Goal: Task Accomplishment & Management: Use online tool/utility

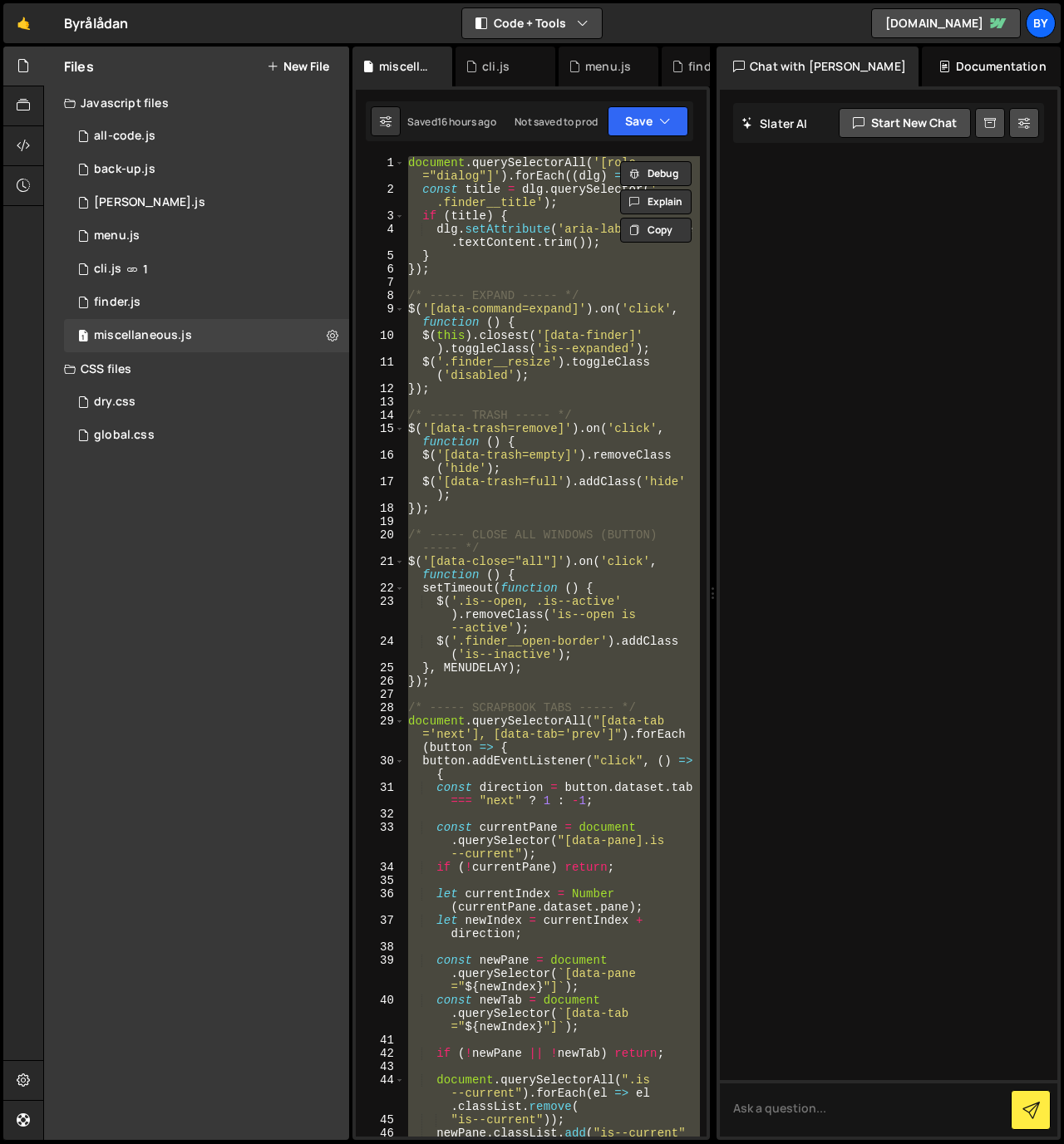
click at [559, 11] on button "Code + Tools" at bounding box center [531, 23] width 140 height 30
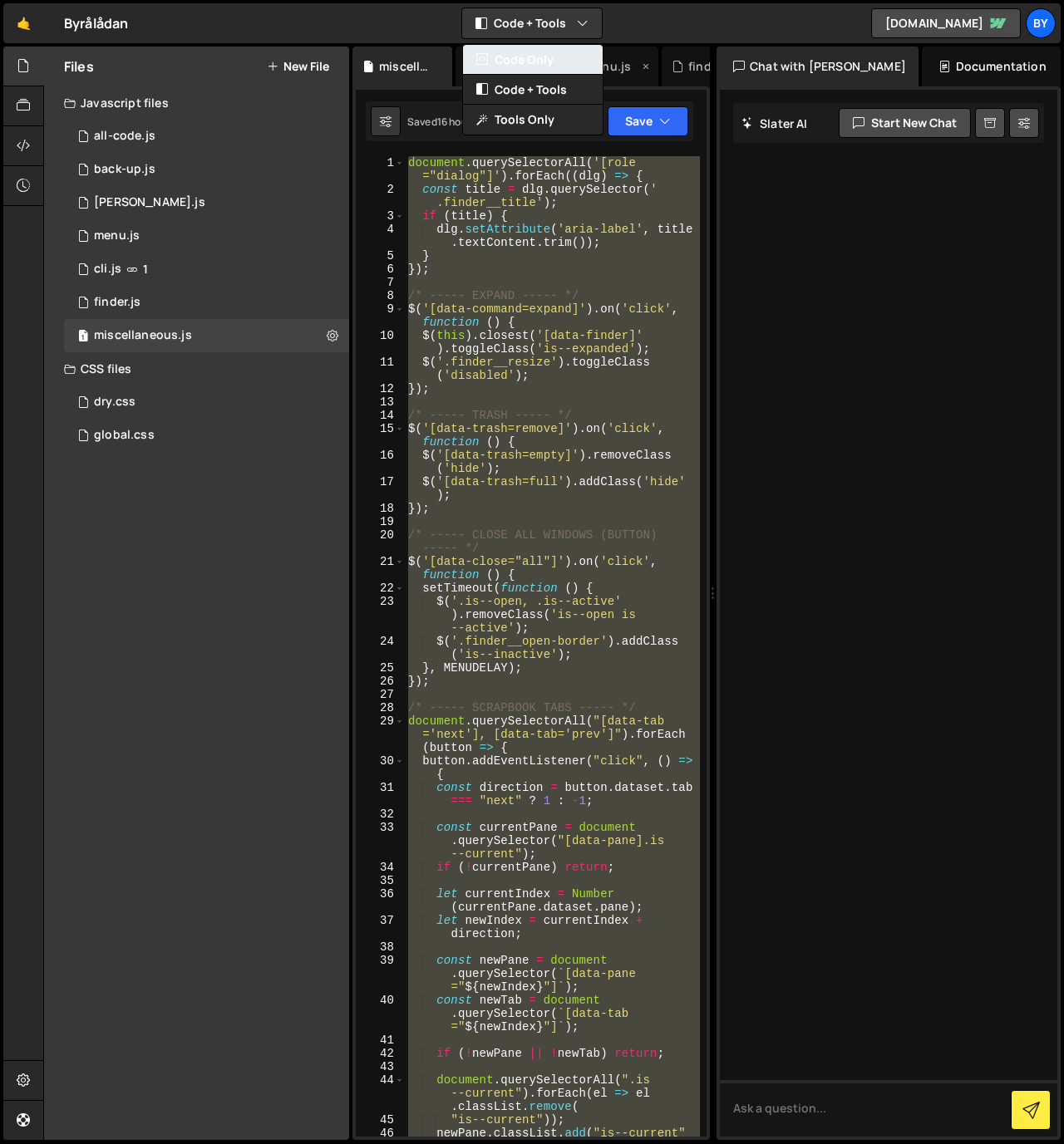
click at [559, 65] on button "Code Only" at bounding box center [532, 60] width 140 height 30
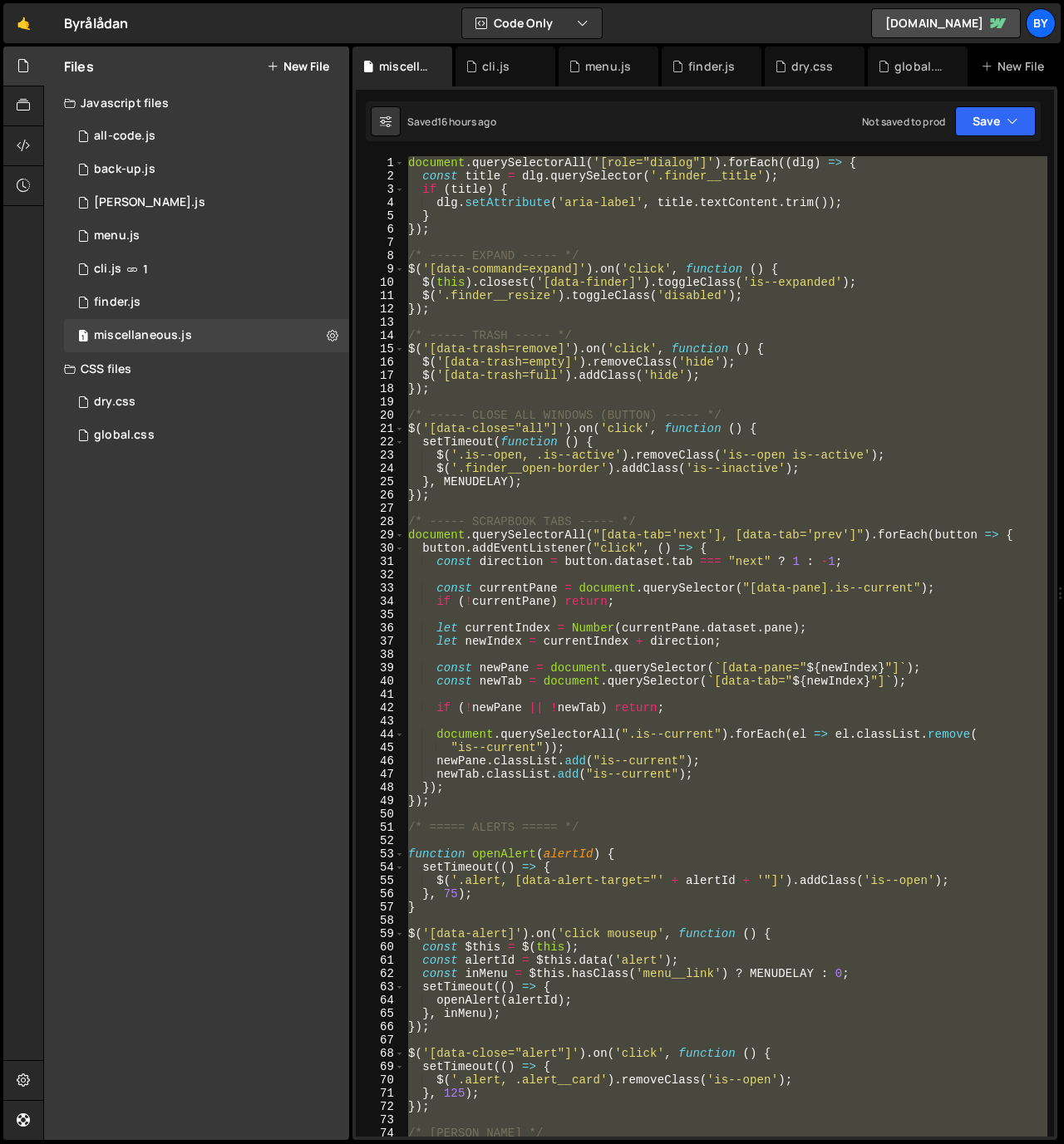
click at [1041, 316] on div "document . querySelectorAll ( '[role="dialog"]' ) . forEach (( dlg ) => { const…" at bounding box center [725, 646] width 643 height 981
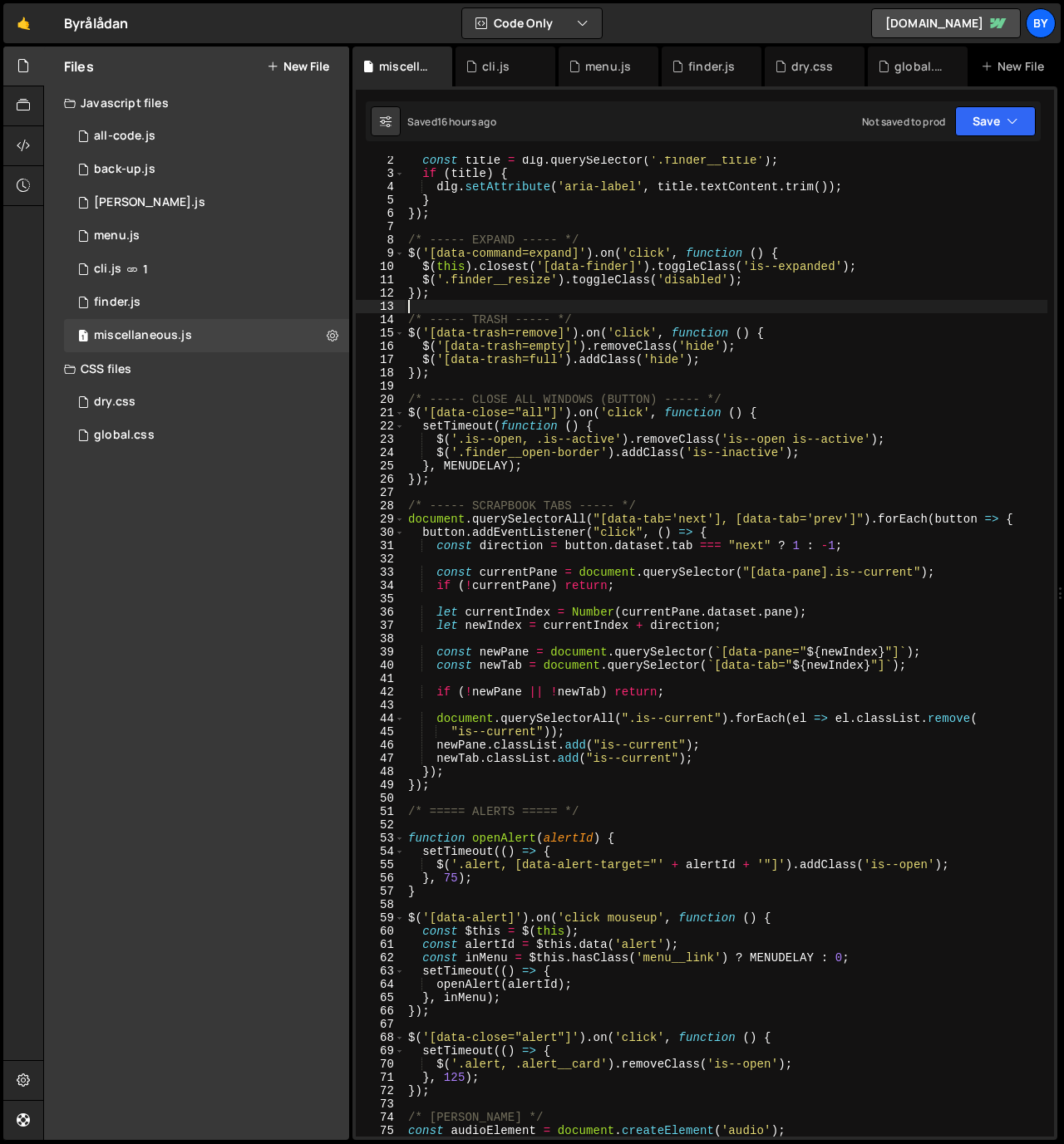
scroll to position [16, 0]
click at [156, 432] on div "global.css 0" at bounding box center [206, 435] width 285 height 33
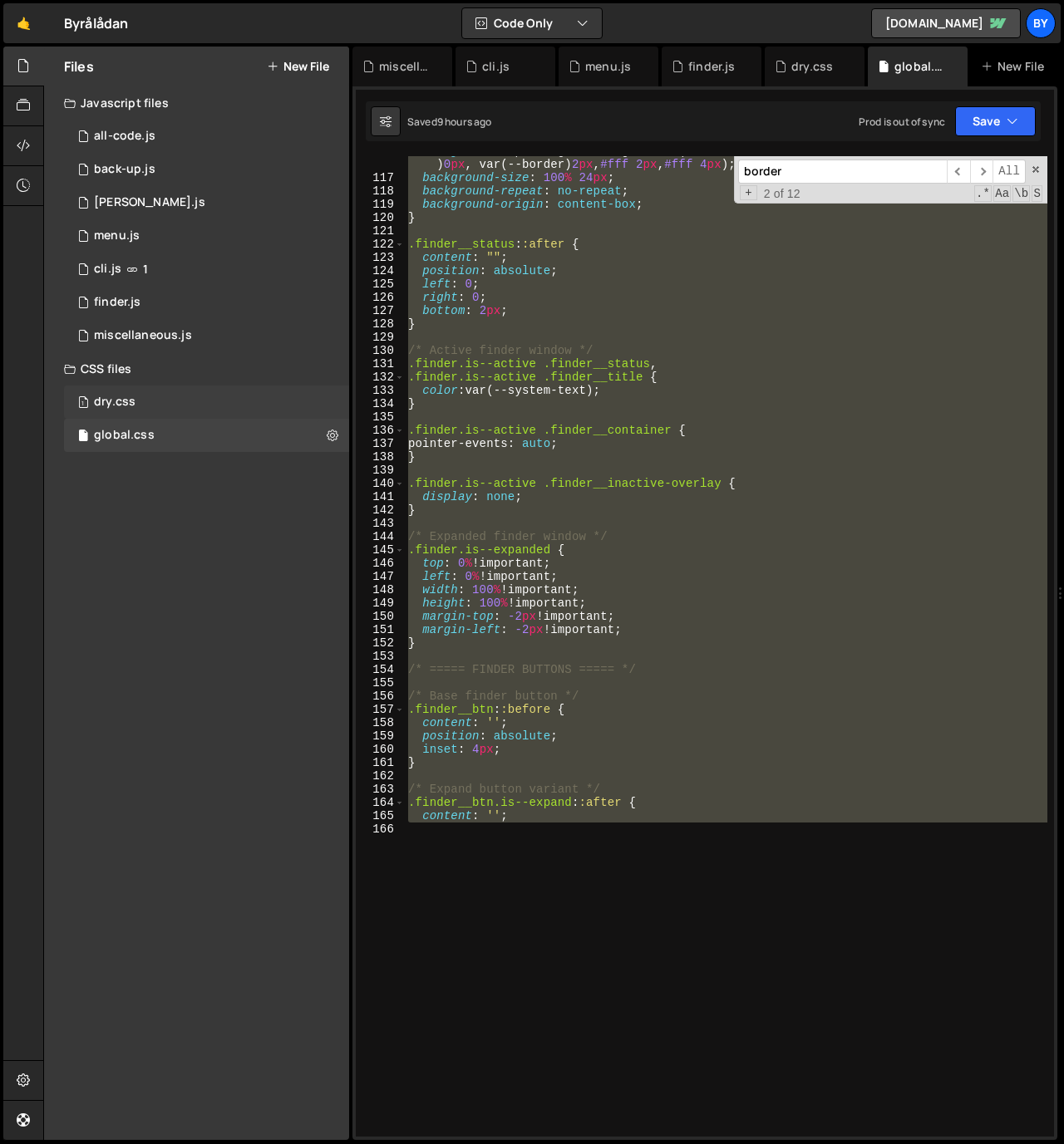
scroll to position [17654, 0]
click at [171, 403] on div "1 dry.css 0" at bounding box center [206, 402] width 285 height 33
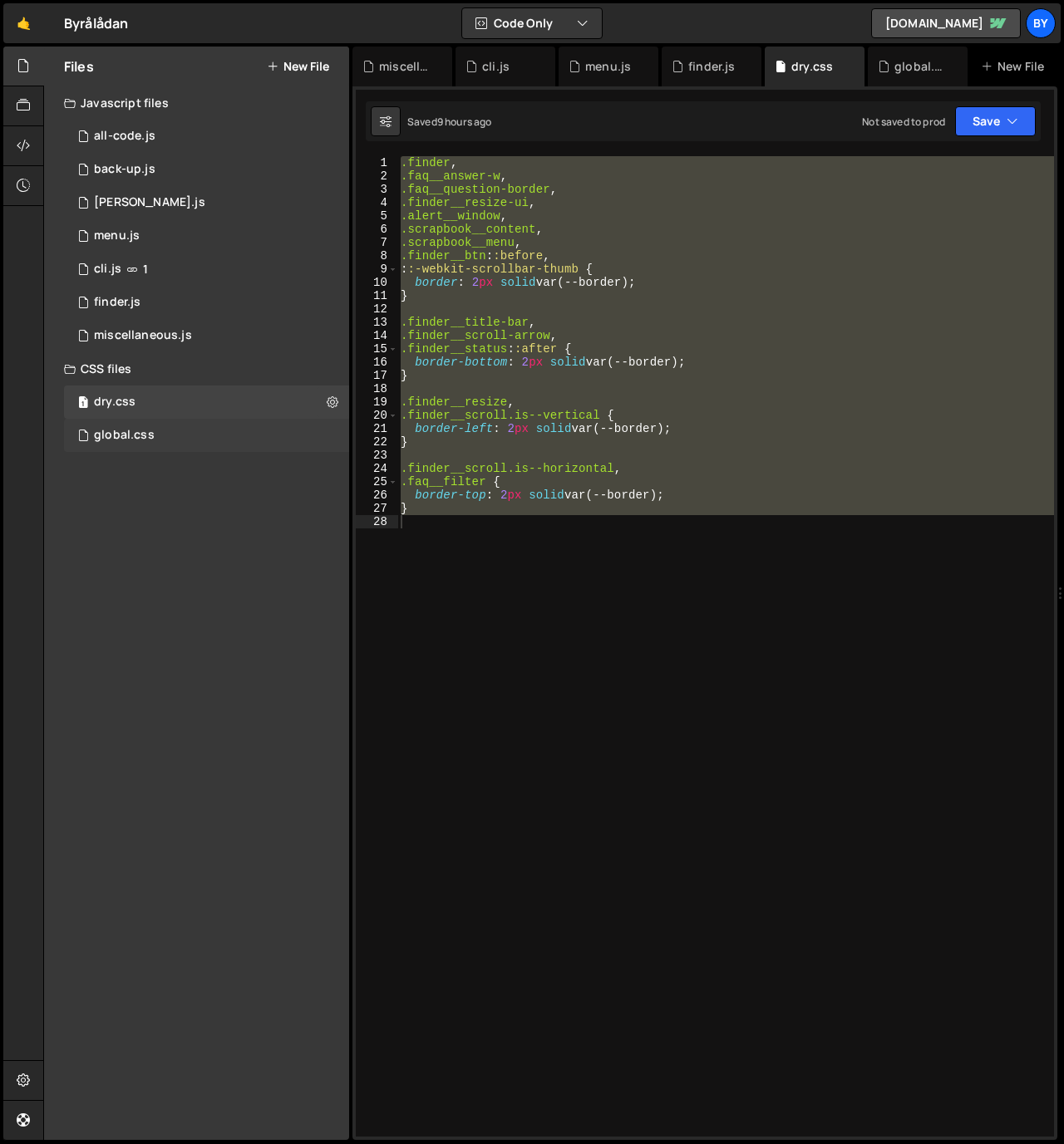
click at [176, 431] on div "global.css 0" at bounding box center [206, 435] width 285 height 33
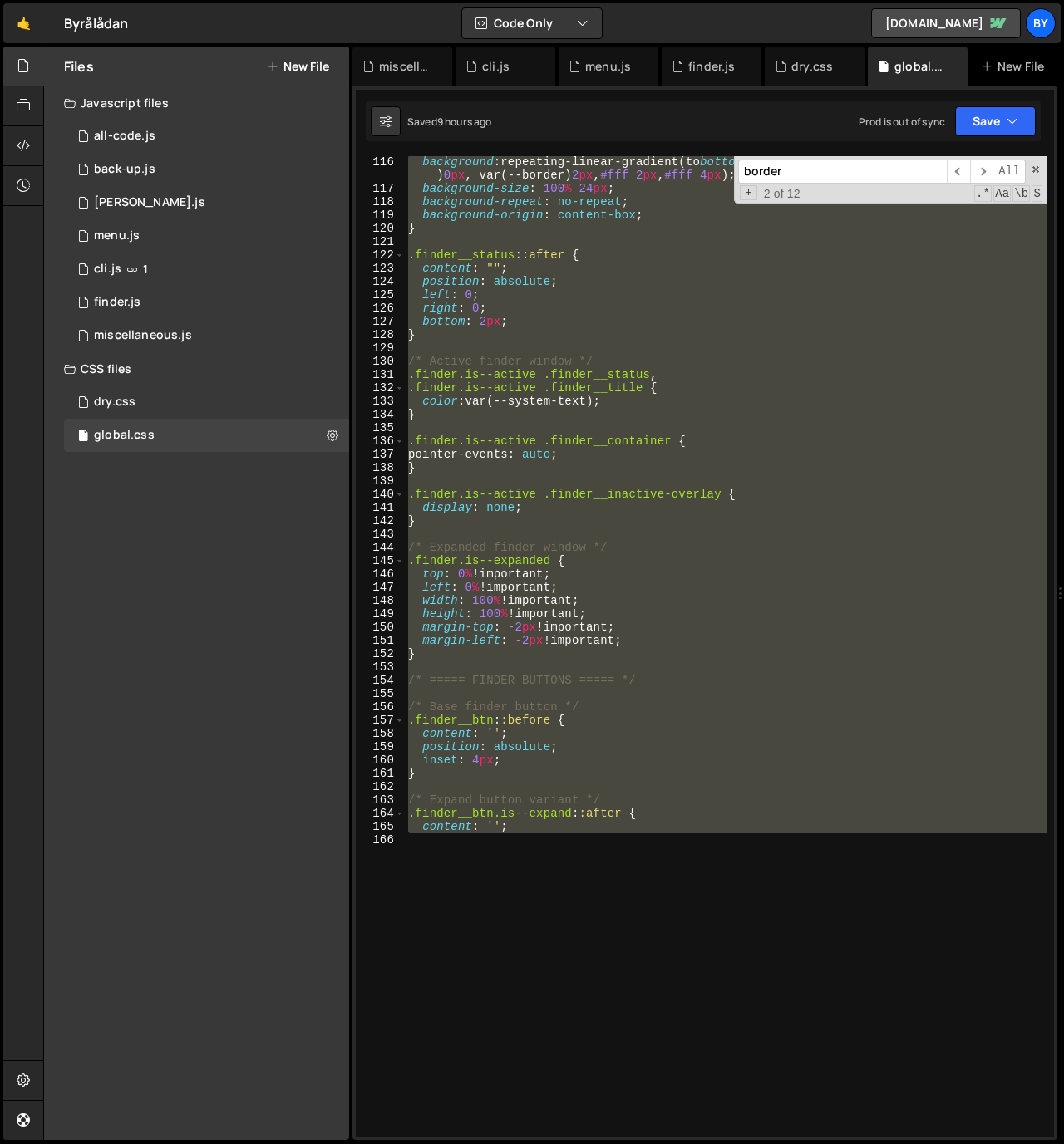
scroll to position [1654, 0]
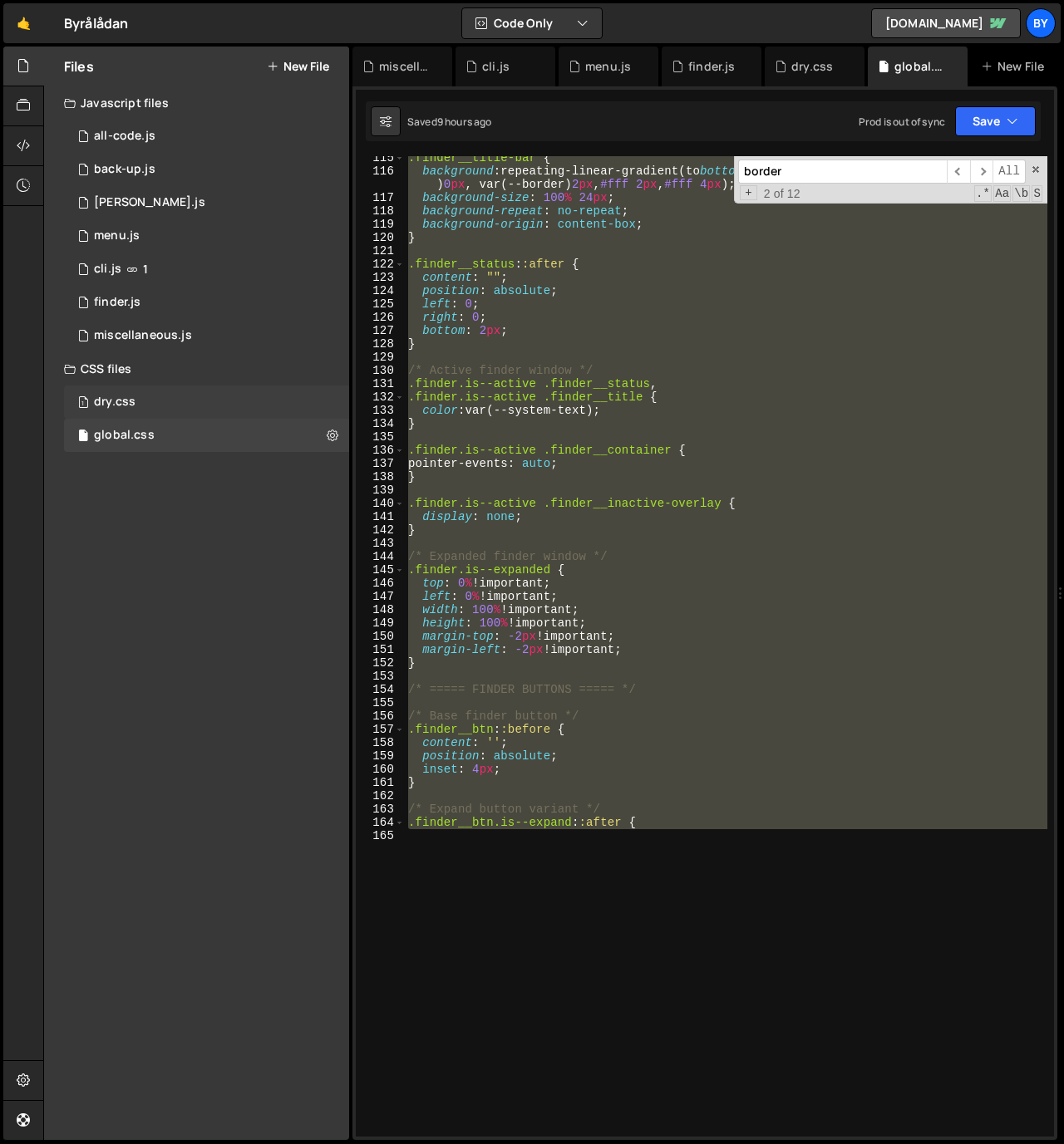
click at [195, 406] on div "1 dry.css 0" at bounding box center [206, 402] width 285 height 33
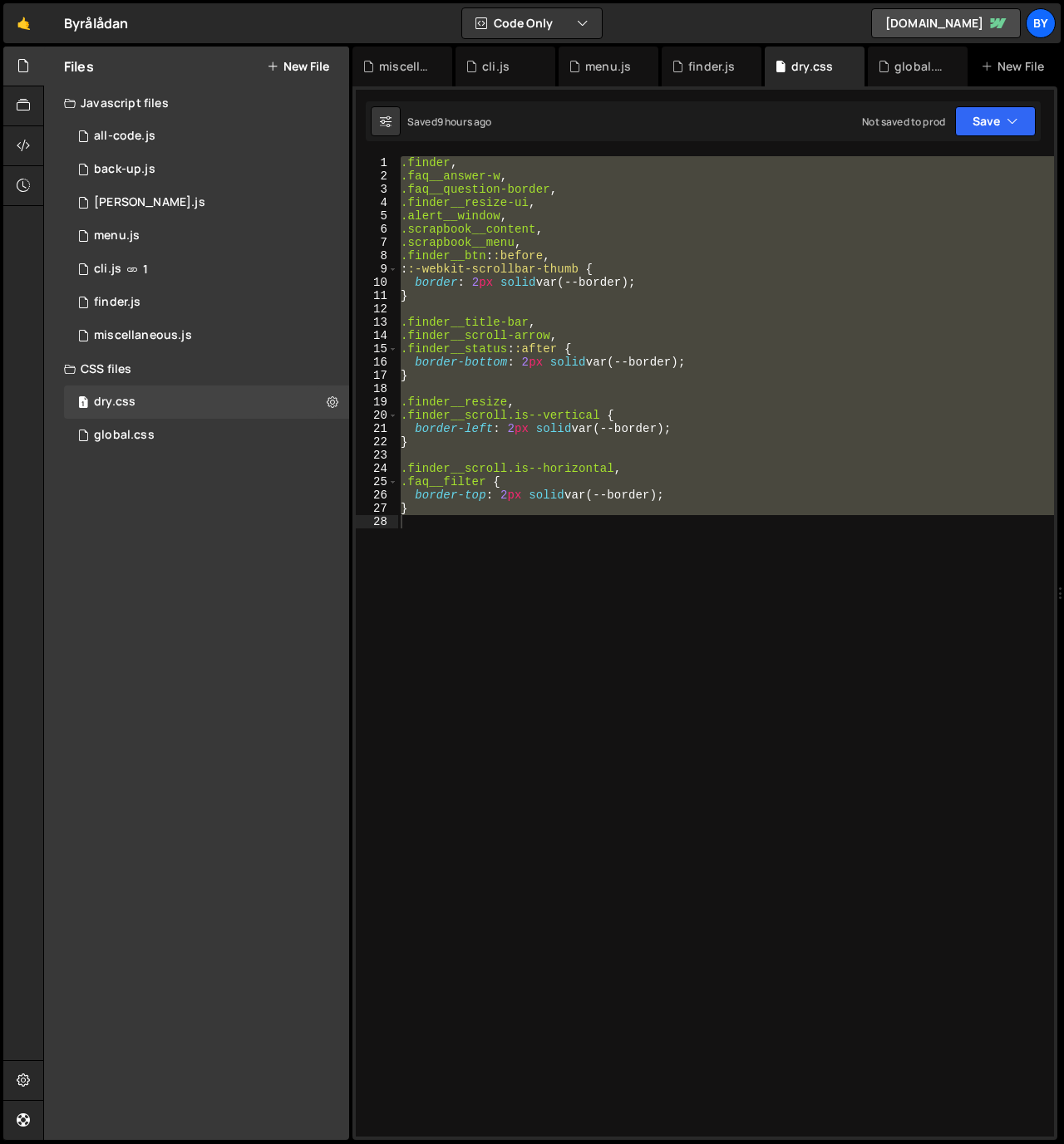
click at [670, 366] on div ".finder , .faq__answer-w , .faq__question-border , .finder__resize-ui , .alert_…" at bounding box center [725, 646] width 657 height 981
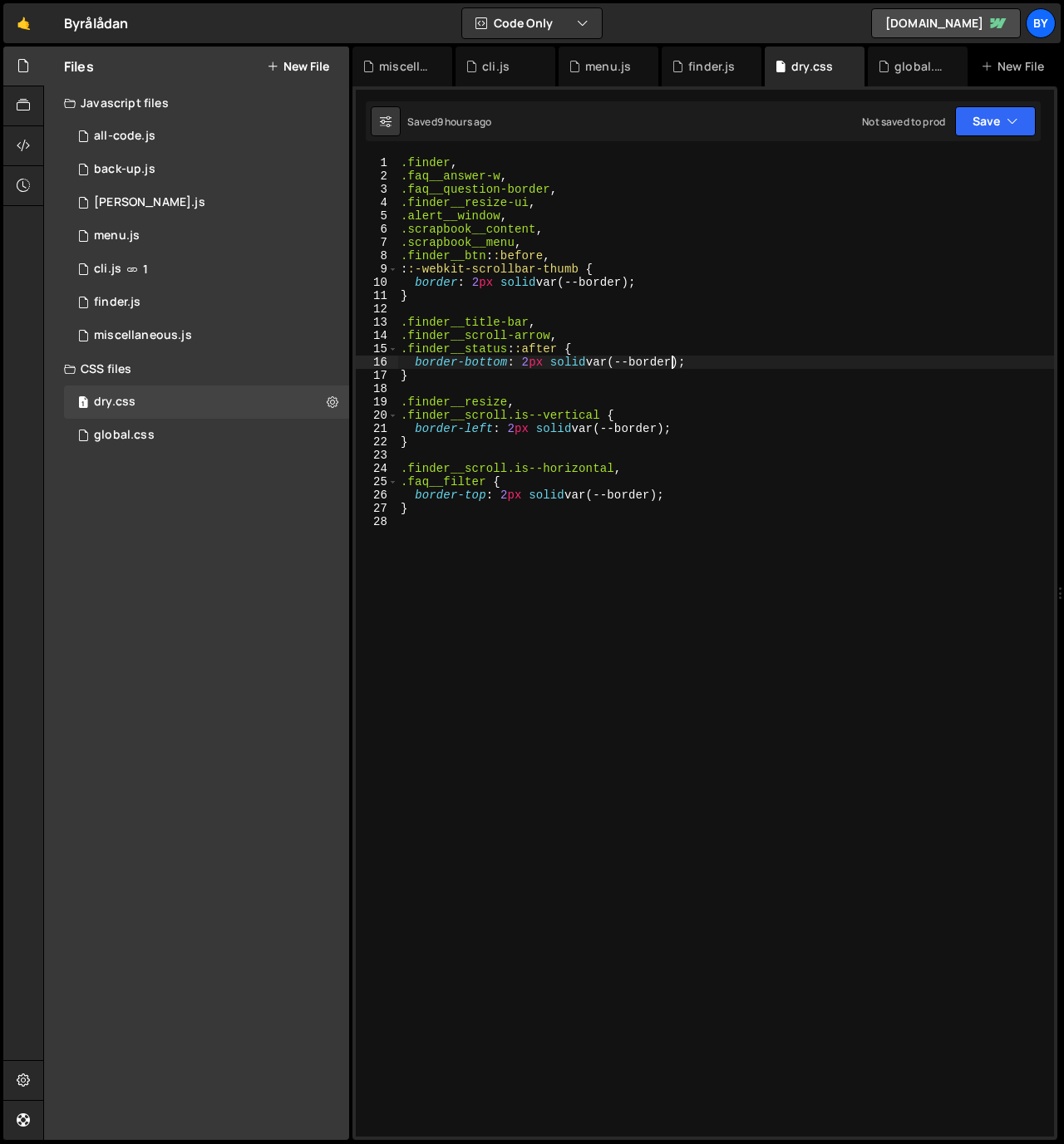
click at [607, 349] on div ".finder , .faq__answer-w , .faq__question-border , .finder__resize-ui , .alert_…" at bounding box center [725, 497] width 657 height 683
click at [766, 329] on div ".finder , .faq__answer-w , .faq__question-border , .finder__resize-ui , .alert_…" at bounding box center [725, 497] width 657 height 683
type textarea ".finder__scroll-arrow,"
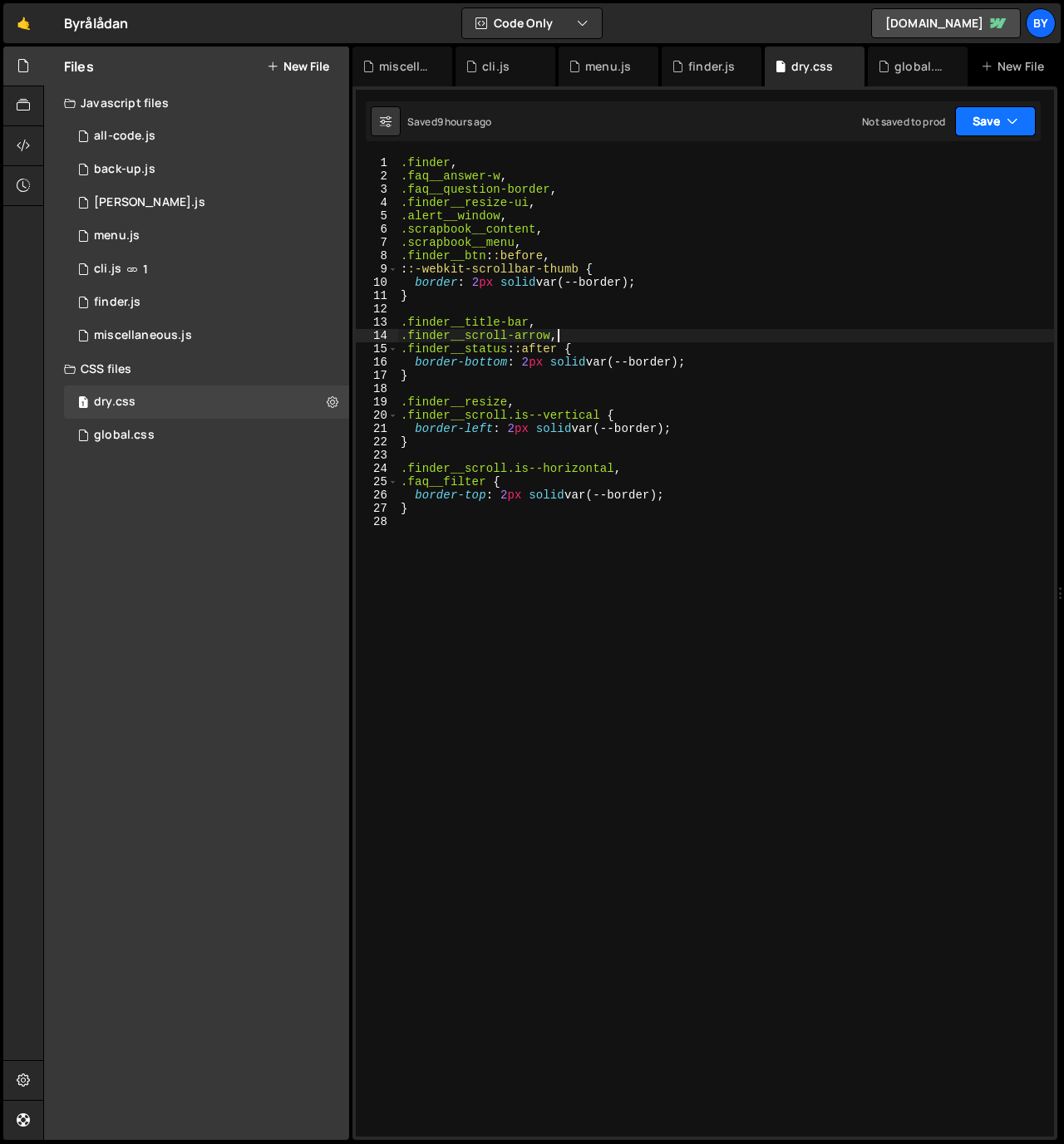
click at [991, 124] on button "Save" at bounding box center [996, 121] width 81 height 30
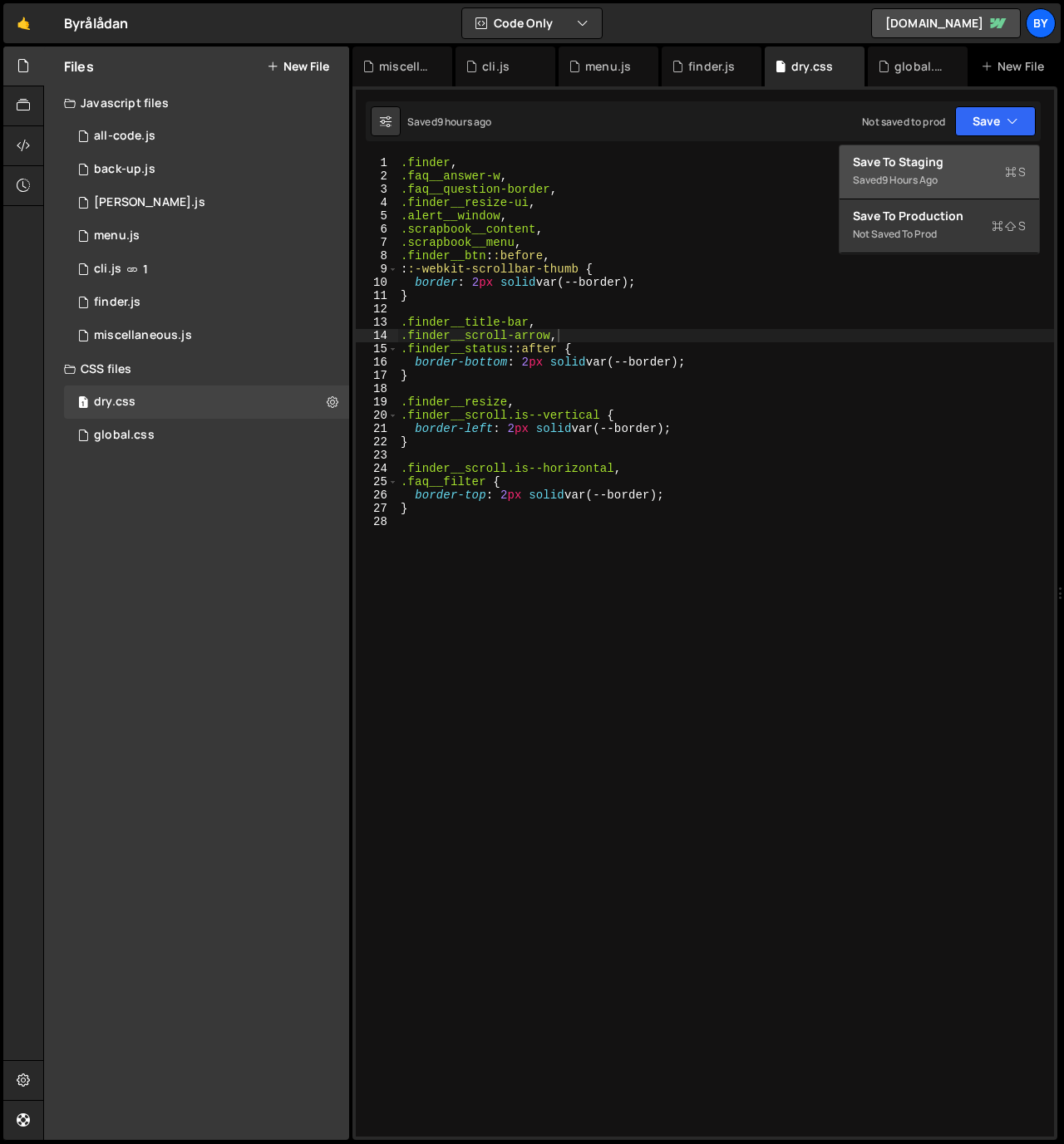
click at [968, 163] on div "Save to Staging S" at bounding box center [939, 162] width 173 height 17
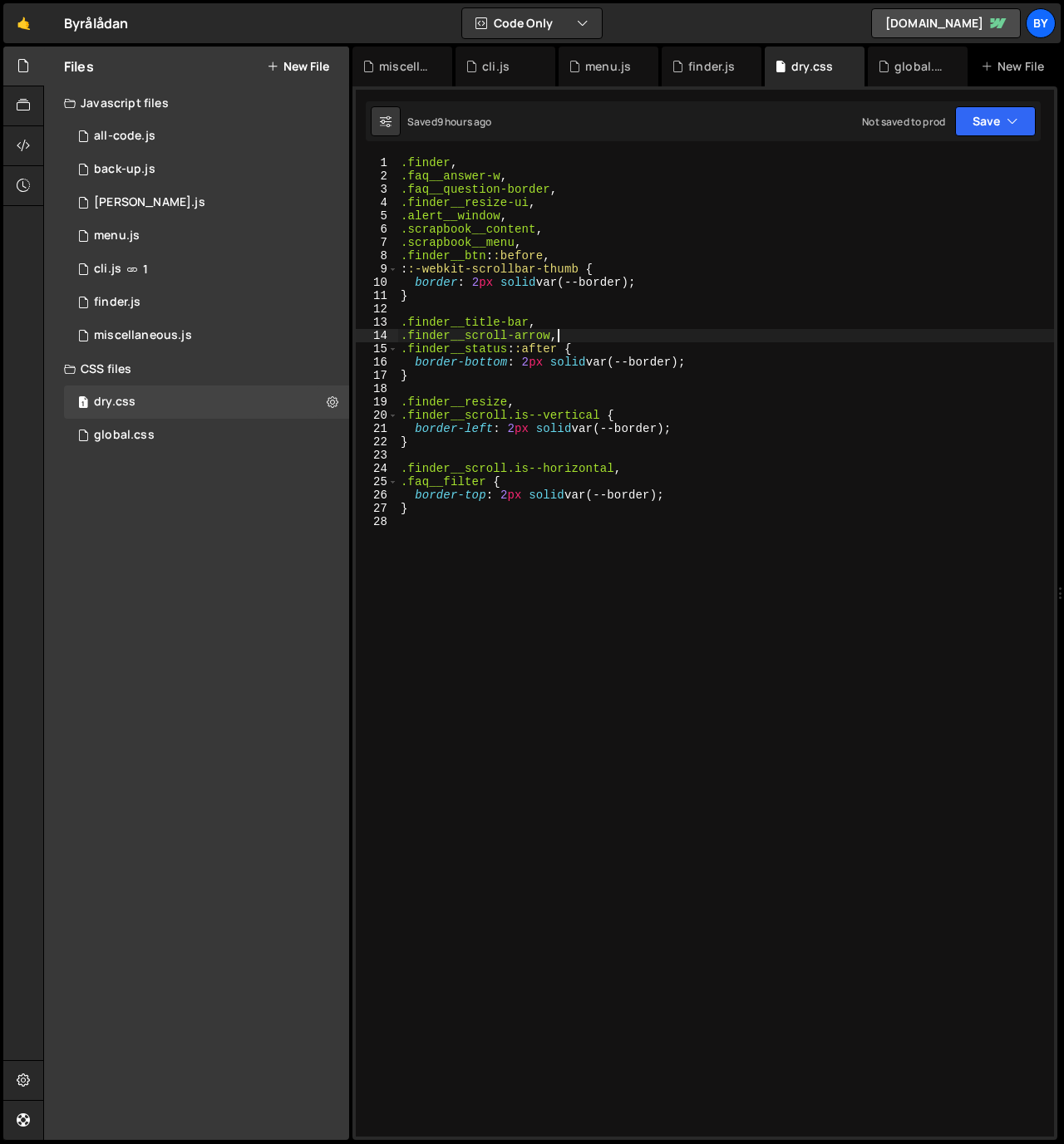
click at [555, 342] on div ".finder , .faq__answer-w , .faq__question-border , .finder__resize-ui , .alert_…" at bounding box center [725, 497] width 657 height 683
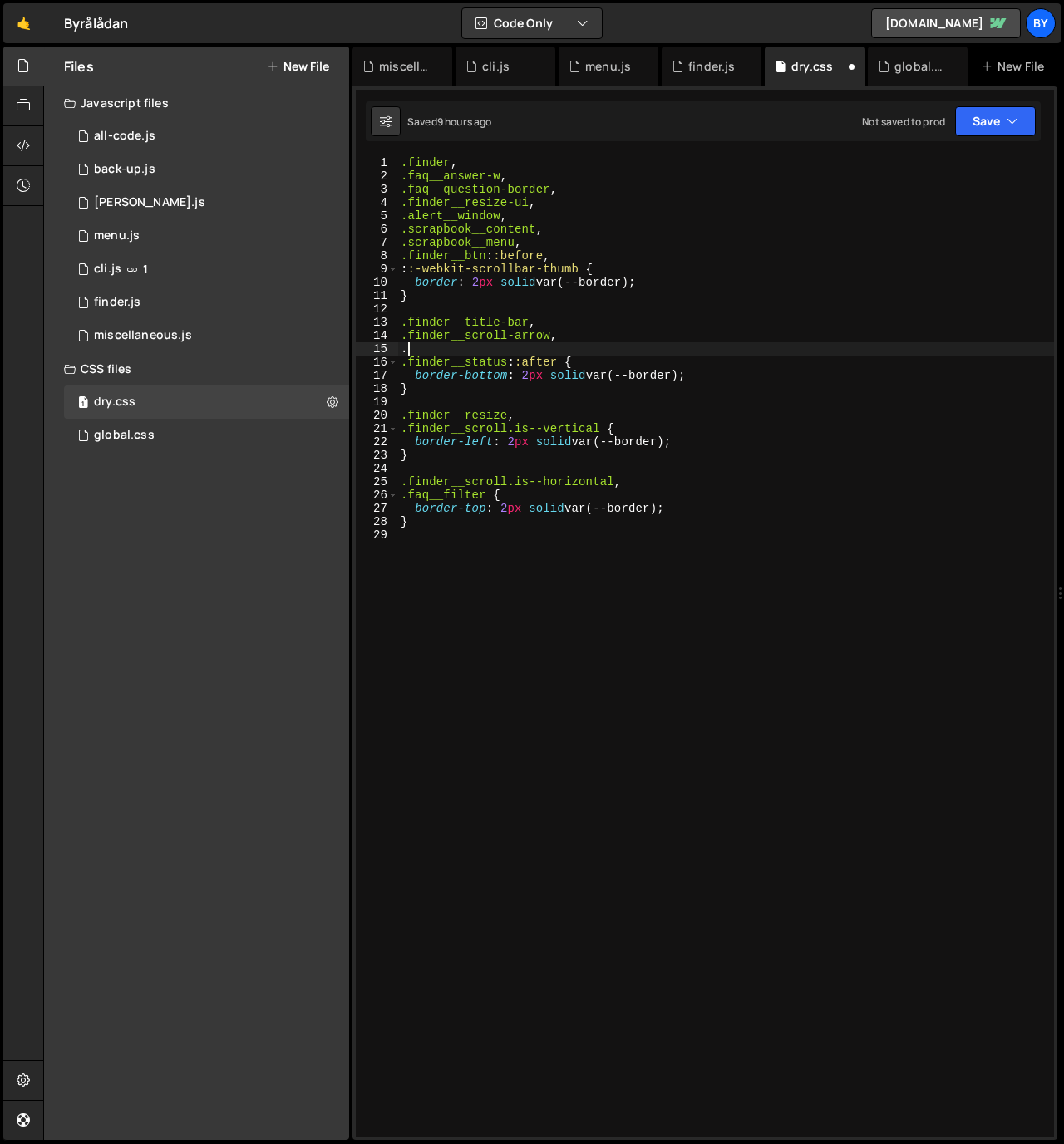
paste textarea "finder__status"
click at [996, 132] on button "Save" at bounding box center [996, 121] width 81 height 30
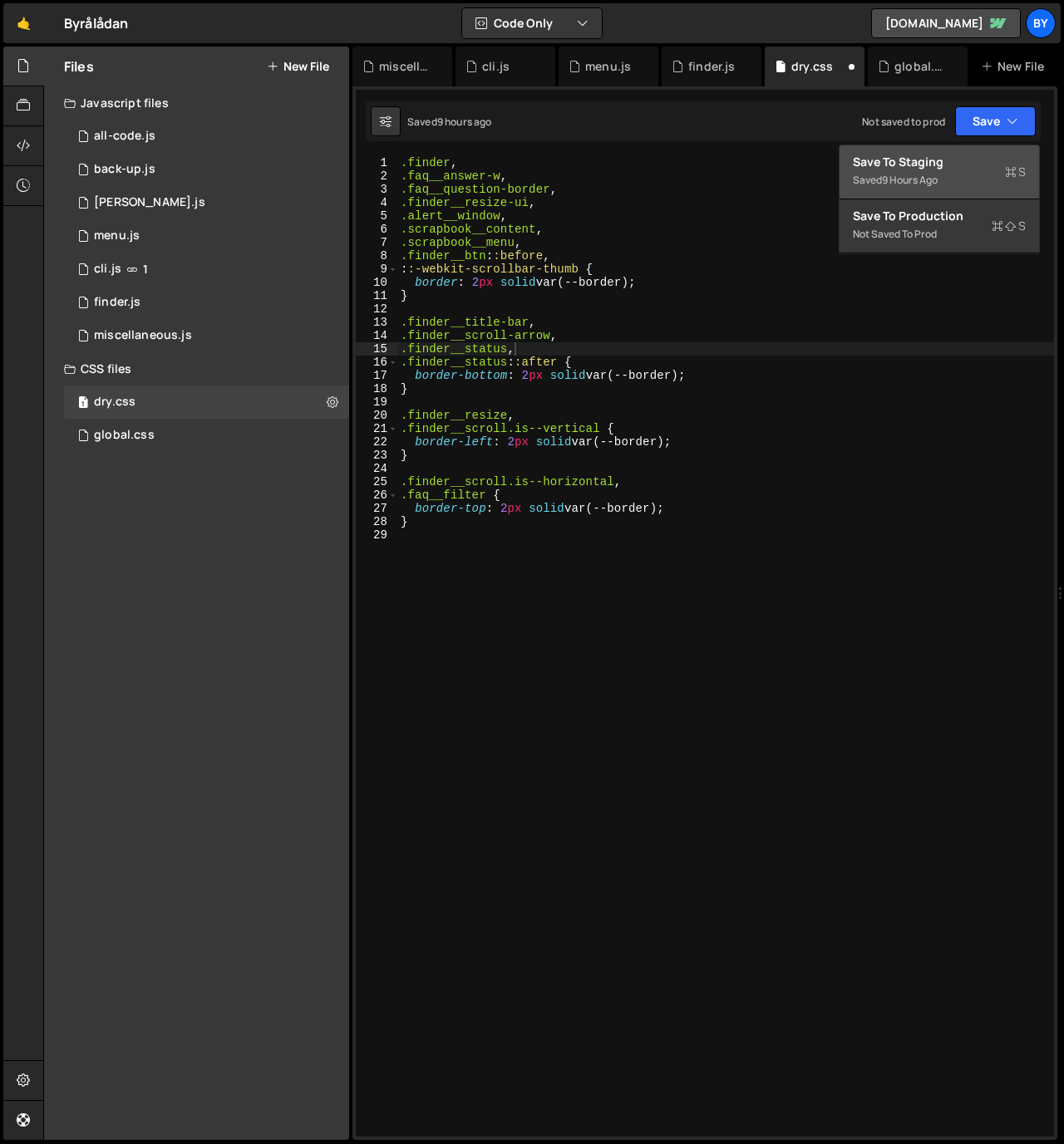
click at [978, 165] on div "Save to Staging S" at bounding box center [939, 162] width 173 height 17
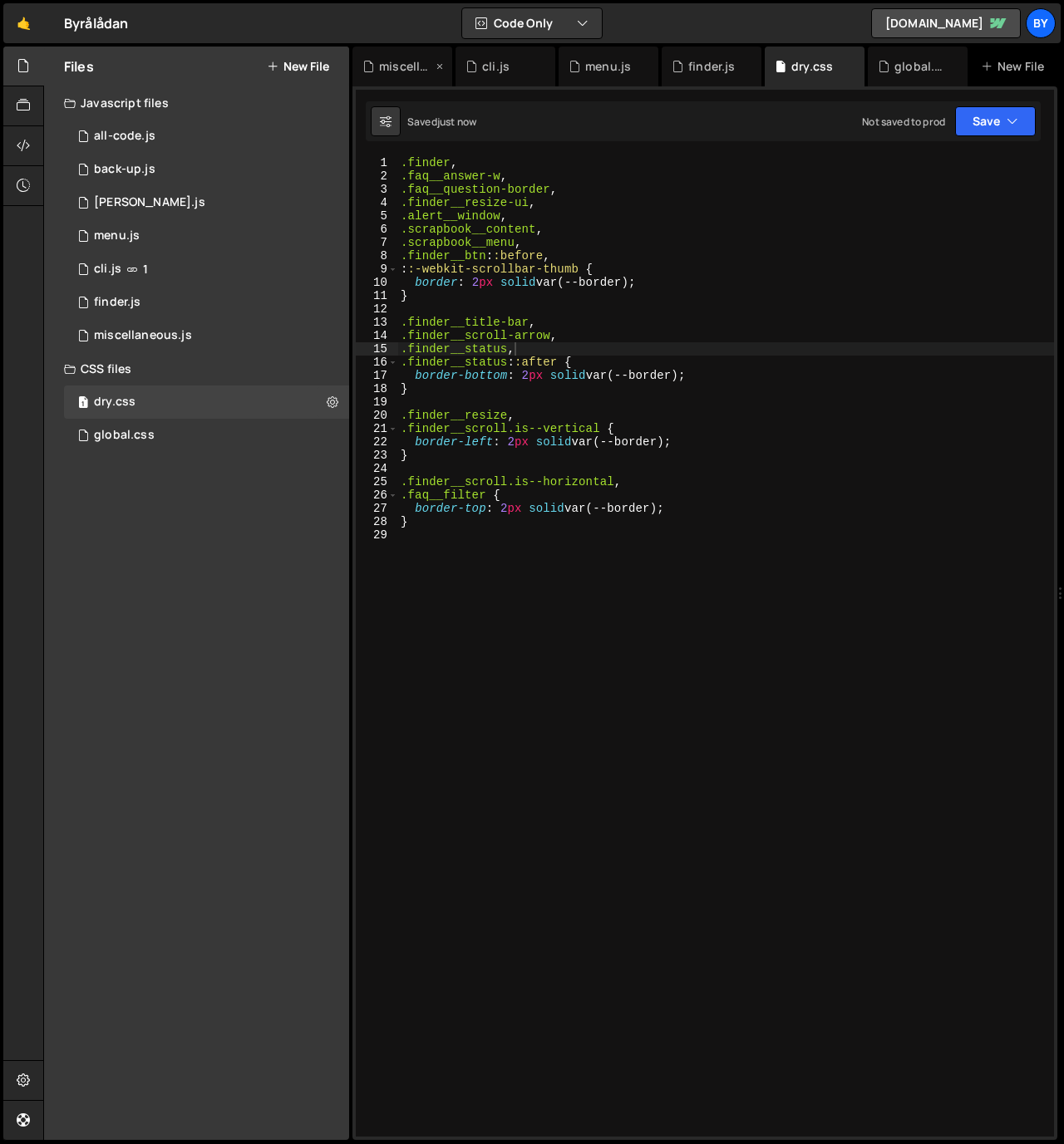
click at [436, 66] on icon at bounding box center [439, 67] width 11 height 17
click at [0, 0] on icon at bounding box center [0, 0] width 0 height 0
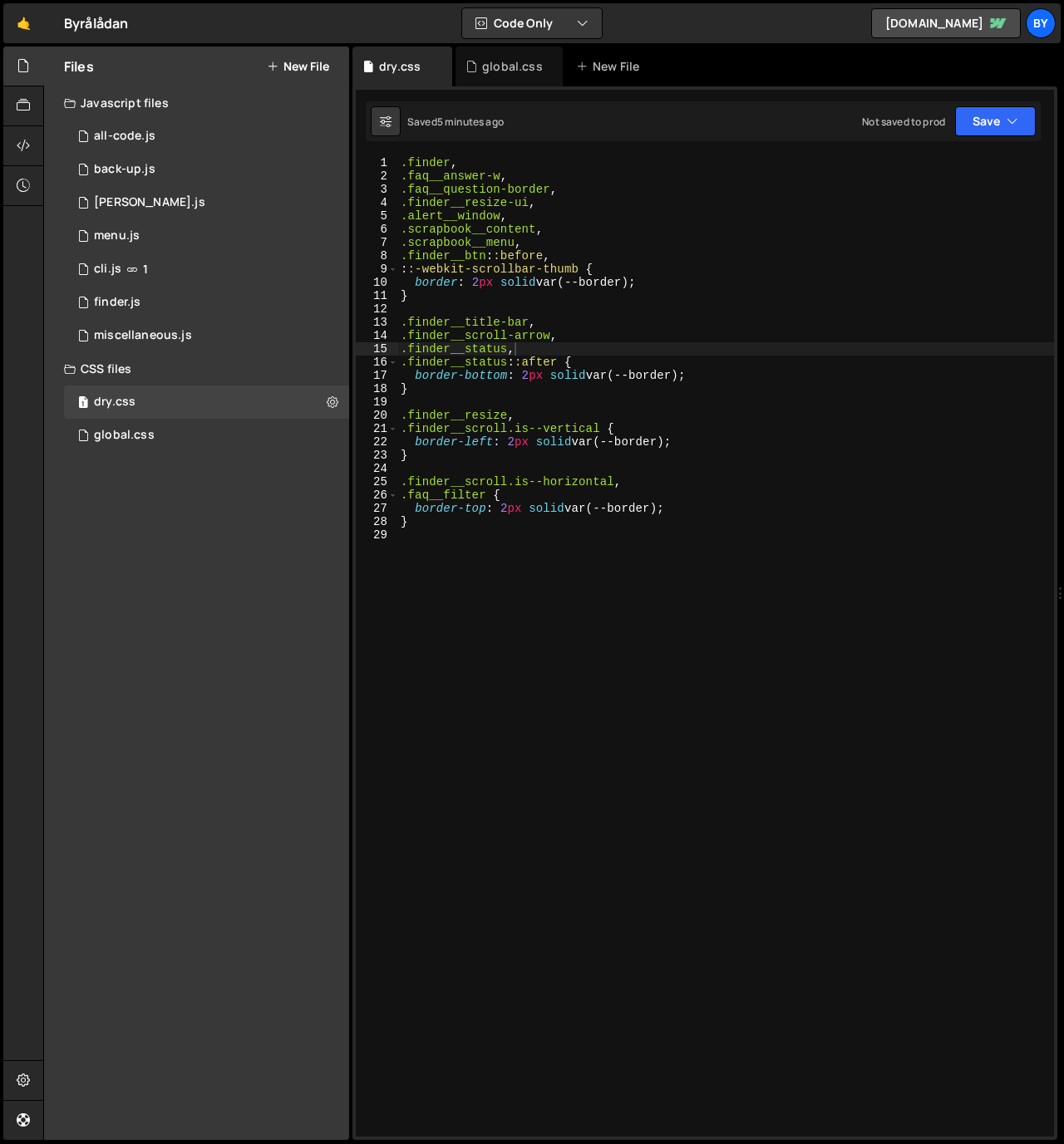
click at [534, 172] on div ".finder , .faq__answer-w , .faq__question-border , .finder__resize-ui , .alert_…" at bounding box center [725, 497] width 657 height 683
click at [532, 162] on div ".finder , .faq__answer-w , .faq__question-border , .finder__resize-ui , .alert_…" at bounding box center [725, 497] width 657 height 683
type textarea ".finder,"
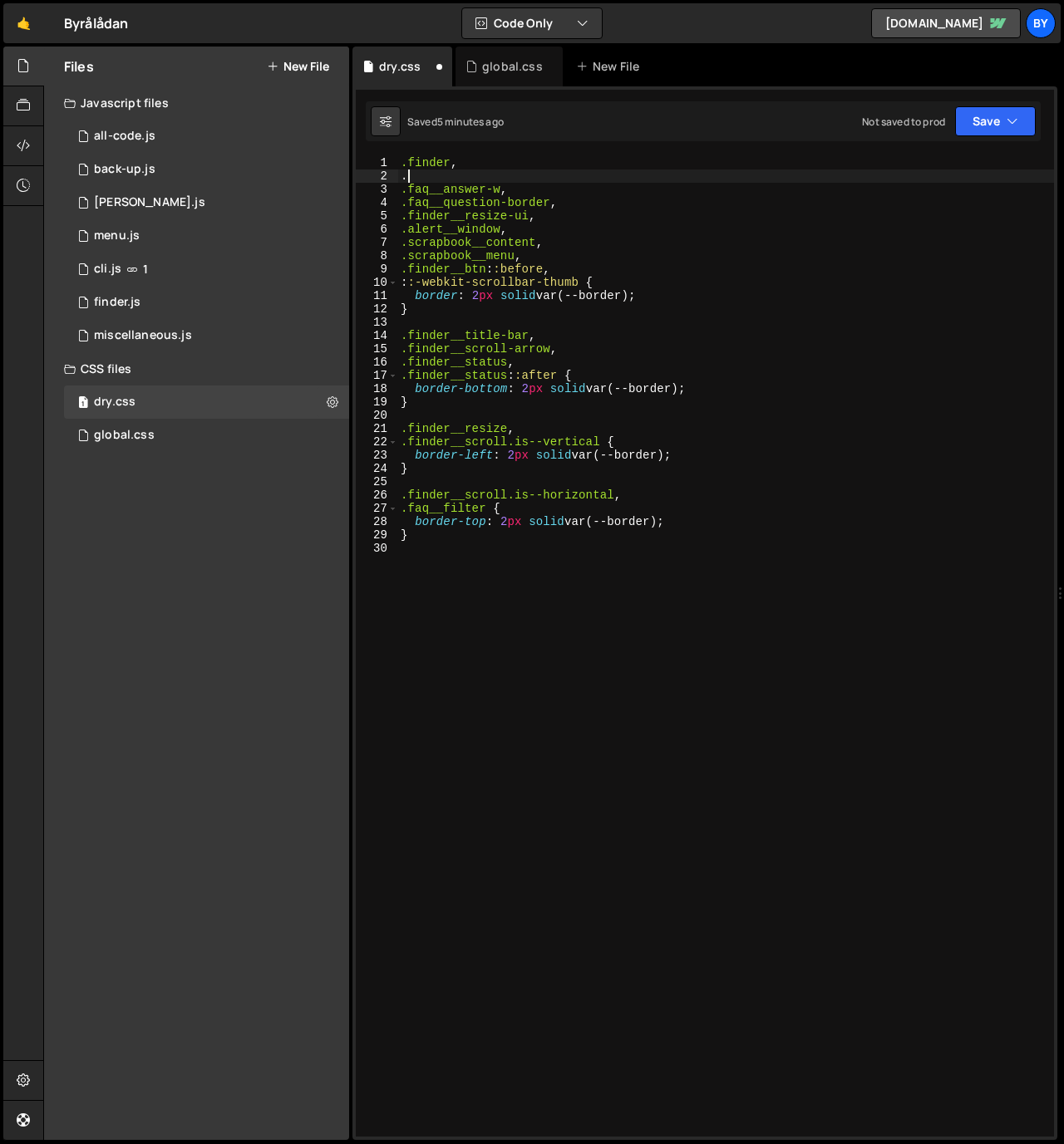
paste textarea ".menu__dropdown"
type textarea "."
paste textarea ".menu__dropdown"
click at [1000, 124] on button "Save" at bounding box center [996, 121] width 81 height 30
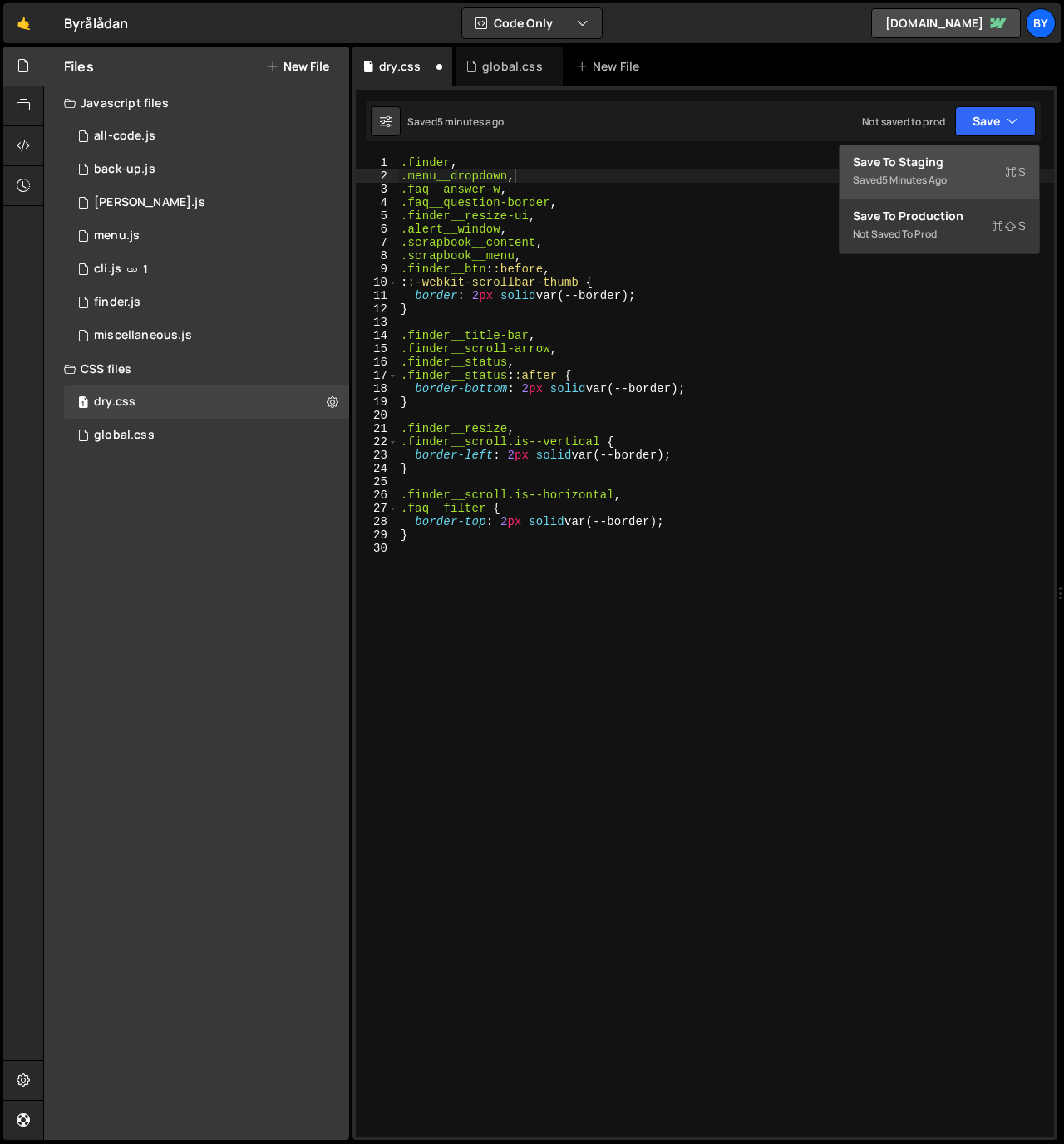
click at [973, 154] on div "Save to Staging S" at bounding box center [939, 162] width 173 height 17
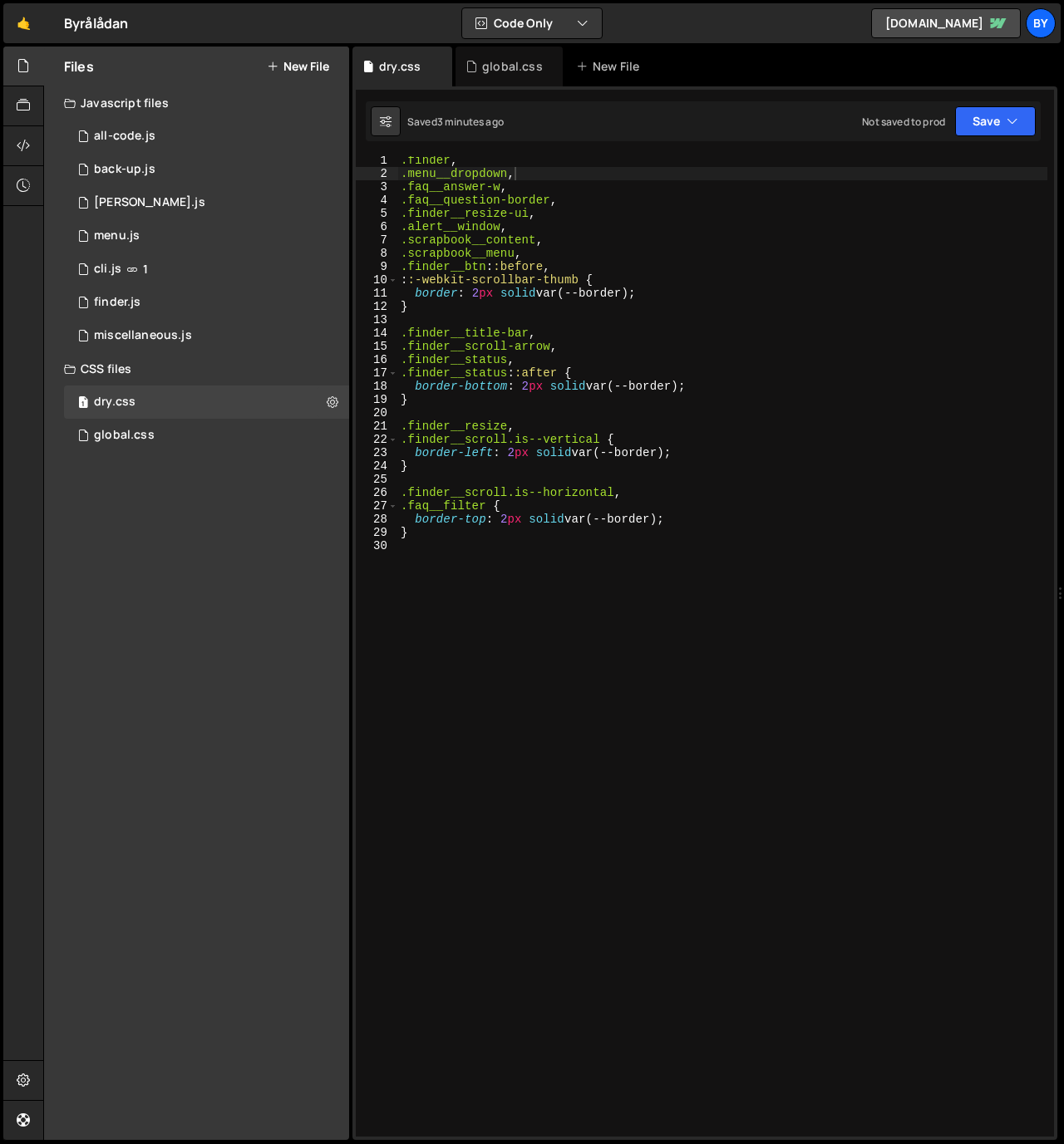
scroll to position [0, 0]
click at [779, 345] on div ".finder , .menu__dropdown , .faq__answer-w , .faq__question-border , .finder__r…" at bounding box center [725, 497] width 657 height 683
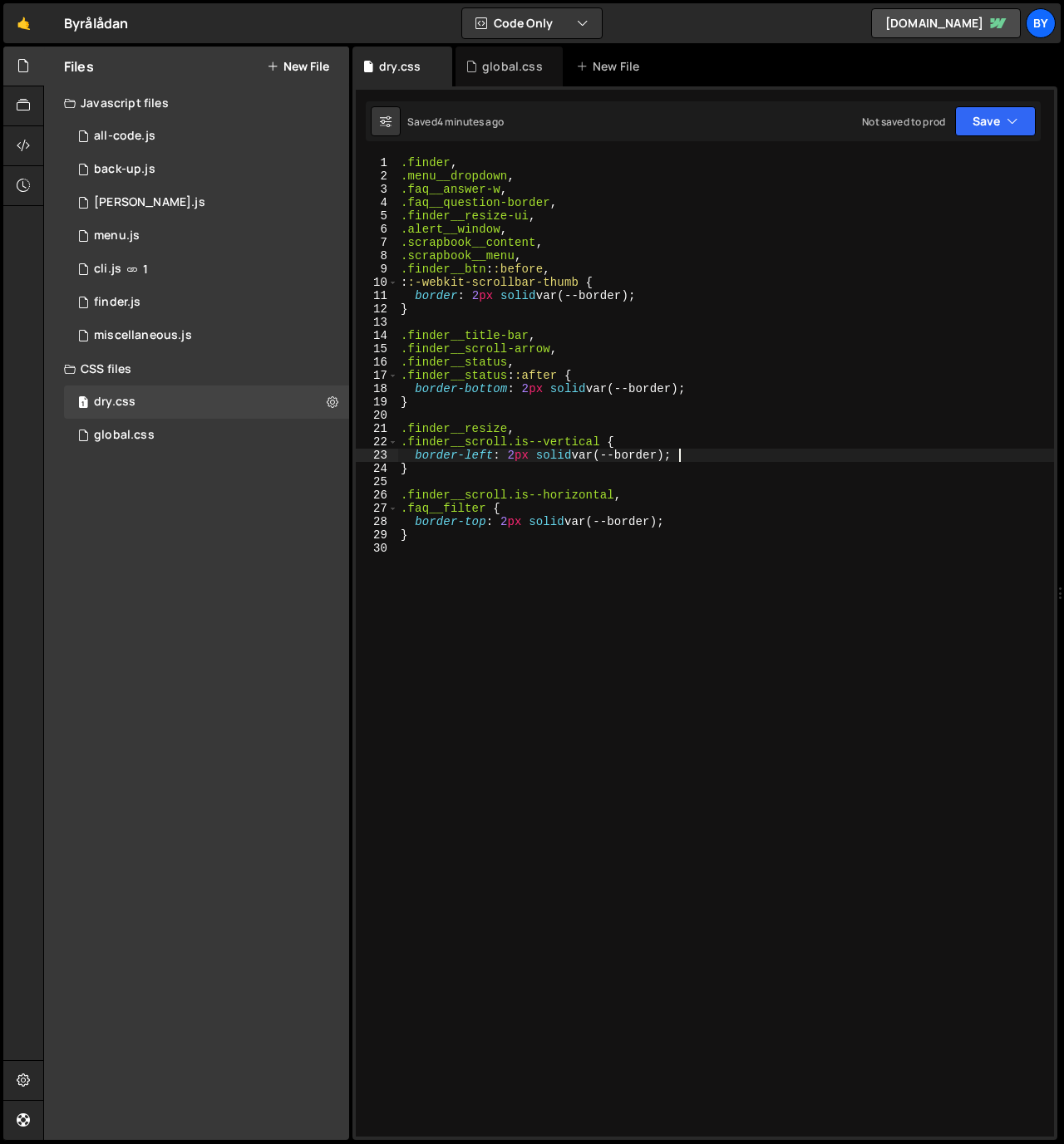
click at [744, 454] on div ".finder , .menu__dropdown , .faq__answer-w , .faq__question-border , .finder__r…" at bounding box center [725, 497] width 657 height 683
click at [559, 473] on div ".finder , .menu__dropdown , .faq__answer-w , .faq__question-border , .finder__r…" at bounding box center [725, 497] width 657 height 683
type textarea "}"
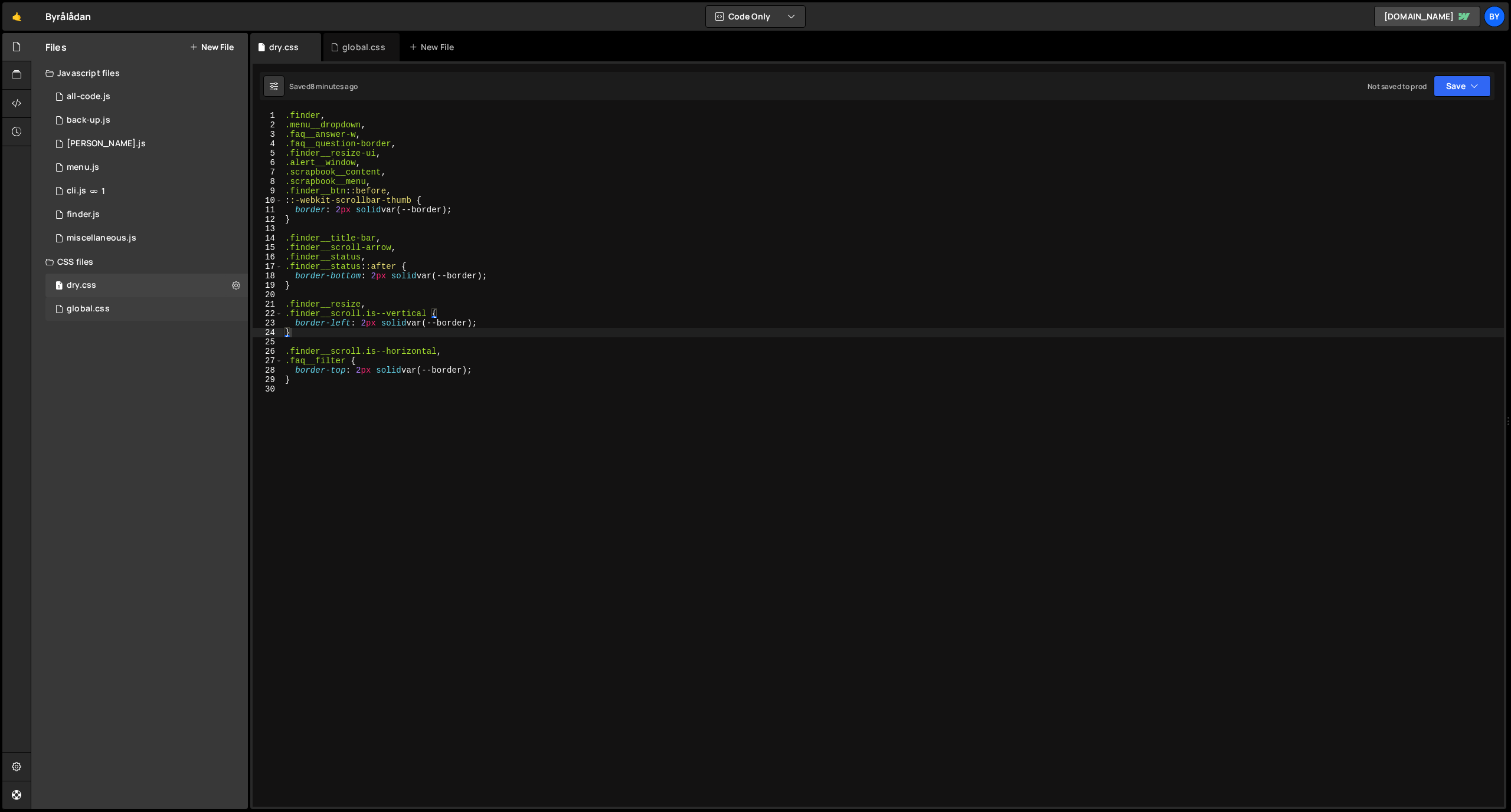
drag, startPoint x: 113, startPoint y: 308, endPoint x: 135, endPoint y: 309, distance: 22.0
click at [113, 308] on div "global.css 0" at bounding box center [147, 308] width 203 height 23
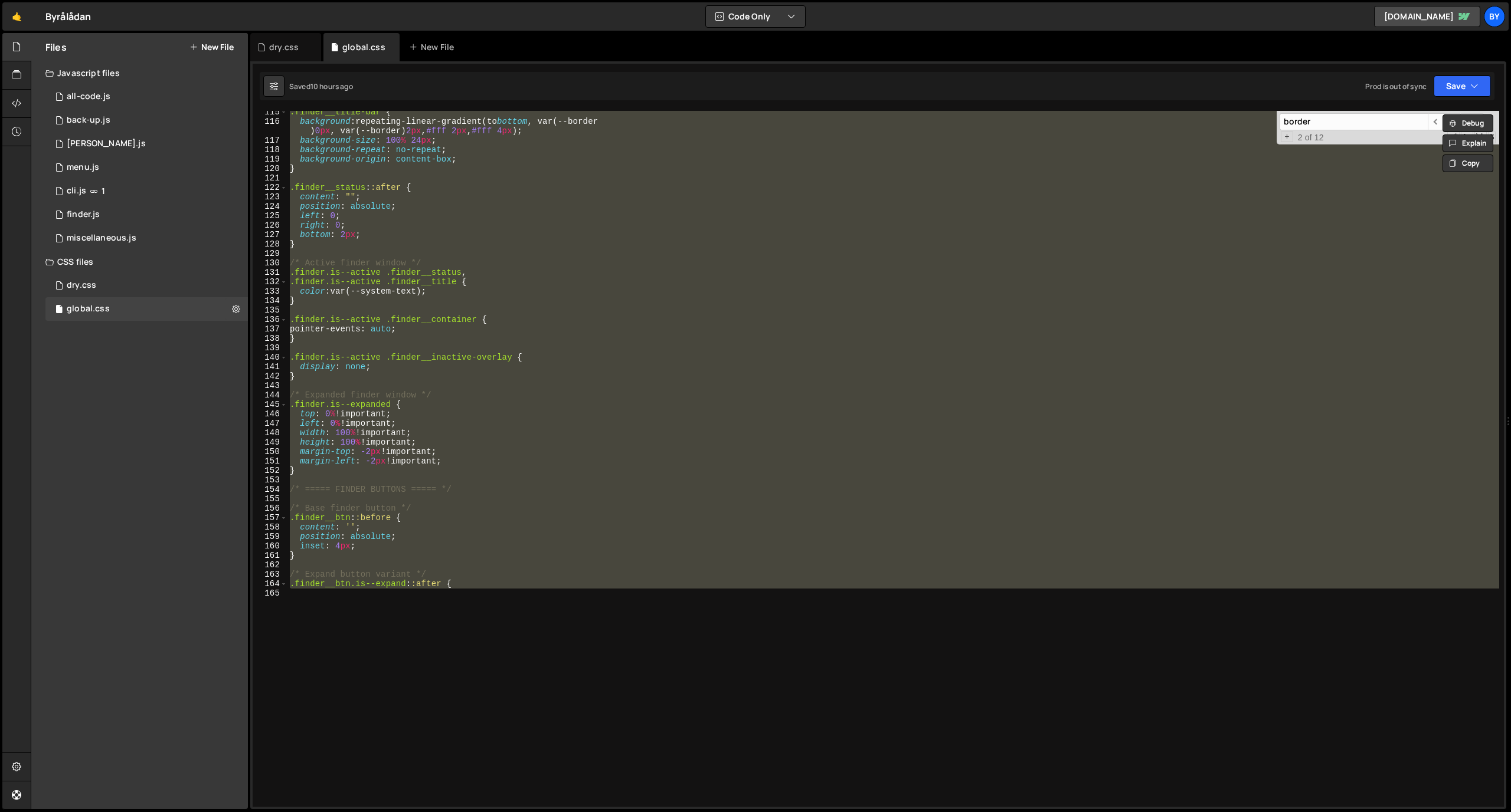
click at [569, 355] on div ".finder__title-bar { background : repeating-linear-gradient(to bottom , var(--b…" at bounding box center [893, 458] width 1212 height 696
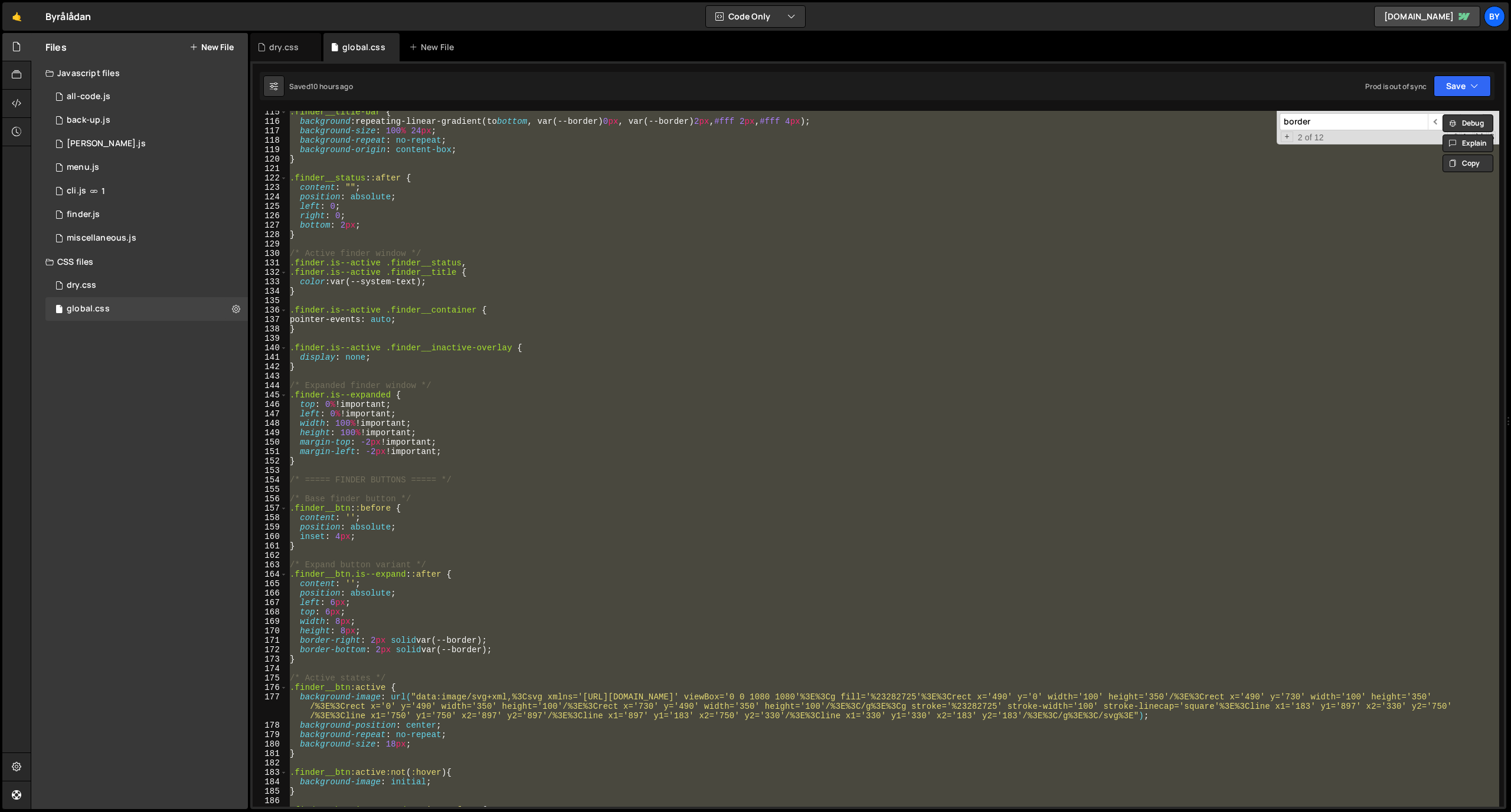
scroll to position [12530, 0]
click at [567, 354] on div ".finder__title-bar { background : repeating-linear-gradient(to bottom , var(--b…" at bounding box center [893, 458] width 1212 height 696
type textarea "display: none;"
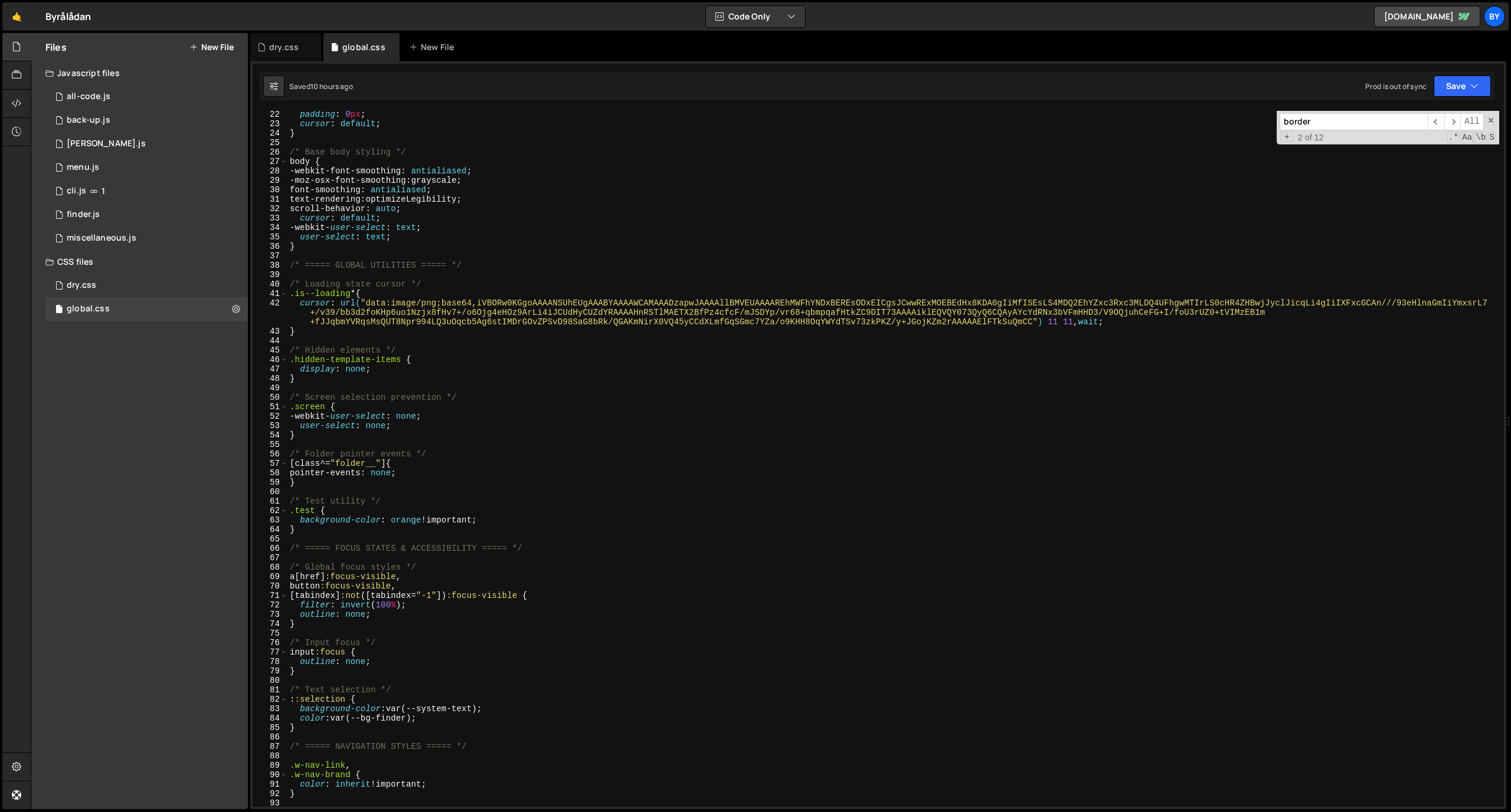
scroll to position [199, 0]
click at [78, 278] on div "1 dry.css 0" at bounding box center [147, 285] width 203 height 23
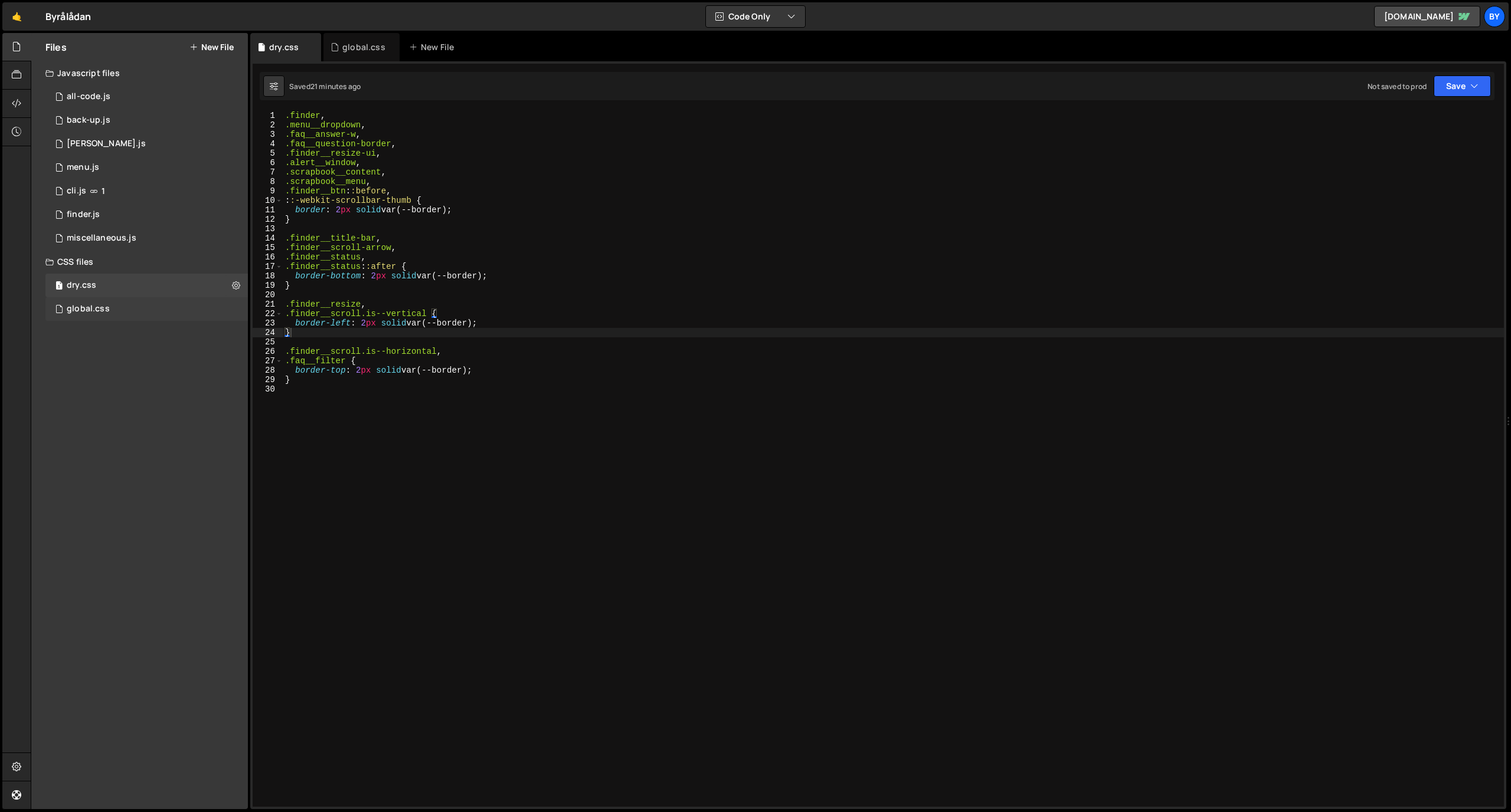
scroll to position [0, 0]
click at [87, 306] on div "global.css" at bounding box center [88, 309] width 43 height 11
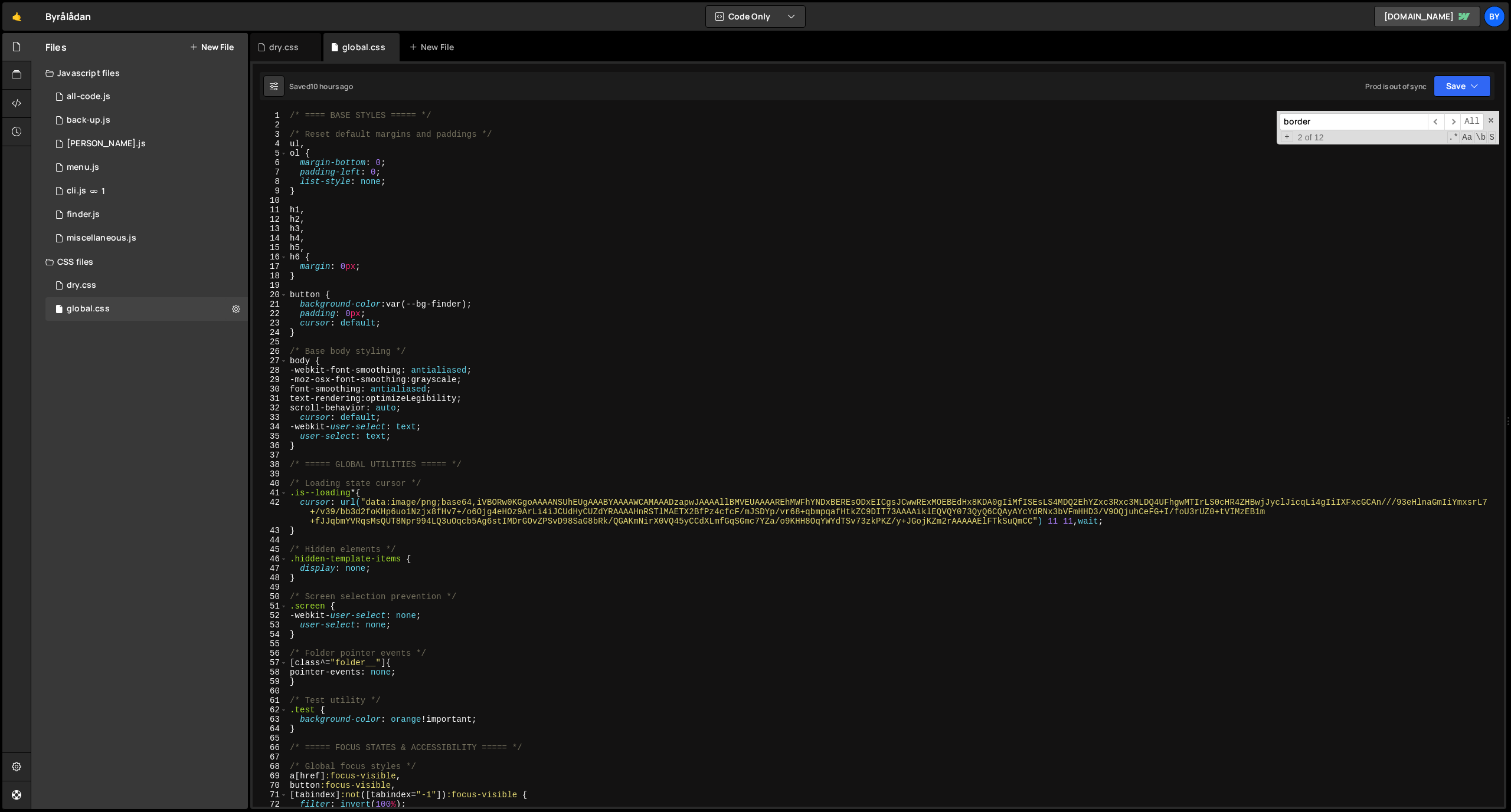
scroll to position [12530, 0]
click at [295, 202] on div "/* ==== BASE STYLES ===== */ /* Reset default margins and paddings */ ul , ol {…" at bounding box center [893, 468] width 1212 height 715
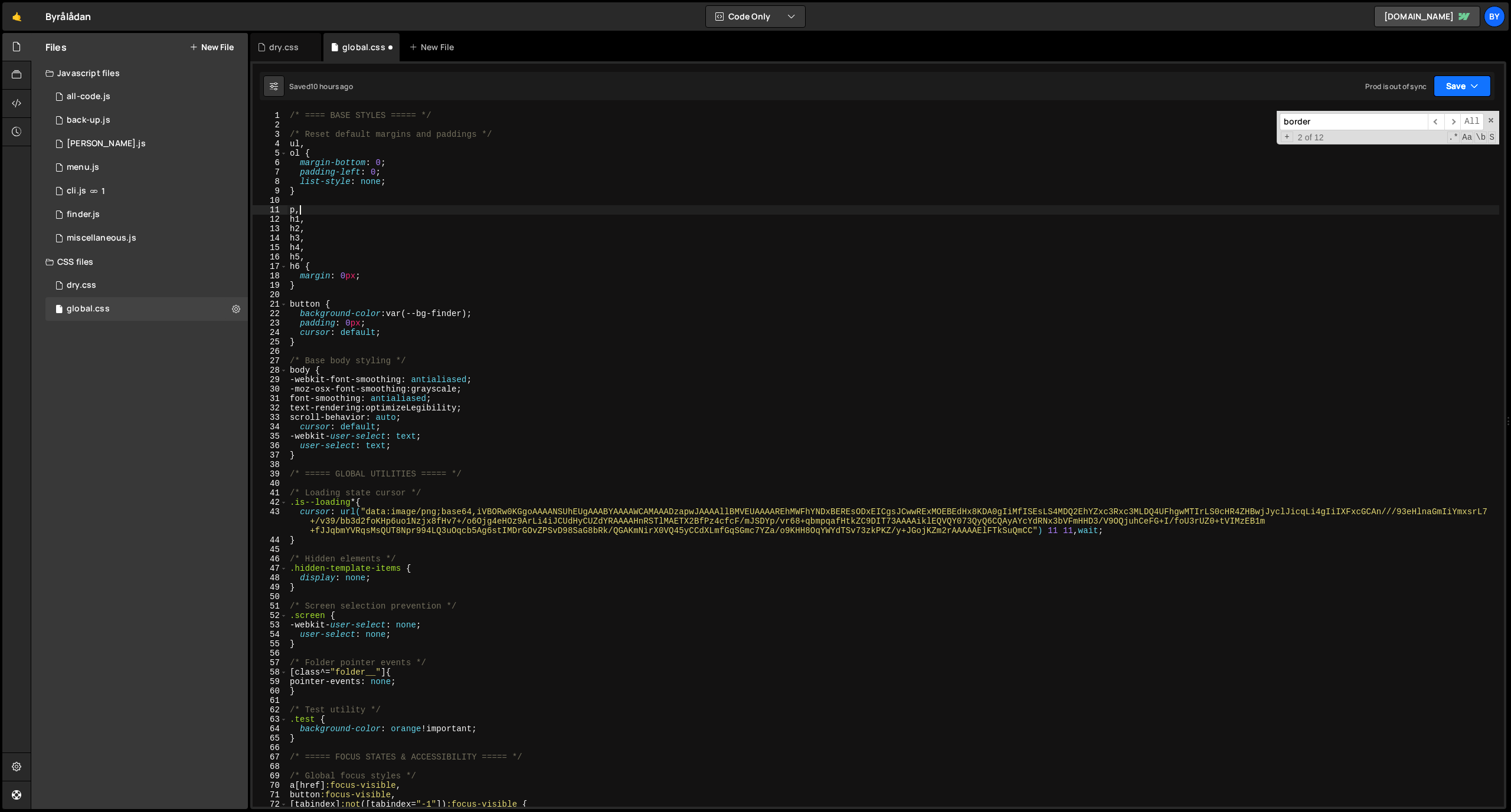
click at [991, 91] on button "Save" at bounding box center [1462, 86] width 57 height 21
click at [991, 124] on div "Saved 10 hours ago" at bounding box center [1422, 128] width 123 height 14
type textarea "h4,"
click at [327, 248] on div "/* ==== BASE STYLES ===== */ /* Reset default margins and paddings */ ul , ol {…" at bounding box center [893, 468] width 1212 height 715
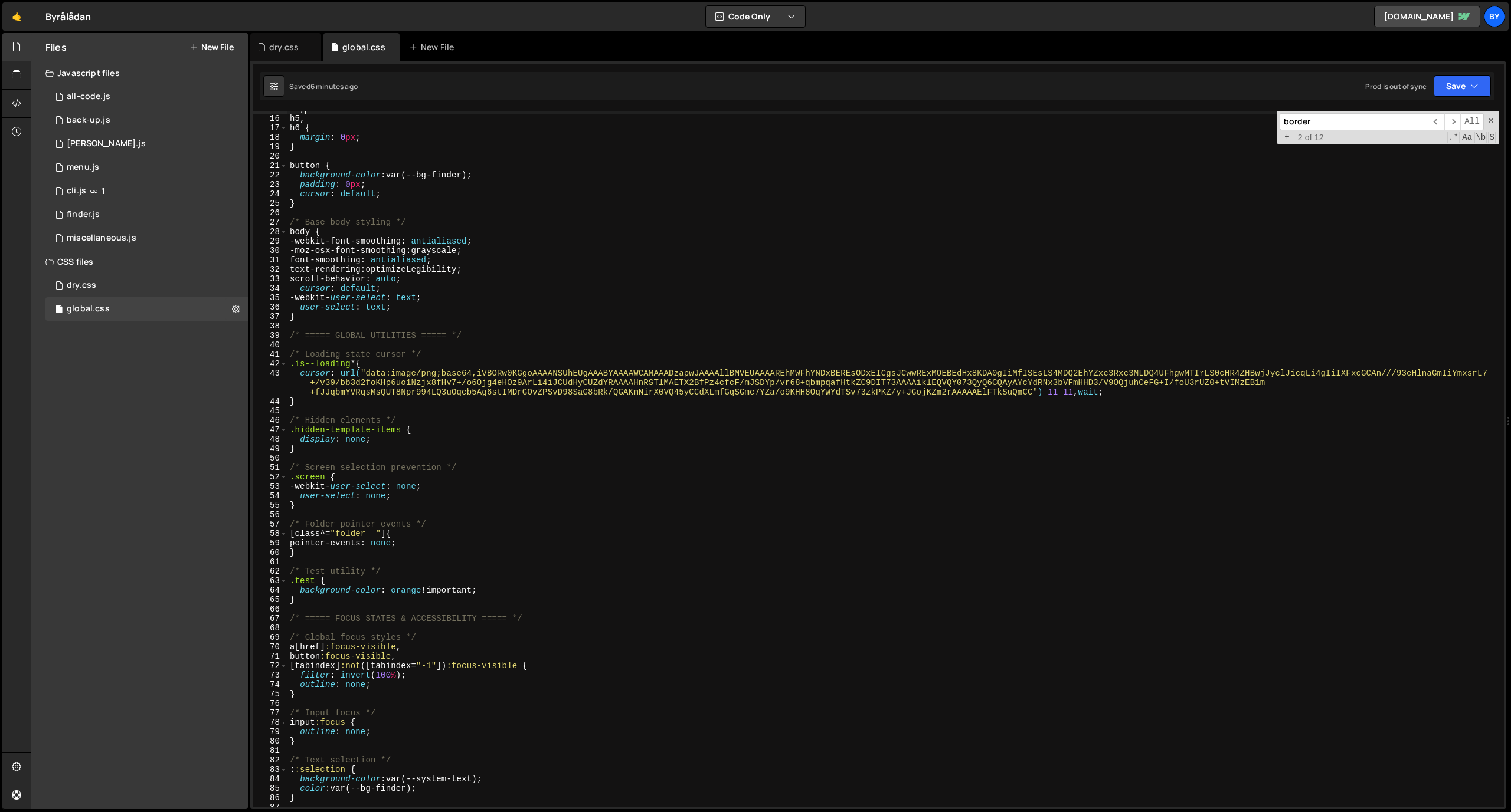
scroll to position [0, 0]
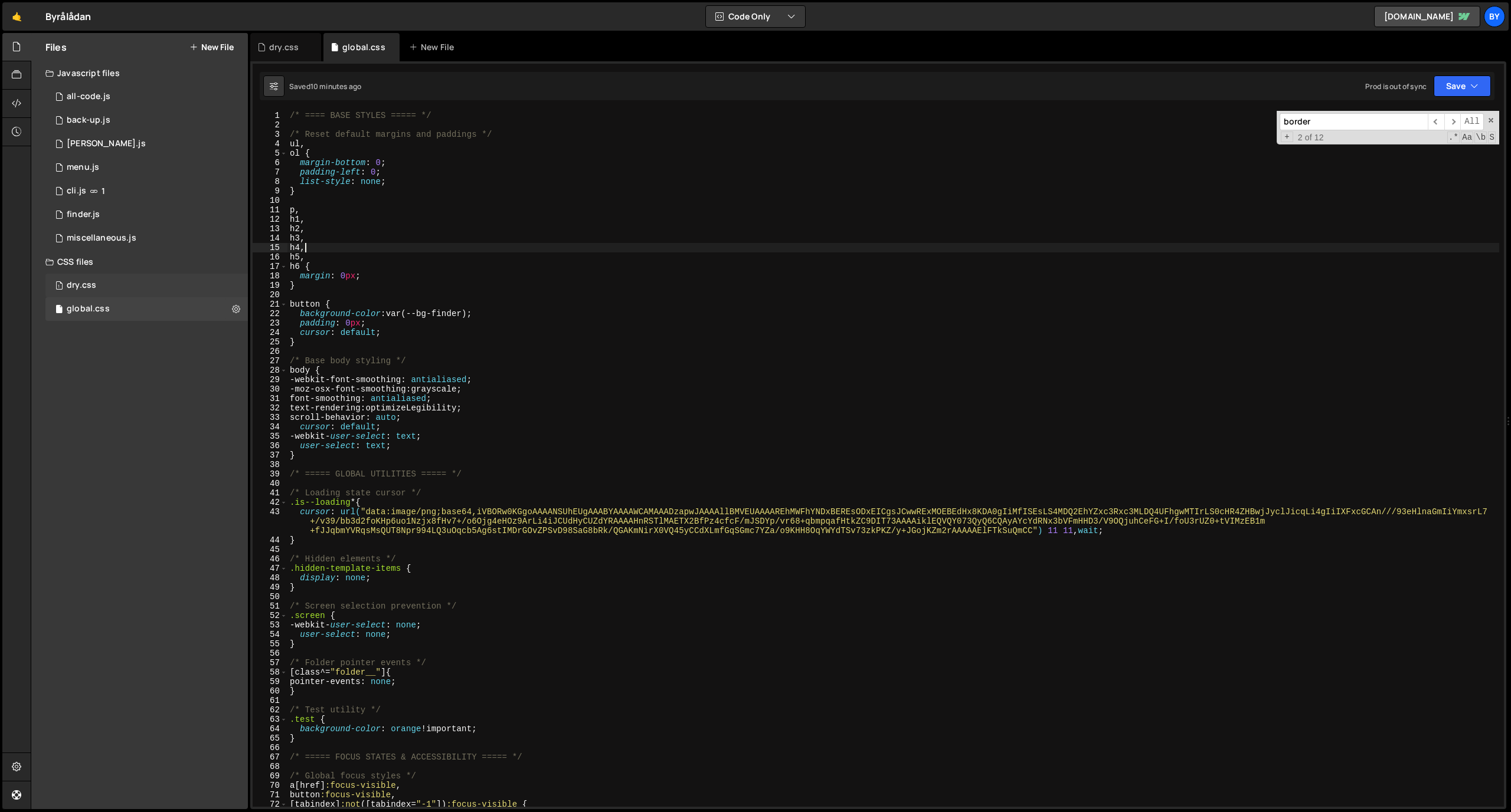
click at [158, 288] on div "1 dry.css 0" at bounding box center [147, 285] width 203 height 23
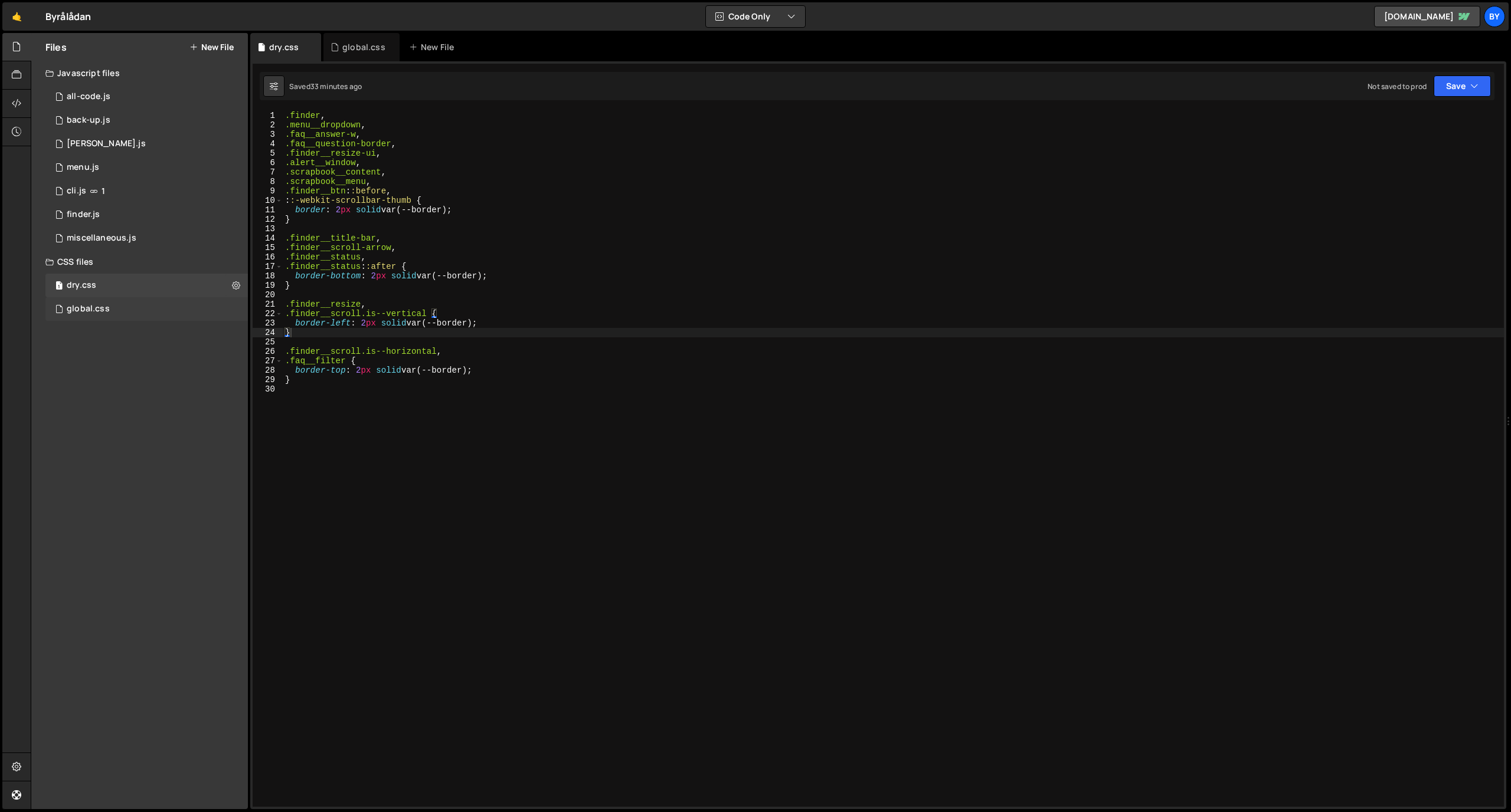
click at [166, 310] on div "global.css 0" at bounding box center [147, 308] width 203 height 23
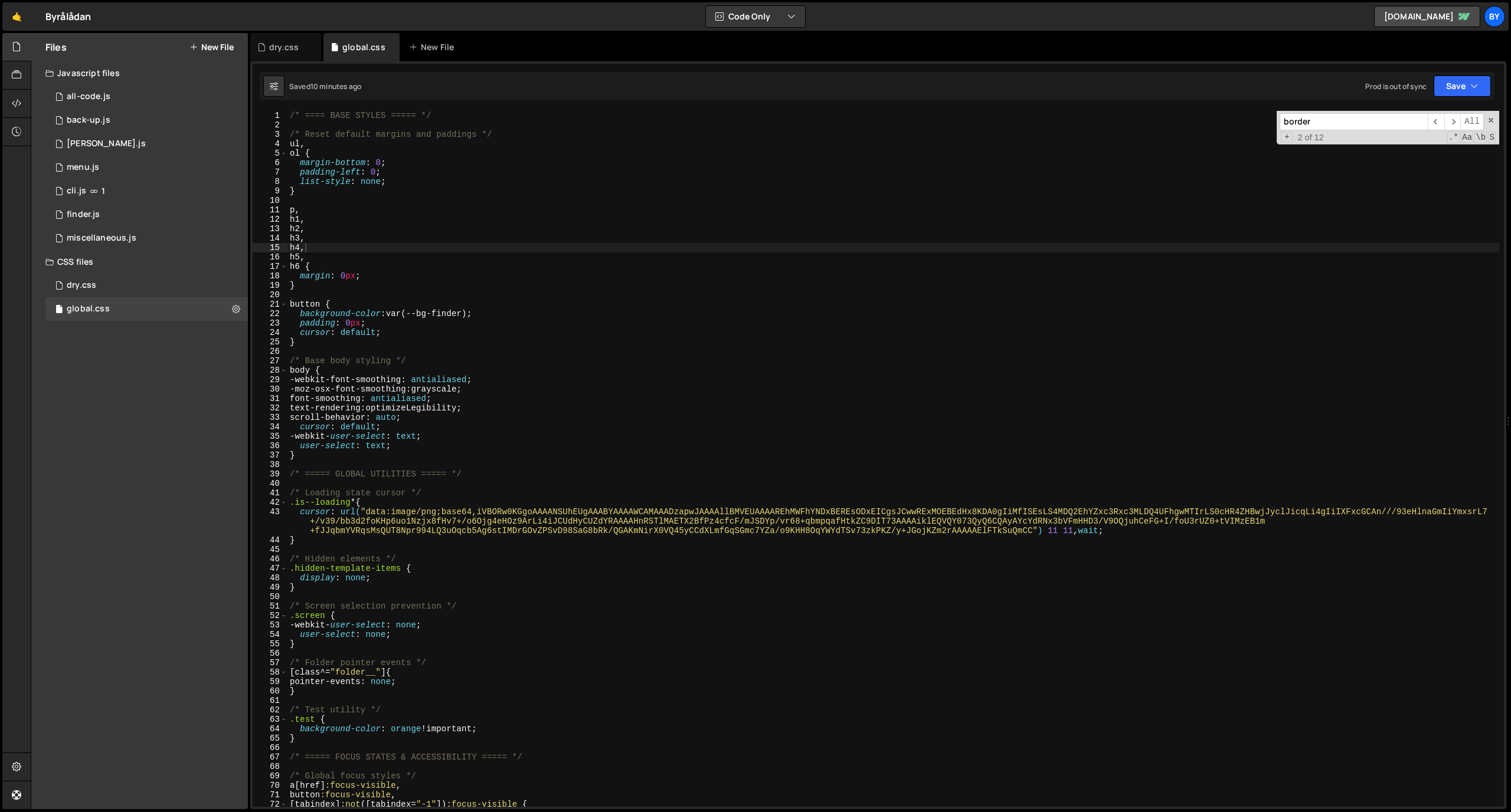
scroll to position [12530, 0]
click at [134, 291] on div "1 dry.css 0" at bounding box center [147, 285] width 203 height 23
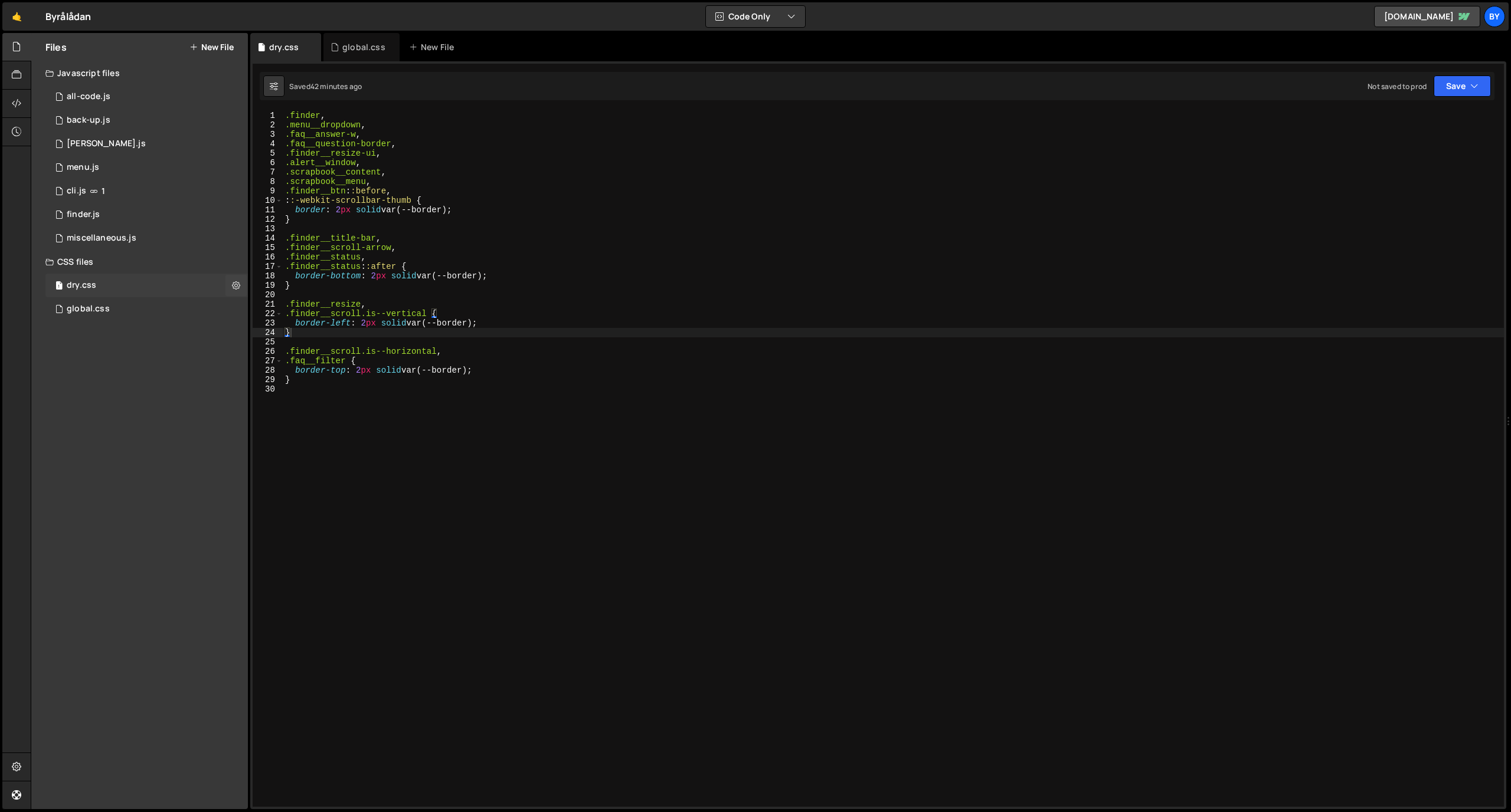
scroll to position [0, 0]
click at [359, 416] on div ".finder , .menu__dropdown , .faq__answer-w , .faq__question-border , .finder__r…" at bounding box center [893, 468] width 1221 height 715
click at [132, 308] on div "global.css 0" at bounding box center [147, 308] width 203 height 23
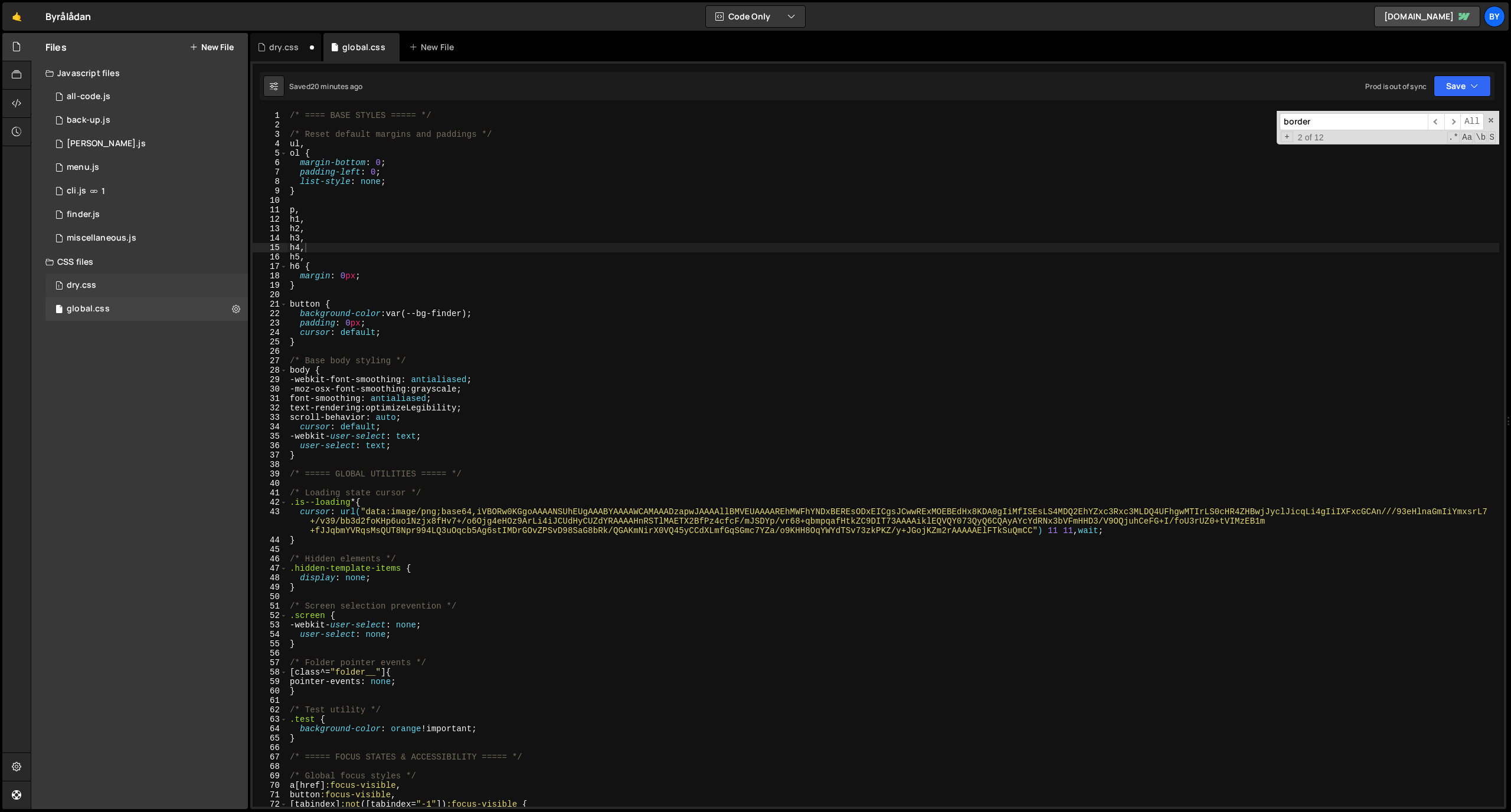
scroll to position [12530, 0]
click at [127, 282] on div "1 dry.css 0" at bounding box center [147, 285] width 203 height 23
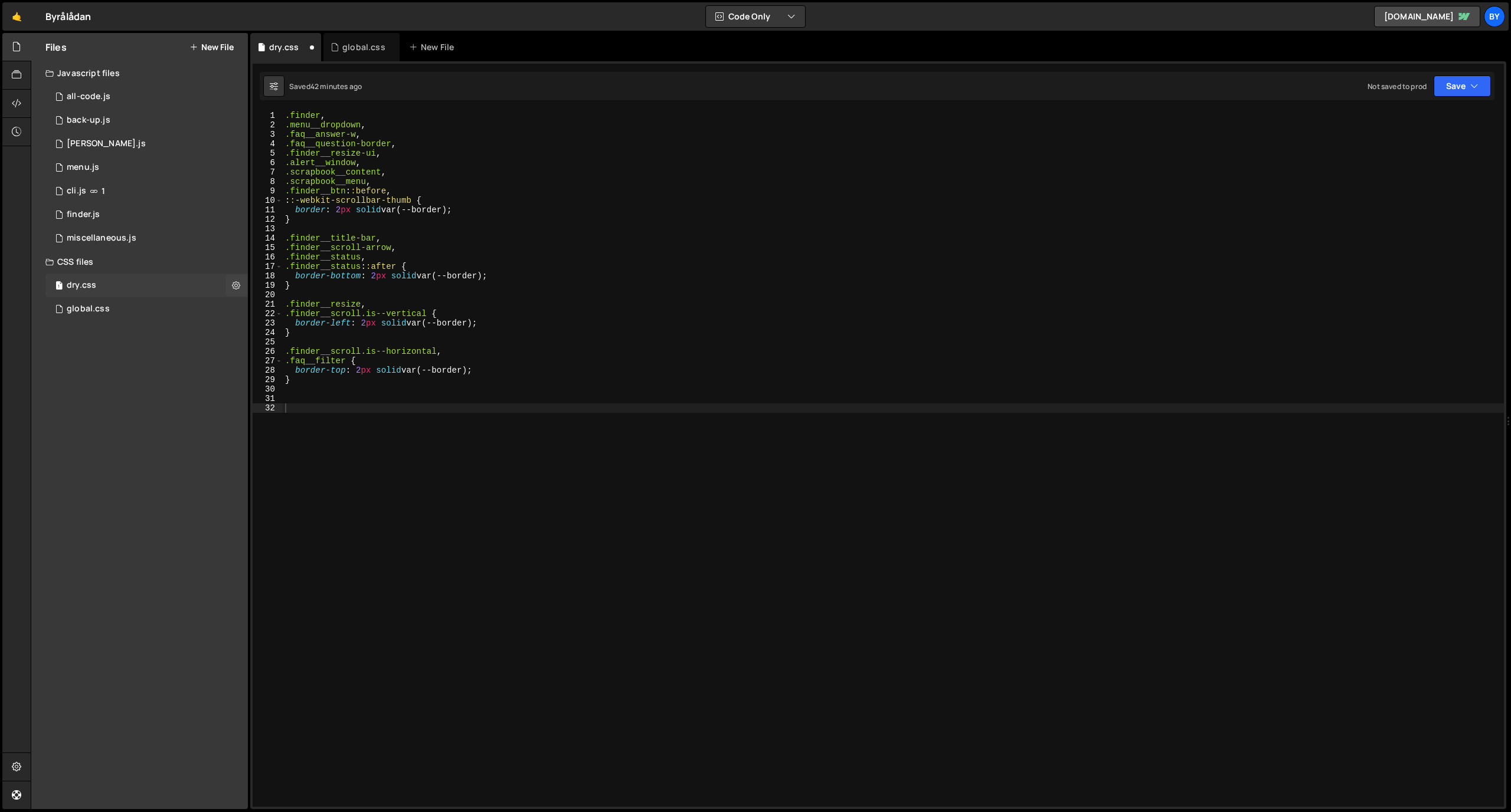
scroll to position [0, 0]
click at [355, 416] on div ".finder , .menu__dropdown , .faq__answer-w , .faq__question-border , .finder__r…" at bounding box center [893, 468] width 1221 height 715
type textarea "/* Flex center */"
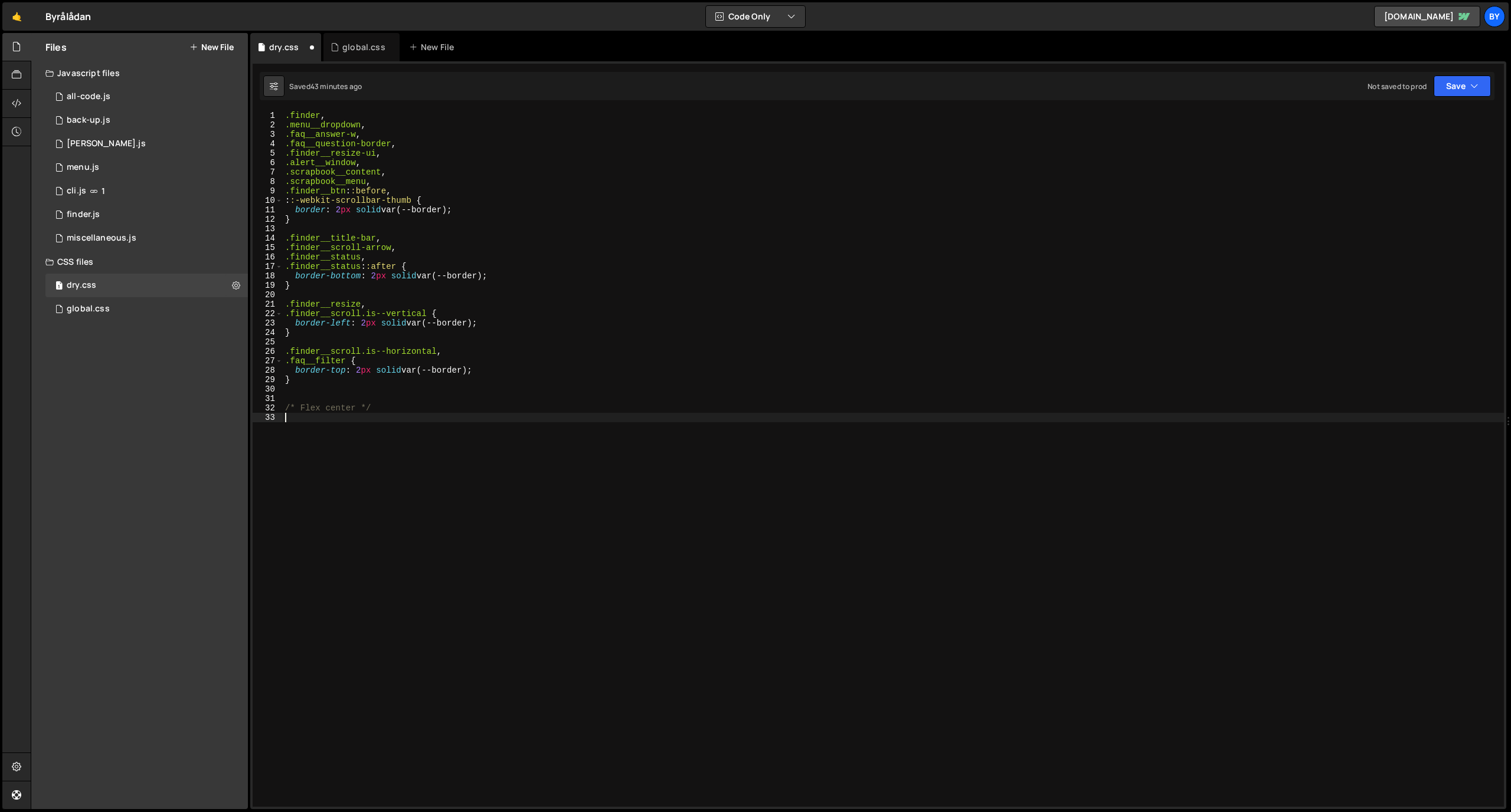
paste textarea "menu__item-svg"
type textarea "menu__item-svg"
click at [455, 423] on div ".finder , .menu__dropdown , .faq__answer-w , .faq__question-border , .finder__r…" at bounding box center [893, 468] width 1221 height 715
type textarea "menu__item-svg"
paste textarea "[URL][DOMAIN_NAME]"
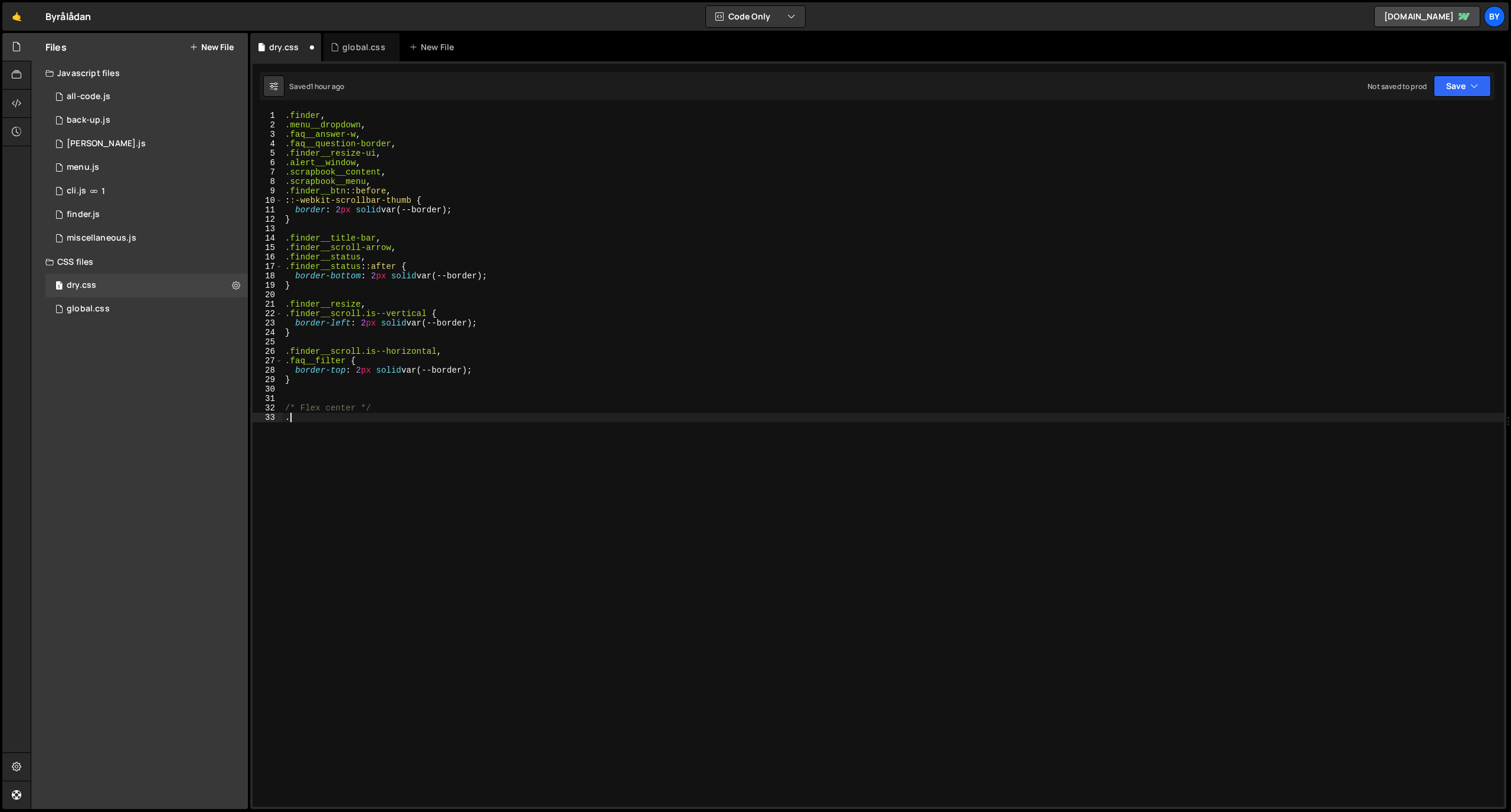
paste textarea "[URL][DOMAIN_NAME]"
paste textarea "menu__toggle"
type textarea ".menu__toggle"
type textarea "display: flex;"
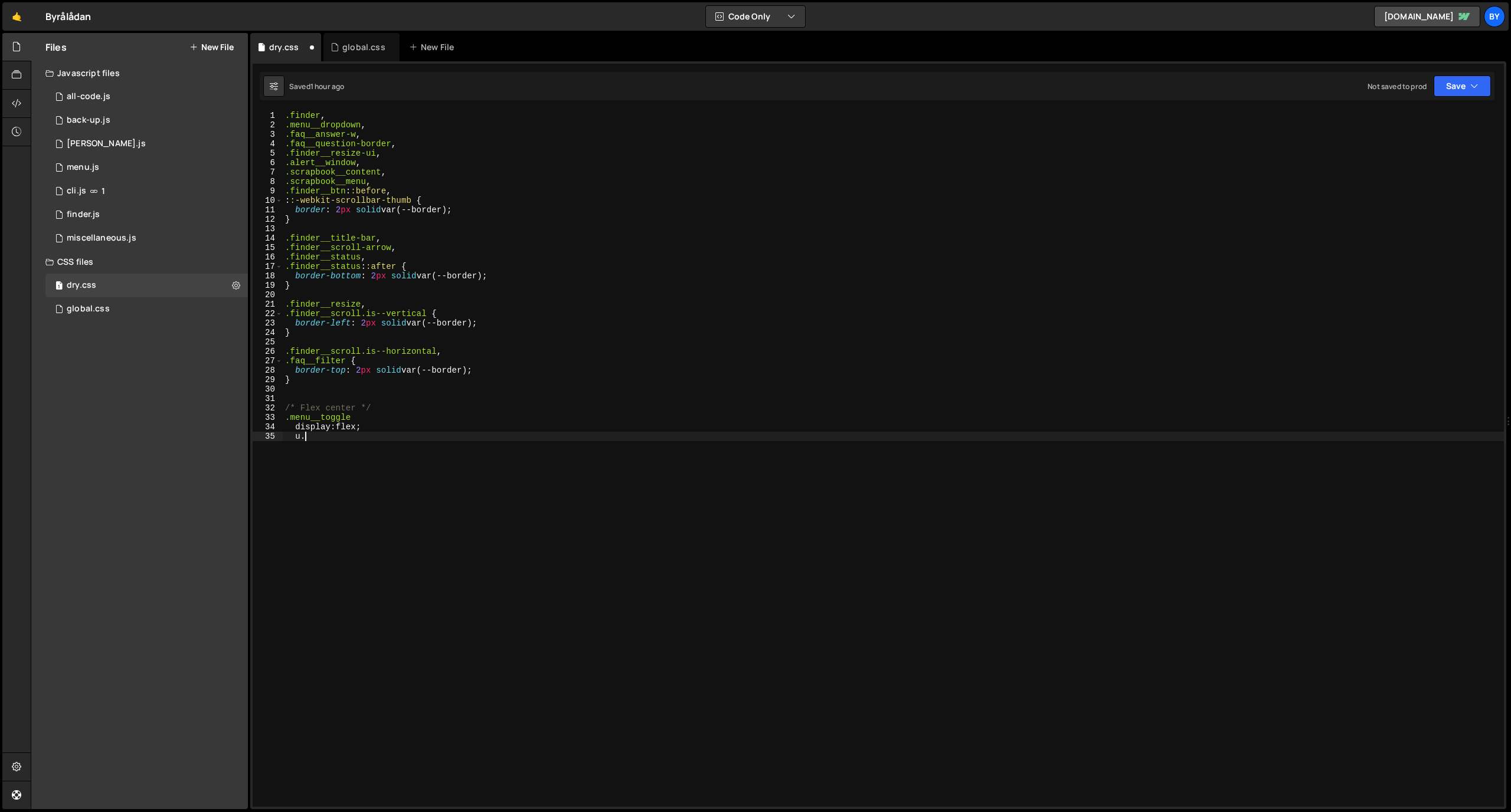
scroll to position [0, 1]
type textarea "u"
type textarea "align-items: center;"
click at [991, 308] on div ".finder , .menu__dropdown , .faq__answer-w , .faq__question-border , .finder__r…" at bounding box center [893, 468] width 1221 height 715
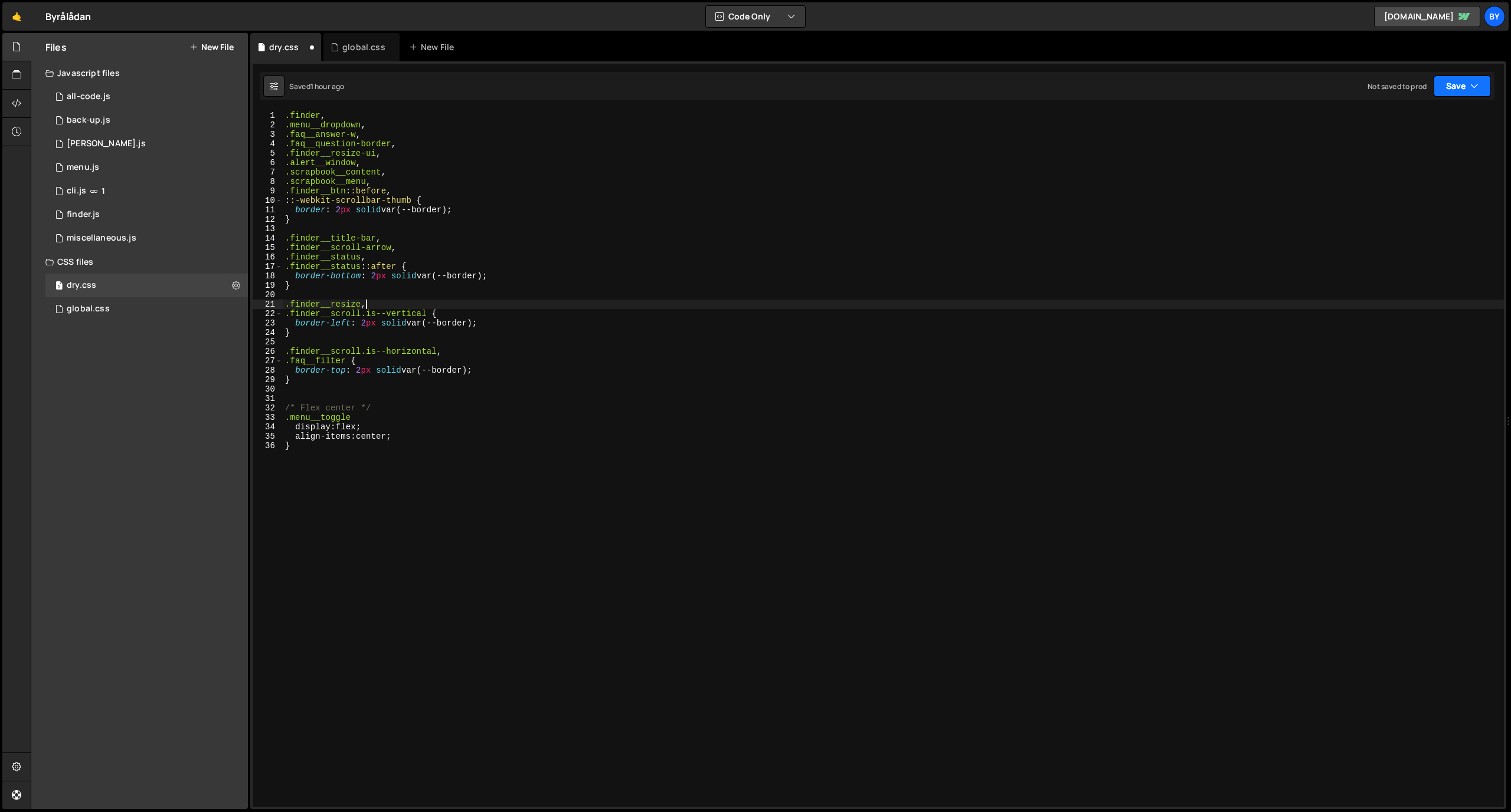
click at [991, 89] on icon "button" at bounding box center [1474, 86] width 8 height 12
click at [991, 116] on div "Save to Staging S" at bounding box center [1422, 115] width 123 height 12
click at [357, 406] on div ".finder , .menu__dropdown , .faq__answer-w , .faq__question-border , .finder__r…" at bounding box center [893, 468] width 1221 height 715
click at [991, 88] on button "Save" at bounding box center [1462, 86] width 57 height 21
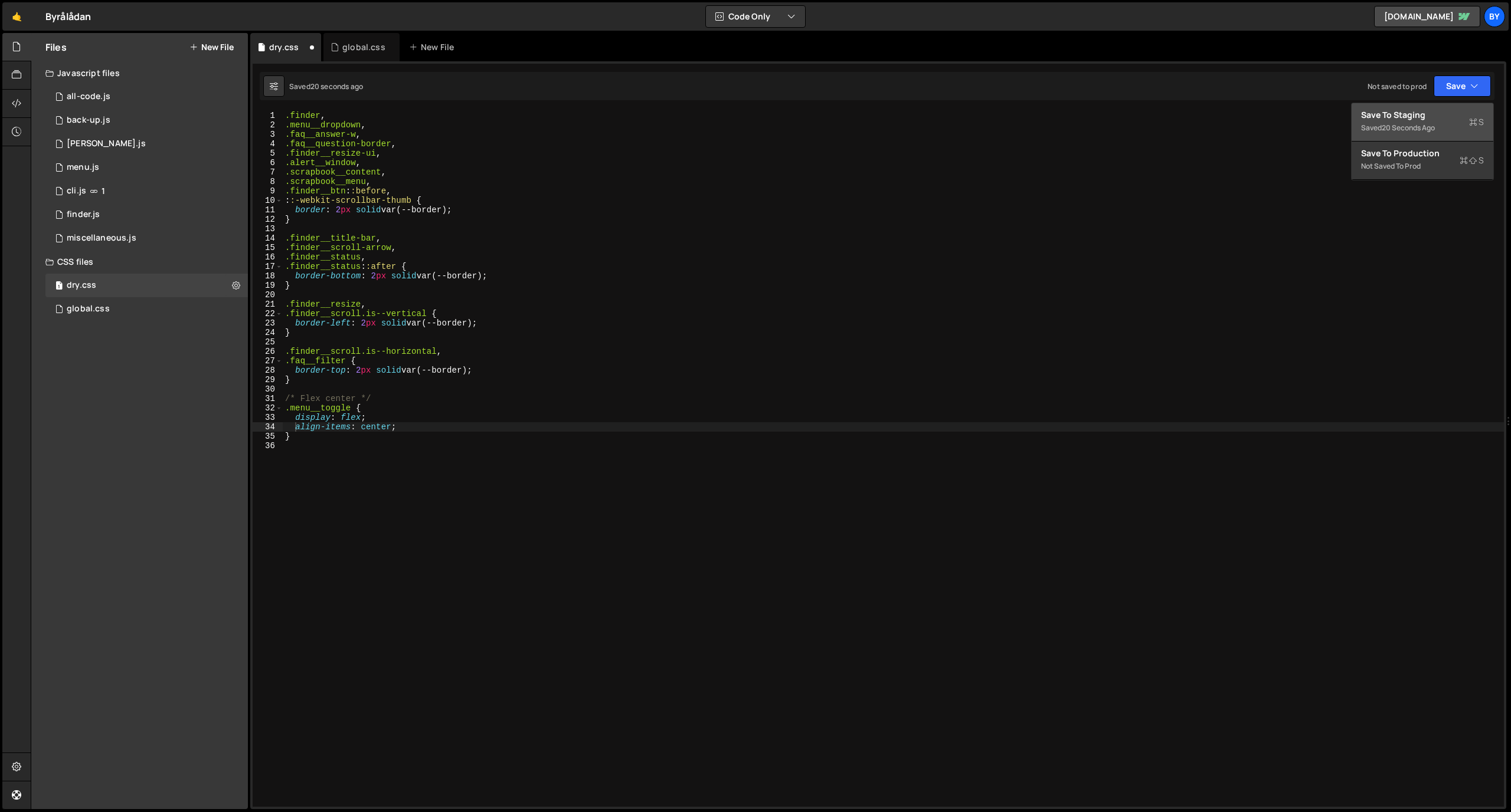
click at [991, 123] on div "20 seconds ago" at bounding box center [1408, 127] width 53 height 10
click at [348, 409] on div ".finder , .menu__dropdown , .faq__answer-w , .faq__question-border , .finder__r…" at bounding box center [893, 468] width 1221 height 715
type textarea ".menu__toggle, .menu__link {"
click at [804, 473] on div ".finder , .menu__dropdown , .faq__answer-w , .faq__question-border , .finder__r…" at bounding box center [893, 468] width 1221 height 715
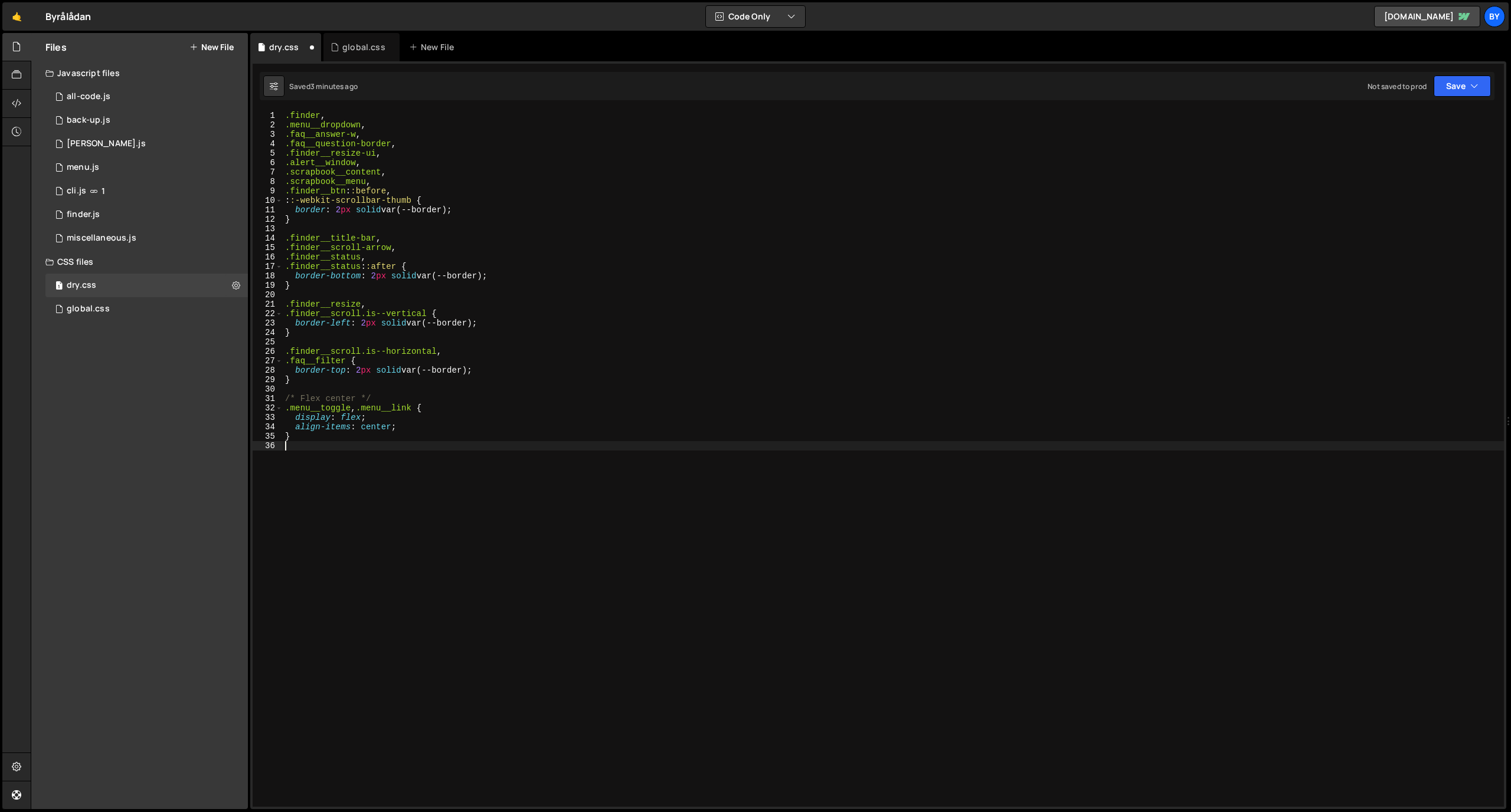
scroll to position [0, 0]
click at [991, 85] on button "Save" at bounding box center [1462, 86] width 57 height 21
click at [991, 107] on button "Save to Staging S Saved 3 minutes ago" at bounding box center [1422, 123] width 142 height 39
click at [636, 497] on div ".finder , .menu__dropdown , .faq__answer-w , .faq__question-border , .finder__r…" at bounding box center [893, 468] width 1221 height 715
paste textarea
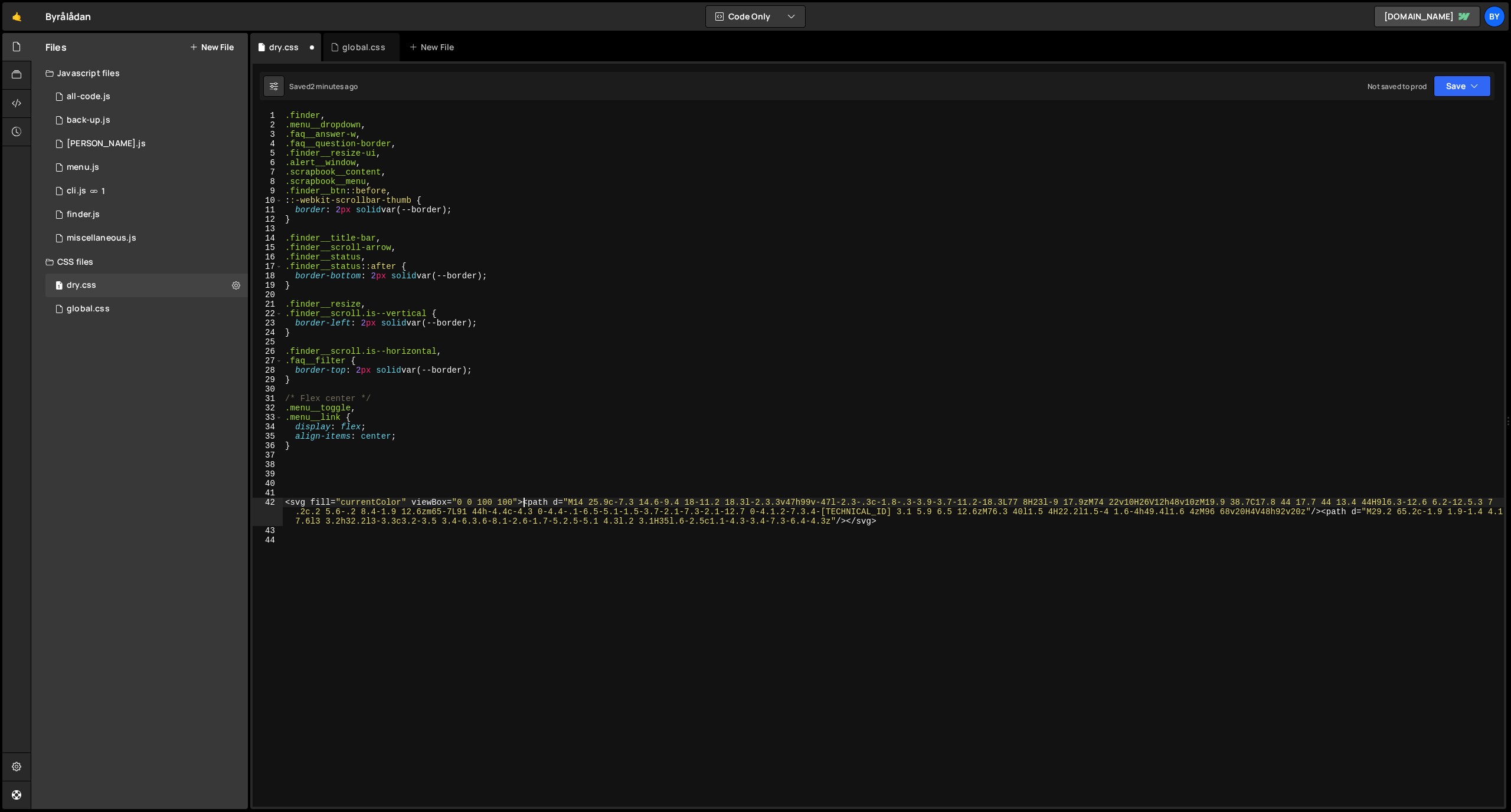
click at [523, 503] on div ".finder , .menu__dropdown , .faq__answer-w , .faq__question-border , .finder__r…" at bounding box center [893, 468] width 1221 height 715
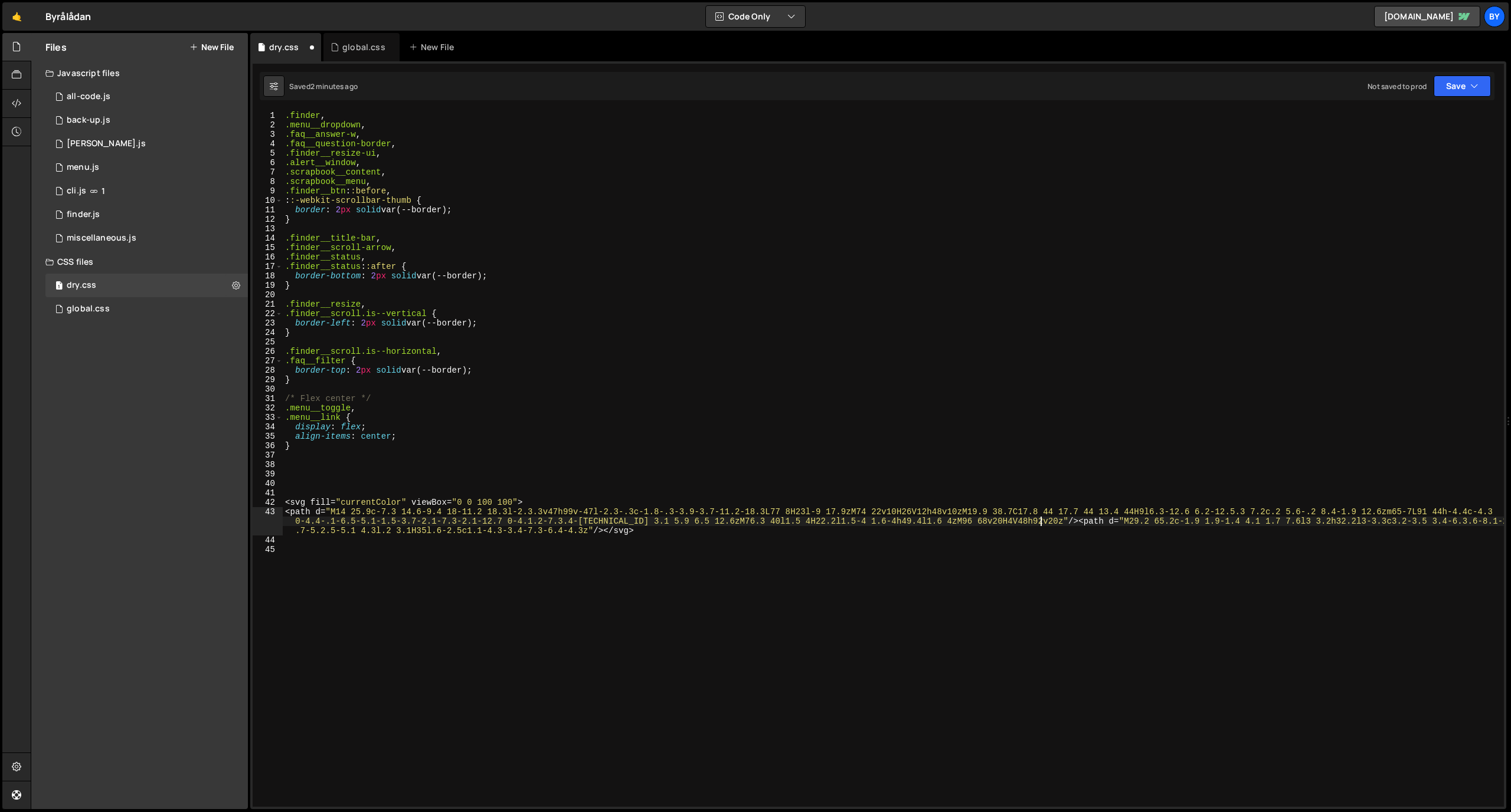
click at [991, 524] on div ".finder , .menu__dropdown , .faq__answer-w , .faq__question-border , .finder__r…" at bounding box center [893, 468] width 1221 height 715
drag, startPoint x: 514, startPoint y: 503, endPoint x: 457, endPoint y: 504, distance: 57.0
click at [457, 504] on div ".finder , .menu__dropdown , .faq__answer-w , .faq__question-border , .finder__r…" at bounding box center [893, 468] width 1221 height 715
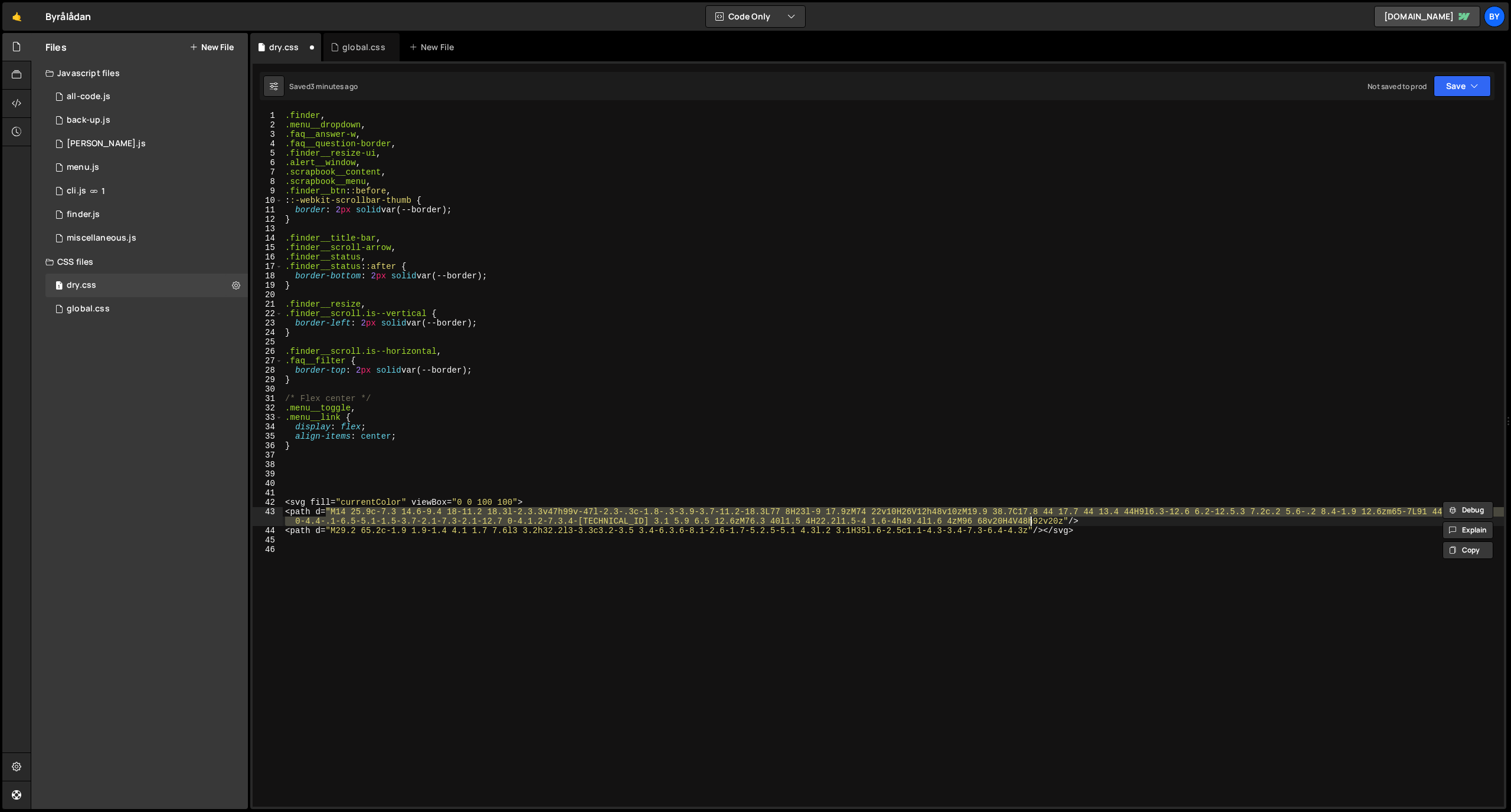
drag, startPoint x: 328, startPoint y: 513, endPoint x: 1030, endPoint y: 524, distance: 702.1
click at [991, 524] on div ".finder , .menu__dropdown , .faq__answer-w , .faq__question-border , .finder__r…" at bounding box center [893, 468] width 1221 height 715
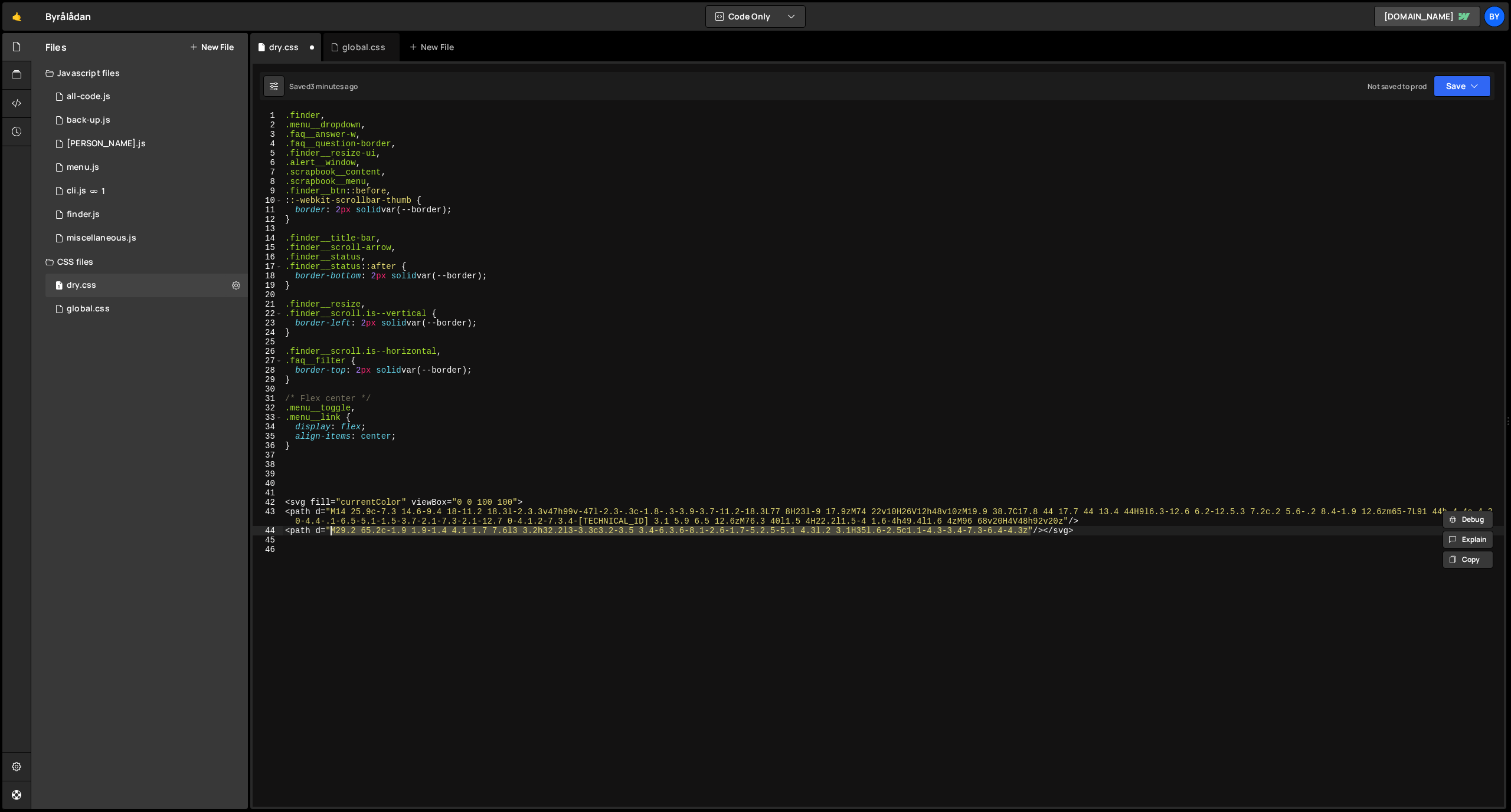
drag, startPoint x: 1029, startPoint y: 534, endPoint x: 329, endPoint y: 534, distance: 700.0
click at [329, 534] on div ".finder , .menu__dropdown , .faq__answer-w , .faq__question-border , .finder__r…" at bounding box center [893, 468] width 1221 height 715
type textarea "<path d="M29.2 65.2c-1.9 1.9-1.4 4.1 1.7 7.6l3 3.2h32.2l3-3.3c3.2-3.5 3.4-6.3.6…"
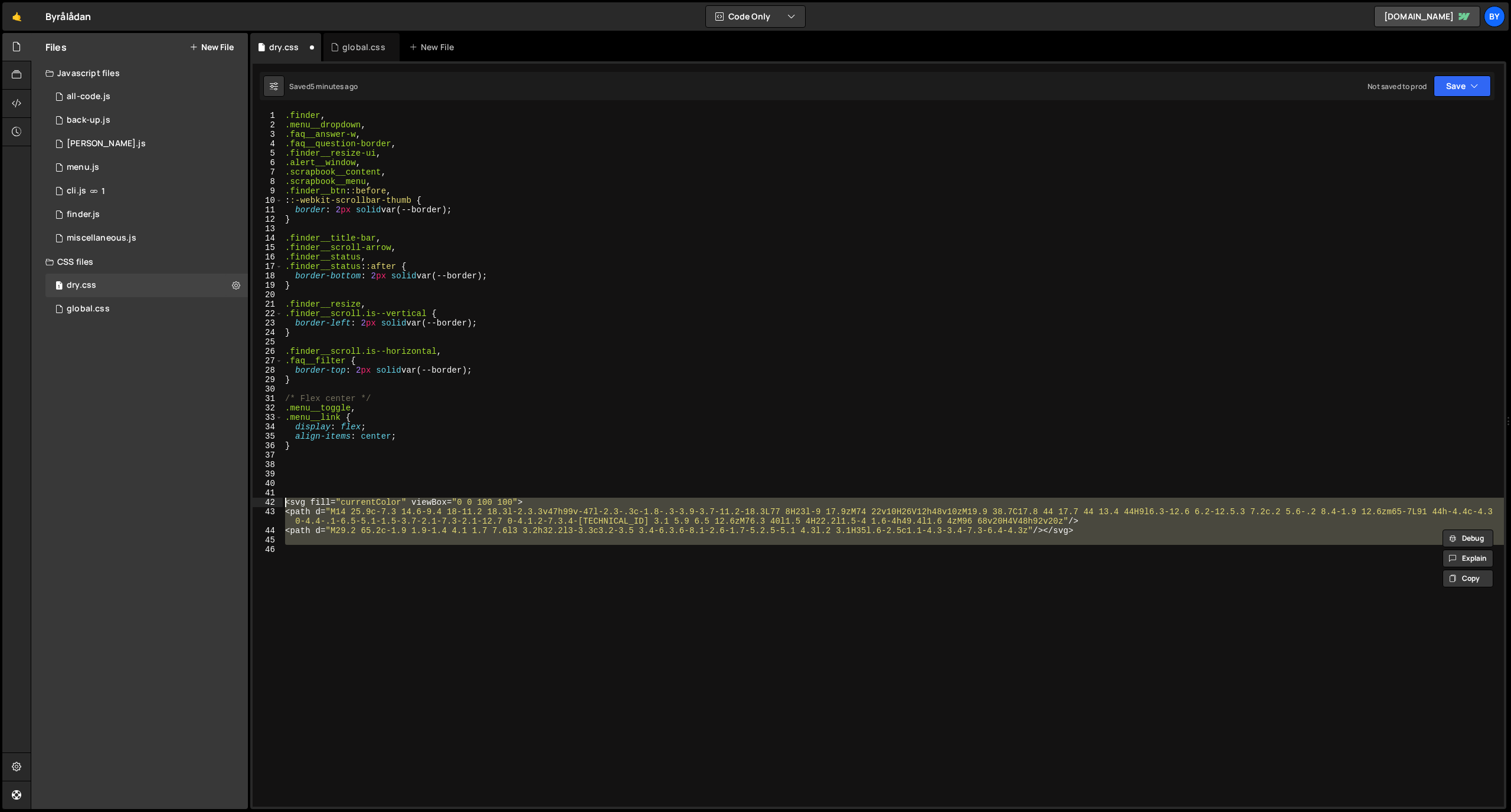
drag, startPoint x: 453, startPoint y: 568, endPoint x: 283, endPoint y: 498, distance: 183.8
click at [283, 498] on div ".finder , .menu__dropdown , .faq__answer-w , .faq__question-border , .finder__r…" at bounding box center [893, 468] width 1221 height 715
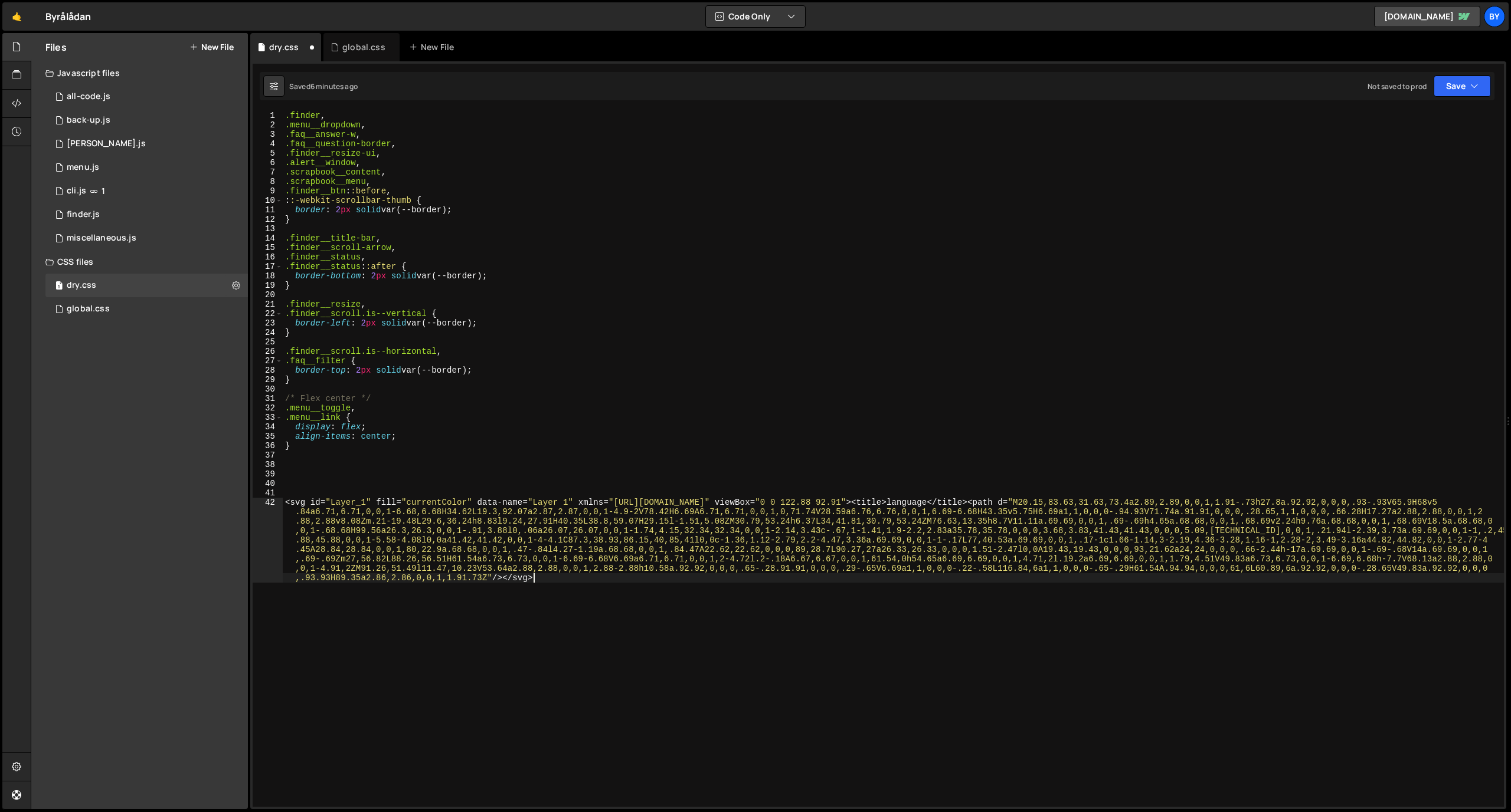
click at [446, 508] on div ".finder , .menu__dropdown , .faq__answer-w , .faq__question-border , .finder__r…" at bounding box center [893, 506] width 1221 height 791
type textarea "<svg id="Layer_1" fill="currentColor" data-name="Layer 1" xmlns="[URL][DOMAIN_N…"
click at [446, 508] on div ".finder , .menu__dropdown , .faq__answer-w , .faq__question-border , .finder__r…" at bounding box center [893, 506] width 1221 height 791
click at [446, 504] on div ".finder , .menu__dropdown , .faq__answer-w , .faq__question-border , .finder__r…" at bounding box center [893, 506] width 1221 height 791
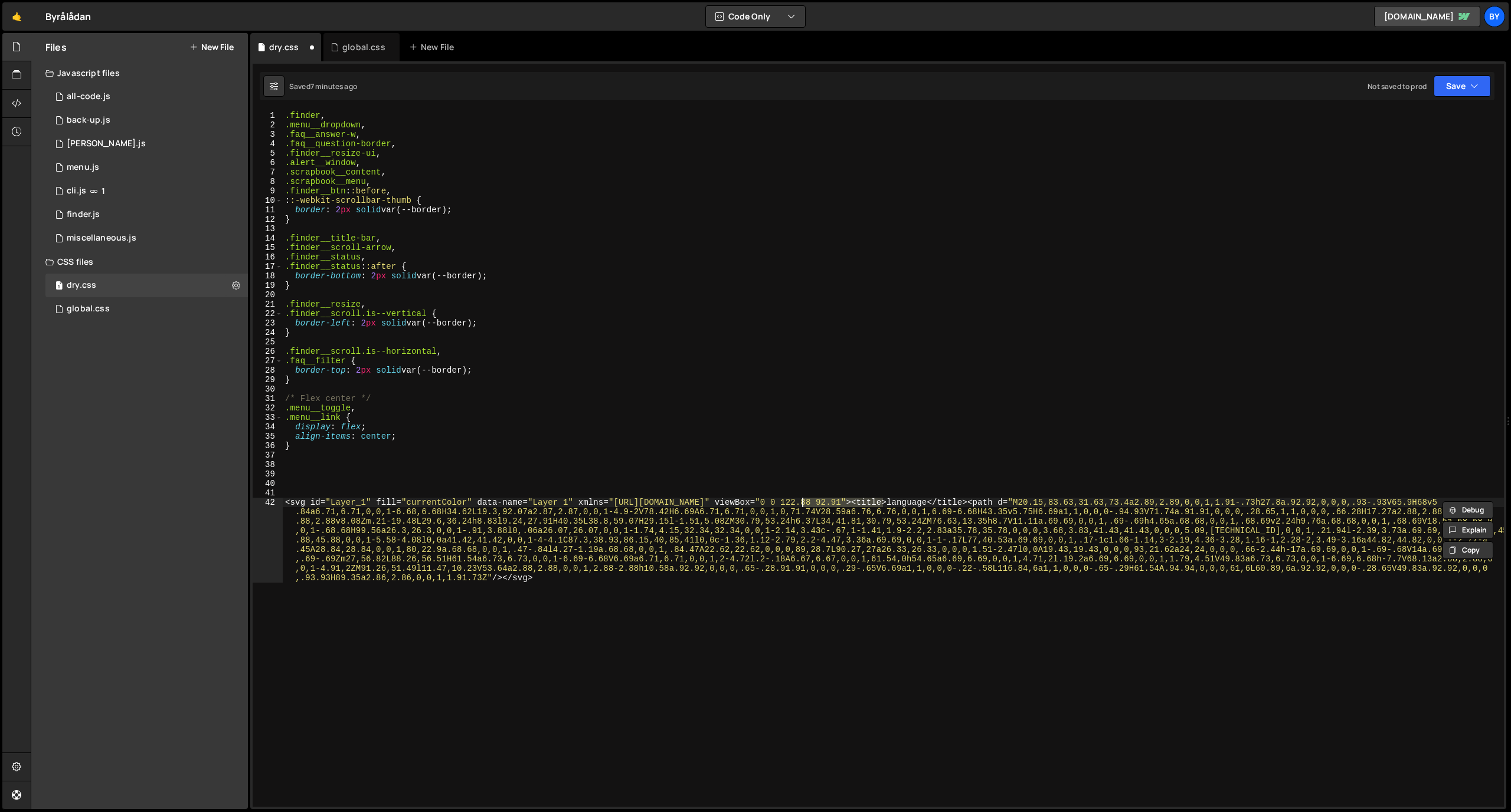
drag, startPoint x: 882, startPoint y: 503, endPoint x: 892, endPoint y: 524, distance: 23.3
click at [804, 502] on div ".finder , .menu__dropdown , .faq__answer-w , .faq__question-border , .finder__r…" at bounding box center [893, 506] width 1221 height 791
click at [991, 535] on div ".finder , .menu__dropdown , .faq__answer-w , .faq__question-border , .finder__r…" at bounding box center [893, 506] width 1221 height 791
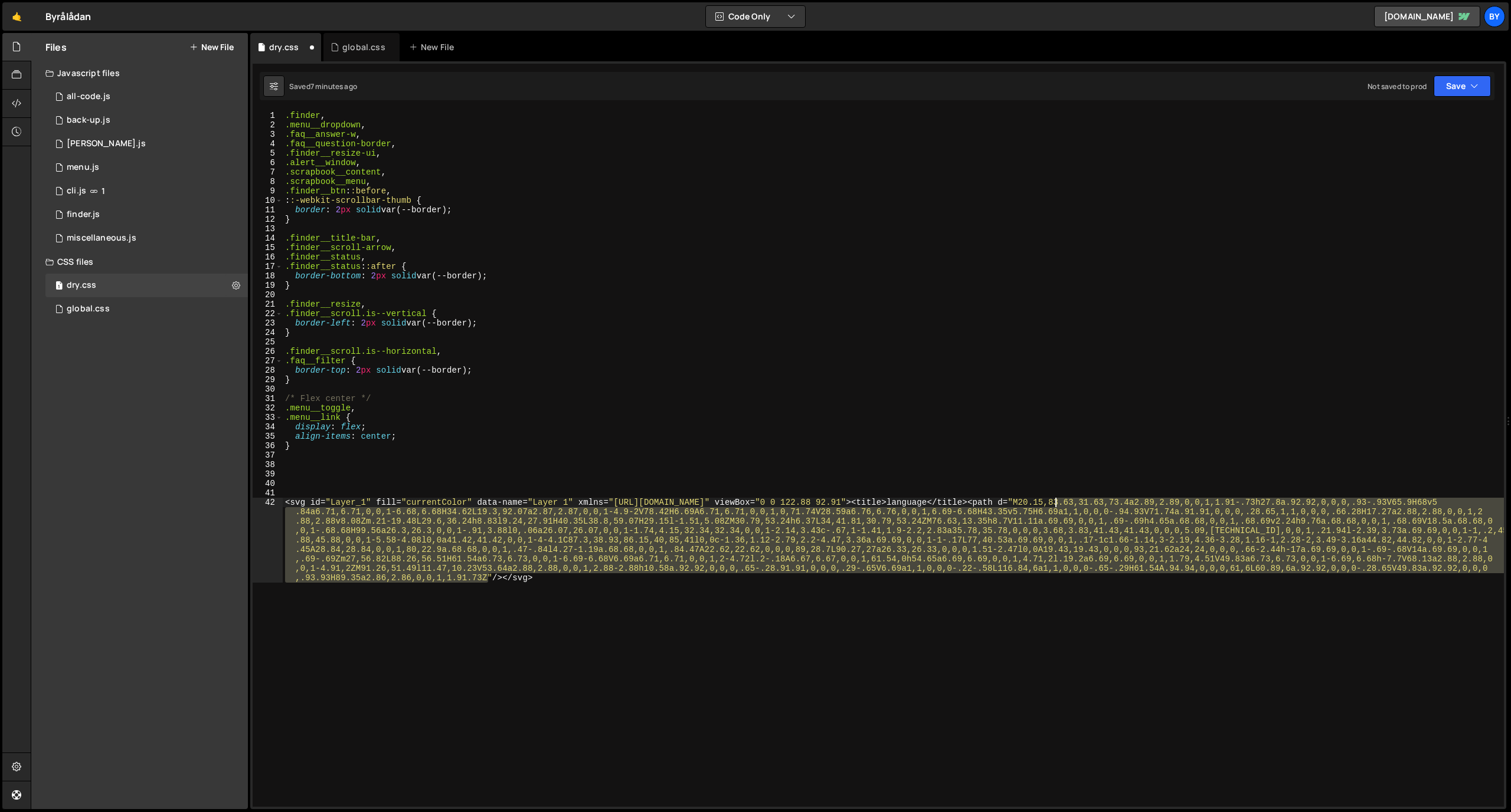
drag, startPoint x: 487, startPoint y: 580, endPoint x: 1057, endPoint y: 504, distance: 575.0
click at [991, 504] on div ".finder , .menu__dropdown , .faq__answer-w , .faq__question-border , .finder__r…" at bounding box center [893, 506] width 1221 height 791
click at [503, 460] on div ".finder , .menu__dropdown , .faq__answer-w , .faq__question-border , .finder__r…" at bounding box center [893, 506] width 1221 height 791
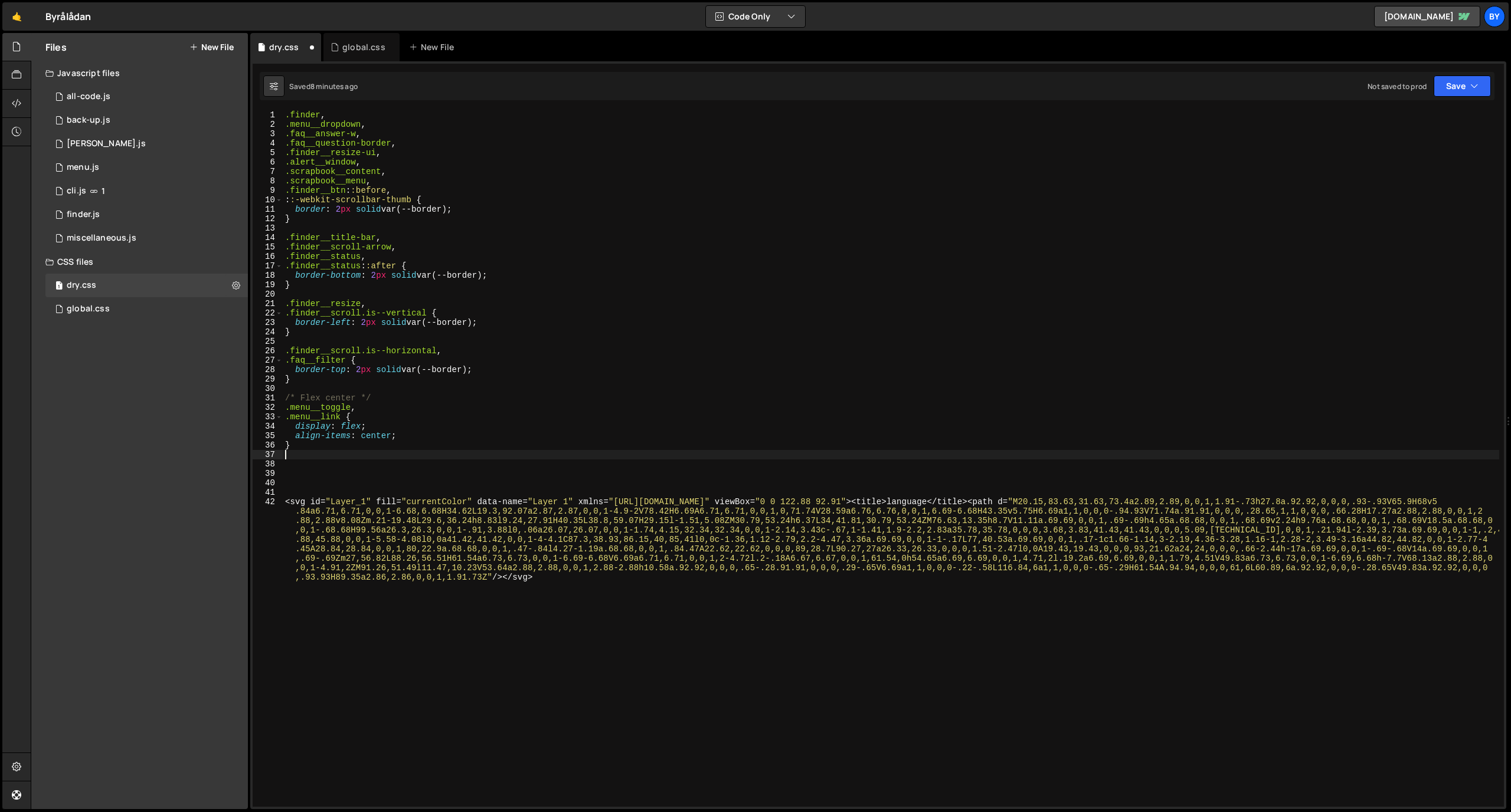
scroll to position [1, 0]
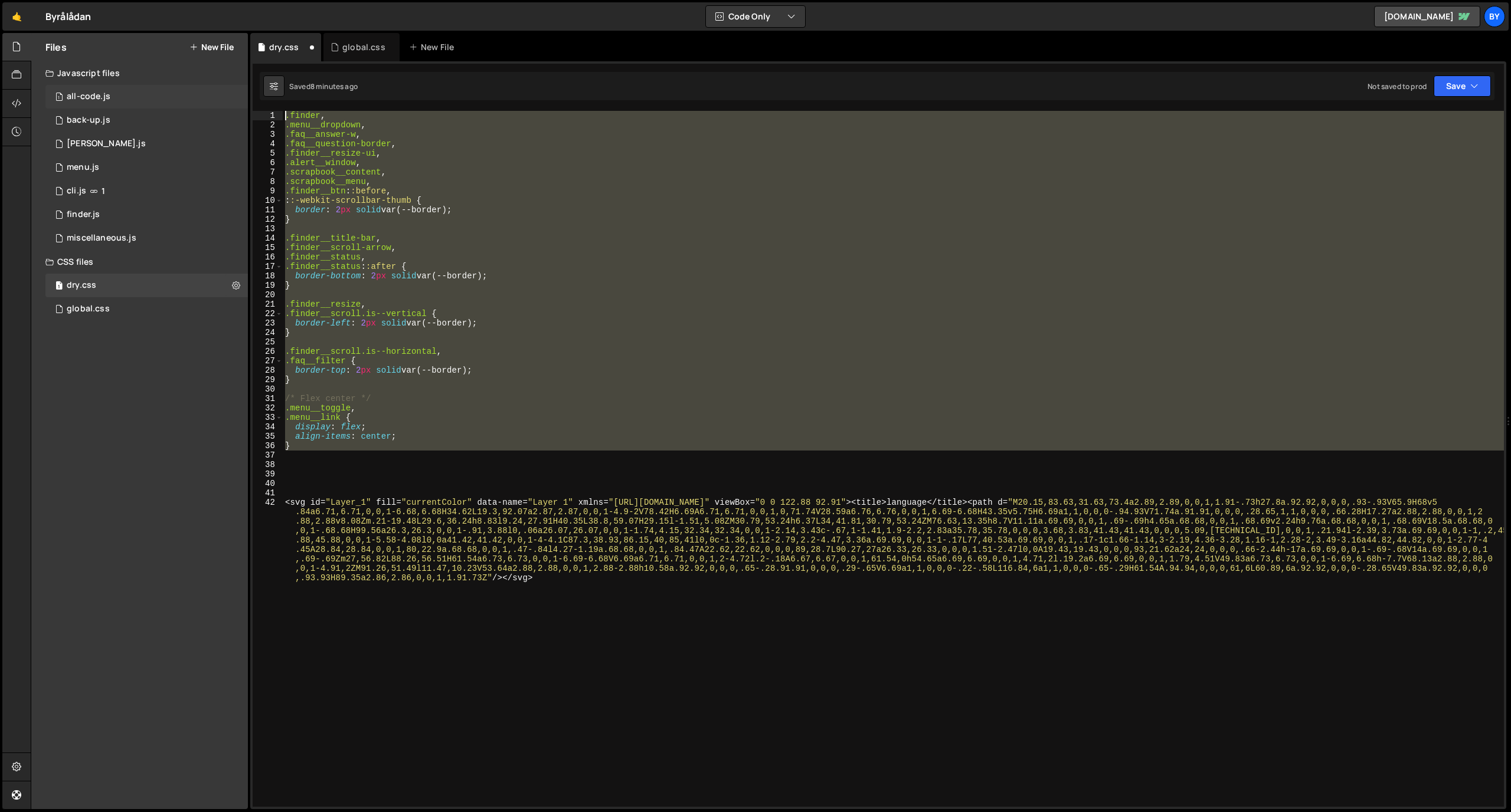
drag, startPoint x: 495, startPoint y: 451, endPoint x: 244, endPoint y: 91, distance: 438.9
click at [245, 91] on div "Files New File Javascript files 1 all-code.js 0 1 back-up.js 0 1 [PERSON_NAME].…" at bounding box center [770, 422] width 1480 height 777
type textarea ".finder, .menu__dropdown,"
click at [111, 303] on div "global.css 0" at bounding box center [147, 308] width 203 height 23
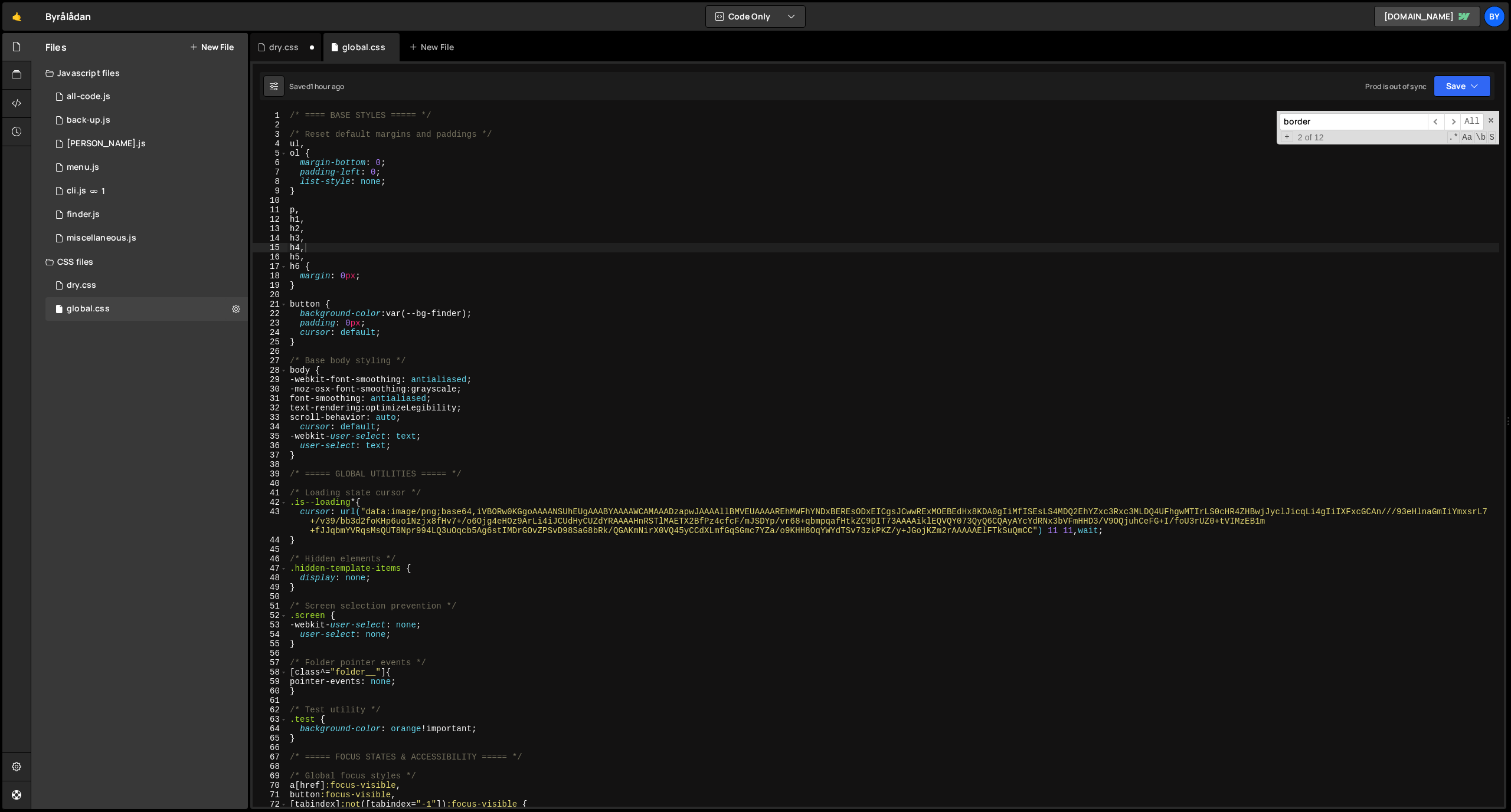
scroll to position [12530, 0]
click at [377, 208] on div "/* ==== BASE STYLES ===== */ /* Reset default margins and paddings */ ul , ol {…" at bounding box center [893, 468] width 1212 height 715
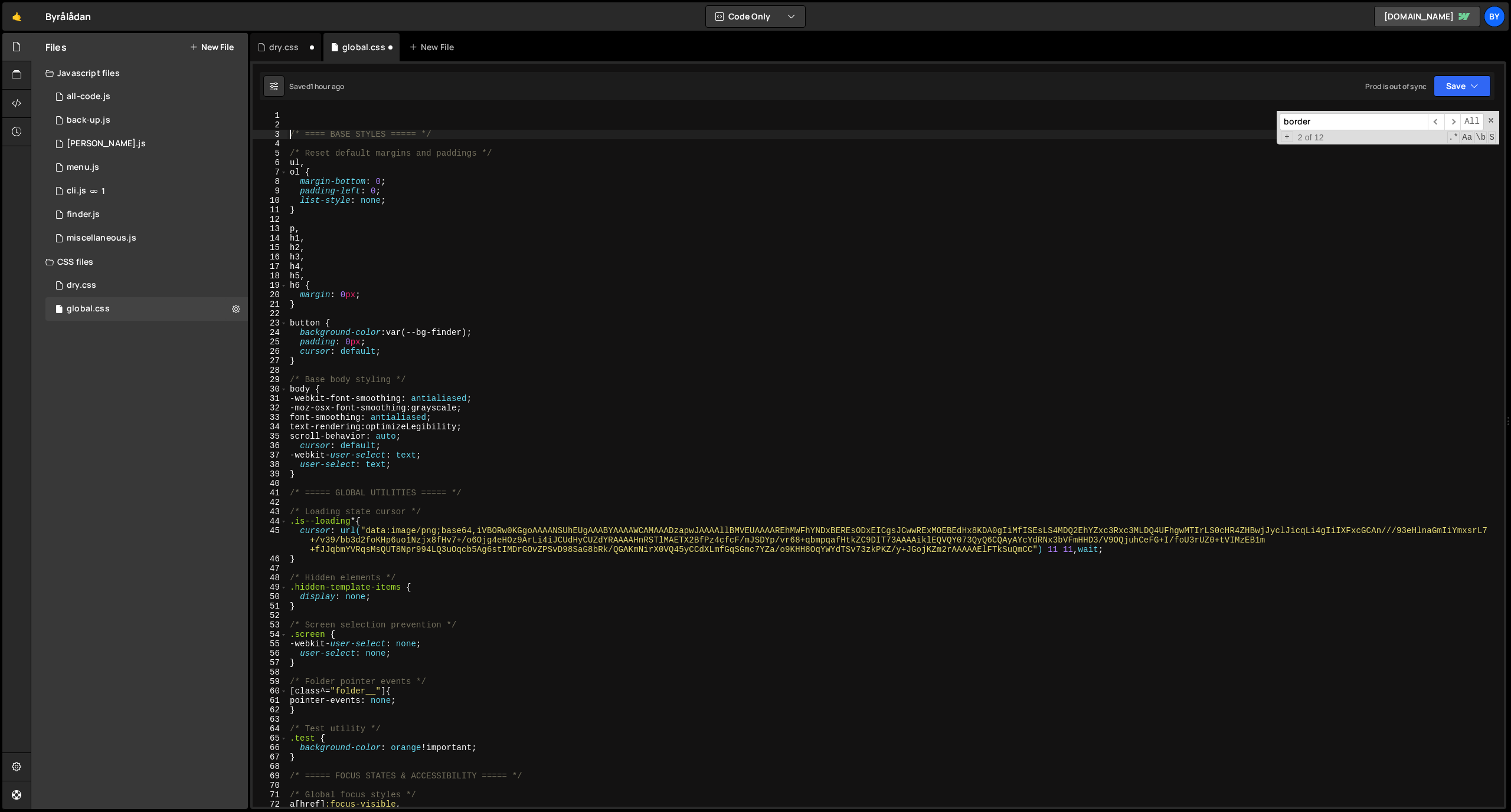
type textarea "/* ==== BASE STYLES ===== */"
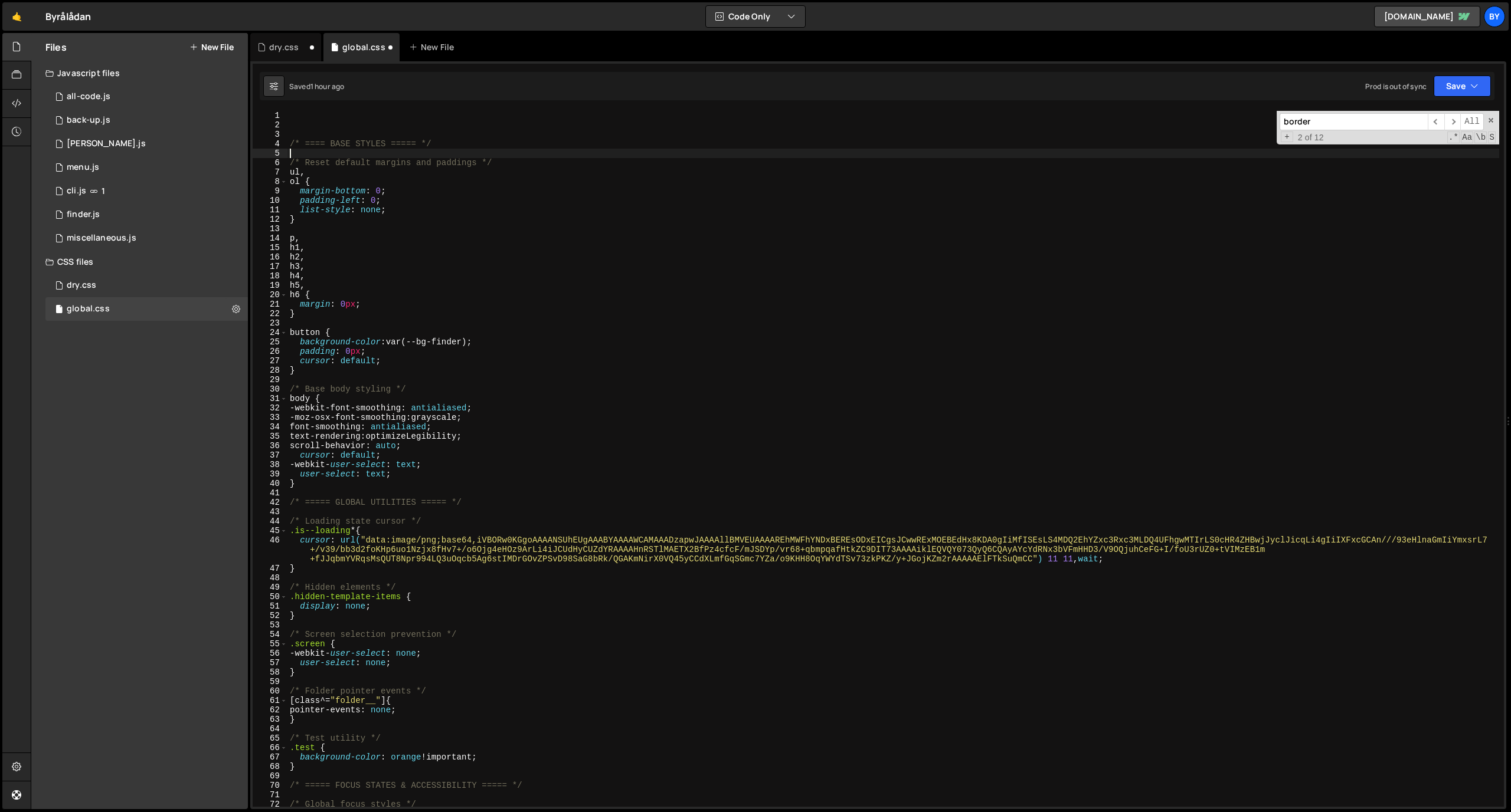
type textarea "/* ==== BASE STYLES ===== */"
paste textarea
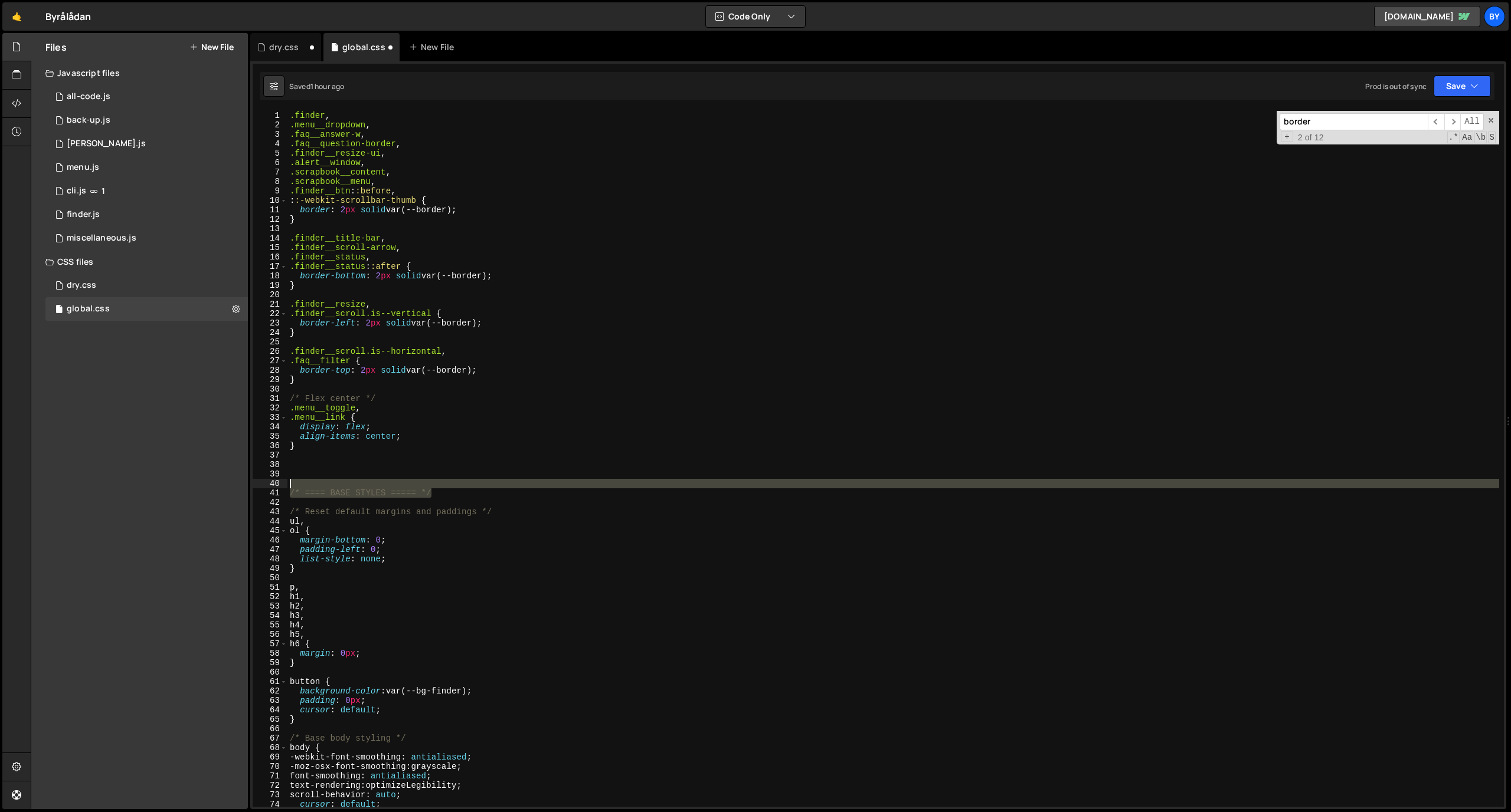
drag, startPoint x: 447, startPoint y: 497, endPoint x: 251, endPoint y: 484, distance: 196.4
click at [254, 483] on div "1 2 3 4 5 6 7 8 9 10 11 12 13 14 15 16 17 18 19 20 21 22 23 24 25 26 27 28 29 3…" at bounding box center [878, 458] width 1251 height 696
click at [468, 260] on div ".finder , .menu__dropdown , .faq__answer-w , .faq__question-border , .finder__r…" at bounding box center [893, 468] width 1212 height 715
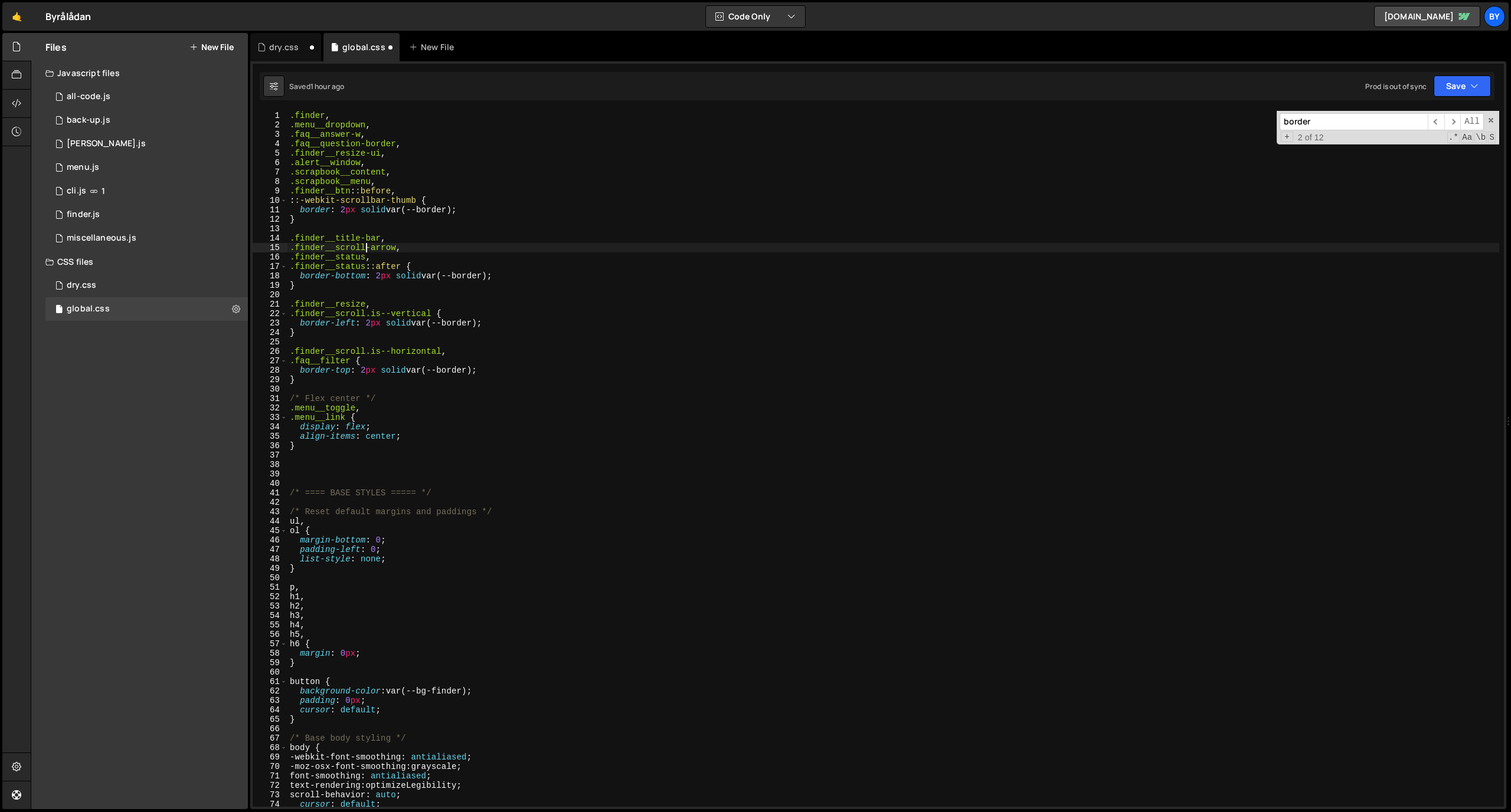
type textarea ".finder__title-bar,"
paste textarea "/* ==== BASE STYLES ===== */"
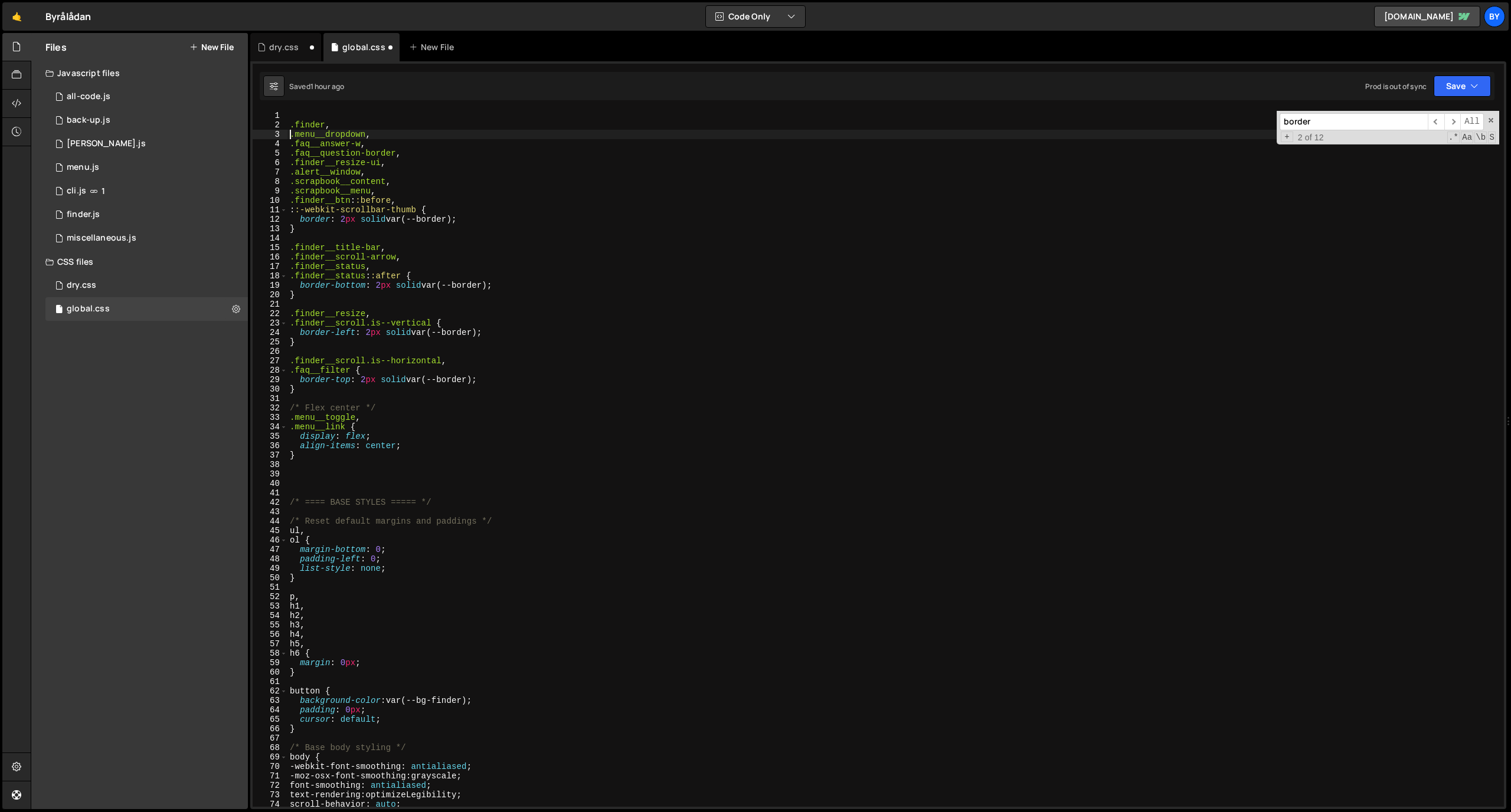
type textarea ".finder,"
paste textarea "/* ==== BASE STYLES ===== */"
type textarea "/* ==== BASE STYLES ===== */"
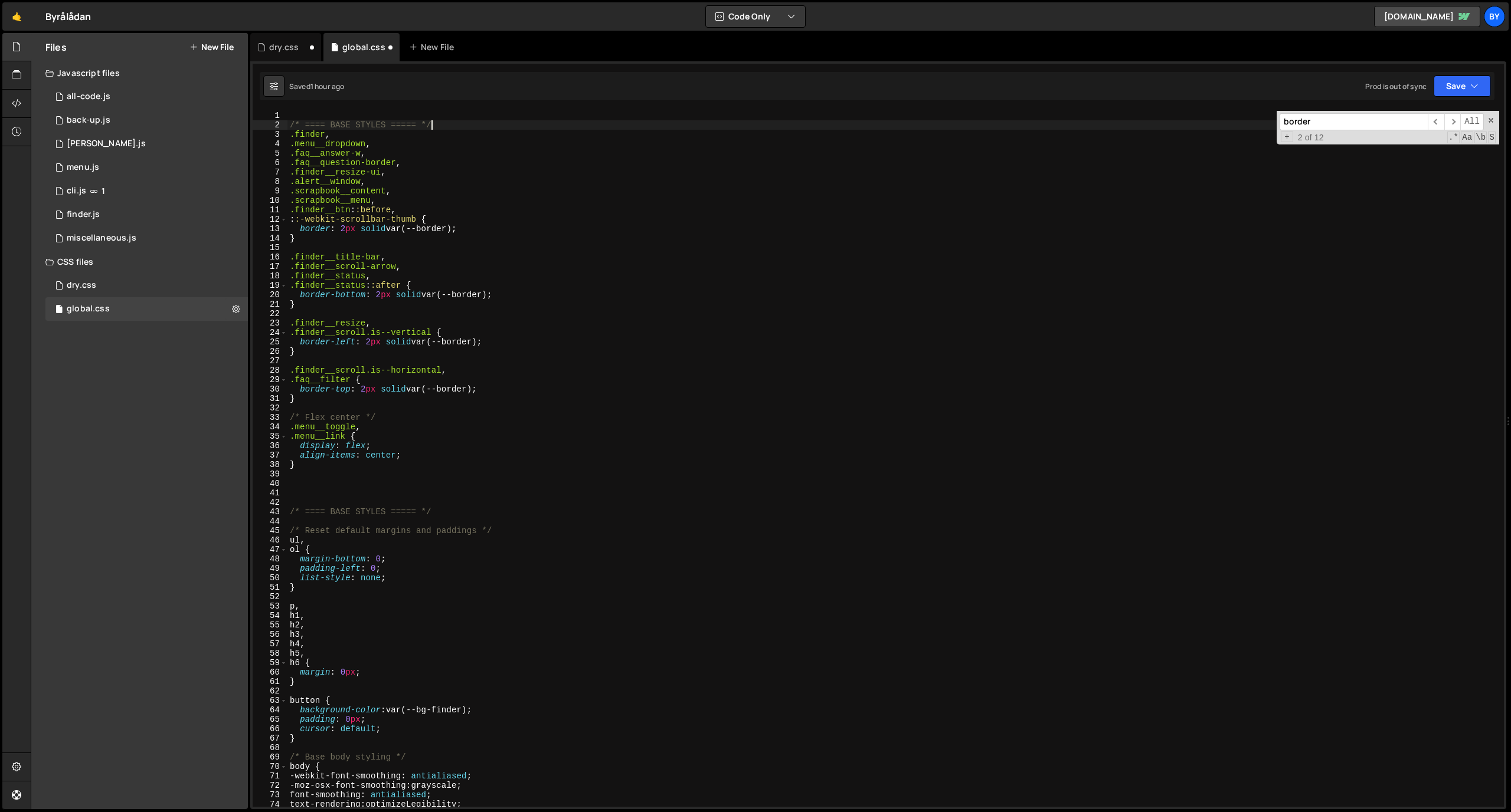
scroll to position [0, 0]
click at [305, 111] on div "/* ==== BASE STYLES ===== */ .finder , .menu__dropdown , .faq__answer-w , .faq_…" at bounding box center [893, 468] width 1212 height 715
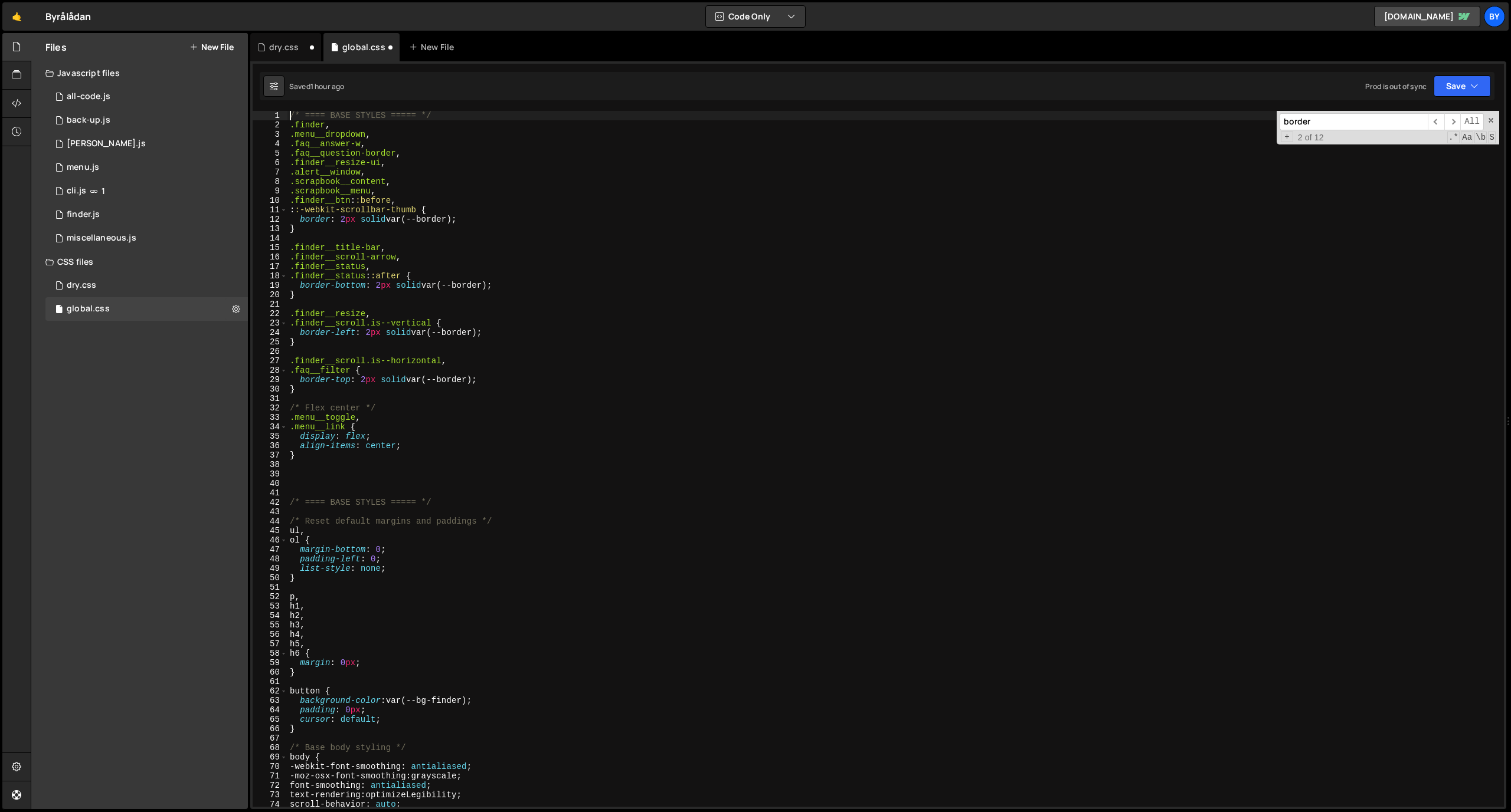
click at [376, 116] on div "/* ==== BASE STYLES ===== */ .finder , .menu__dropdown , .faq__answer-w , .faq_…" at bounding box center [893, 468] width 1212 height 715
click at [397, 282] on div "/* ==== DRY CONSOLIDATION ===== */ .finder , .menu__dropdown , .faq__answer-w ,…" at bounding box center [893, 468] width 1212 height 715
type textarea "border-bottom: 2px solid var(--border);"
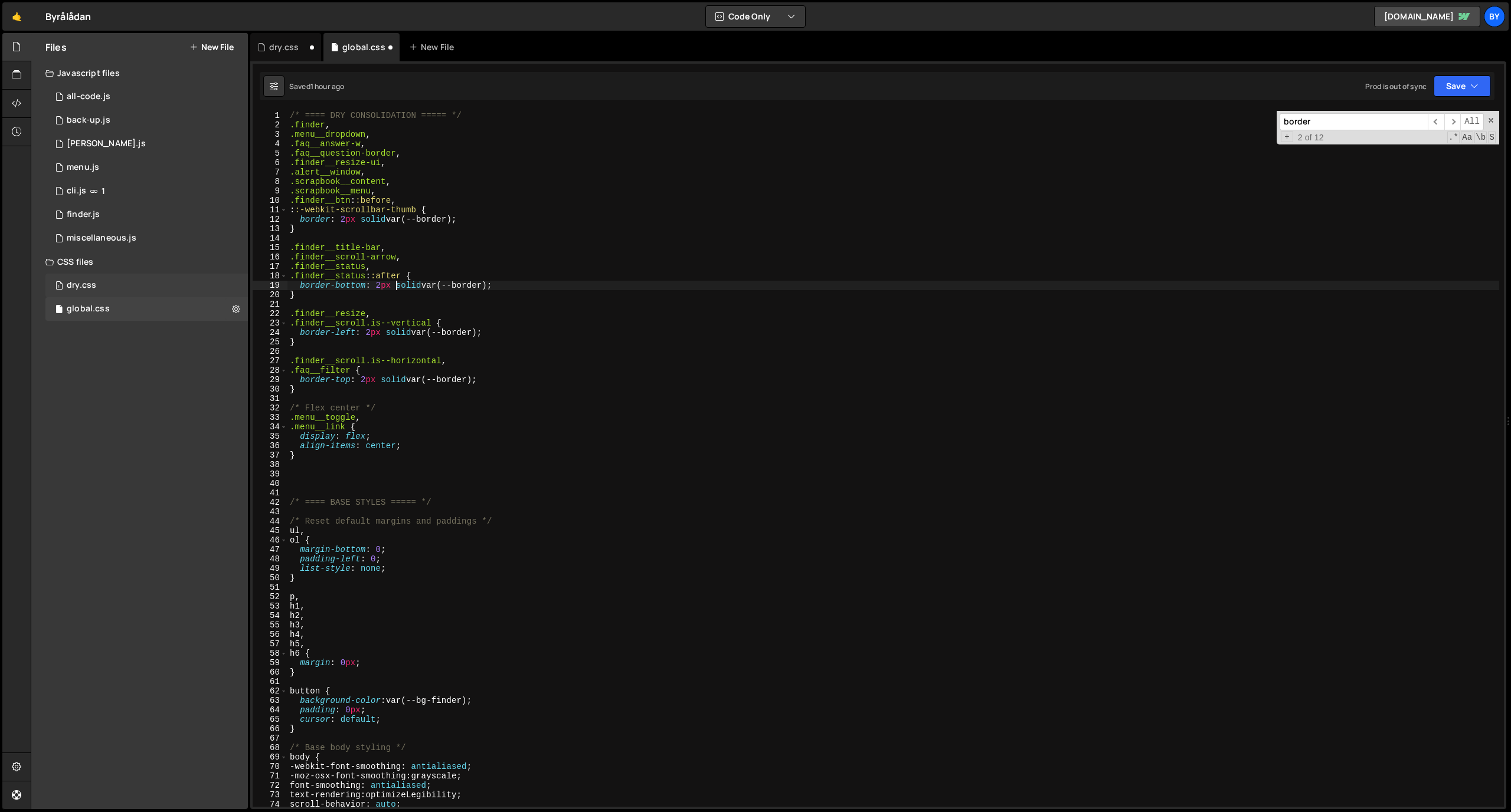
click at [171, 282] on div "1 dry.css 0" at bounding box center [147, 285] width 203 height 23
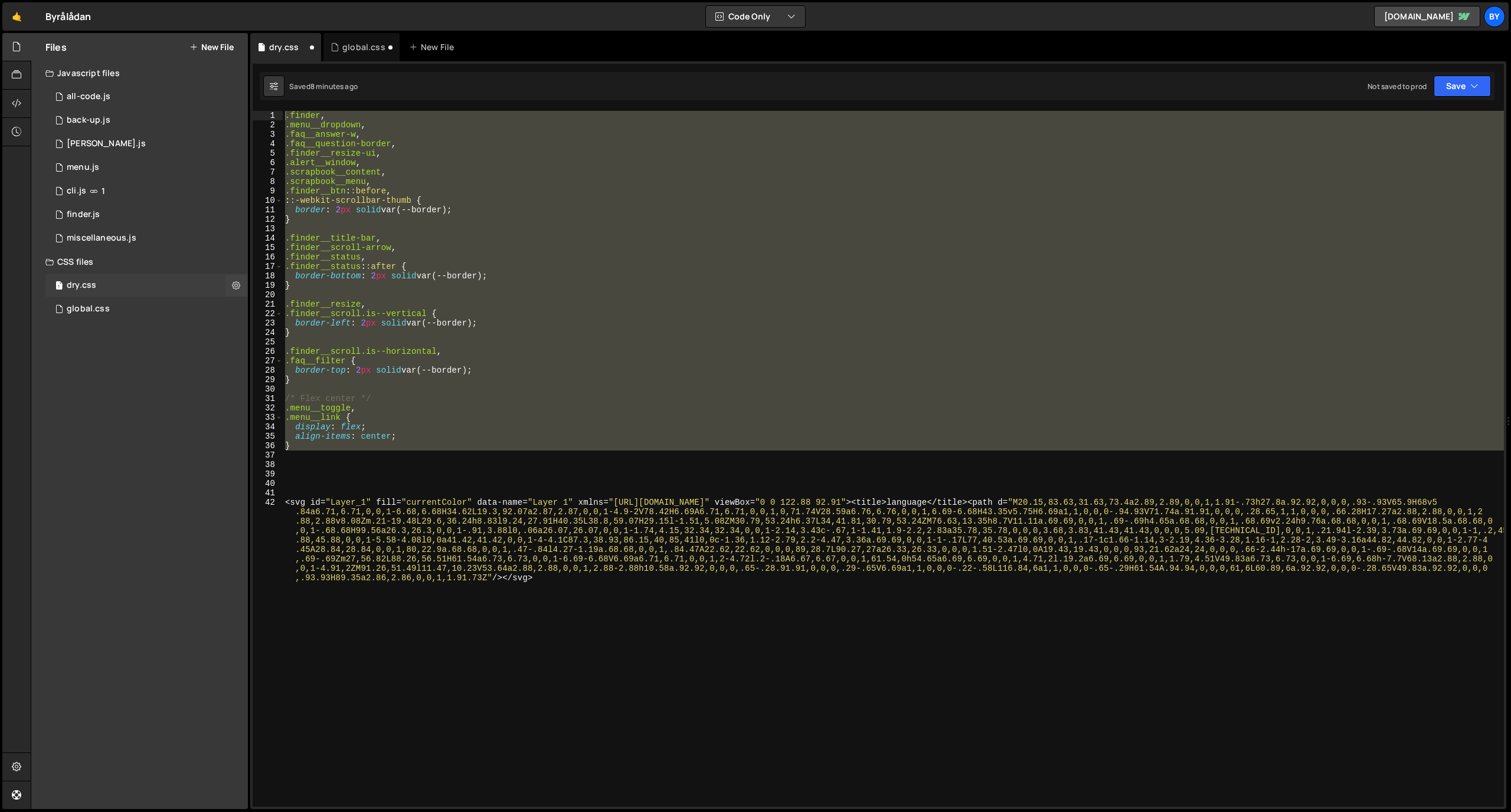
scroll to position [0, 0]
click at [397, 421] on div ".finder , .menu__dropdown , .faq__answer-w , .faq__question-border , .finder__r…" at bounding box center [893, 458] width 1221 height 696
type textarea ".menu__link {"
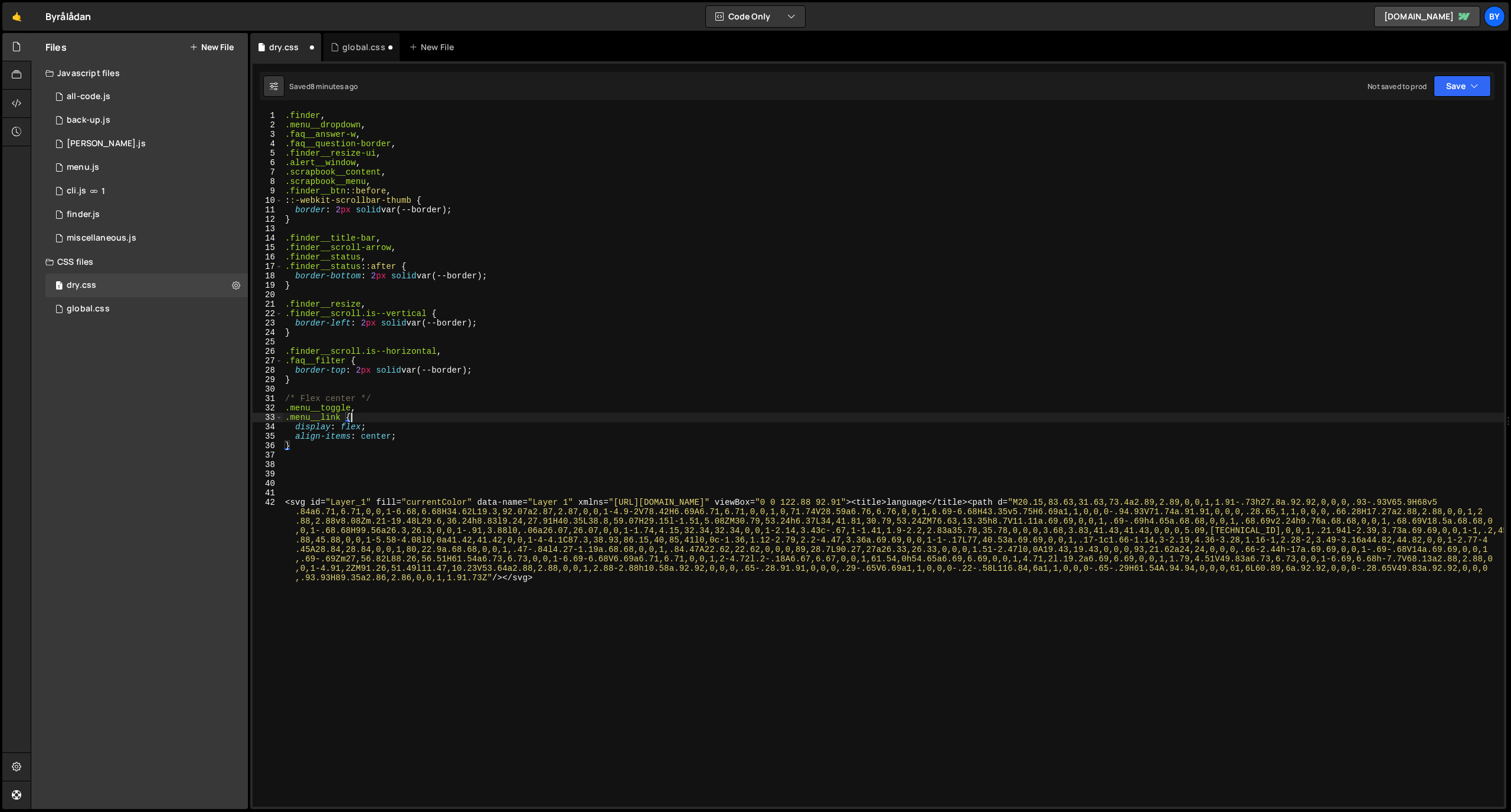
click at [347, 462] on div ".finder , .menu__dropdown , .faq__answer-w , .faq__question-border , .finder__r…" at bounding box center [893, 506] width 1221 height 791
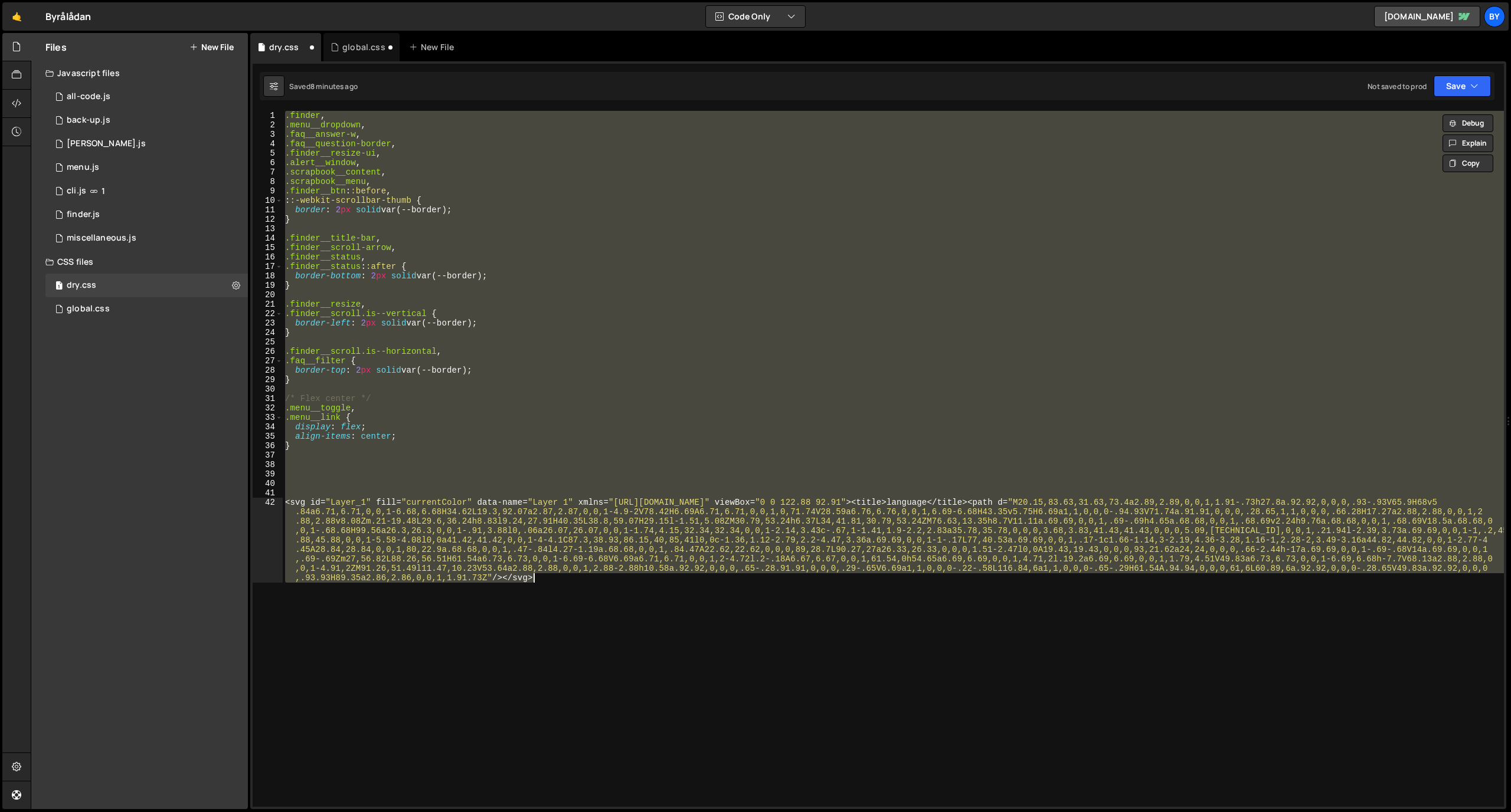
click at [497, 568] on div ".finder , .menu__dropdown , .faq__answer-w , .faq__question-border , .finder__r…" at bounding box center [893, 458] width 1221 height 696
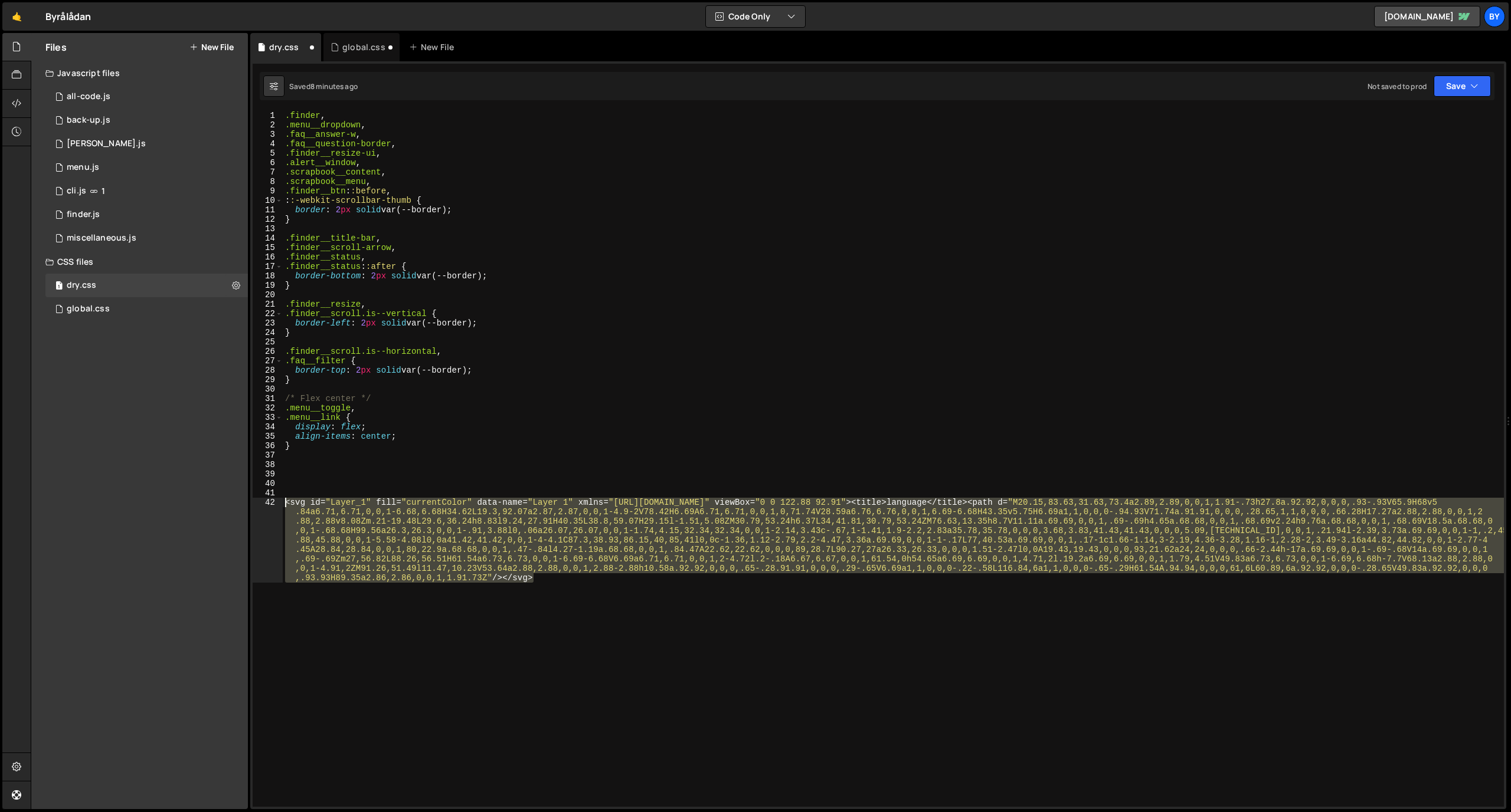
drag, startPoint x: 553, startPoint y: 582, endPoint x: 235, endPoint y: 498, distance: 328.9
click at [235, 498] on div "Files New File Javascript files 1 all-code.js 0 1 back-up.js 0 1 [PERSON_NAME].…" at bounding box center [770, 422] width 1480 height 777
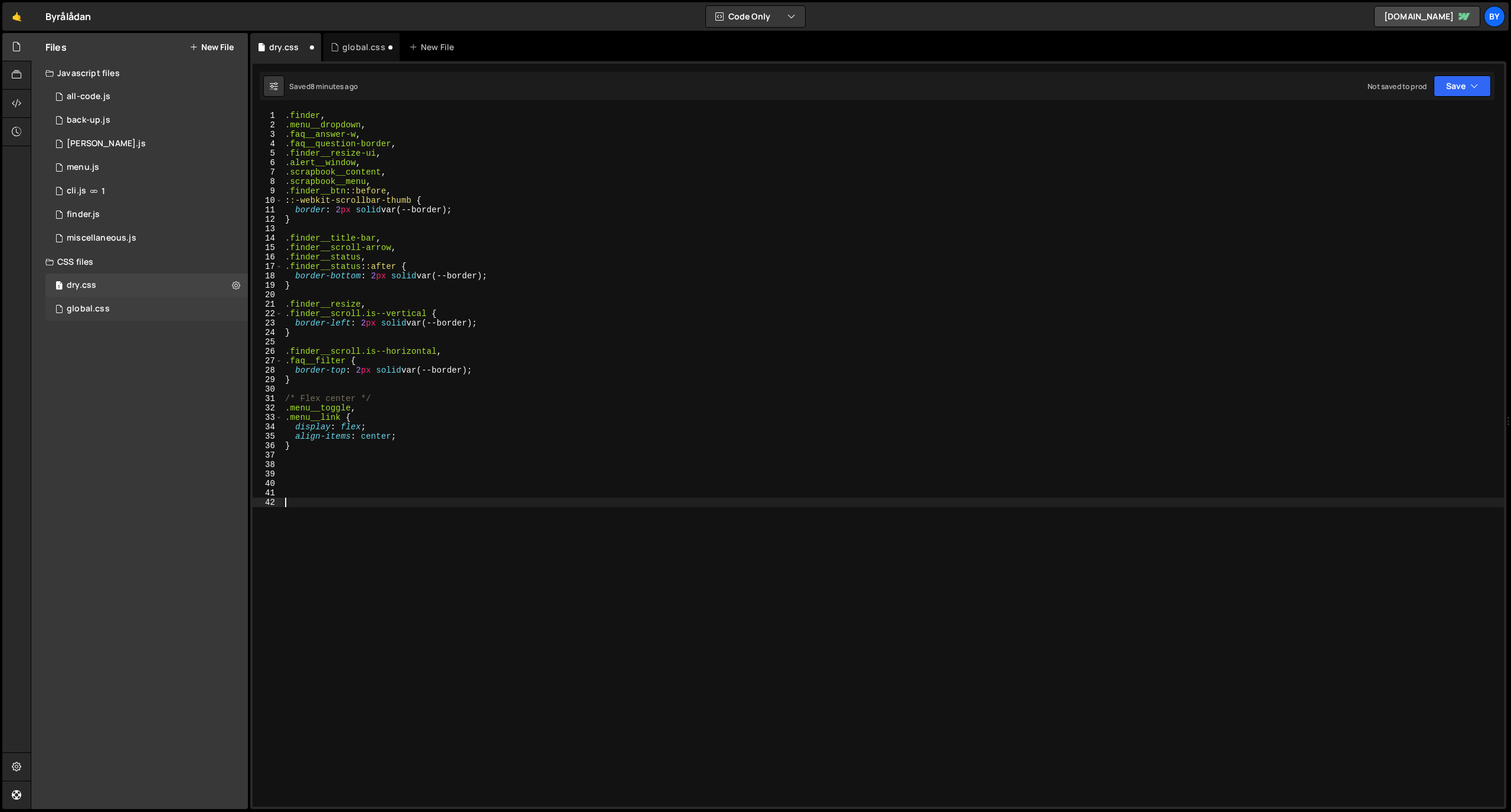
drag, startPoint x: 111, startPoint y: 320, endPoint x: 115, endPoint y: 313, distance: 8.1
click at [111, 320] on div "global.css 0" at bounding box center [147, 308] width 203 height 23
click at [115, 312] on div "global.css 0" at bounding box center [147, 308] width 203 height 23
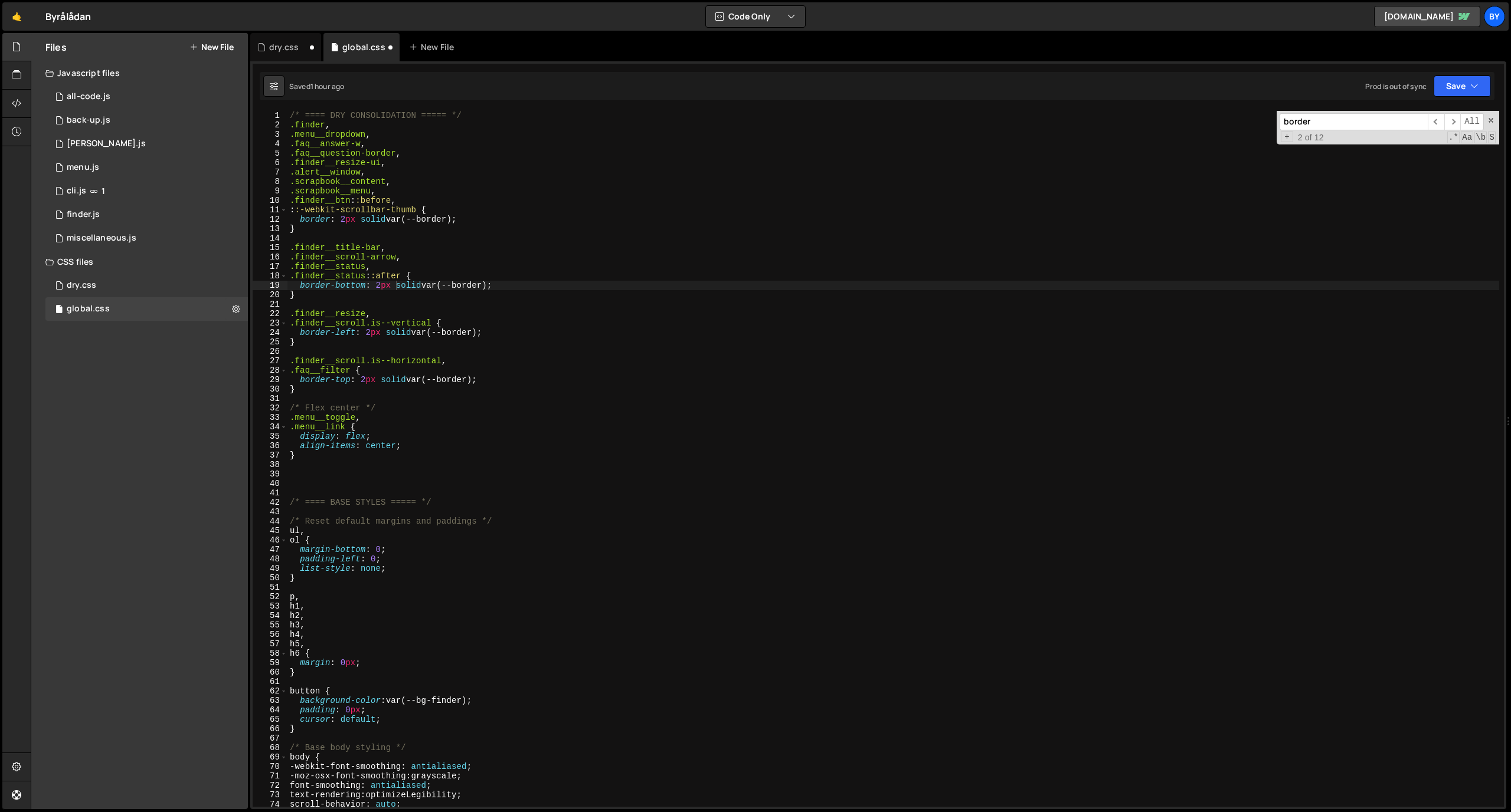
click at [425, 208] on div "/* ==== DRY CONSOLIDATION ===== */ .finder , .menu__dropdown , .faq__answer-w ,…" at bounding box center [893, 468] width 1212 height 715
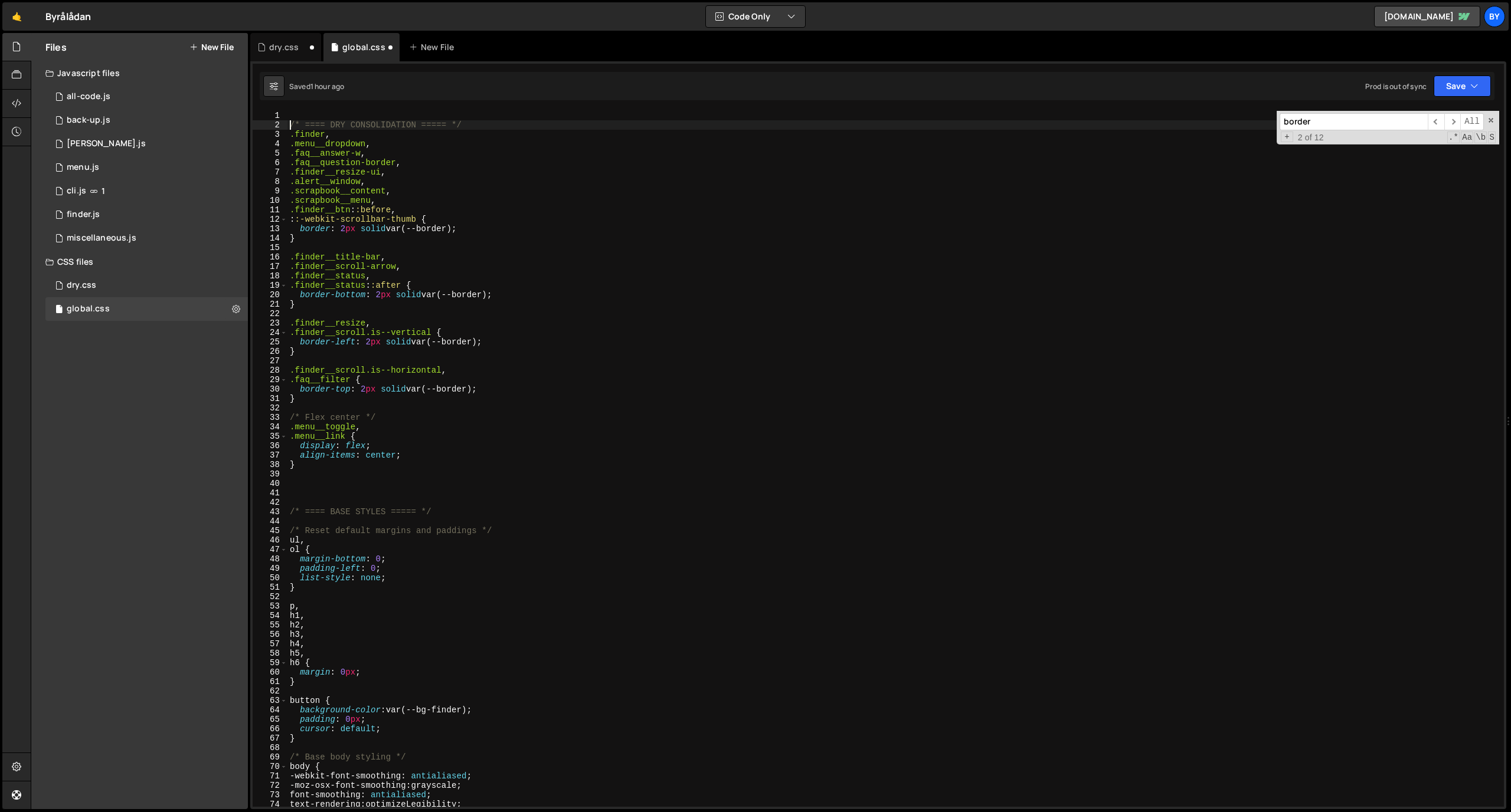
type textarea "/* ==== DRY CONSOLIDATION ===== */"
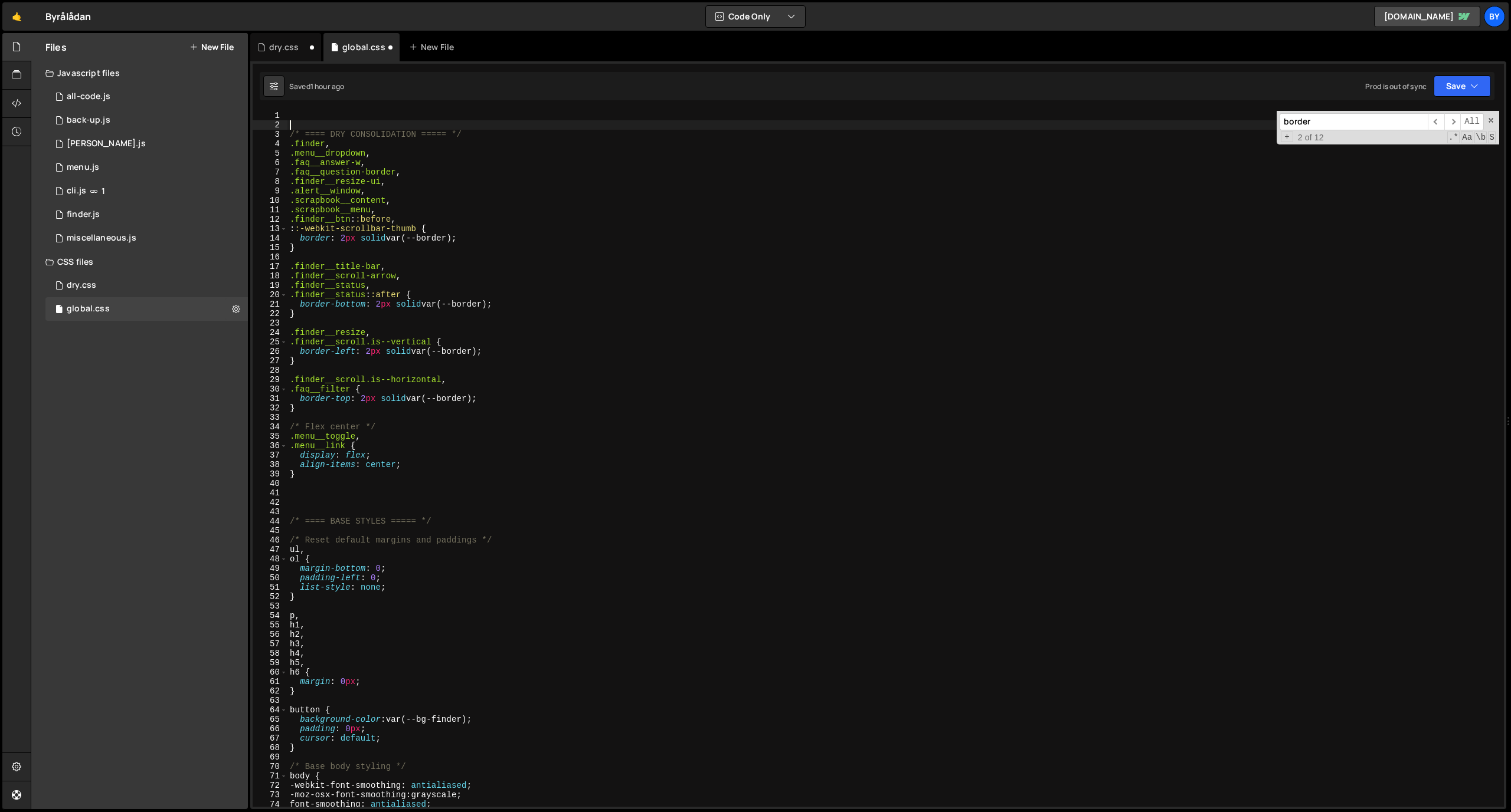
scroll to position [0, 0]
paste textarea
click at [165, 286] on div "1 dry.css 0" at bounding box center [147, 285] width 203 height 23
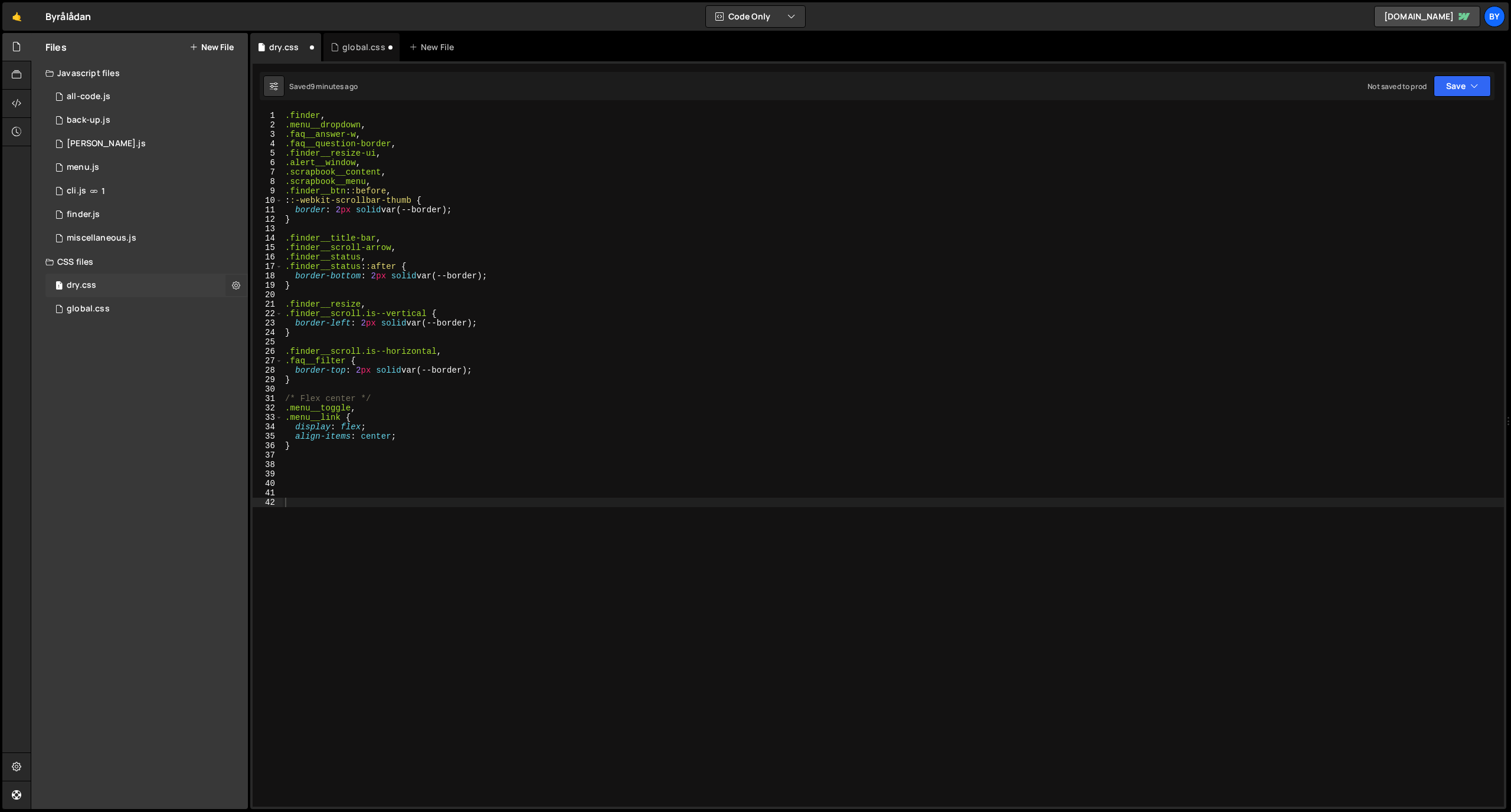
click at [237, 288] on icon at bounding box center [236, 285] width 8 height 11
click at [299, 348] on button "Delete File" at bounding box center [308, 357] width 116 height 23
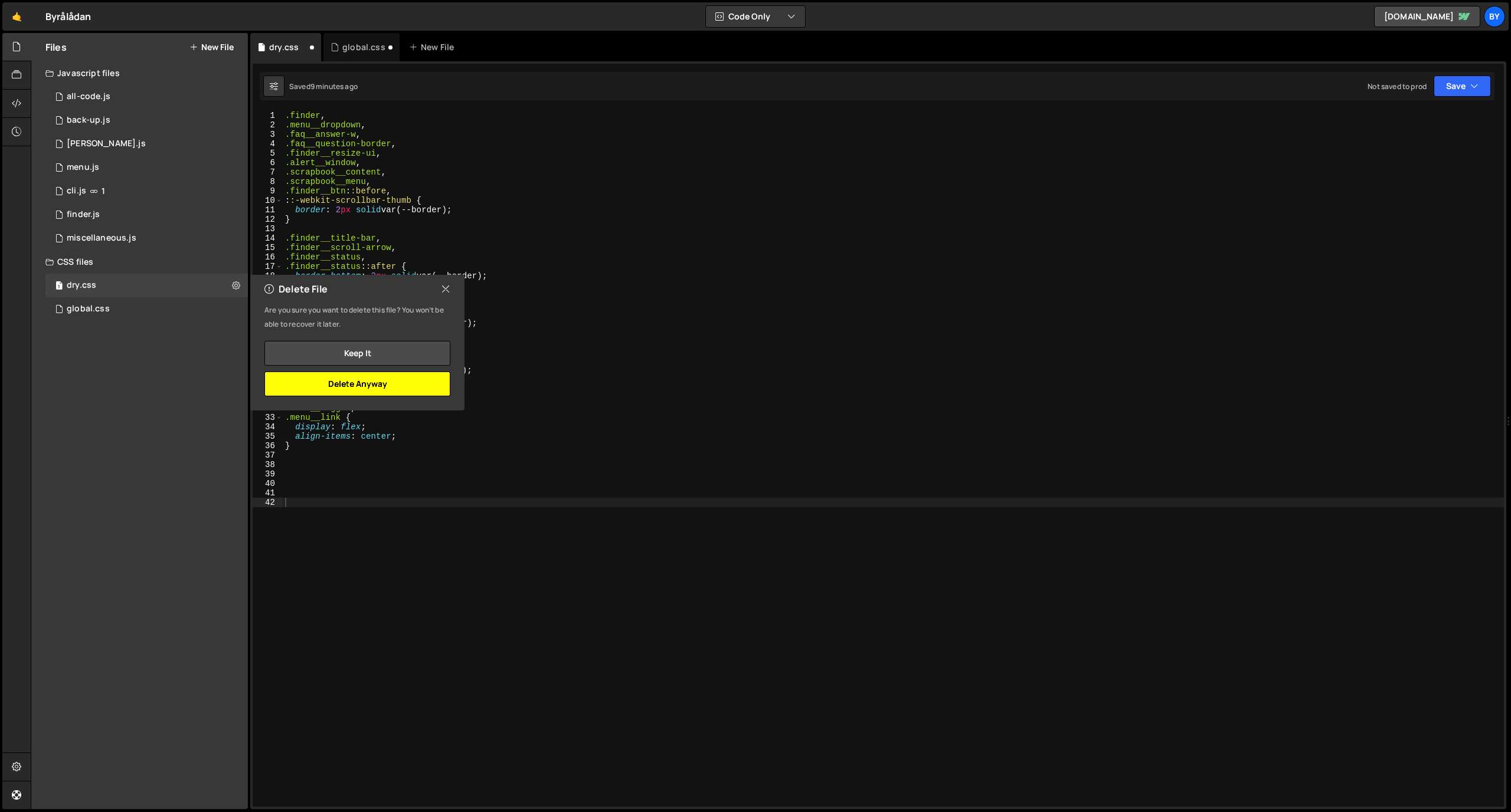
click at [323, 380] on button "Delete Anyway" at bounding box center [357, 384] width 186 height 25
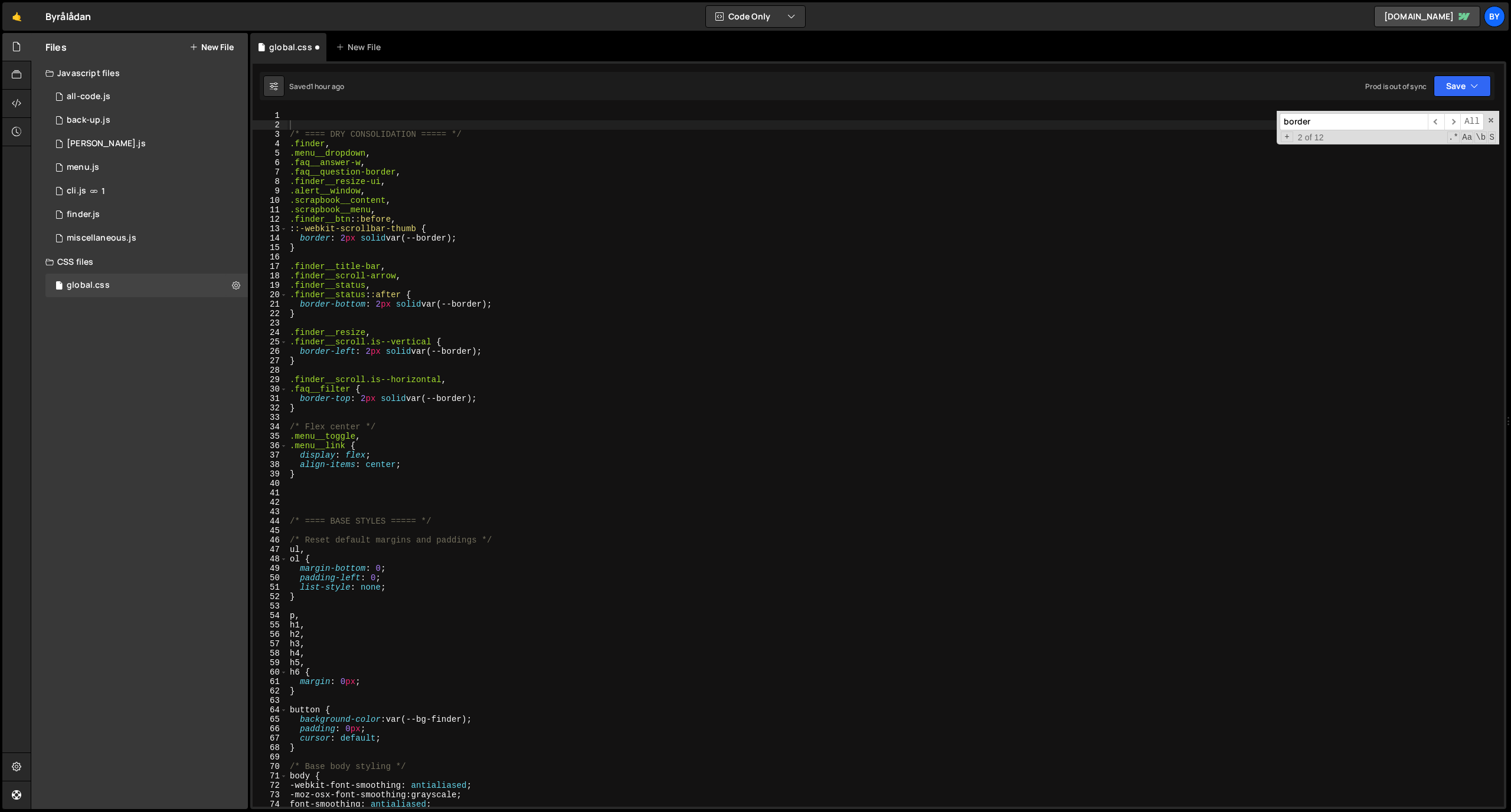
scroll to position [12530, 0]
click at [991, 89] on button "Save" at bounding box center [1462, 86] width 57 height 21
click at [991, 125] on div "1 hour ago" at bounding box center [1399, 127] width 35 height 10
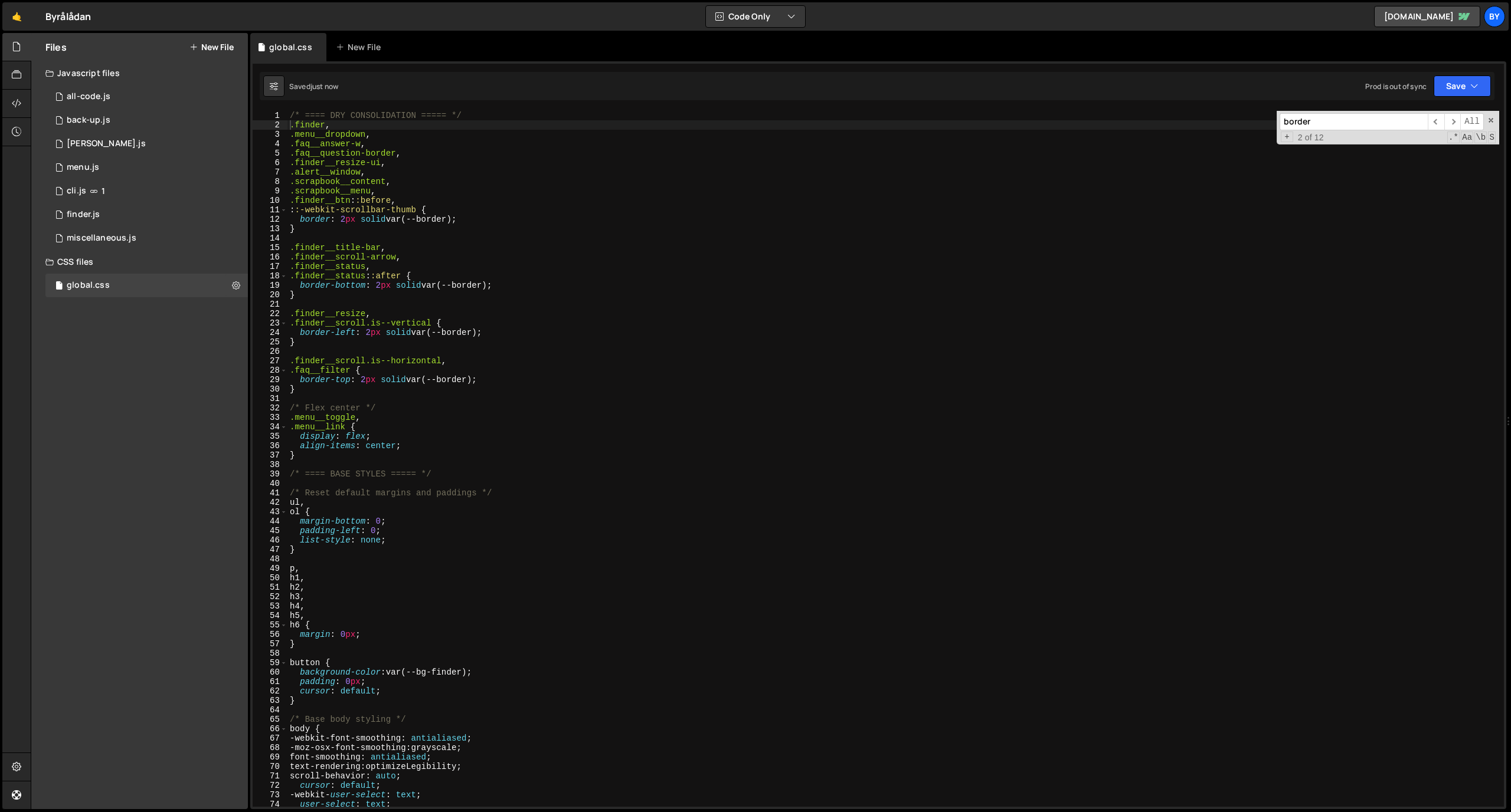
click at [883, 305] on div "/* ==== DRY CONSOLIDATION ===== */ .finder , .menu__dropdown , .faq__answer-w ,…" at bounding box center [893, 468] width 1212 height 715
click at [128, 167] on div "1 menu.js 0" at bounding box center [147, 167] width 203 height 23
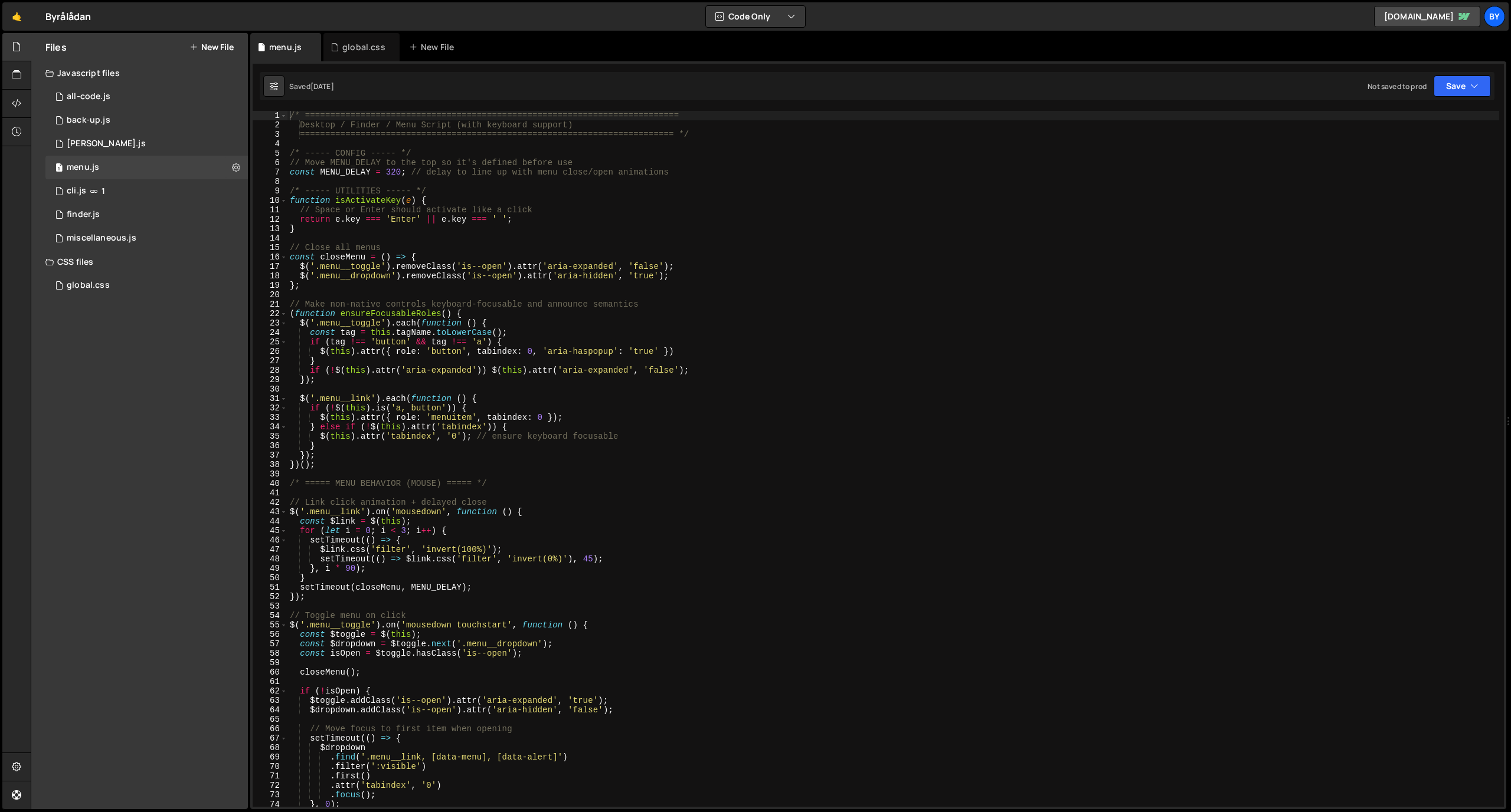
scroll to position [0, 0]
click at [121, 272] on div "CSS files" at bounding box center [139, 261] width 217 height 23
click at [91, 260] on div "CSS files" at bounding box center [139, 261] width 217 height 23
click at [94, 280] on div "global.css" at bounding box center [88, 286] width 43 height 11
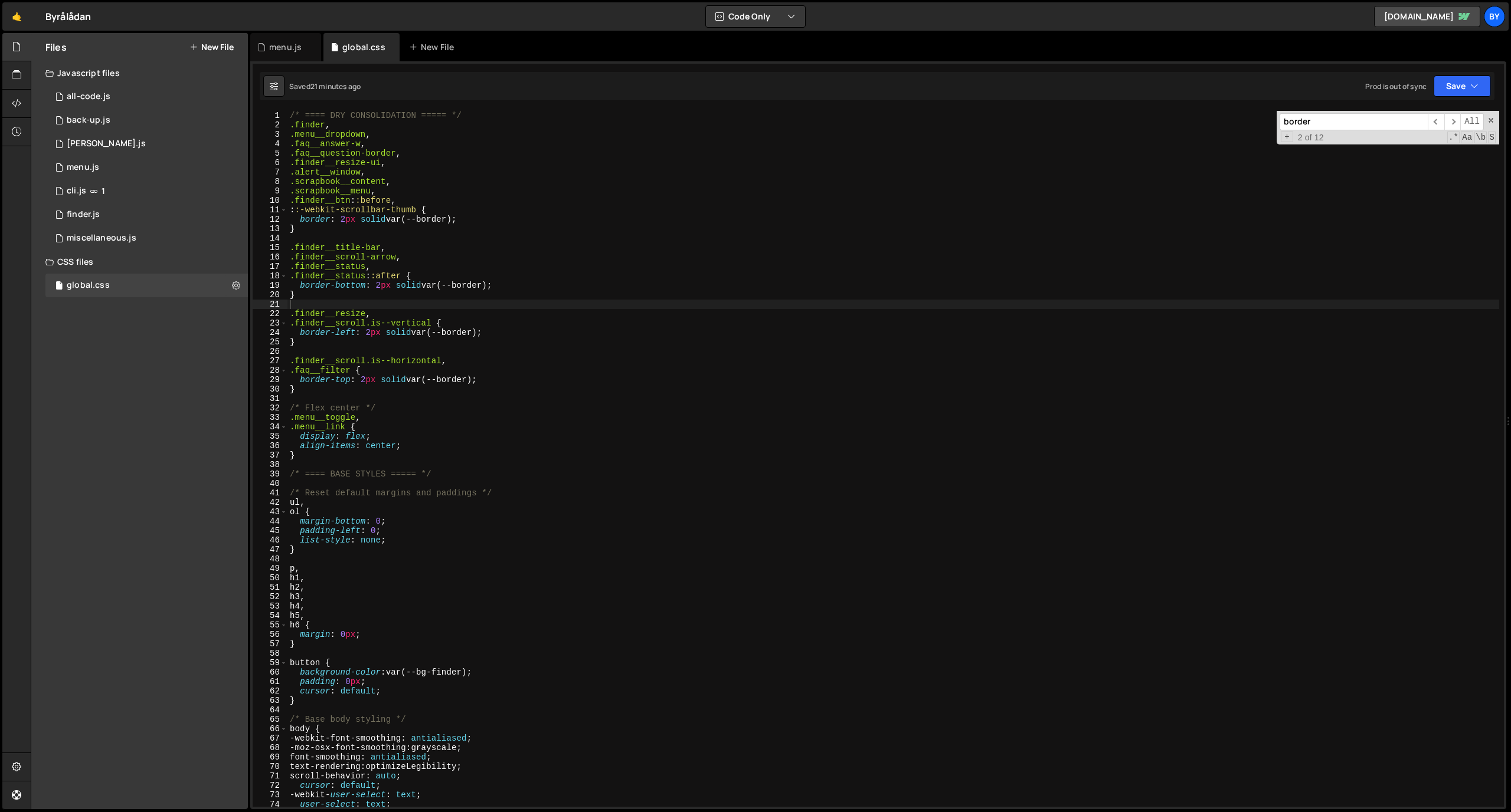
scroll to position [12530, 0]
click at [446, 343] on div "/* ==== DRY CONSOLIDATION ===== */ .finder , .menu__dropdown , .faq__answer-w ,…" at bounding box center [893, 468] width 1212 height 715
click at [509, 448] on div "/* ==== DRY CONSOLIDATION ===== */ .finder , .menu__dropdown , .faq__answer-w ,…" at bounding box center [893, 468] width 1212 height 715
drag, startPoint x: 349, startPoint y: 428, endPoint x: 355, endPoint y: 430, distance: 6.3
click at [349, 428] on div "/* ==== DRY CONSOLIDATION ===== */ .finder , .menu__dropdown , .faq__answer-w ,…" at bounding box center [893, 468] width 1212 height 715
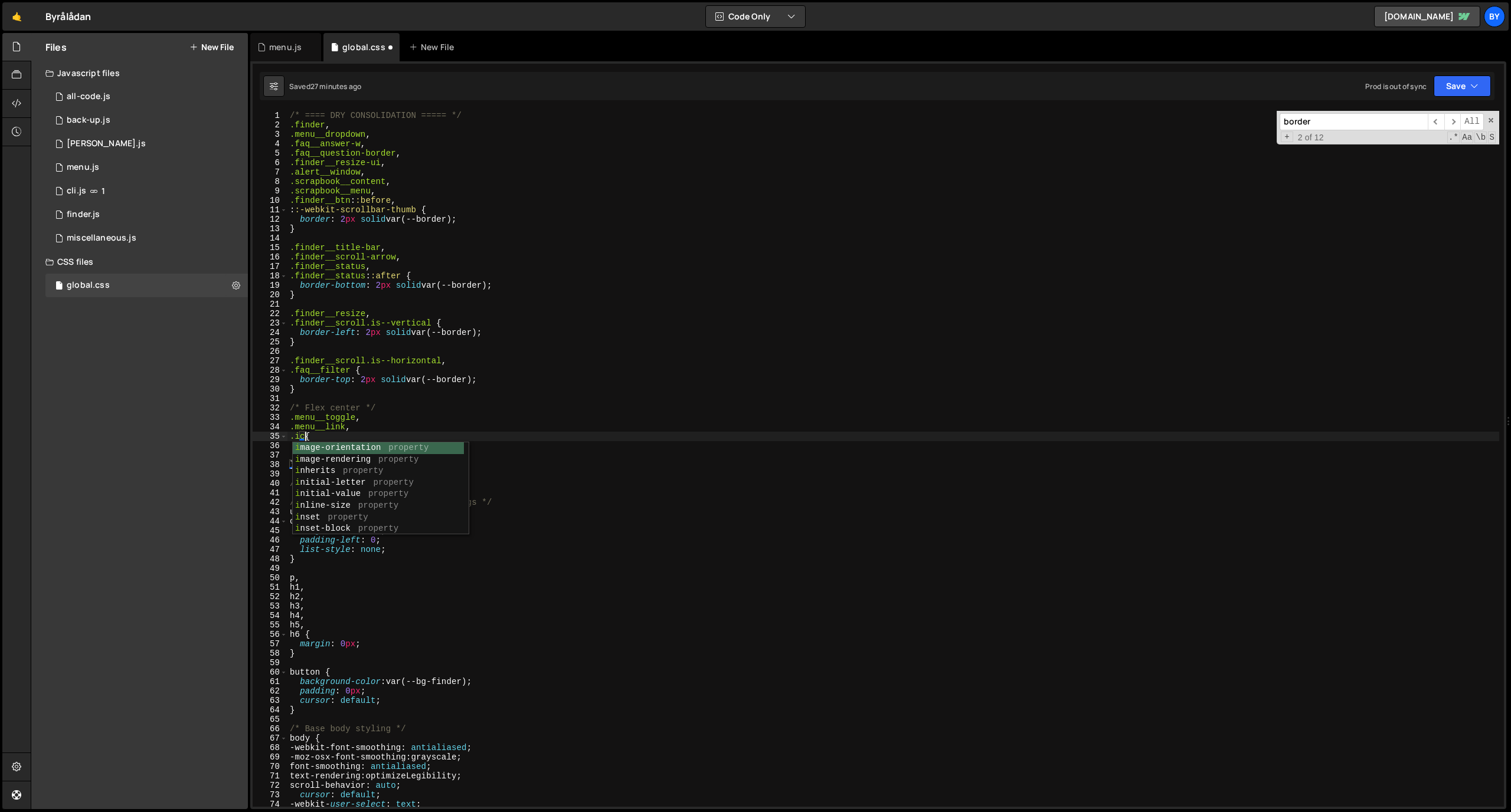
scroll to position [0, 1]
type textarea ".icon {"
click at [592, 354] on div "/* ==== DRY CONSOLIDATION ===== */ .finder , .menu__dropdown , .faq__answer-w ,…" at bounding box center [893, 468] width 1212 height 715
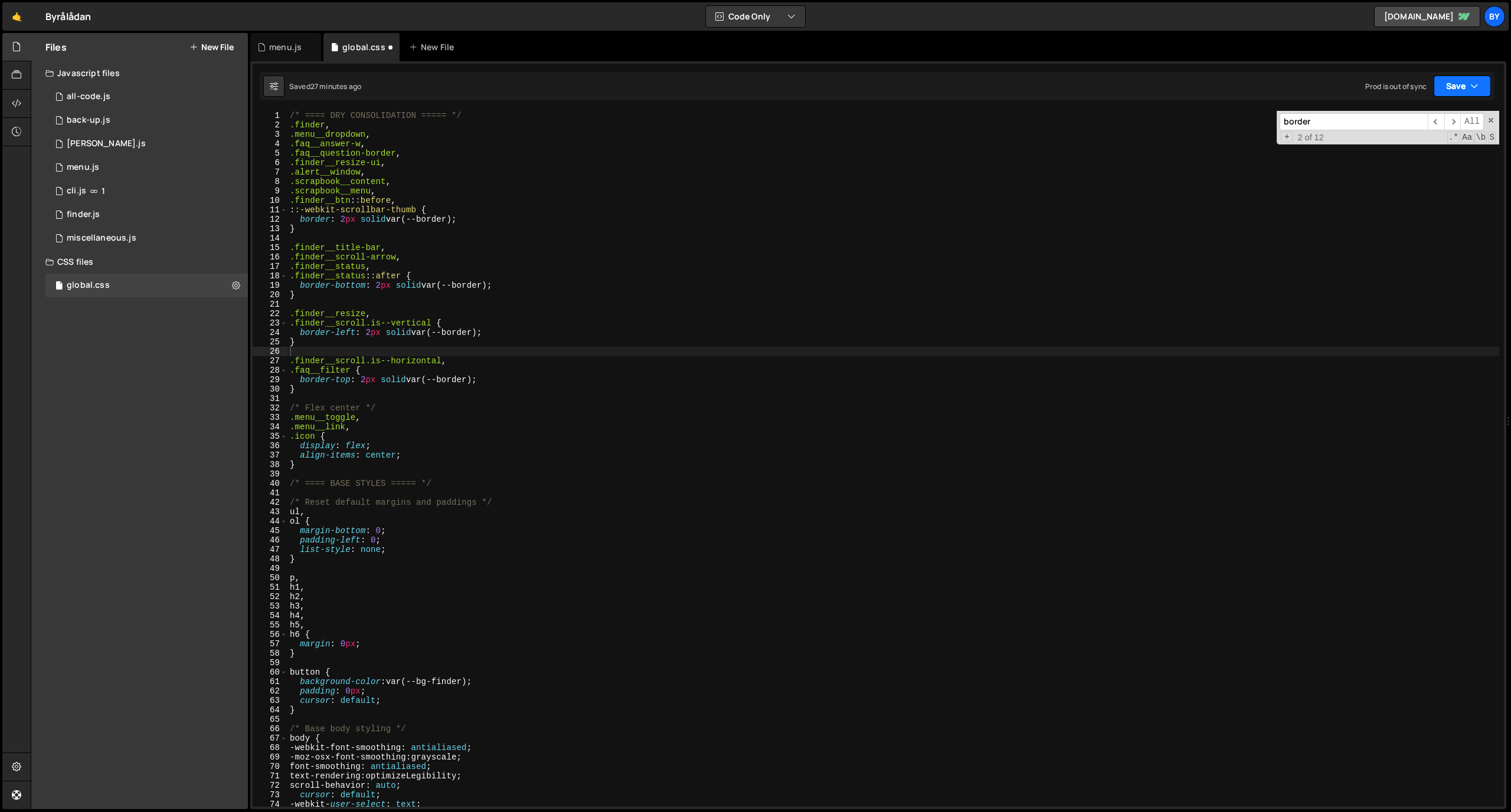
click at [991, 80] on button "Save" at bounding box center [1462, 86] width 57 height 21
click at [991, 111] on div "Save to Staging S" at bounding box center [1422, 115] width 123 height 12
click at [584, 328] on div "/* ==== DRY CONSOLIDATION ===== */ .finder , .menu__dropdown , .faq__answer-w ,…" at bounding box center [893, 468] width 1212 height 715
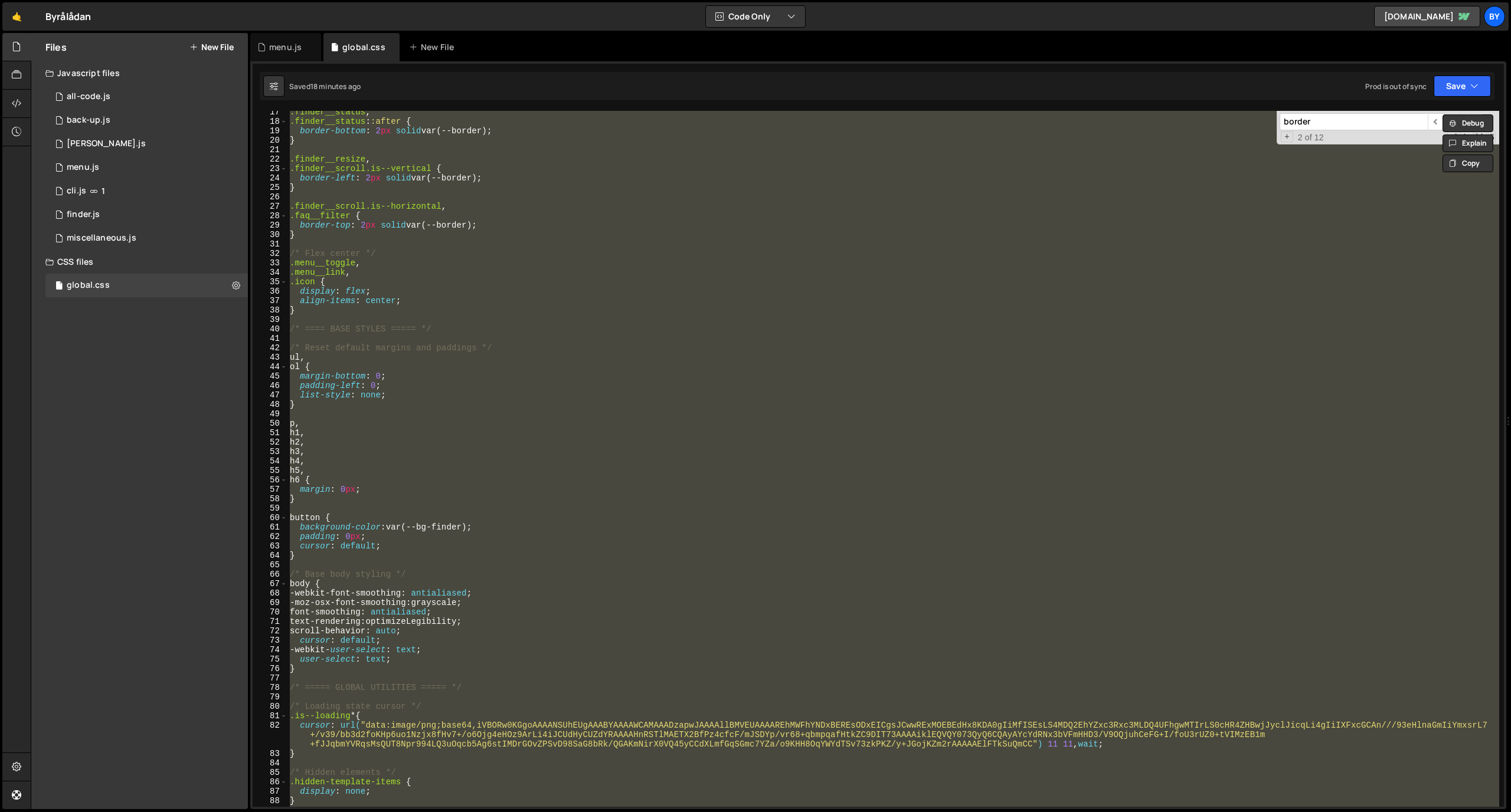
scroll to position [155, 0]
click at [471, 472] on div ".finder__status , .finder__status : :after { border-bottom : 2 px solid var(--b…" at bounding box center [893, 458] width 1212 height 696
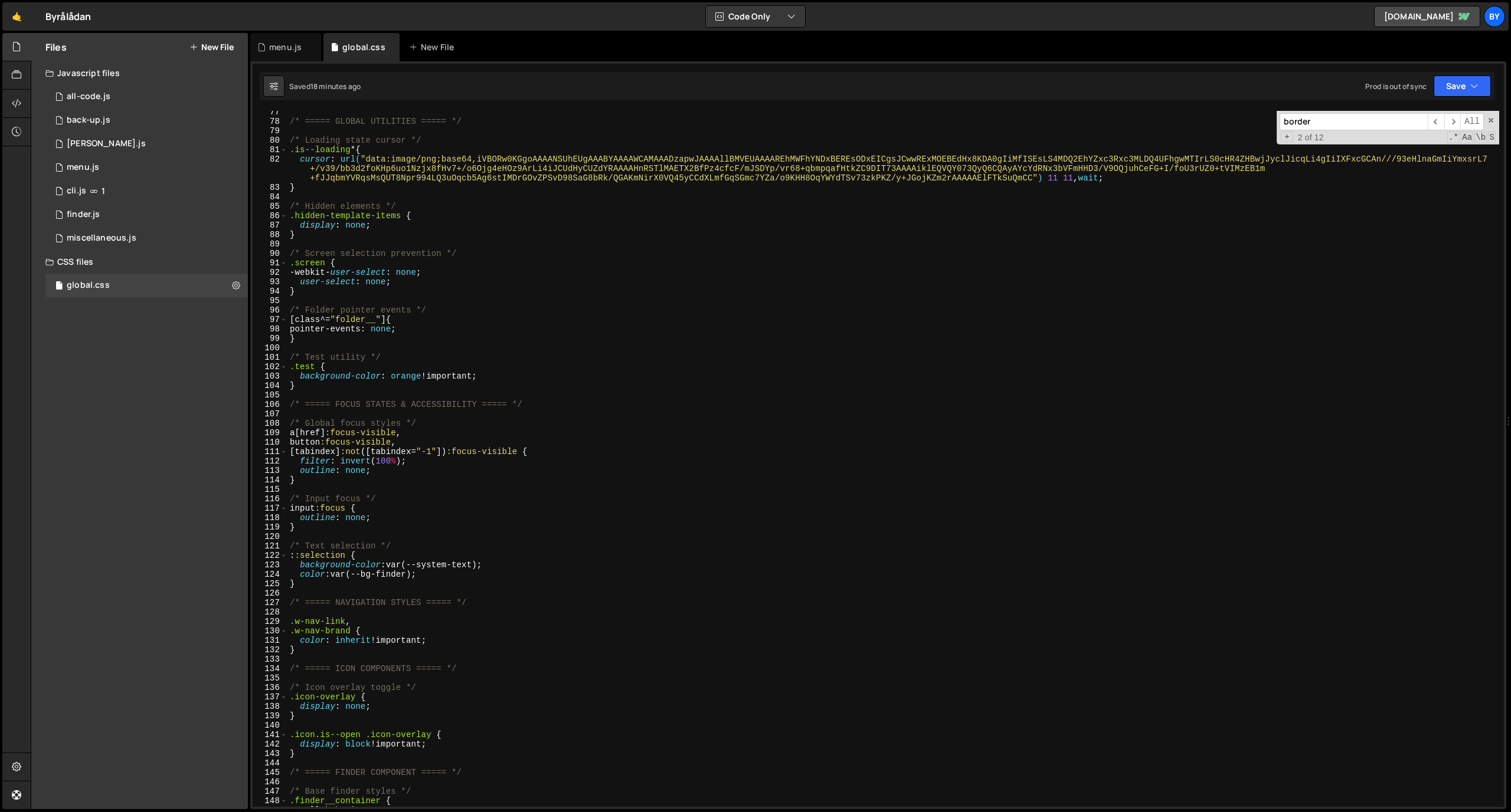
scroll to position [816, 0]
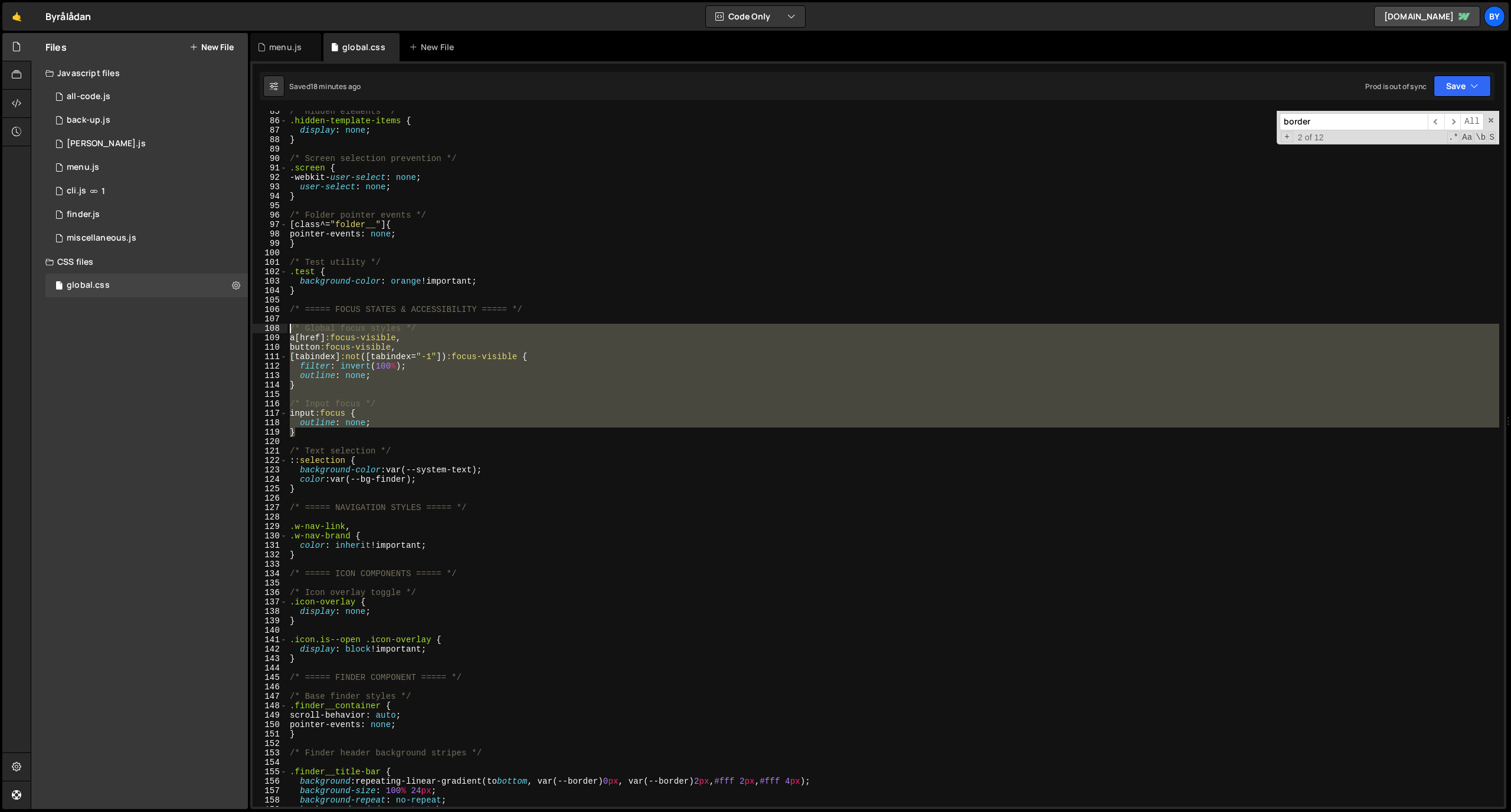
drag, startPoint x: 323, startPoint y: 432, endPoint x: 275, endPoint y: 332, distance: 110.9
click at [275, 332] on div "h5, 85 86 87 88 89 90 91 92 93 94 95 96 97 98 99 100 101 102 103 104 105 106 10…" at bounding box center [878, 458] width 1251 height 696
type textarea "/* Global focus styles */ a[href]:focus-visible,"
paste textarea
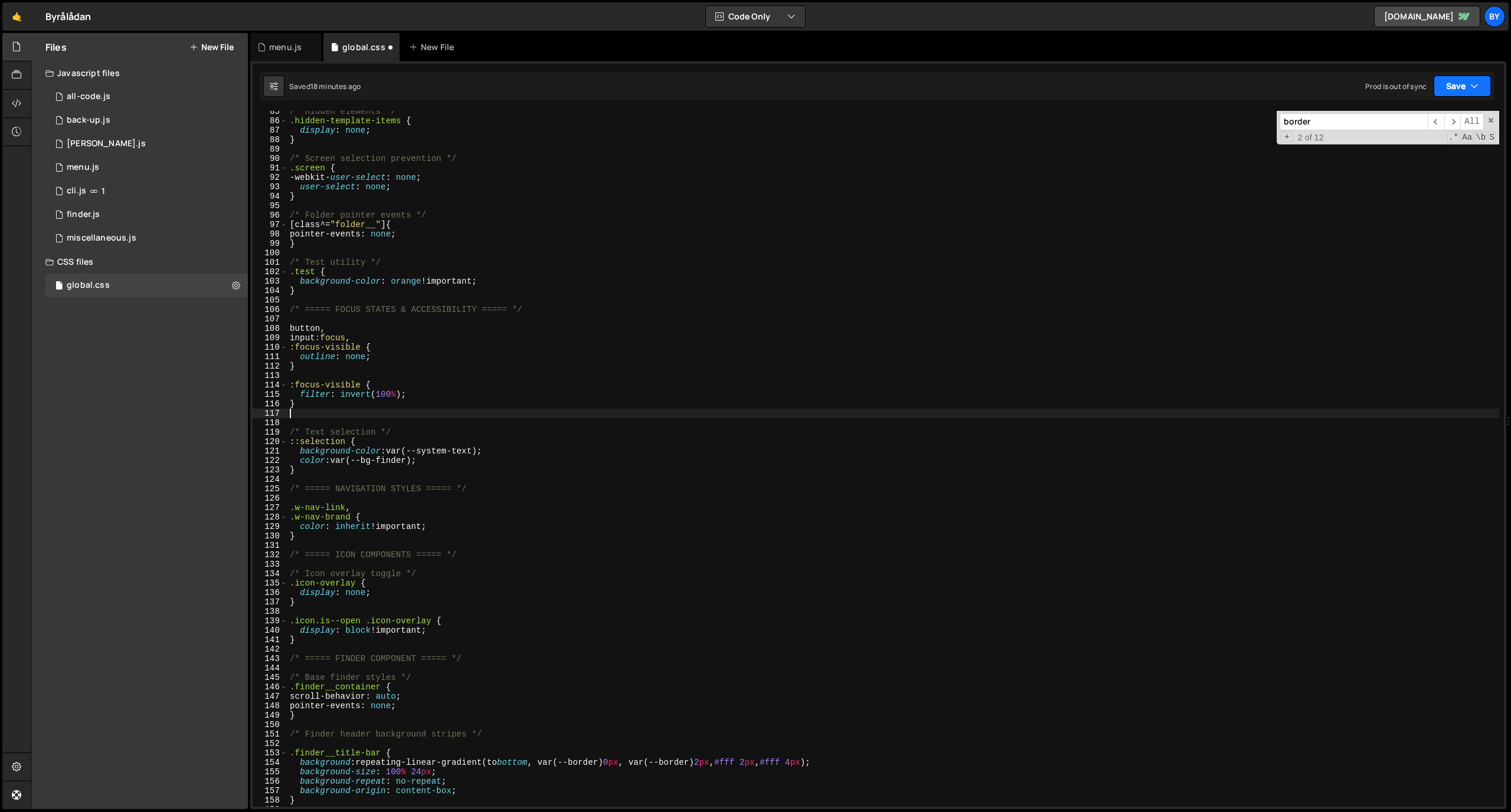
click at [991, 79] on button "Save" at bounding box center [1462, 86] width 57 height 21
click at [991, 107] on button "Save to Staging S Saved 18 minutes ago" at bounding box center [1422, 123] width 142 height 39
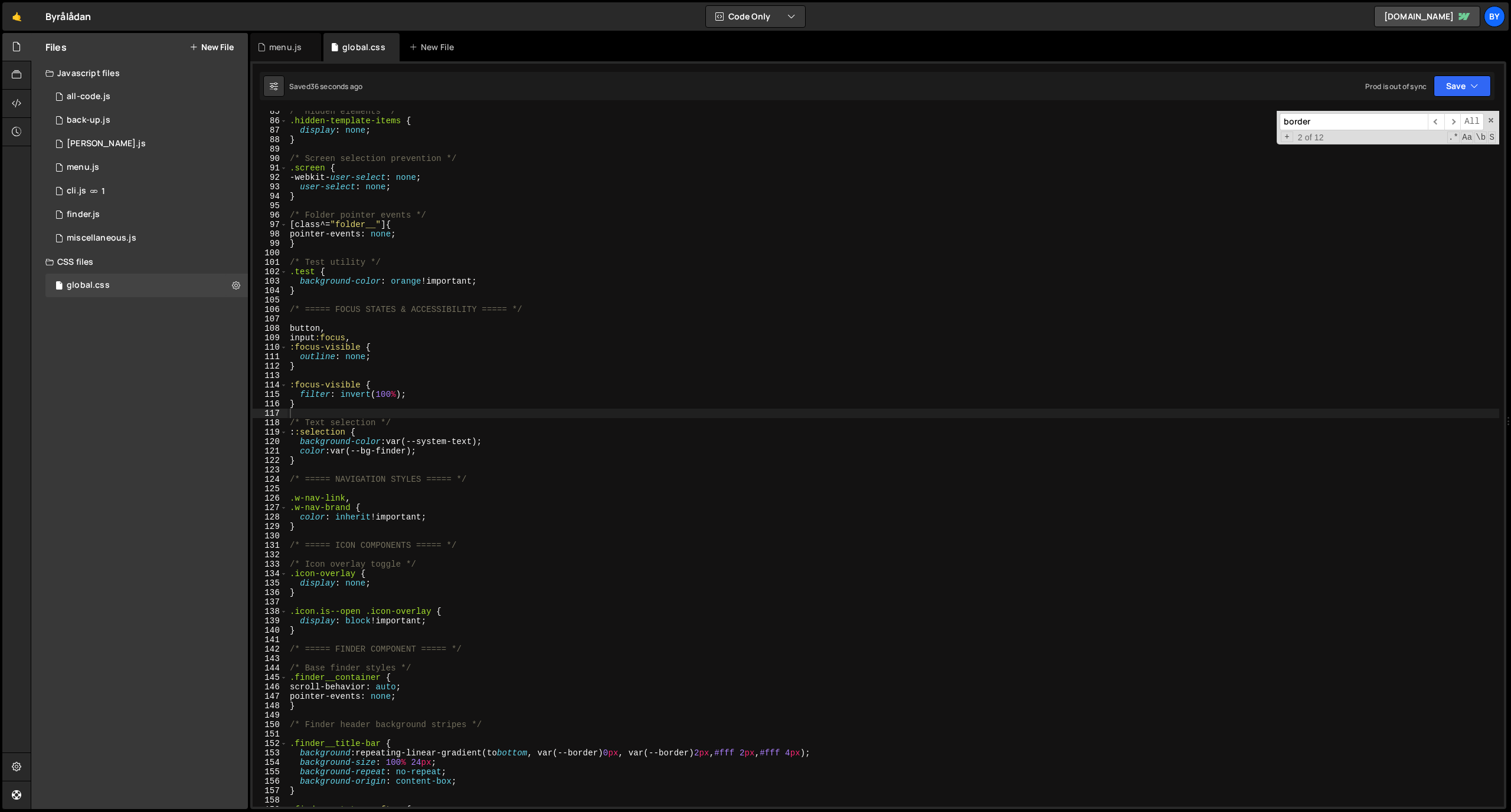
click at [333, 404] on div "/* Hidden elements */ .hidden-template-items { display : none ; } /* Screen sel…" at bounding box center [893, 464] width 1212 height 715
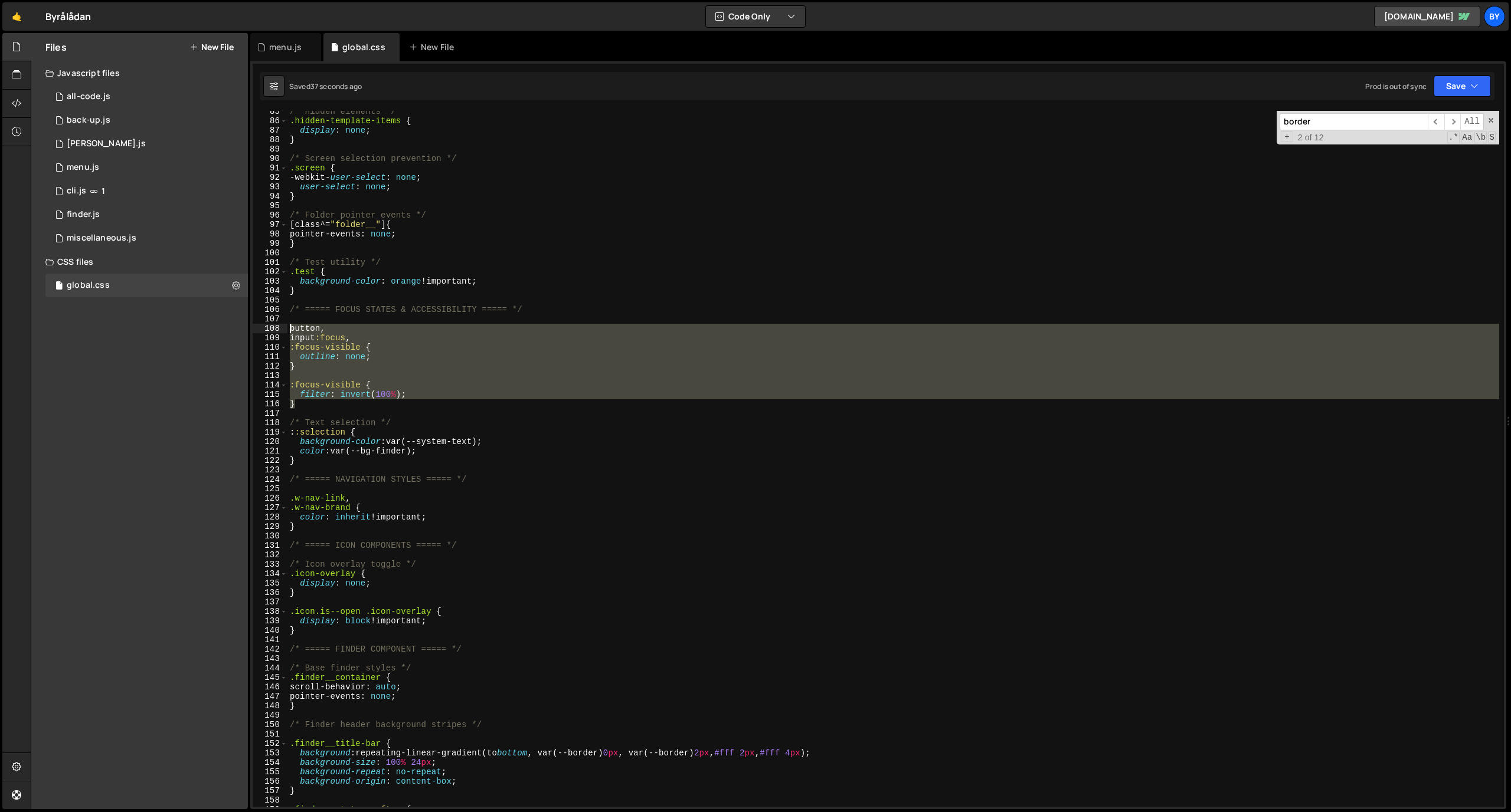
drag, startPoint x: 326, startPoint y: 403, endPoint x: 271, endPoint y: 327, distance: 93.8
click at [271, 327] on div "} 85 86 87 88 89 90 91 92 93 94 95 96 97 98 99 100 101 102 103 104 105 106 107 …" at bounding box center [878, 458] width 1251 height 696
type textarea "button, input:focus,"
paste textarea
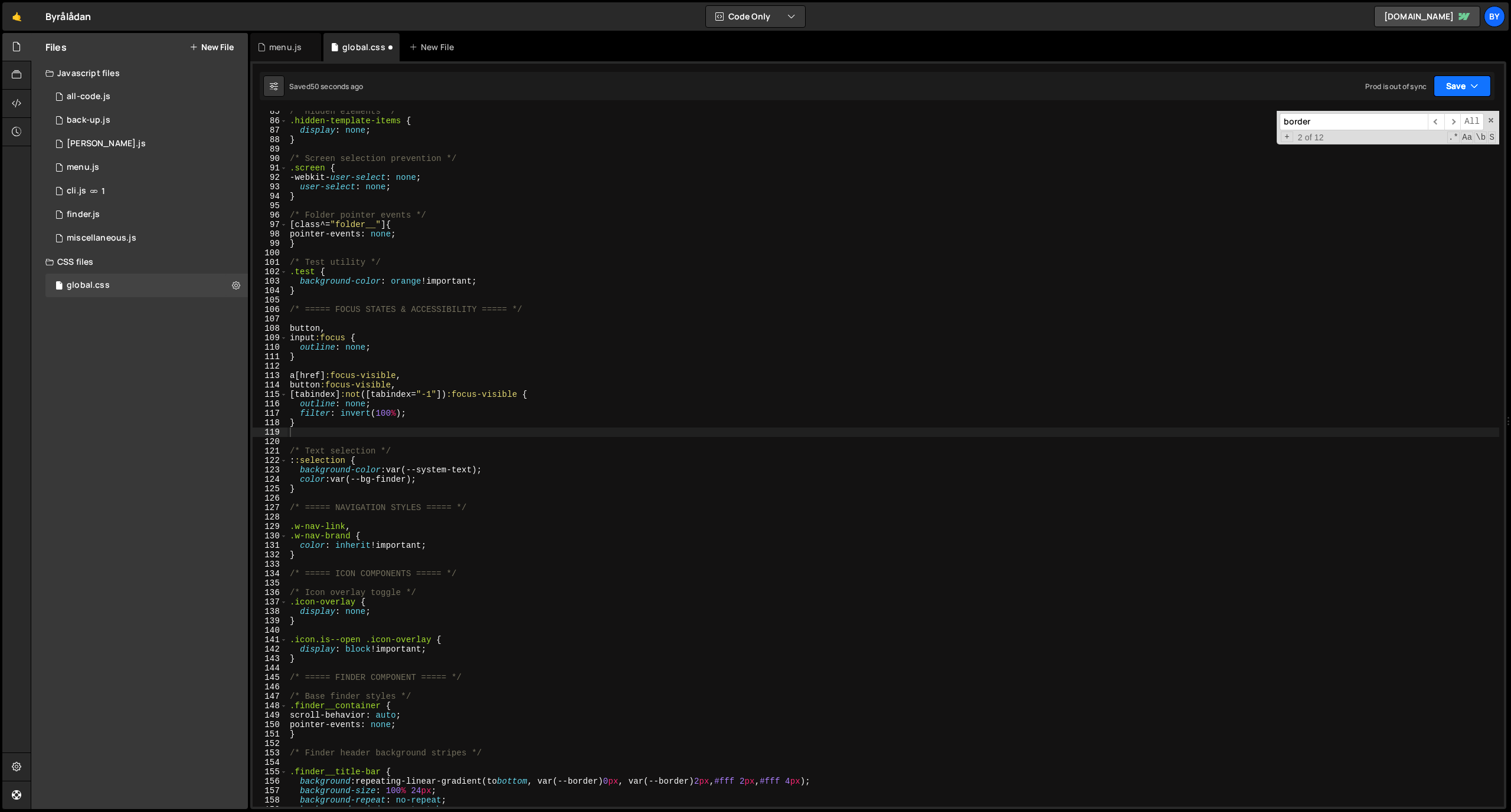
drag, startPoint x: 1454, startPoint y: 77, endPoint x: 1452, endPoint y: 85, distance: 8.2
click at [991, 78] on button "Save" at bounding box center [1462, 86] width 57 height 21
click at [991, 125] on div "50 seconds ago" at bounding box center [1408, 127] width 53 height 10
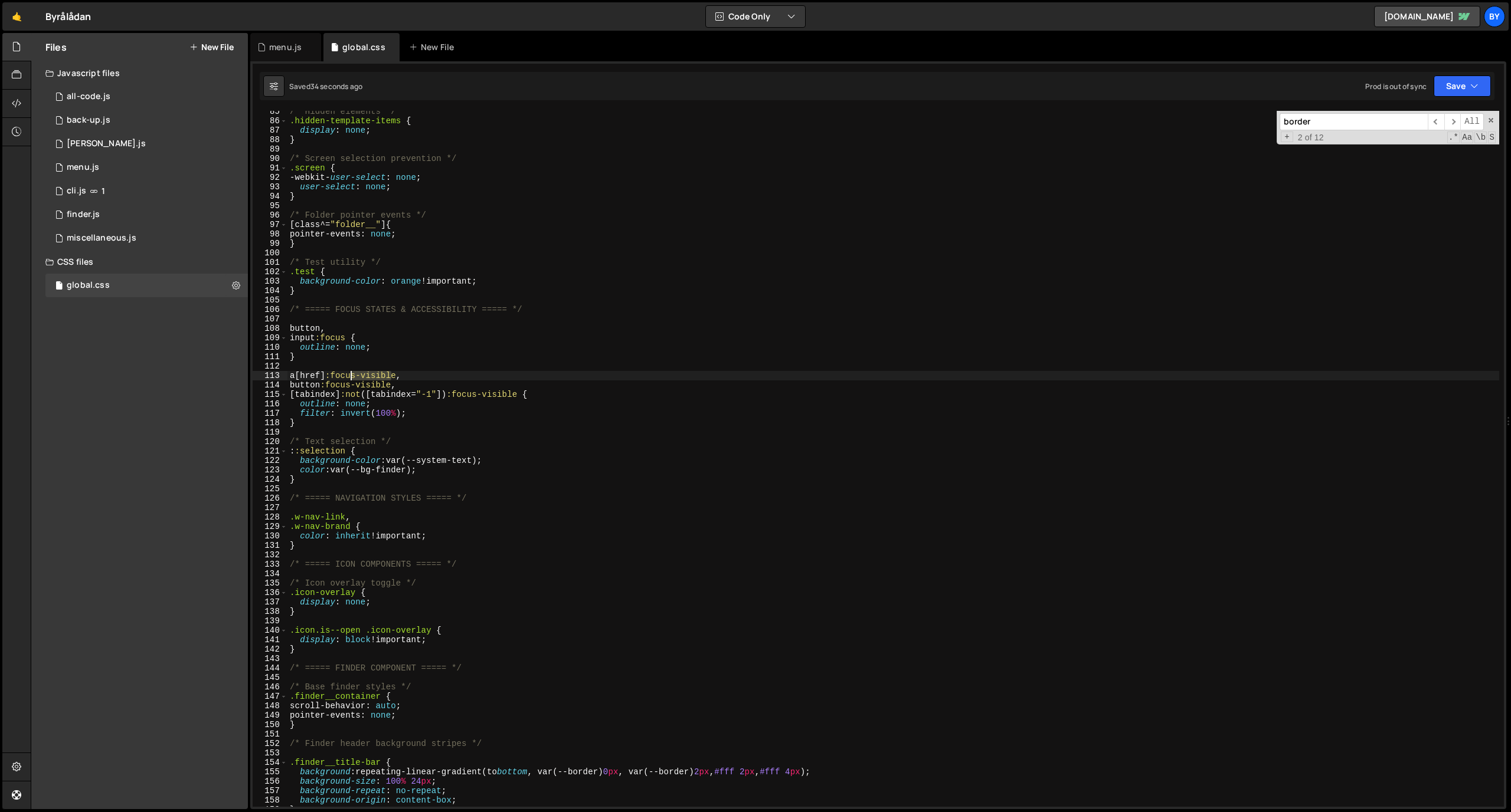
drag, startPoint x: 391, startPoint y: 378, endPoint x: 341, endPoint y: 378, distance: 50.0
click at [341, 378] on div "/* Hidden elements */ .hidden-template-items { display : none ; } /* Screen sel…" at bounding box center [893, 464] width 1212 height 715
click at [400, 380] on div "/* Hidden elements */ .hidden-template-items { display : none ; } /* Screen sel…" at bounding box center [893, 464] width 1212 height 715
drag, startPoint x: 396, startPoint y: 379, endPoint x: 289, endPoint y: 376, distance: 107.0
click at [289, 376] on div "/* Hidden elements */ .hidden-template-items { display : none ; } /* Screen sel…" at bounding box center [893, 464] width 1212 height 715
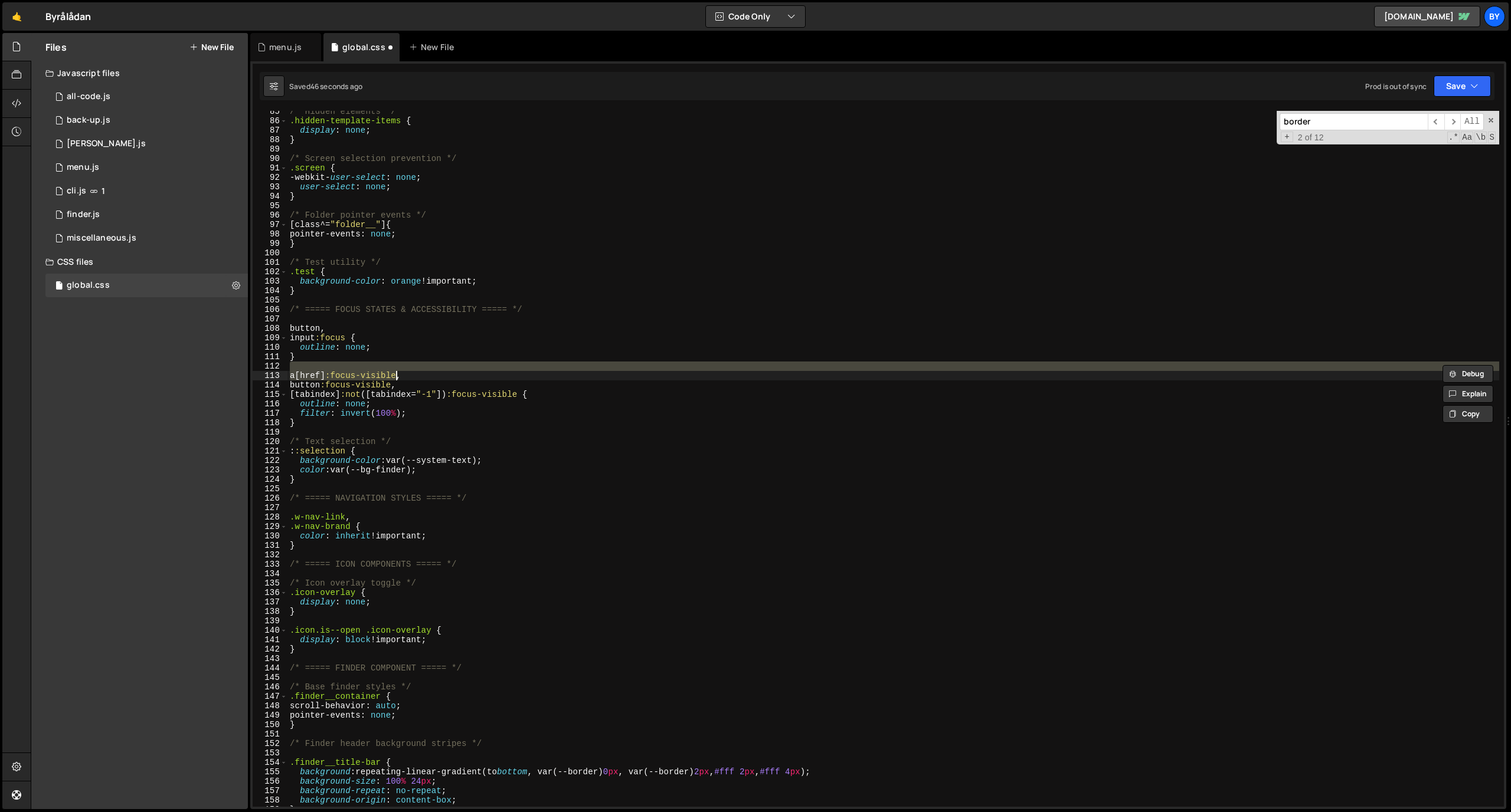
type textarea "a[href]:focus-visible,"
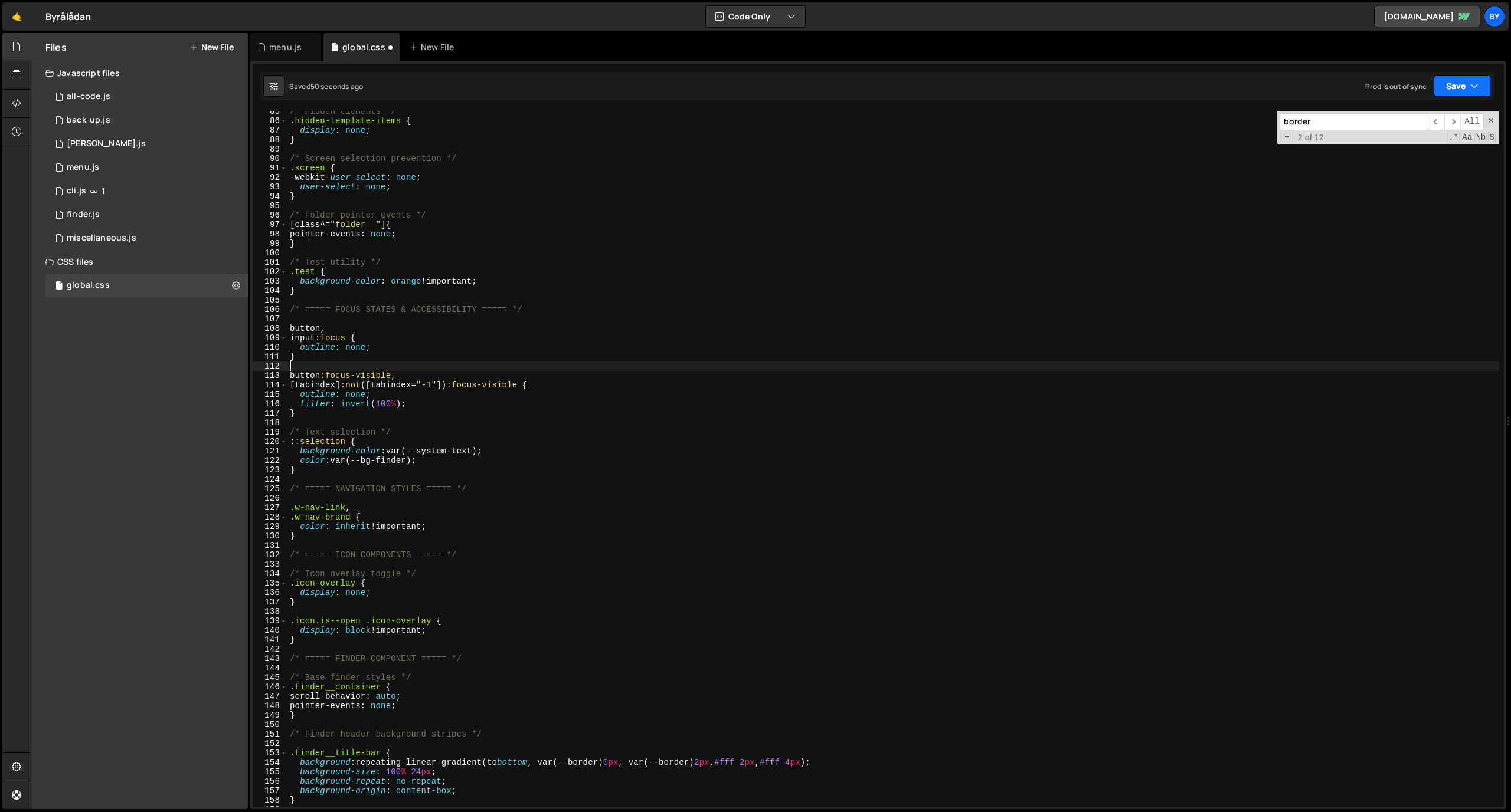
drag, startPoint x: 1463, startPoint y: 104, endPoint x: 1462, endPoint y: 91, distance: 13.0
click at [991, 103] on div "Type cmd + s to save your Javascript file. XXXXXXXXXXXXXXXXXXXXXXXXXXXXXXXXXXXX…" at bounding box center [878, 435] width 1256 height 748
drag, startPoint x: 1462, startPoint y: 91, endPoint x: 1448, endPoint y: 123, distance: 34.9
click at [991, 93] on button "Save" at bounding box center [1462, 86] width 57 height 21
click at [991, 123] on div "Saved 50 seconds ago" at bounding box center [1422, 128] width 123 height 14
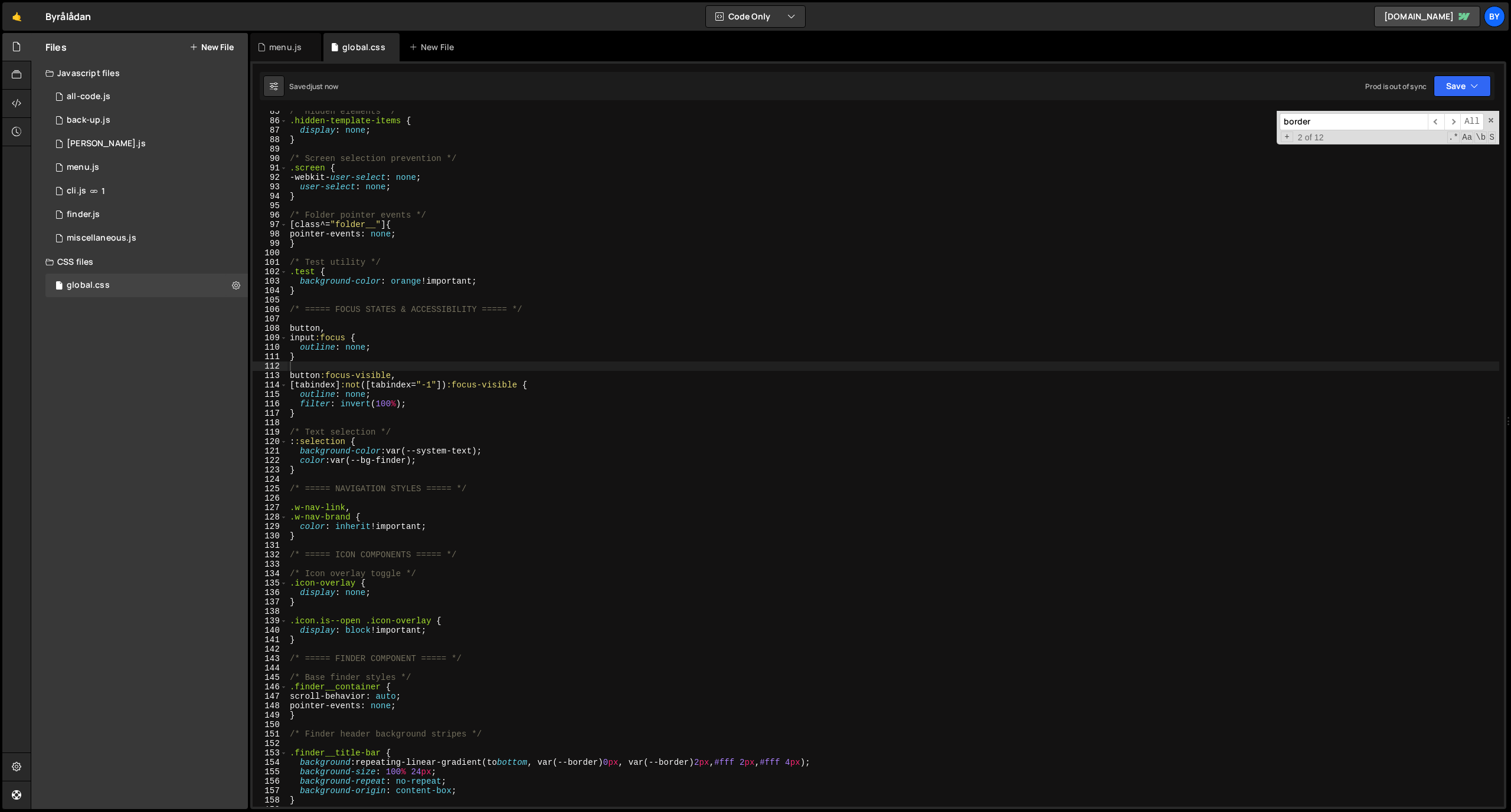
scroll to position [815, 0]
drag, startPoint x: 402, startPoint y: 394, endPoint x: 276, endPoint y: 392, distance: 126.0
click at [276, 392] on div "outline: none; 85 86 87 88 89 90 91 92 93 94 95 96 97 98 99 100 101 102 103 104…" at bounding box center [878, 458] width 1251 height 696
click at [331, 400] on div "/* Hidden elements */ .hidden-template-items { display : none ; } /* Screen sel…" at bounding box center [893, 458] width 1212 height 696
click at [387, 402] on div "/* Hidden elements */ .hidden-template-items { display : none ; } /* Screen sel…" at bounding box center [893, 464] width 1212 height 715
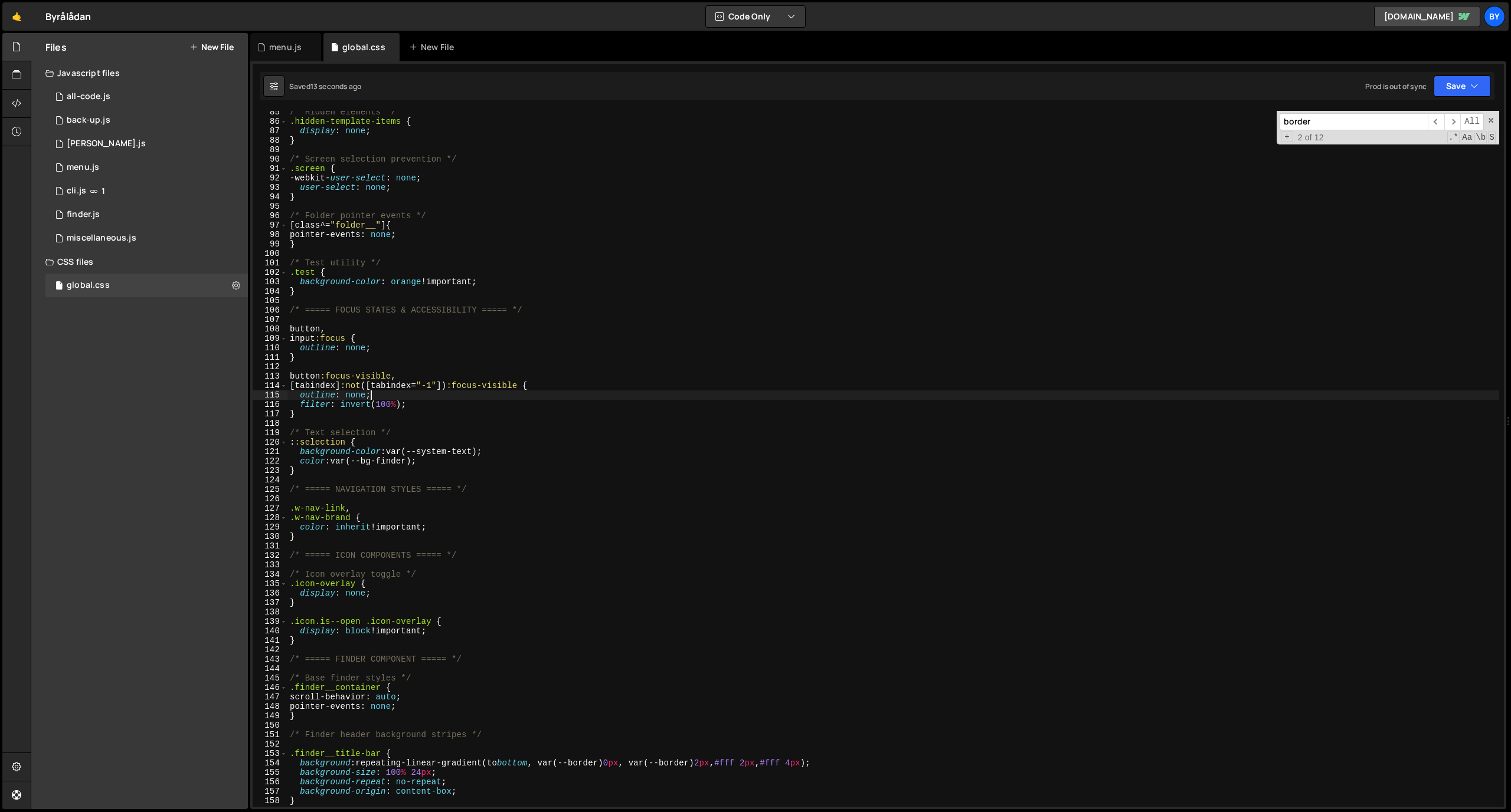
drag, startPoint x: 393, startPoint y: 398, endPoint x: 361, endPoint y: 398, distance: 32.0
click at [361, 398] on div "/* Hidden elements */ .hidden-template-items { display : none ; } /* Screen sel…" at bounding box center [893, 464] width 1212 height 715
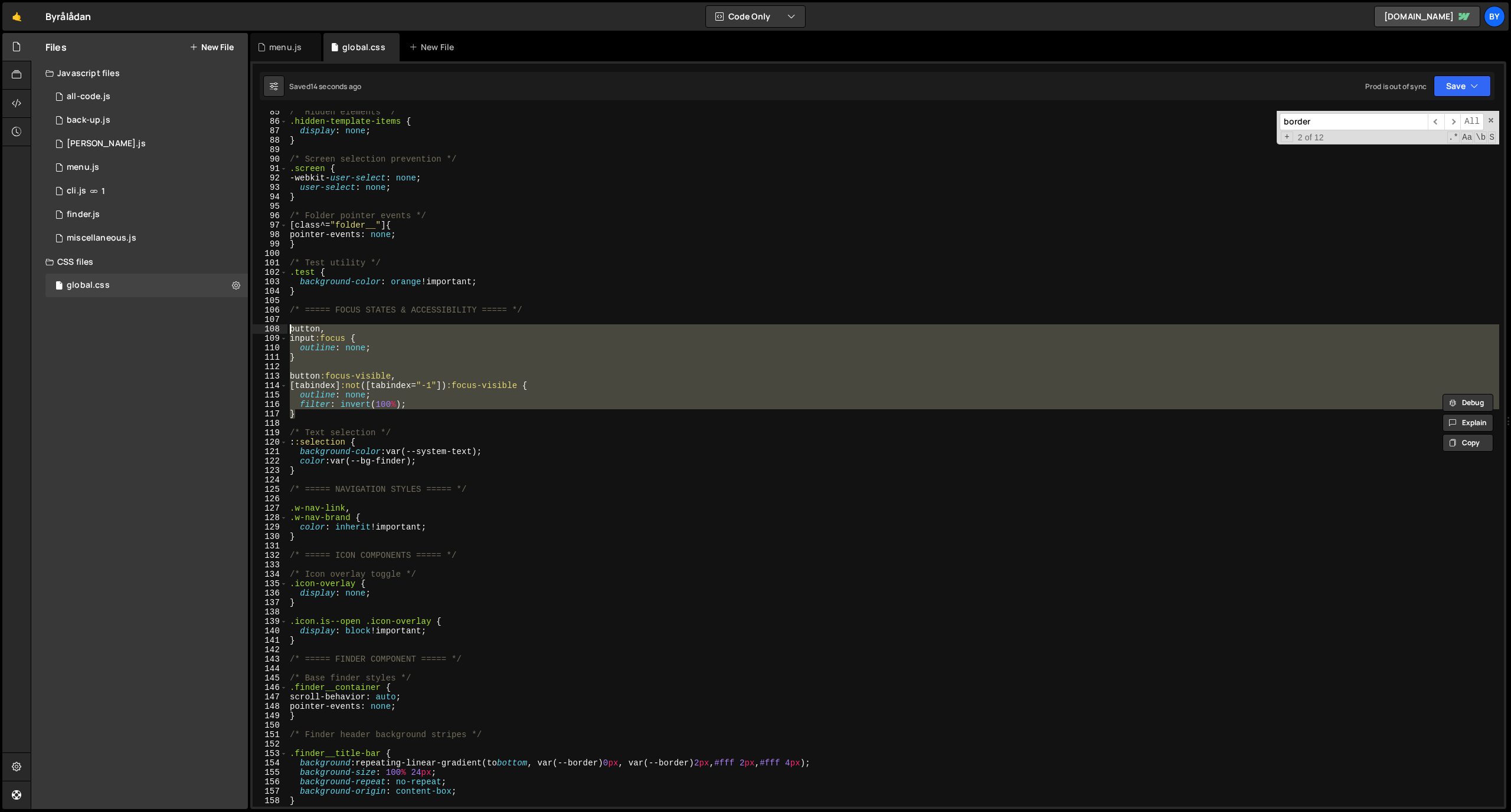
drag, startPoint x: 327, startPoint y: 416, endPoint x: 271, endPoint y: 326, distance: 106.0
click at [270, 325] on div "outline: none; 85 86 87 88 89 90 91 92 93 94 95 96 97 98 99 100 101 102 103 104…" at bounding box center [878, 458] width 1251 height 696
drag, startPoint x: 350, startPoint y: 412, endPoint x: 361, endPoint y: 404, distance: 13.6
click at [350, 412] on div "/* Hidden elements */ .hidden-template-items { display : none ; } /* Screen sel…" at bounding box center [893, 458] width 1212 height 696
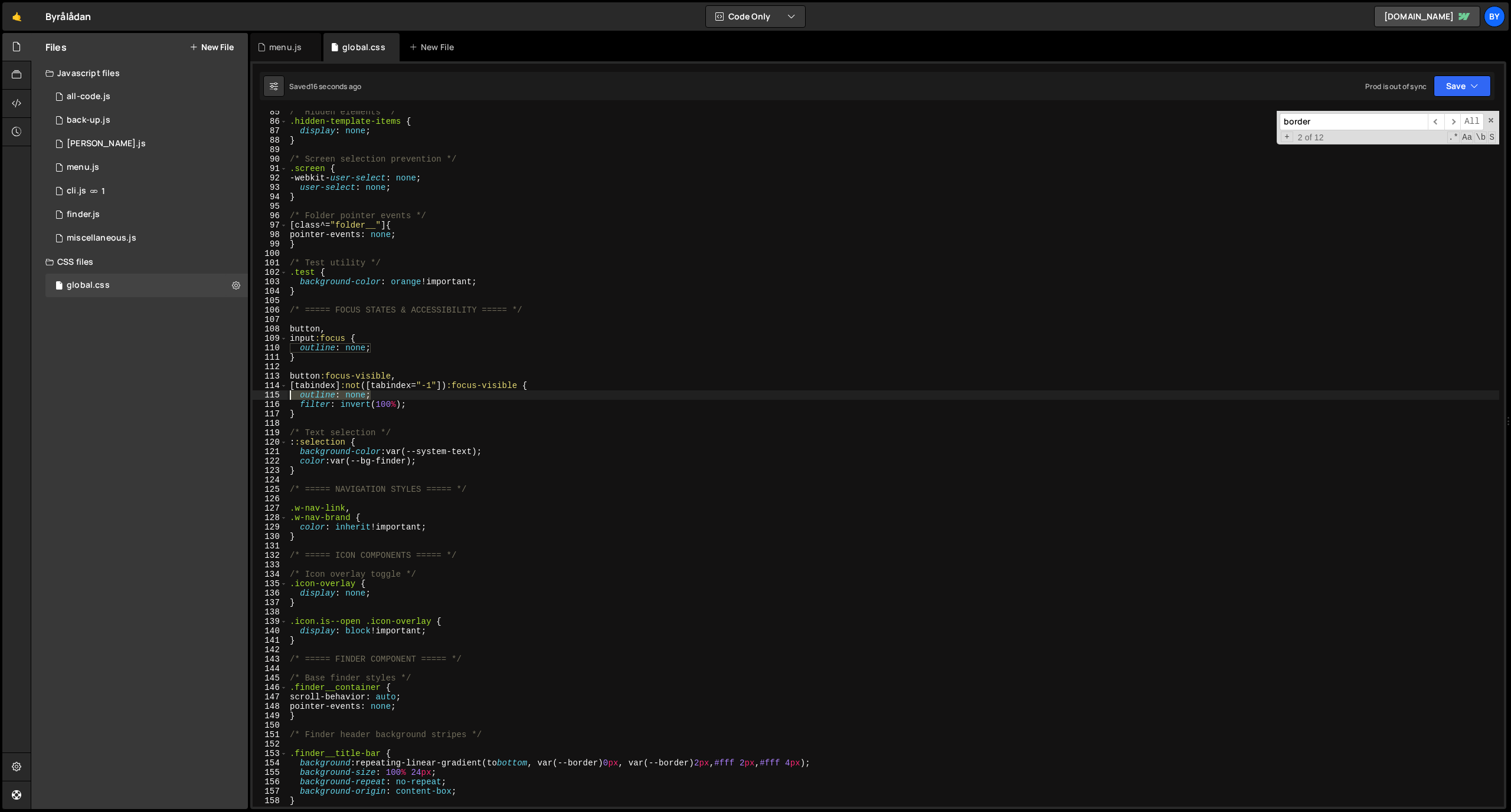
drag, startPoint x: 379, startPoint y: 396, endPoint x: 273, endPoint y: 393, distance: 106.0
click at [273, 393] on div "} 85 86 87 88 89 90 91 92 93 94 95 96 97 98 99 100 101 102 103 104 105 106 107 …" at bounding box center [878, 458] width 1251 height 696
type textarea "outline: none;"
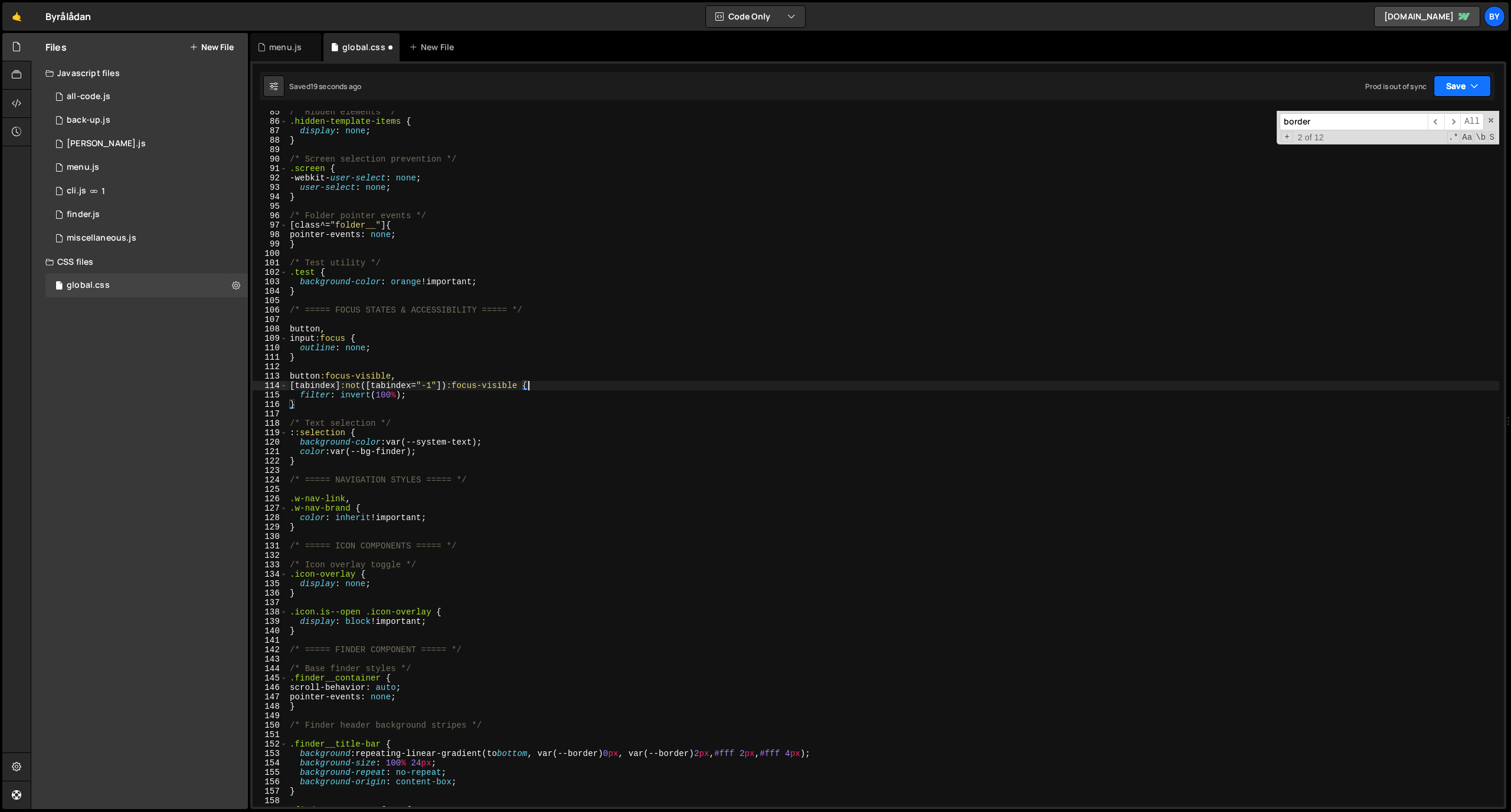
click at [991, 88] on button "Save" at bounding box center [1462, 86] width 57 height 21
click at [991, 116] on div "Save to Staging S" at bounding box center [1422, 115] width 123 height 12
click at [403, 396] on div "/* Hidden elements */ .hidden-template-items { display : none ; } /* Screen sel…" at bounding box center [893, 464] width 1212 height 715
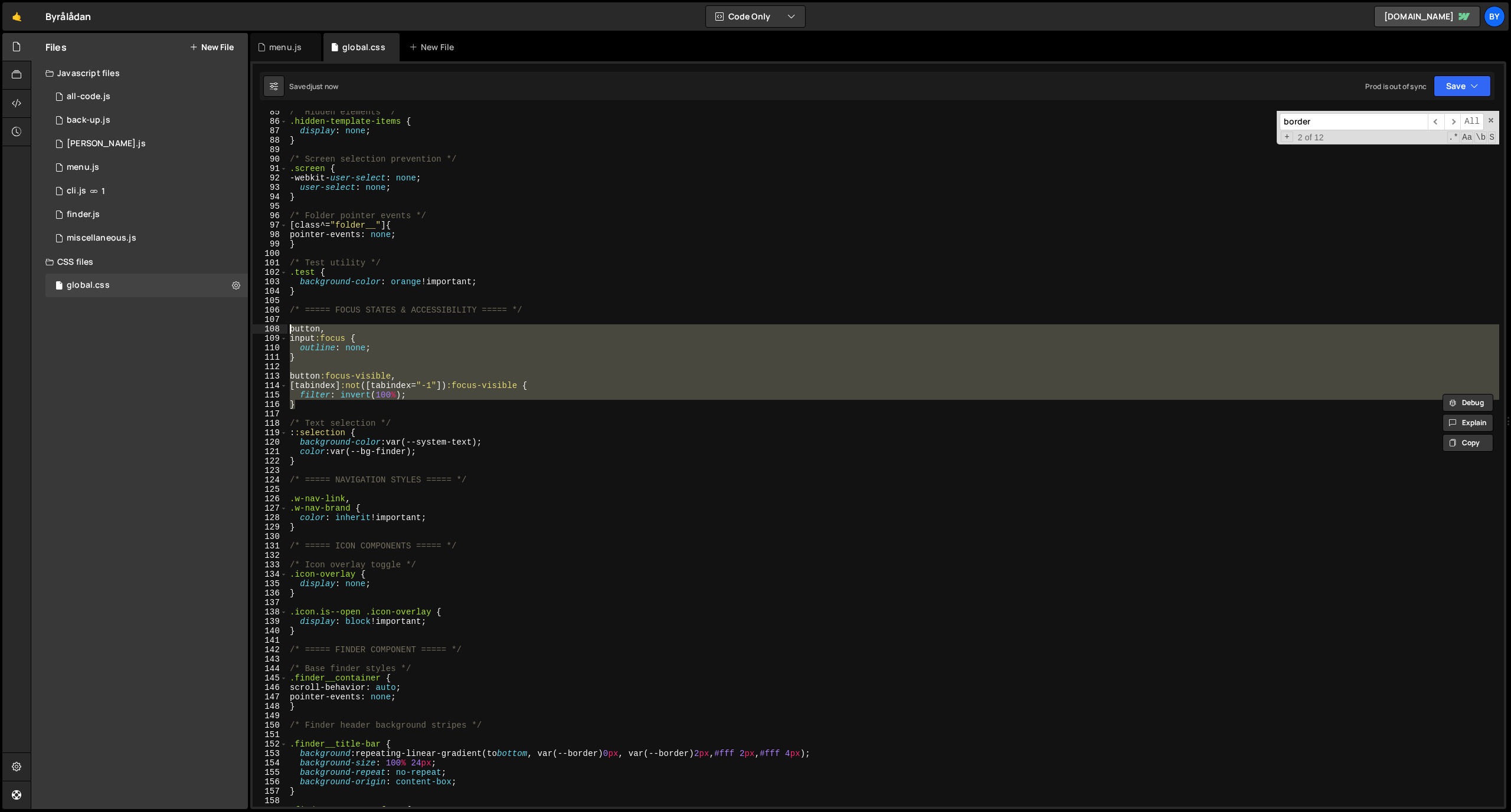
drag, startPoint x: 378, startPoint y: 401, endPoint x: 276, endPoint y: 328, distance: 125.4
click at [276, 328] on div "filter: invert(100%); 85 86 87 88 89 90 91 92 93 94 95 96 97 98 99 100 101 102 …" at bounding box center [878, 458] width 1251 height 696
paste textarea "}"
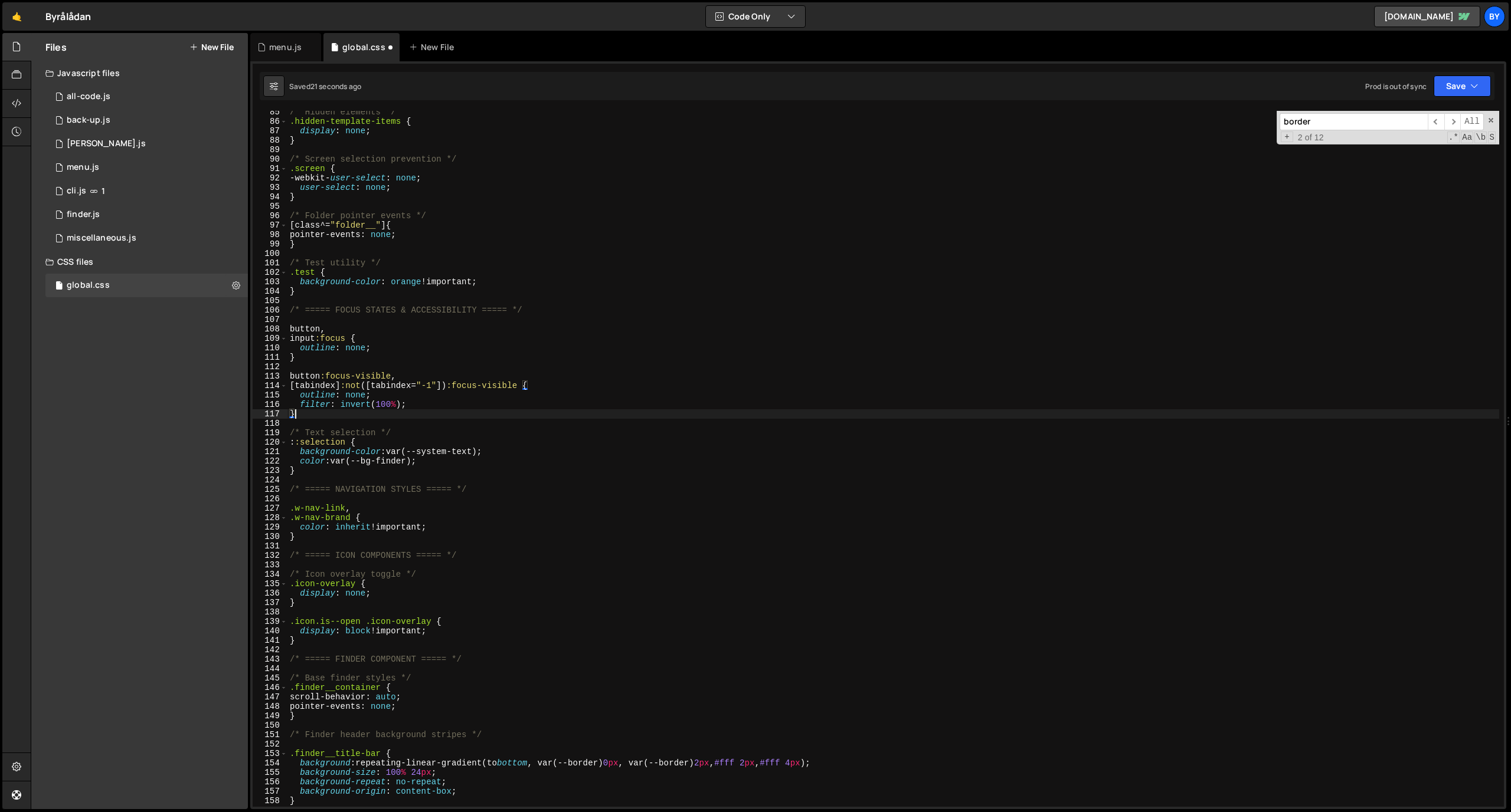
click at [417, 404] on div "/* Hidden elements */ .hidden-template-items { display : none ; } /* Screen sel…" at bounding box center [893, 464] width 1212 height 715
drag, startPoint x: 400, startPoint y: 394, endPoint x: 268, endPoint y: 393, distance: 132.0
click at [268, 393] on div "filter: invert(100%); 85 86 87 88 89 90 91 92 93 94 95 96 97 98 99 100 101 102 …" at bounding box center [878, 458] width 1251 height 696
type textarea "outline: none;"
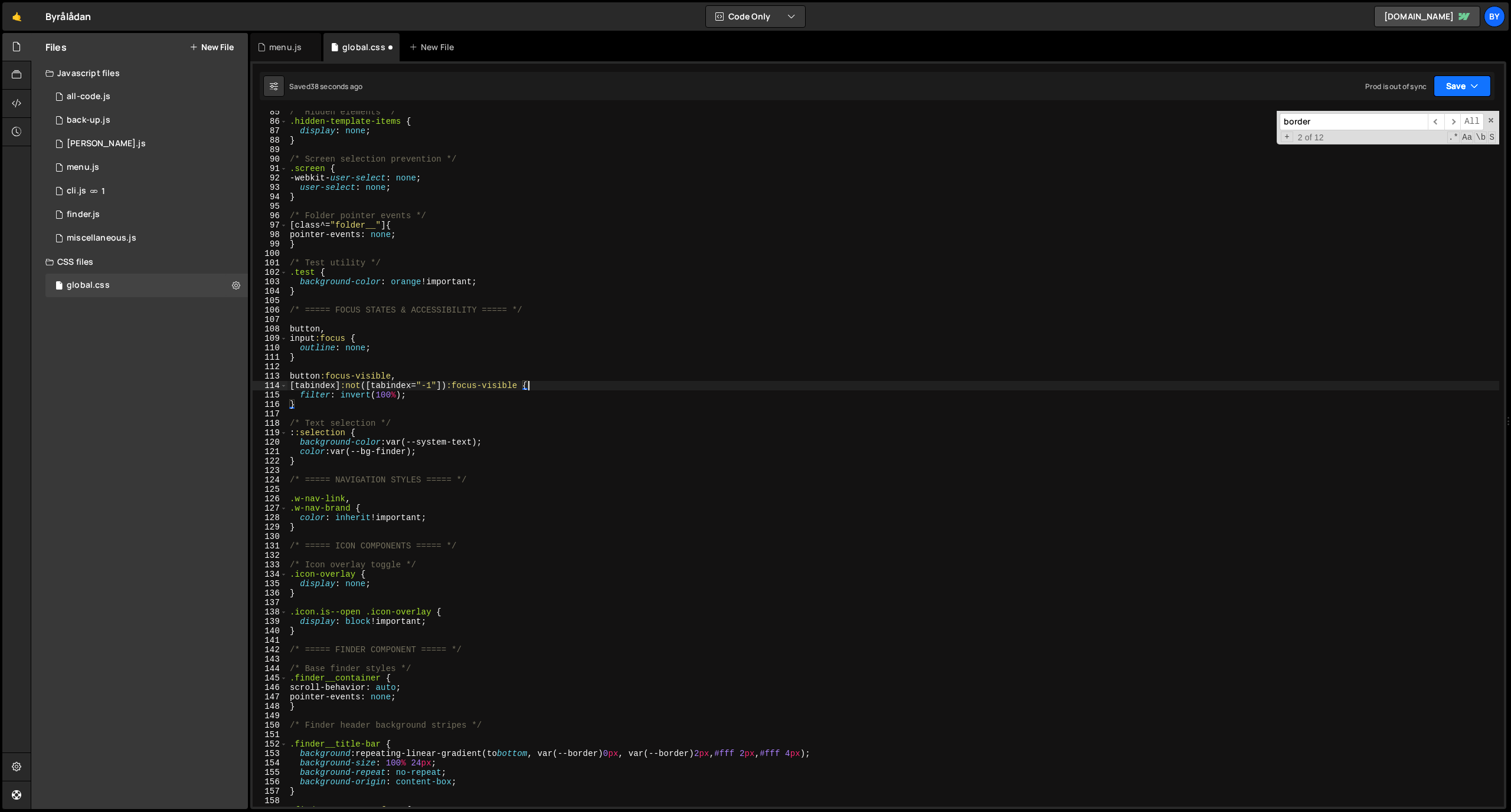
click at [991, 93] on button "Save" at bounding box center [1462, 86] width 57 height 21
click at [991, 131] on div "39 seconds ago" at bounding box center [1408, 127] width 53 height 10
click at [446, 430] on div "/* Hidden elements */ .hidden-template-items { display : none ; } /* Screen sel…" at bounding box center [893, 464] width 1212 height 715
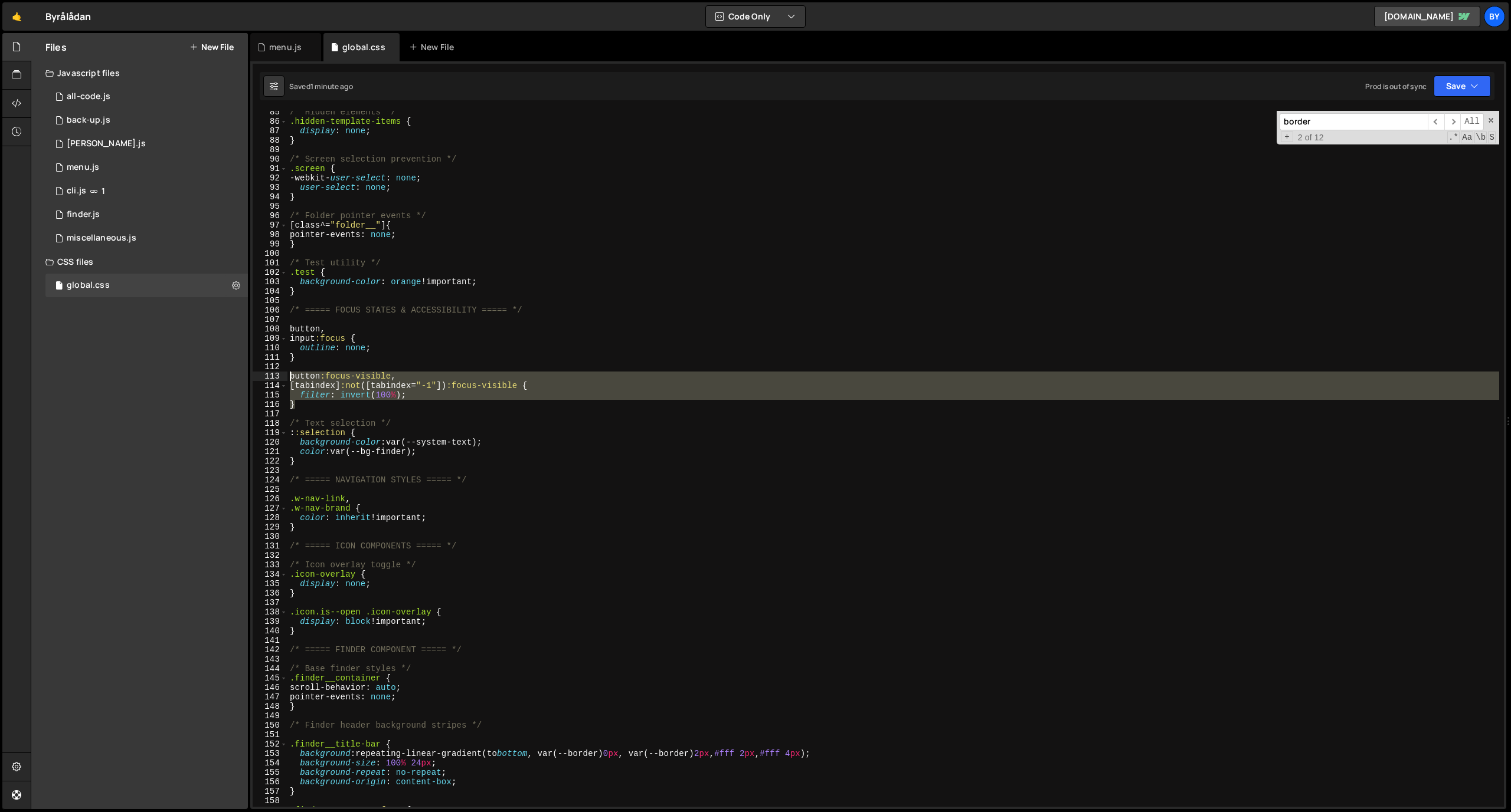
drag, startPoint x: 333, startPoint y: 408, endPoint x: 301, endPoint y: 376, distance: 45.3
click at [290, 374] on div "/* Hidden elements */ .hidden-template-items { display : none ; } /* Screen sel…" at bounding box center [893, 464] width 1212 height 715
click at [355, 409] on div "/* Hidden elements */ .hidden-template-items { display : none ; } /* Screen sel…" at bounding box center [893, 458] width 1212 height 696
drag, startPoint x: 328, startPoint y: 408, endPoint x: 281, endPoint y: 374, distance: 58.0
click at [281, 374] on div "} 85 86 87 88 89 90 91 92 93 94 95 96 97 98 99 100 101 102 103 104 105 106 107 …" at bounding box center [878, 458] width 1251 height 696
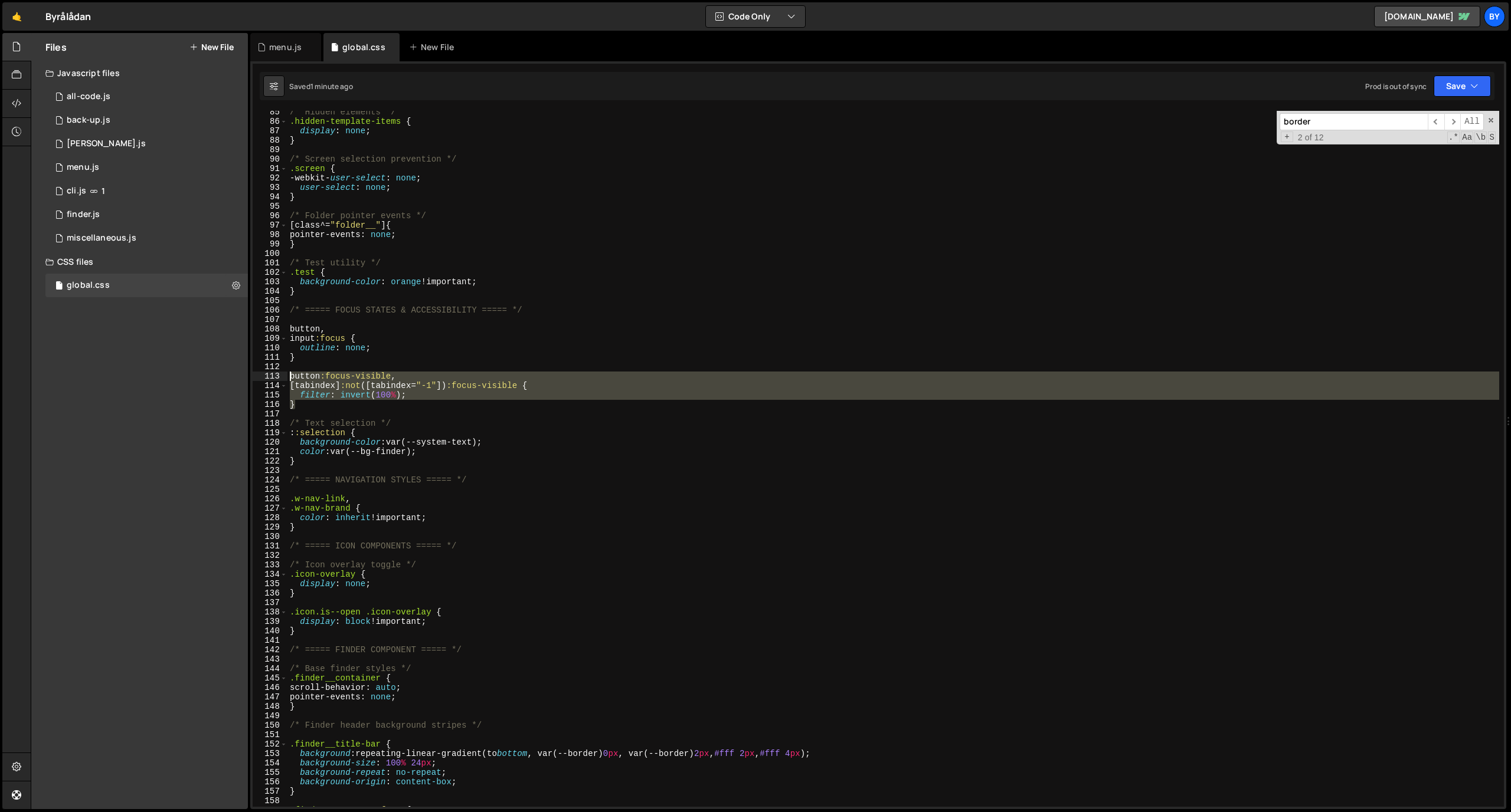
type textarea "button:focus-visible, [tabindex]:not([tabindex="-1"]):focus-visible {"
paste textarea
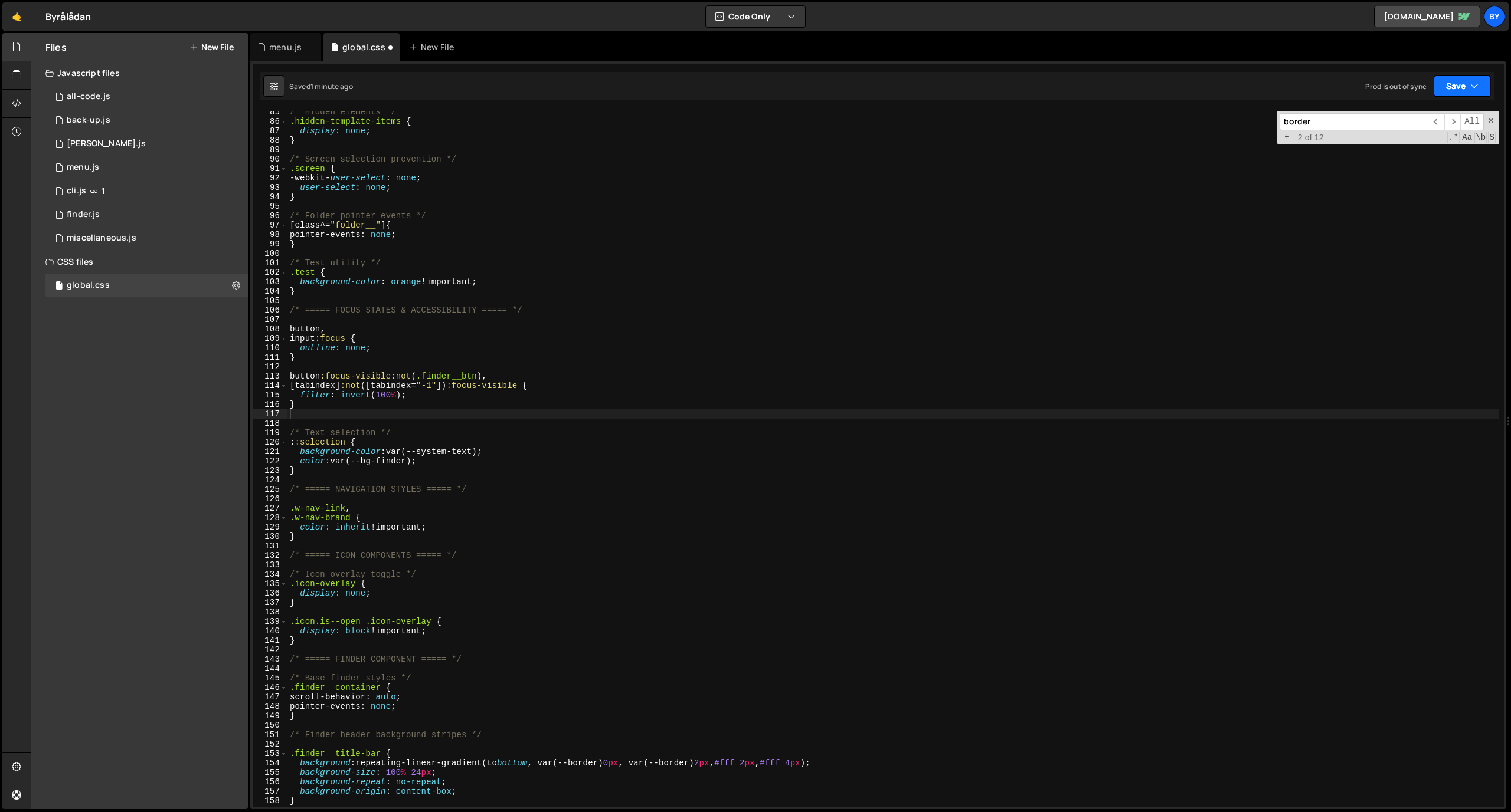
click at [991, 88] on button "Save" at bounding box center [1462, 86] width 57 height 21
click at [991, 114] on div "Save to Staging S" at bounding box center [1422, 115] width 123 height 12
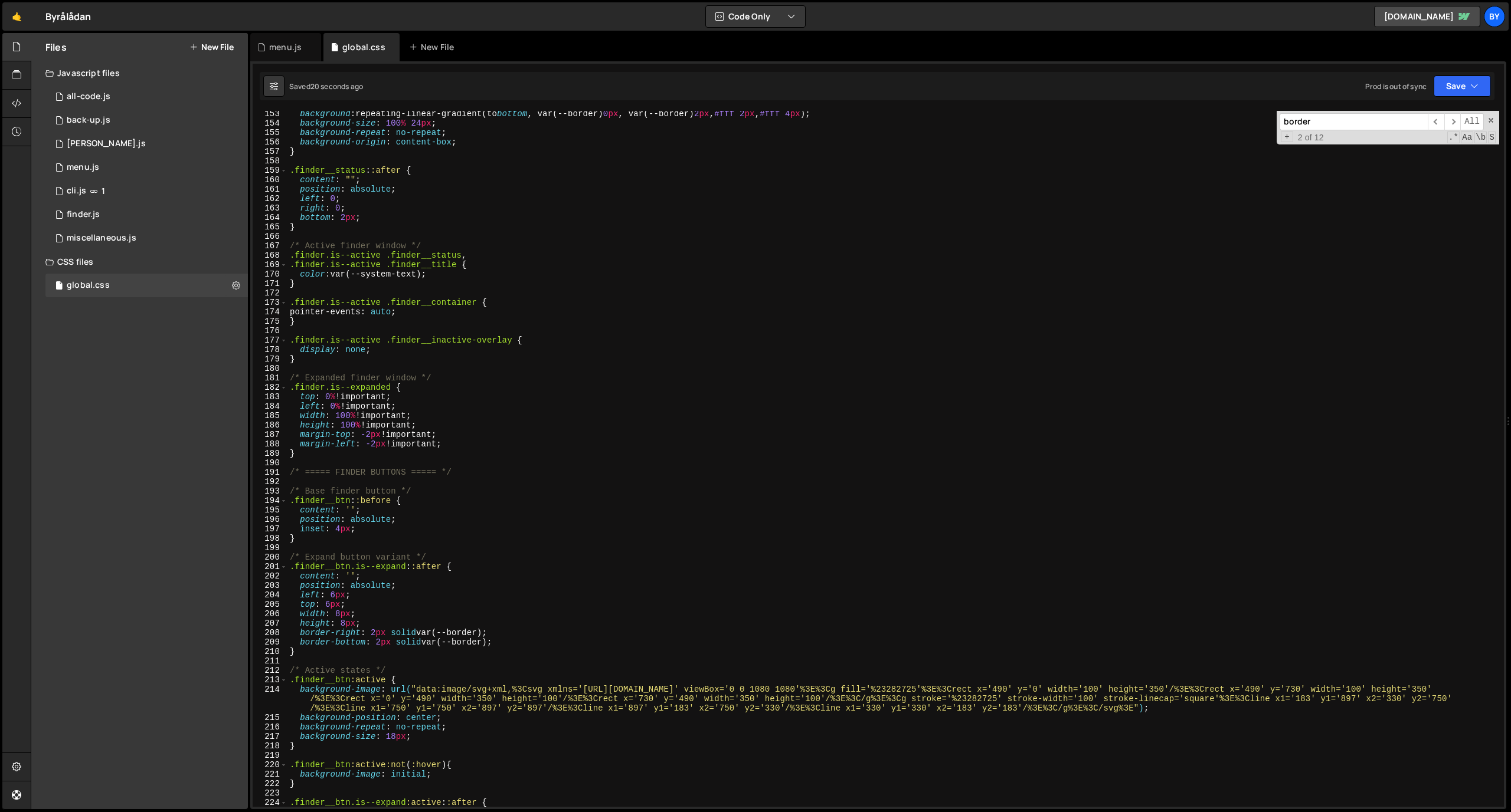
scroll to position [1464, 0]
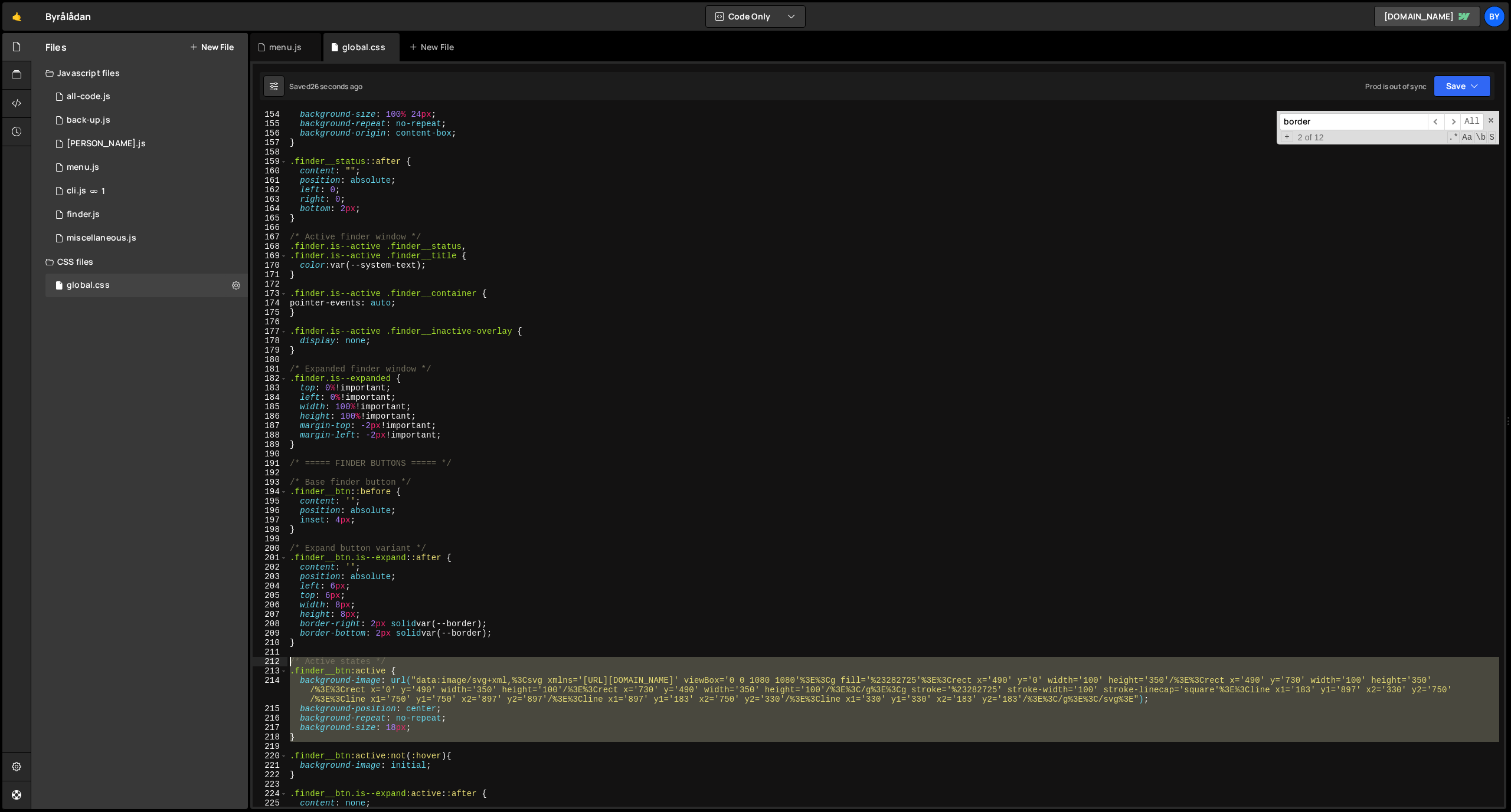
drag, startPoint x: 338, startPoint y: 742, endPoint x: 288, endPoint y: 661, distance: 95.2
click at [288, 582] on div "background-size : 100 % 24 px ; background-repeat : no-repeat ; background-orig…" at bounding box center [893, 467] width 1212 height 715
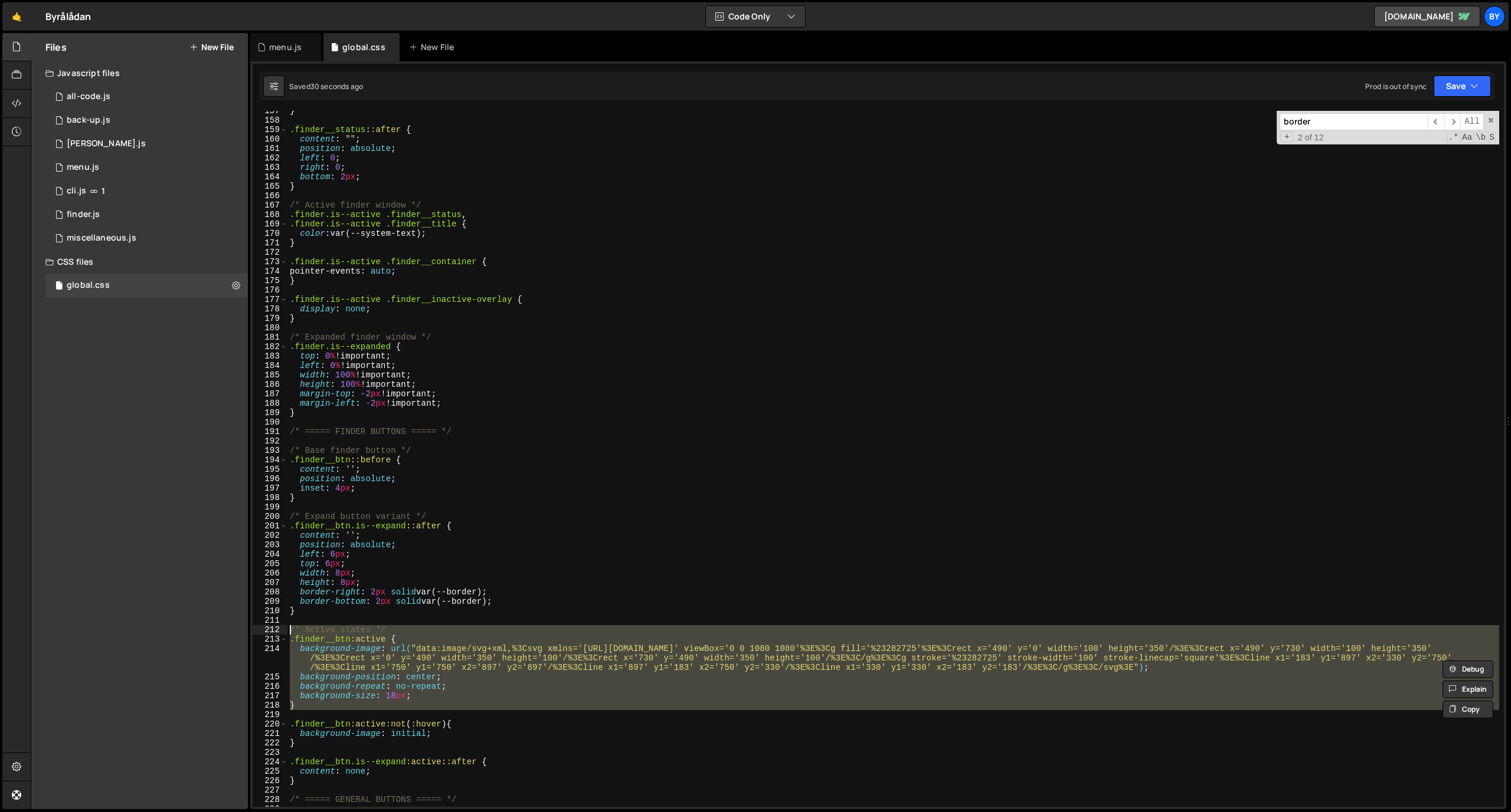
scroll to position [1499, 0]
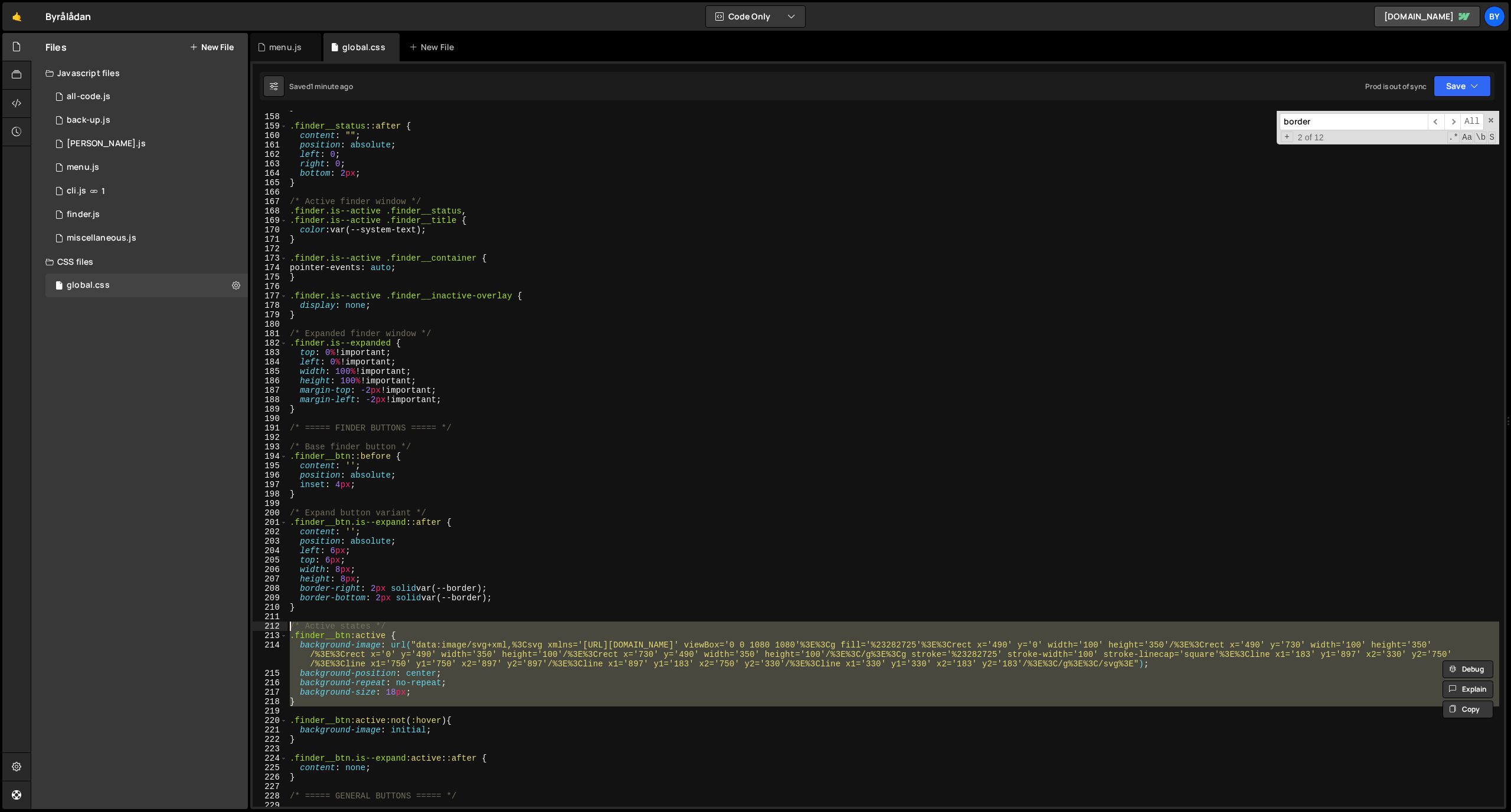
click at [397, 582] on div "} .finder__status : :after { content : " " ; position : absolute ; left : 0 ; r…" at bounding box center [893, 458] width 1212 height 696
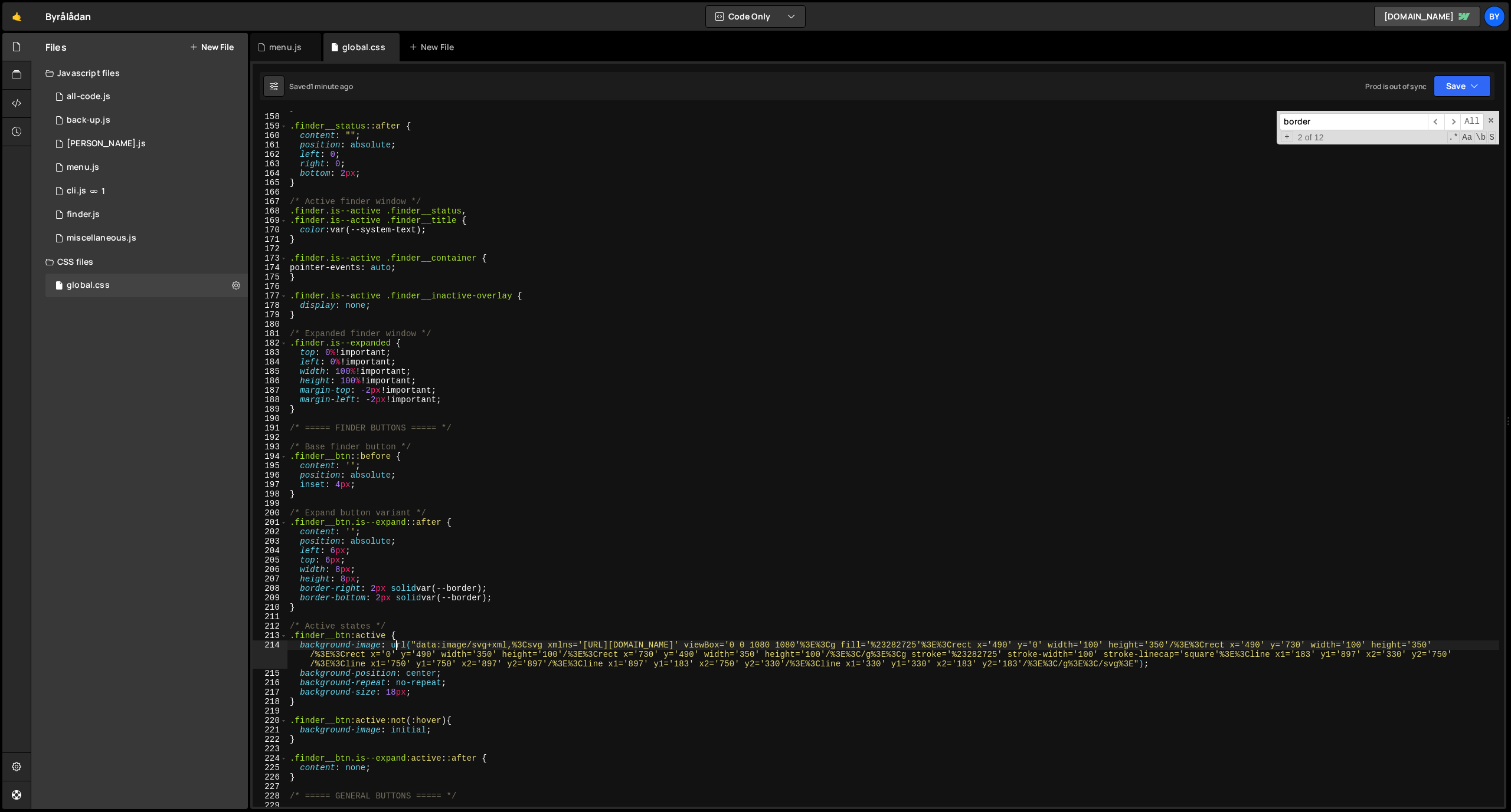
click at [387, 582] on div "} .finder__status : :after { content : " " ; position : absolute ; left : 0 ; r…" at bounding box center [893, 460] width 1212 height 715
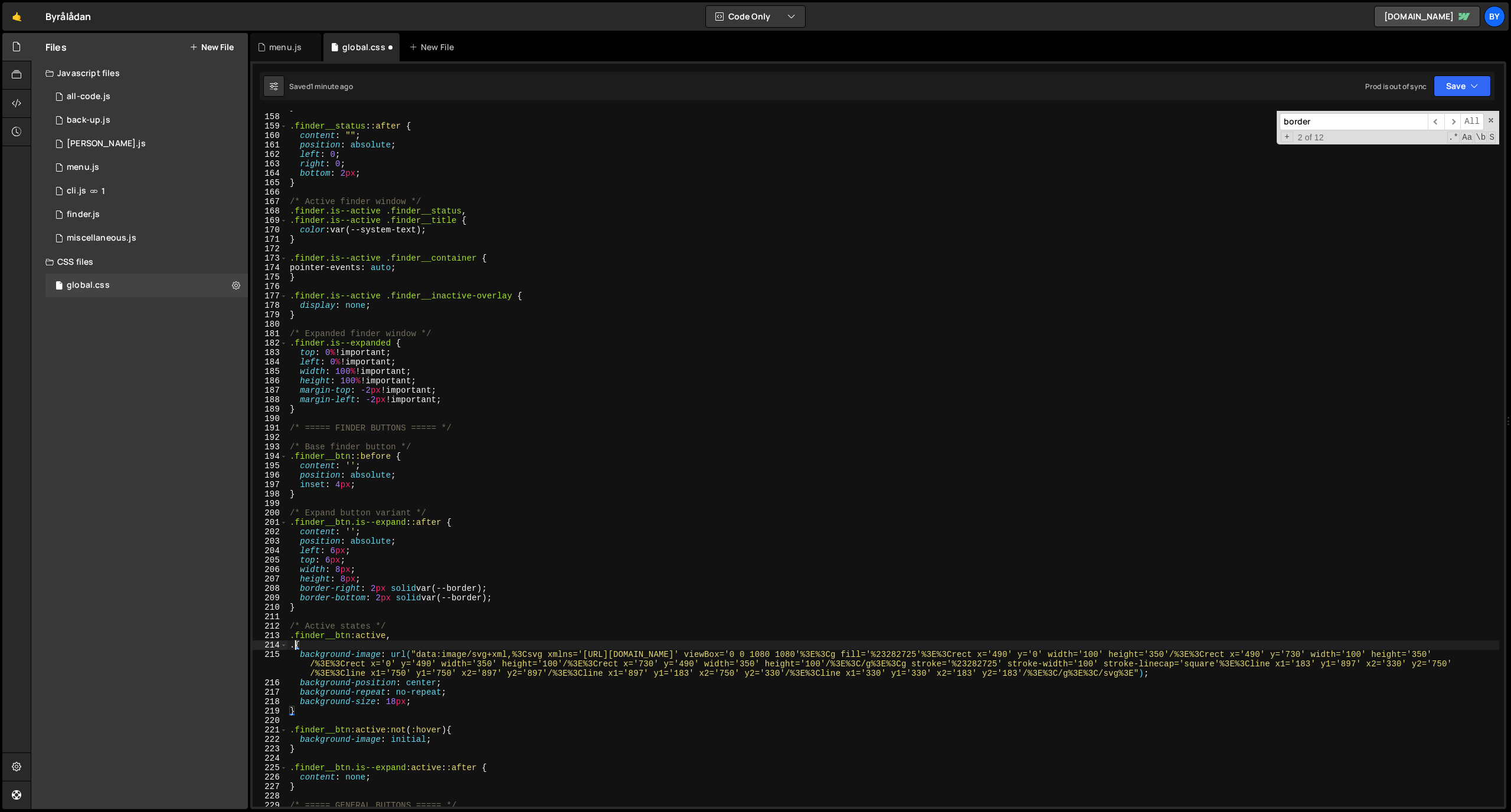
paste textarea ".finder__btn:focus-visible"
type textarea ".finder__btn:focus-visible {"
click at [612, 582] on div "} .finder__status : :after { content : " " ; position : absolute ; left : 0 ; r…" at bounding box center [893, 460] width 1212 height 715
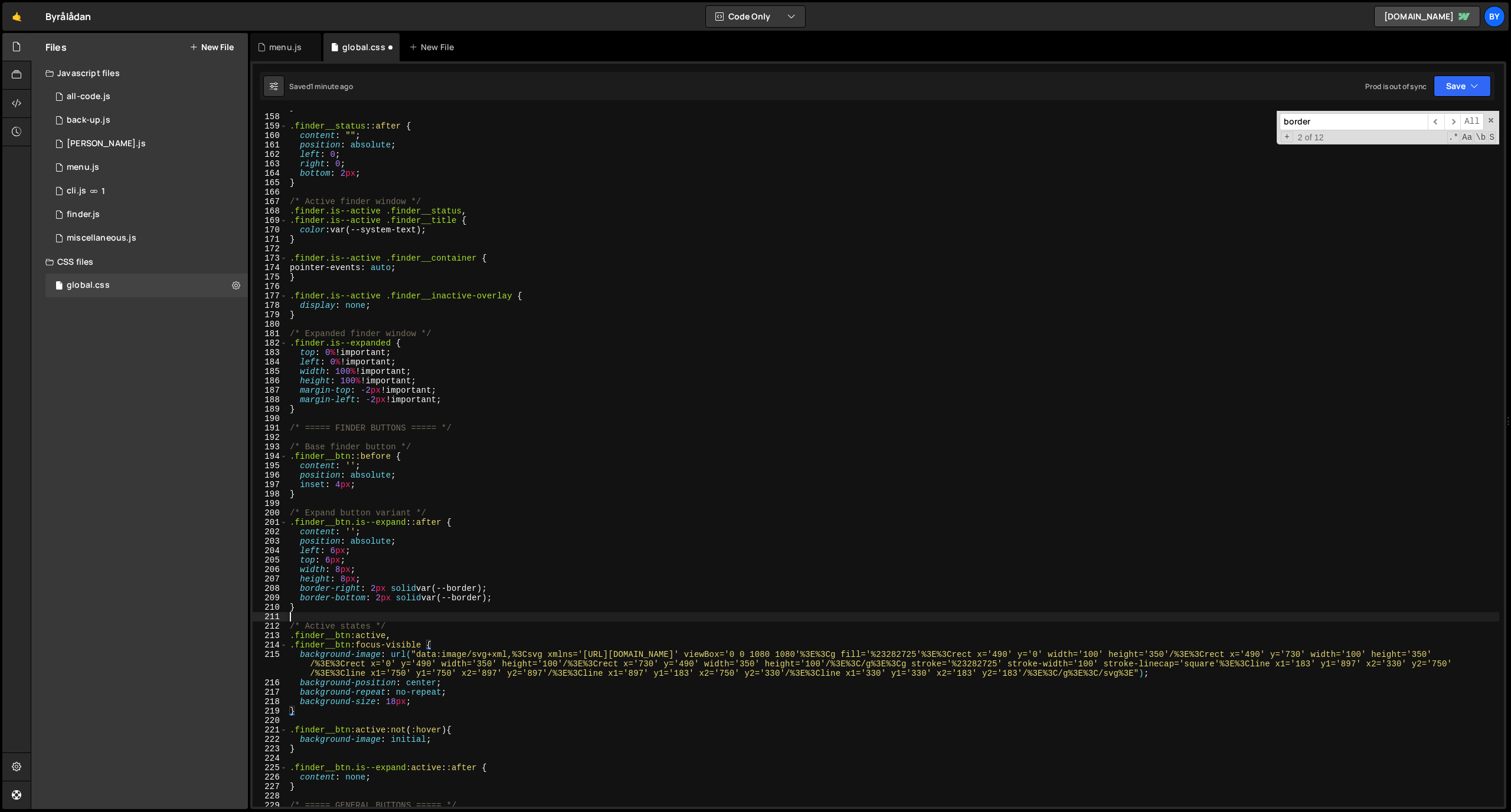
scroll to position [0, 0]
drag, startPoint x: 1448, startPoint y: 86, endPoint x: 1434, endPoint y: 105, distance: 23.6
click at [991, 88] on button "Save" at bounding box center [1462, 86] width 57 height 21
click at [991, 115] on div "Save to Staging S" at bounding box center [1422, 115] width 123 height 12
click at [451, 575] on div "} .finder__status : :after { content : " " ; position : absolute ; left : 0 ; r…" at bounding box center [893, 460] width 1212 height 715
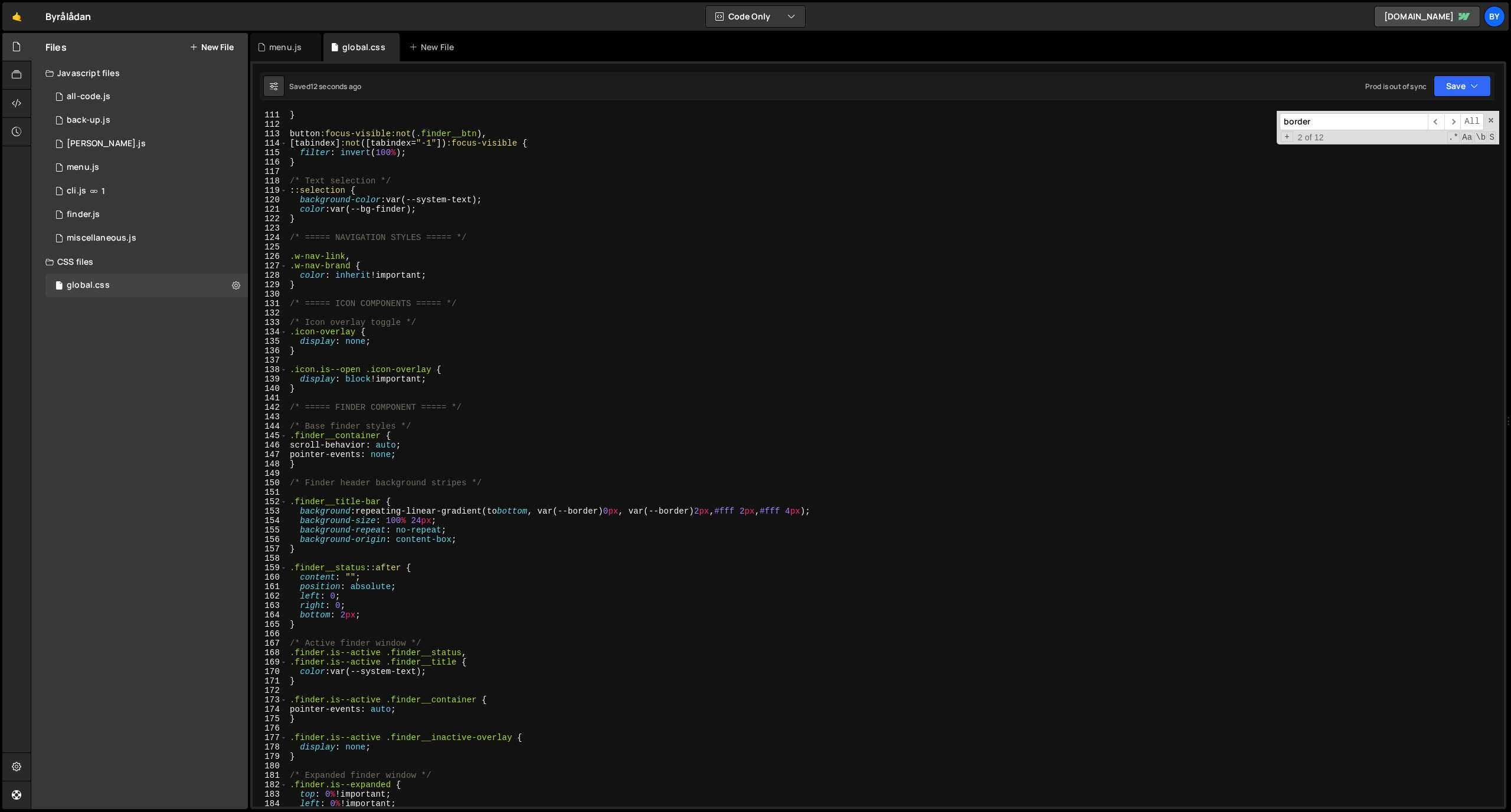
scroll to position [788, 0]
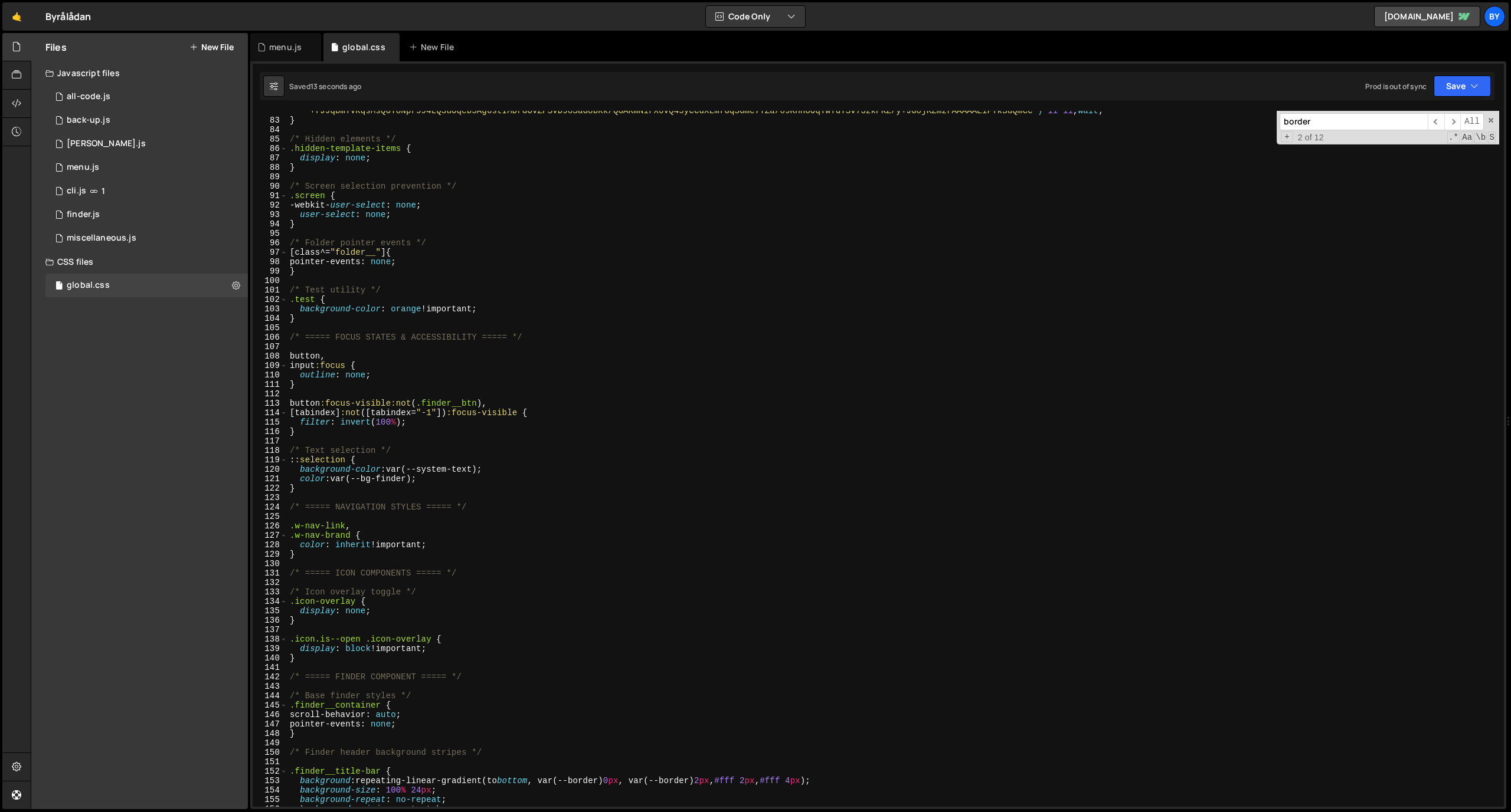
click at [409, 475] on div "cursor : url( "data:image/png;base64,iVBORw0KGgoAAAANSUhEUgAAABYAAAAWCAMAAADzap…" at bounding box center [893, 454] width 1212 height 734
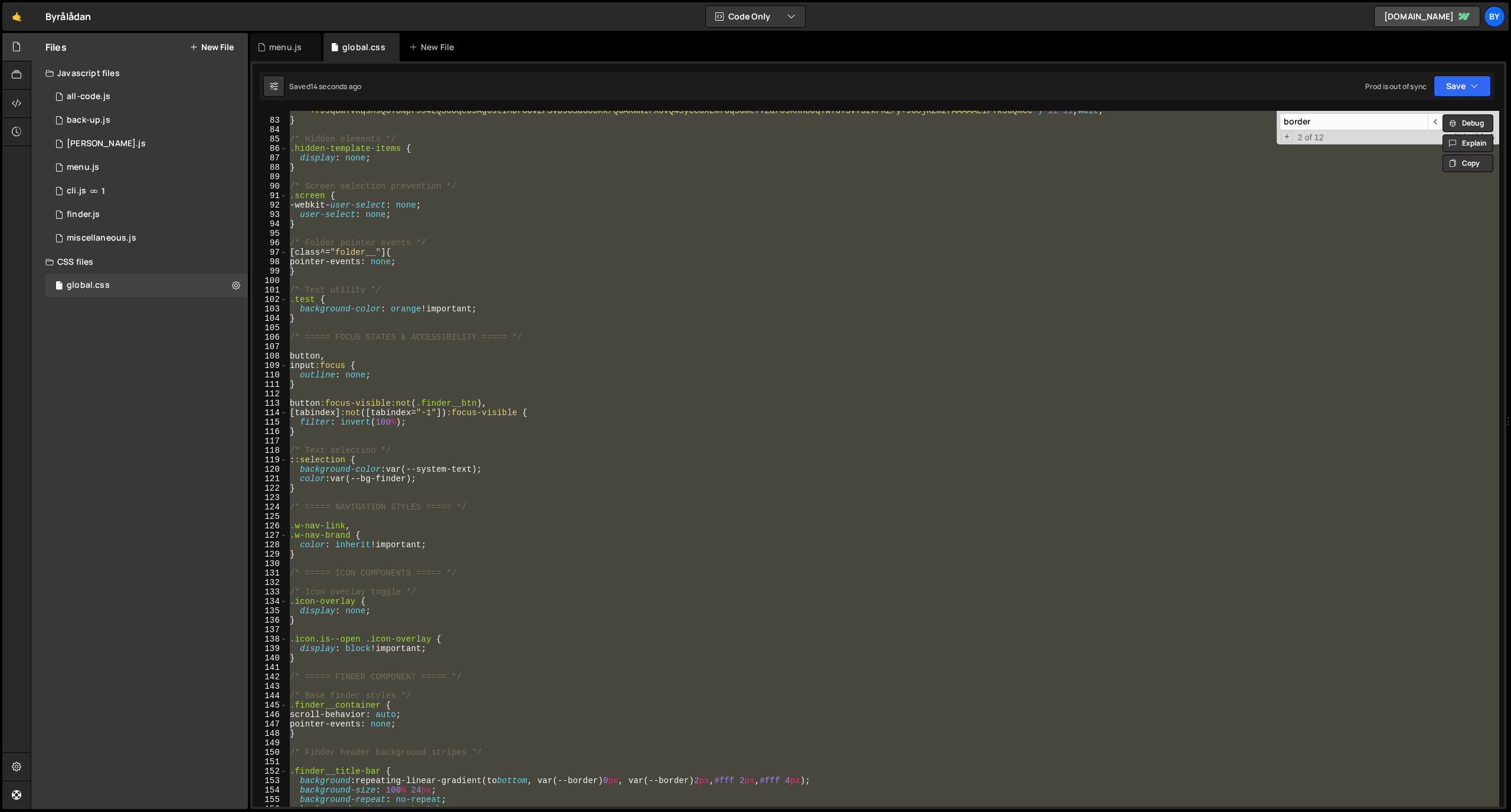
click at [417, 478] on div "cursor : url( "data:image/png;base64,iVBORw0KGgoAAAANSUhEUgAAABYAAAAWCAMAAADzap…" at bounding box center [893, 458] width 1212 height 696
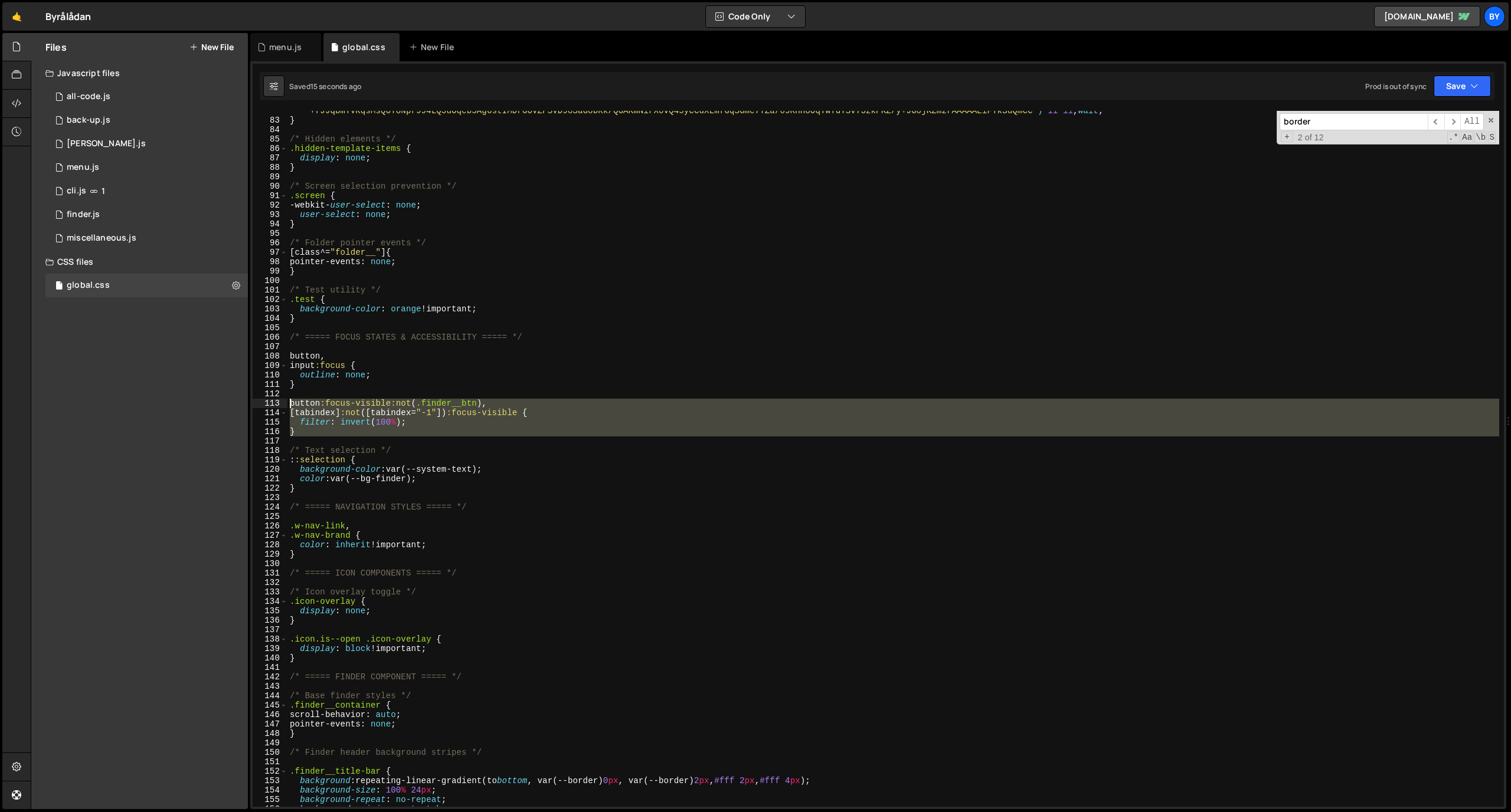
drag, startPoint x: 327, startPoint y: 428, endPoint x: 272, endPoint y: 400, distance: 61.7
click at [272, 400] on div "color: var(--bg-finder); 82 83 84 85 86 87 88 89 90 91 92 93 94 95 96 97 98 99 …" at bounding box center [878, 458] width 1251 height 696
drag, startPoint x: 448, startPoint y: 429, endPoint x: 427, endPoint y: 429, distance: 21.0
click at [448, 429] on div "cursor : url( "data:image/png;base64,iVBORw0KGgoAAAANSUhEUgAAABYAAAAWCAMAAADzap…" at bounding box center [893, 458] width 1212 height 696
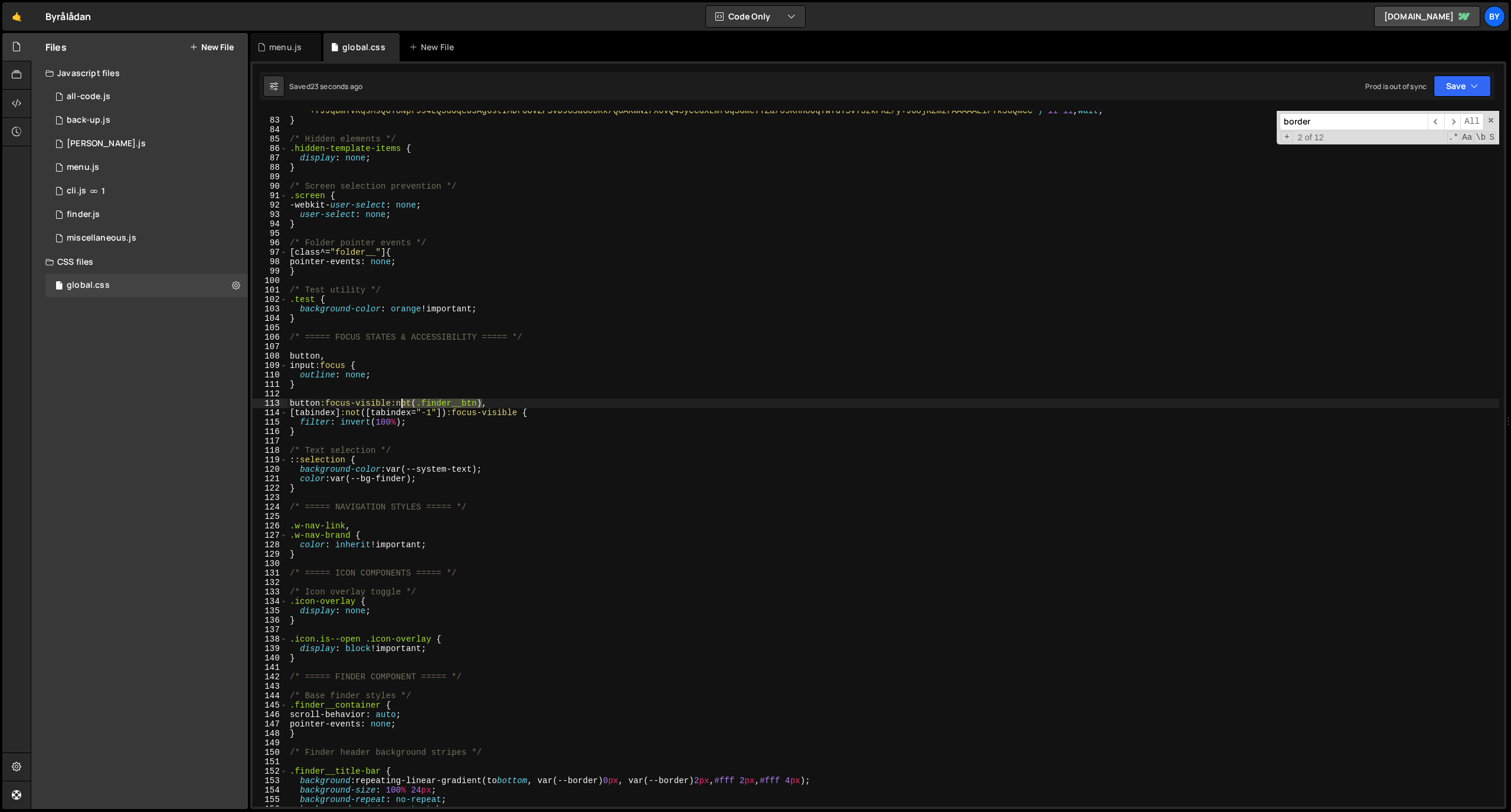
drag, startPoint x: 481, startPoint y: 404, endPoint x: 404, endPoint y: 406, distance: 77.0
click at [404, 406] on div "cursor : url( "data:image/png;base64,iVBORw0KGgoAAAANSUhEUgAAABYAAAAWCAMAAADzap…" at bounding box center [893, 454] width 1212 height 734
type textarea "button:focus-visible:not(.finder__btn),"
click at [483, 438] on div "cursor : url( "data:image/png;base64,iVBORw0KGgoAAAANSUhEUgAAABYAAAAWCAMAAADzap…" at bounding box center [893, 454] width 1212 height 734
click at [991, 89] on button "Save" at bounding box center [1462, 86] width 57 height 21
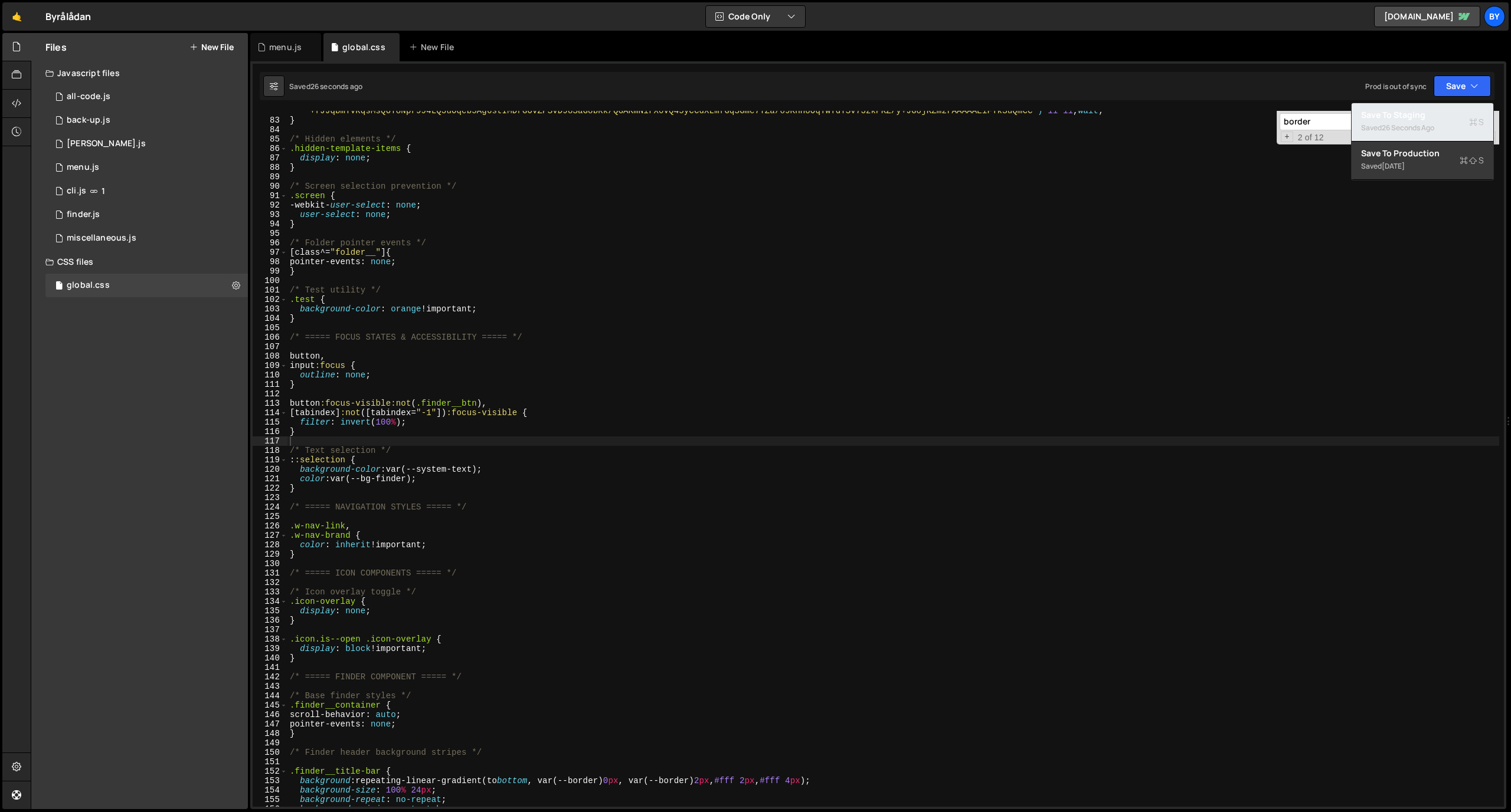
click at [991, 128] on div "26 seconds ago" at bounding box center [1408, 127] width 53 height 10
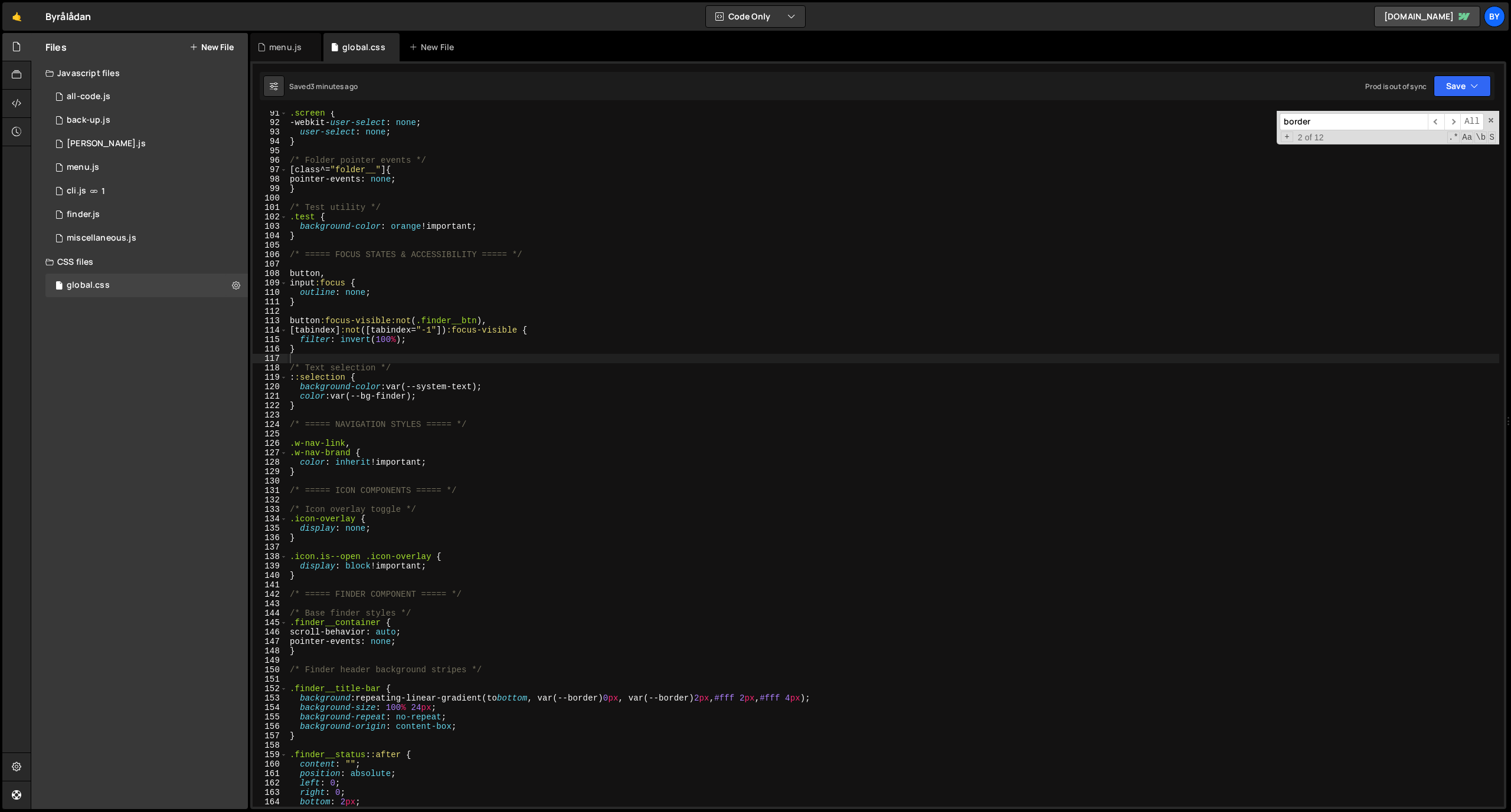
scroll to position [873, 0]
click at [409, 498] on div ".screen { -webkit- user-select : none ; user-select : none ; } /* Folder pointe…" at bounding box center [893, 463] width 1212 height 715
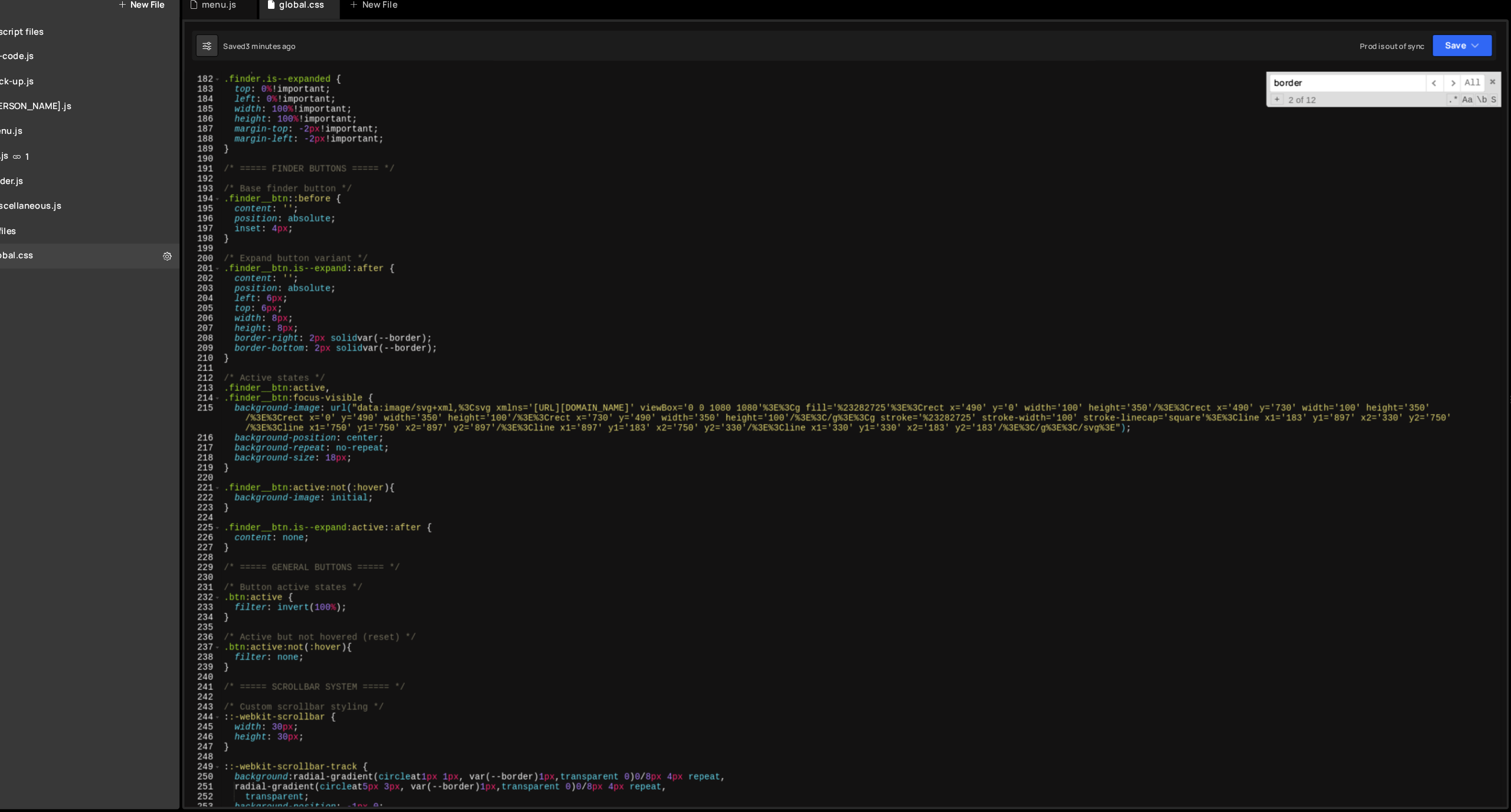
scroll to position [0, 0]
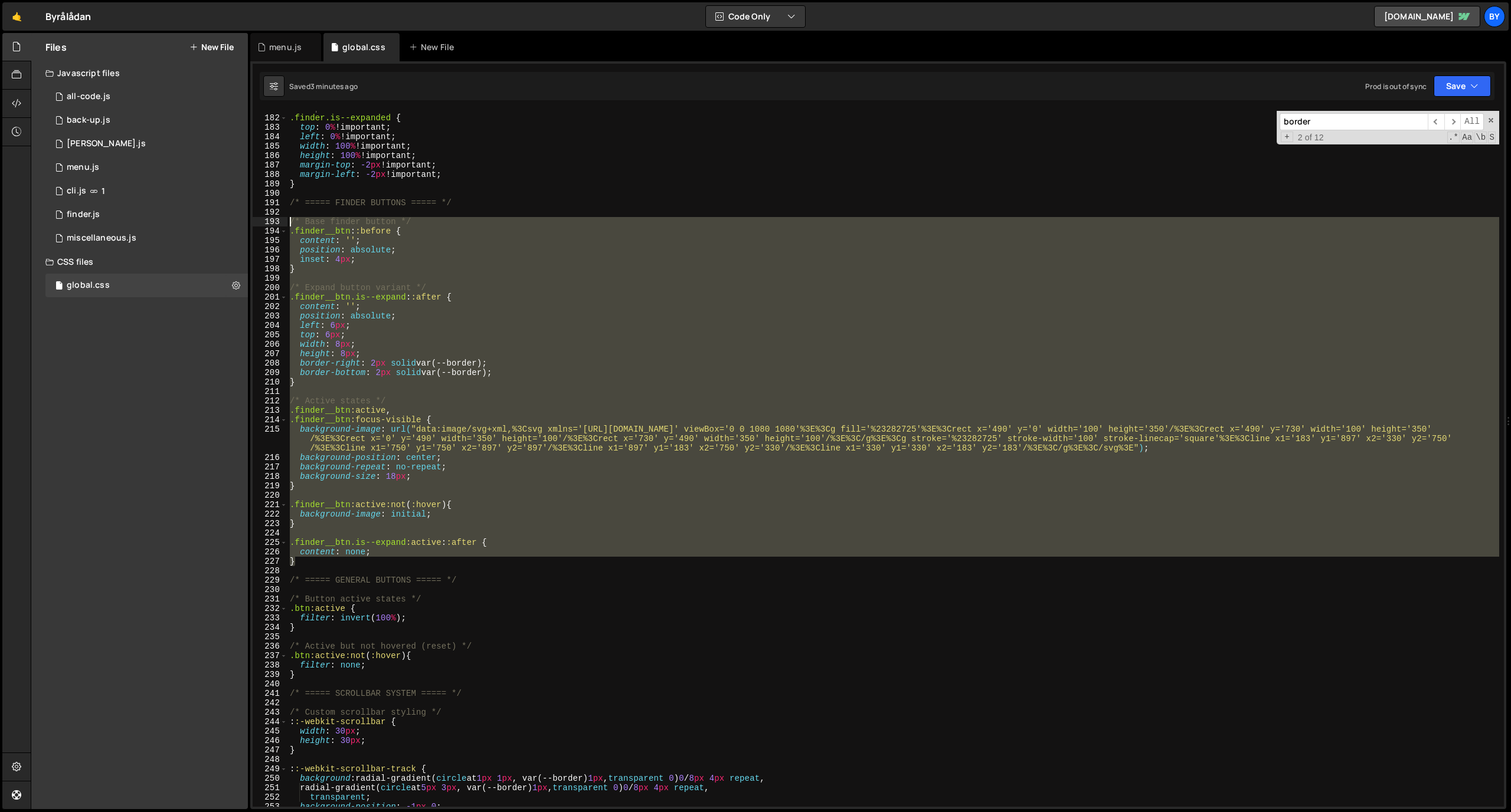
drag, startPoint x: 315, startPoint y: 564, endPoint x: 285, endPoint y: 222, distance: 343.3
click at [285, 222] on div "181 182 183 184 185 186 187 188 189 190 191 192 193 194 195 196 197 198 199 200…" at bounding box center [878, 458] width 1251 height 696
click at [802, 582] on div "/* Expanded finder window */ .finder.is--expanded { top : 0 % !important ; left…" at bounding box center [893, 461] width 1212 height 715
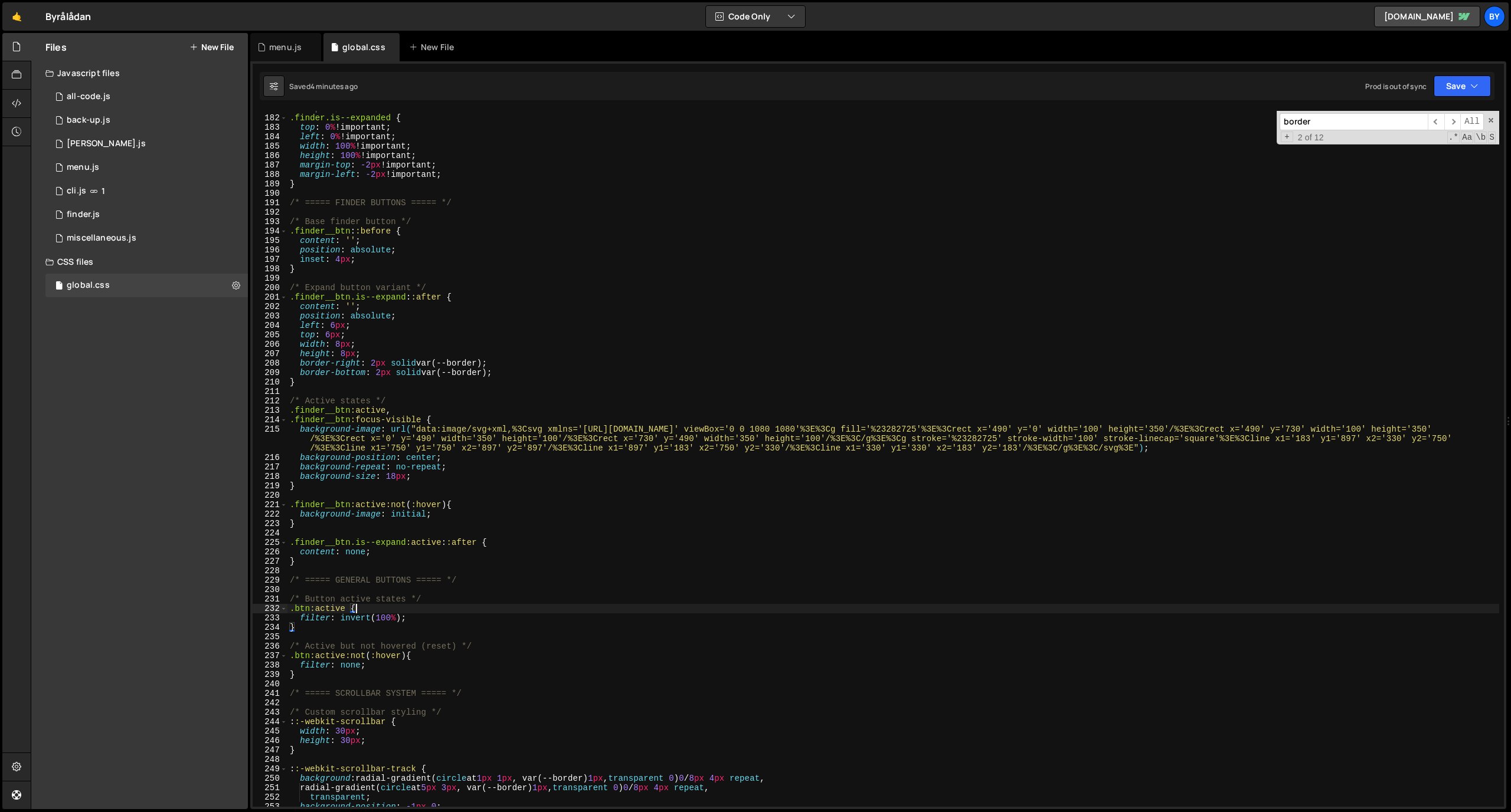
type textarea "}"
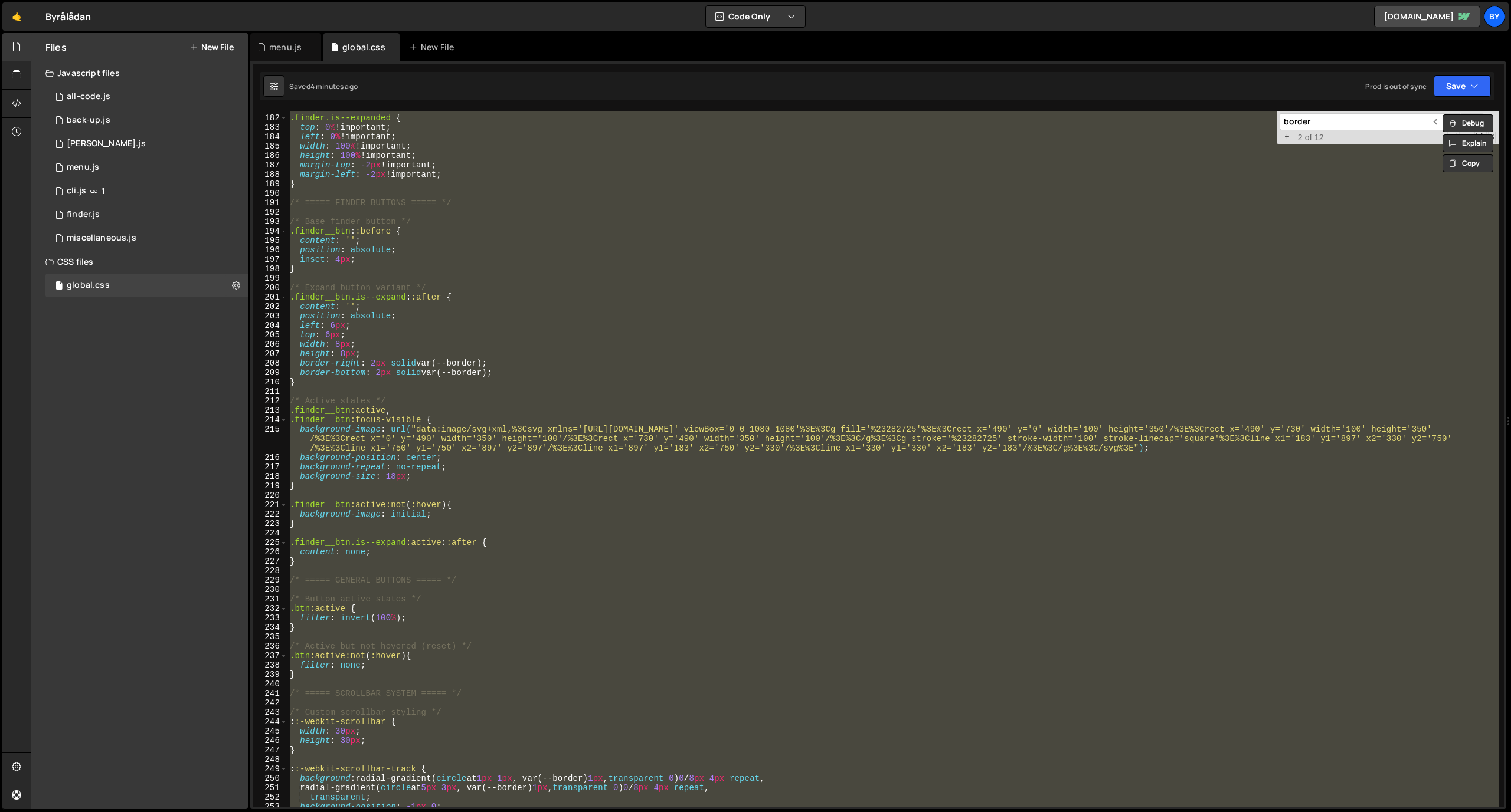
click at [667, 571] on div "/* Expanded finder window */ .finder.is--expanded { top : 0 % !important ; left…" at bounding box center [893, 458] width 1212 height 696
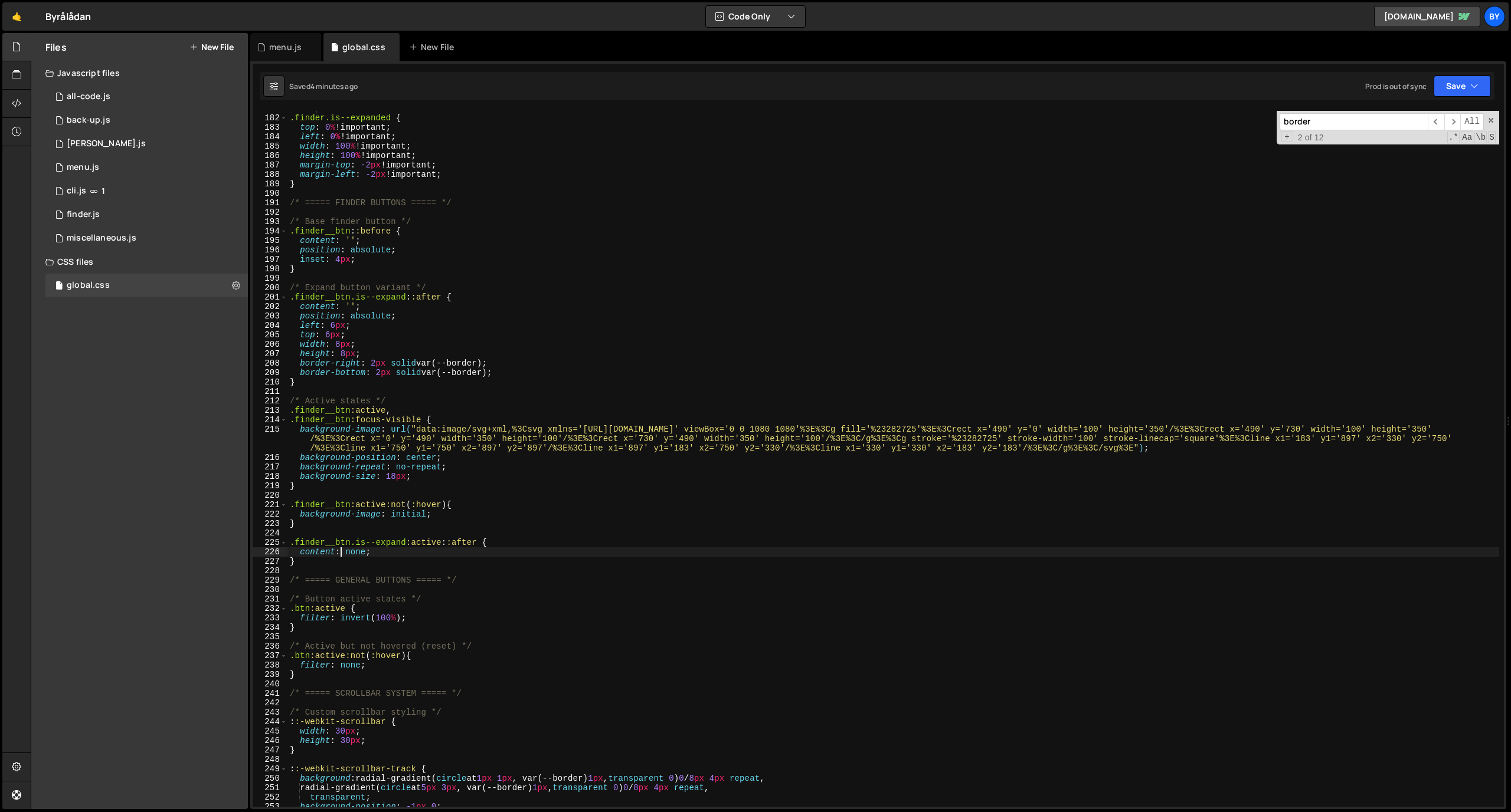
click at [338, 556] on div "/* Expanded finder window */ .finder.is--expanded { top : 0 % !important ; left…" at bounding box center [893, 461] width 1212 height 715
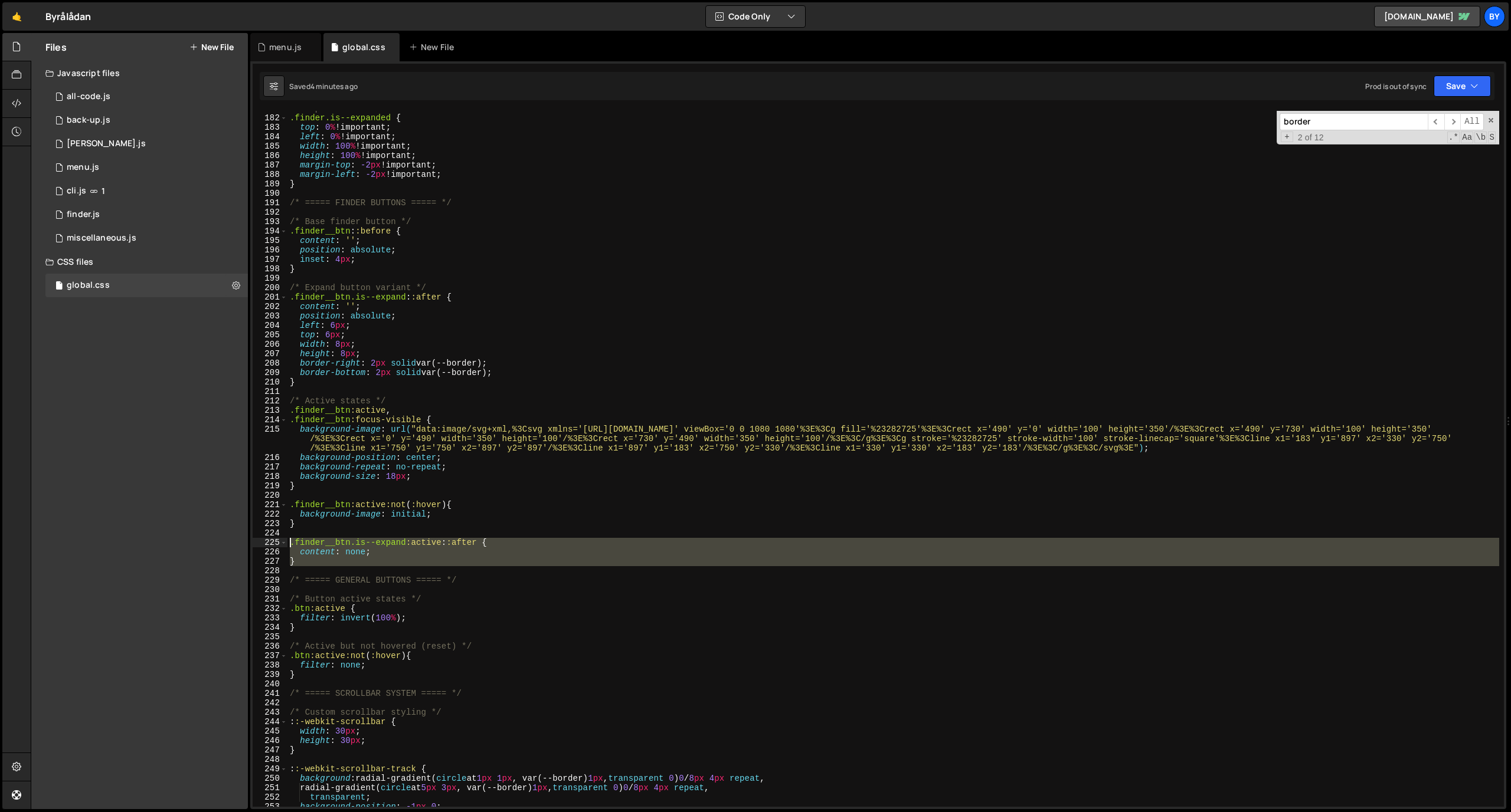
drag, startPoint x: 333, startPoint y: 567, endPoint x: 277, endPoint y: 539, distance: 62.6
click at [277, 539] on div "content: none; 181 182 183 184 185 186 187 188 189 190 191 192 193 194 195 196 …" at bounding box center [878, 458] width 1251 height 696
type textarea ".finder__btn.is--expand:active::after { content: none;"
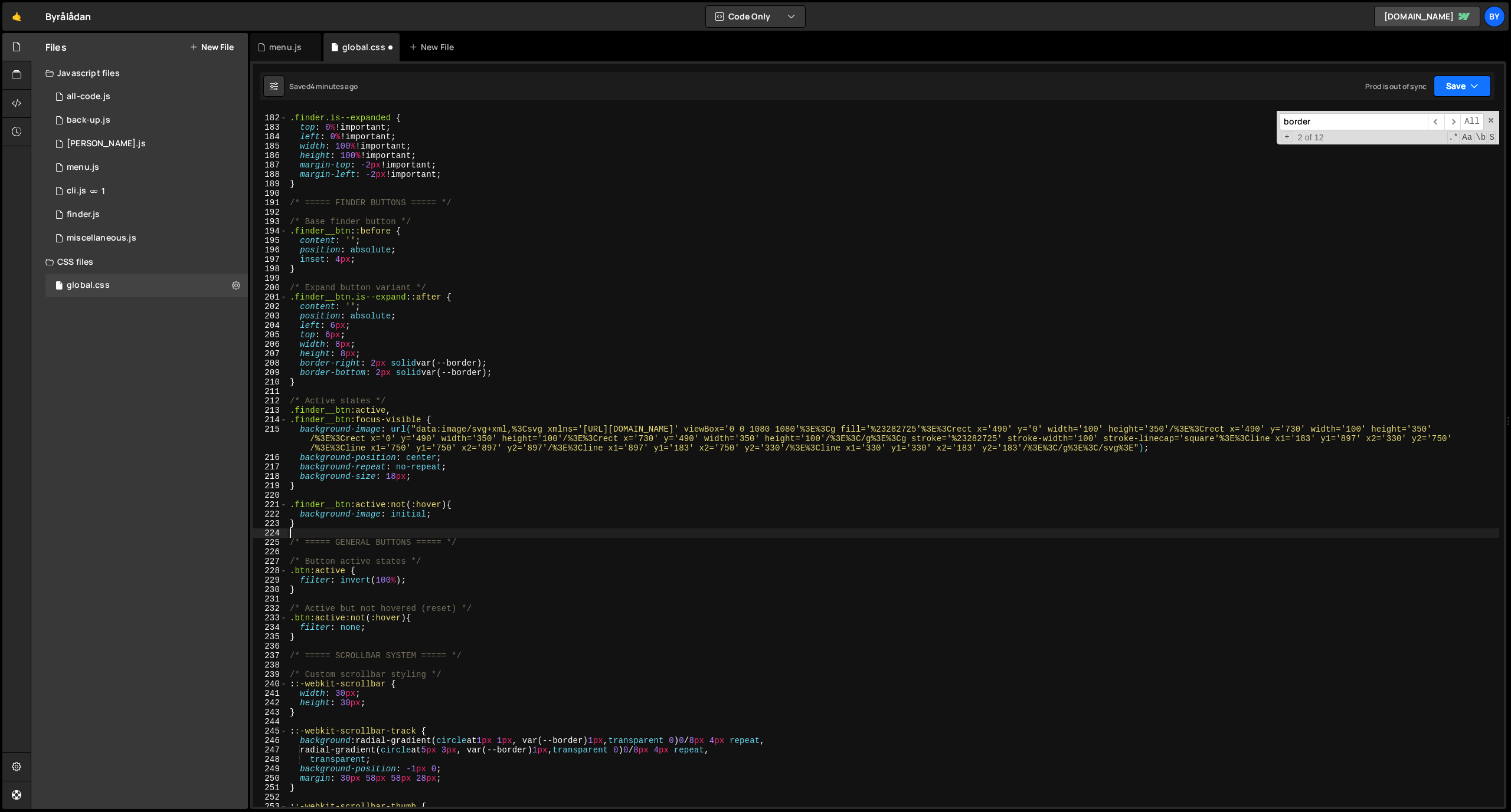
drag, startPoint x: 1446, startPoint y: 83, endPoint x: 1445, endPoint y: 91, distance: 8.1
click at [991, 83] on button "Save" at bounding box center [1462, 86] width 57 height 21
click at [991, 115] on div "Save to Staging S" at bounding box center [1422, 115] width 123 height 12
click at [426, 494] on div "/* Expanded finder window */ .finder.is--expanded { top : 0 % !important ; left…" at bounding box center [893, 461] width 1212 height 715
click at [437, 517] on div "/* Expanded finder window */ .finder.is--expanded { top : 0 % !important ; left…" at bounding box center [893, 461] width 1212 height 715
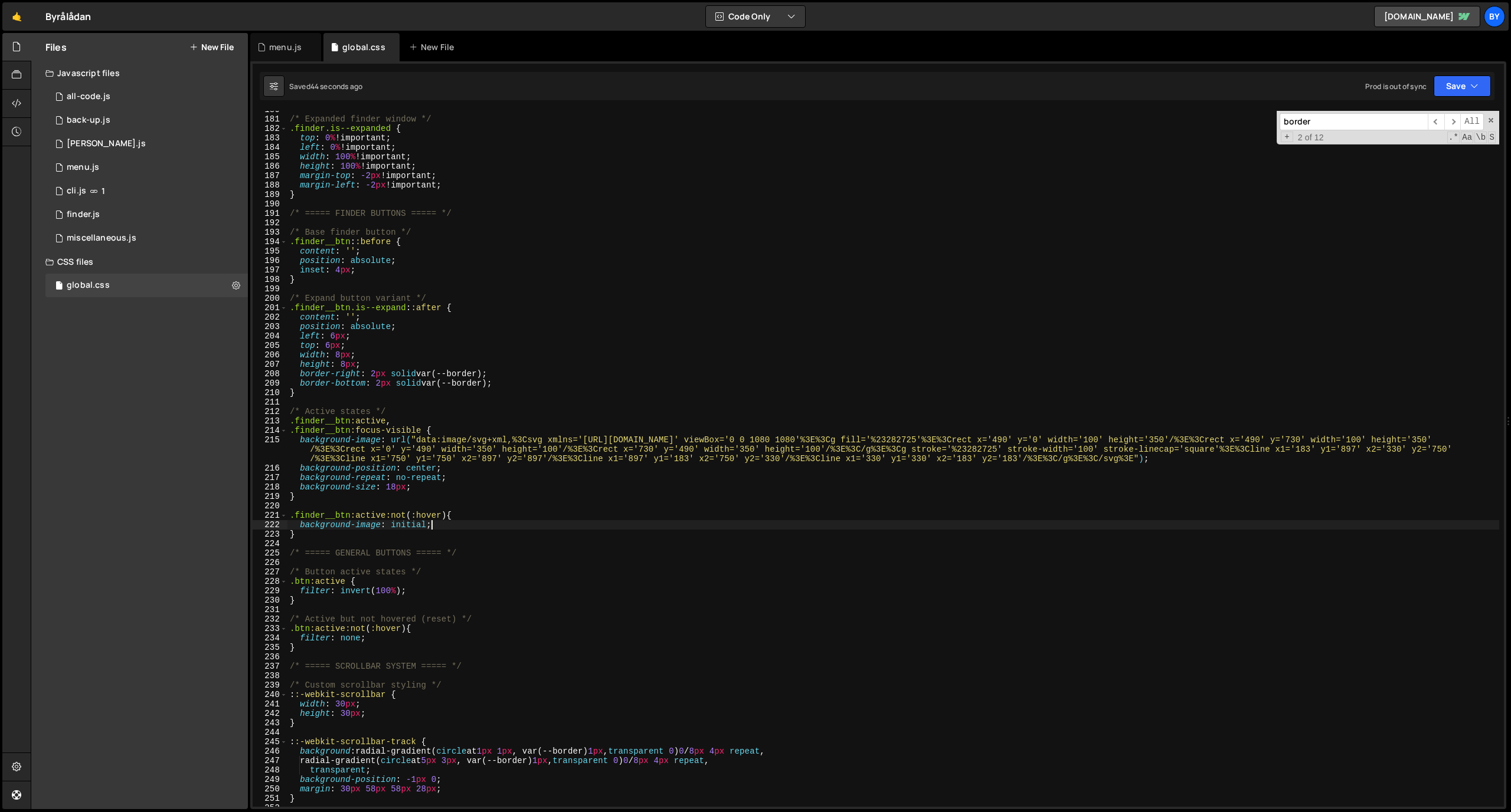
scroll to position [1715, 0]
click at [936, 441] on div "/* Expanded finder window */ .finder.is--expanded { top : 0 % !important ; left…" at bounding box center [893, 461] width 1212 height 715
click at [916, 441] on div "/* Expanded finder window */ .finder.is--expanded { top : 0 % !important ; left…" at bounding box center [893, 458] width 1212 height 696
drag, startPoint x: 389, startPoint y: 489, endPoint x: 371, endPoint y: 487, distance: 18.1
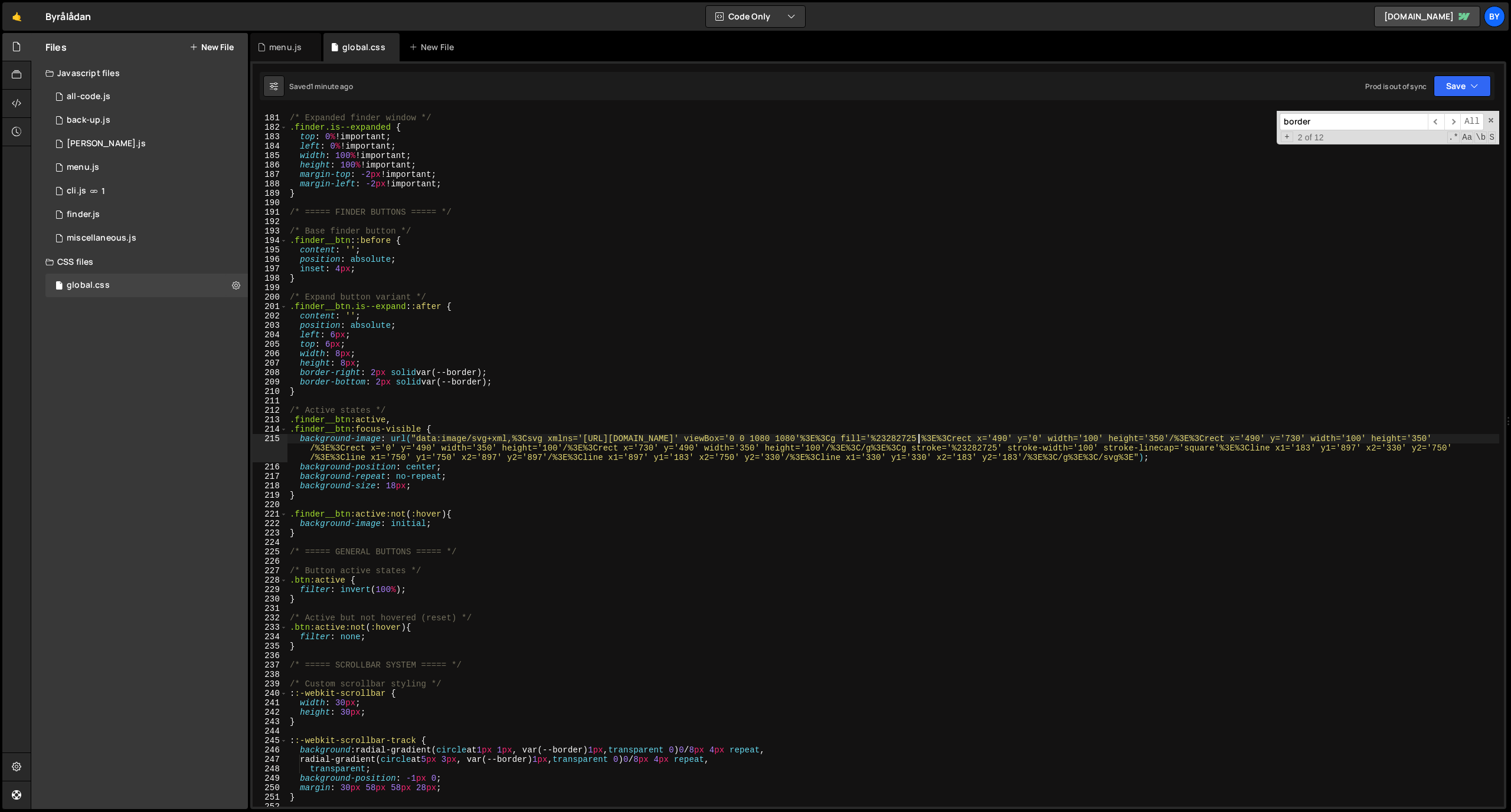
click at [389, 488] on div "/* Expanded finder window */ .finder.is--expanded { top : 0 % !important ; left…" at bounding box center [893, 461] width 1212 height 715
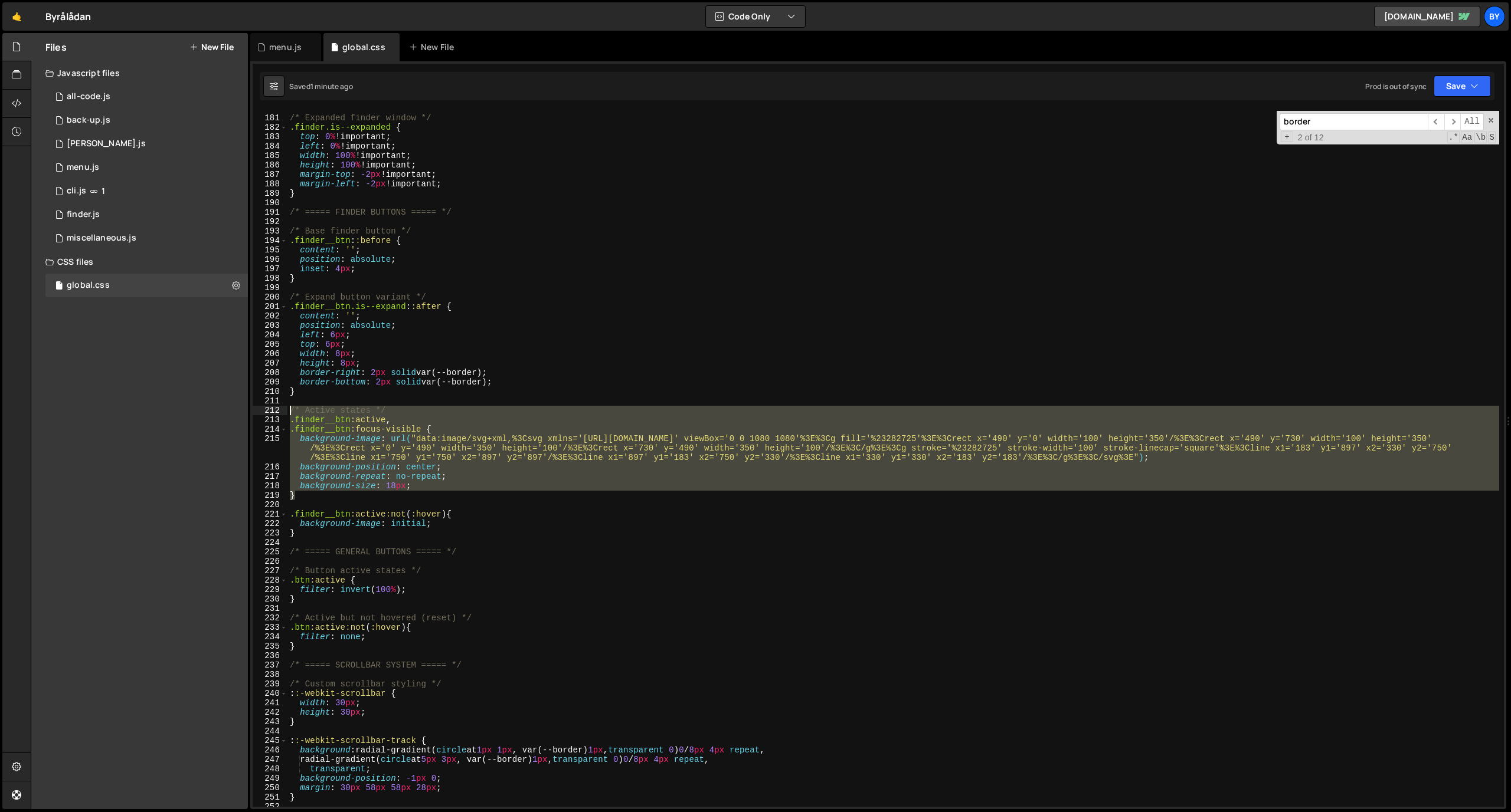
drag, startPoint x: 303, startPoint y: 462, endPoint x: 280, endPoint y: 410, distance: 56.9
click at [280, 410] on div "background-size: 18px; 180 181 182 183 184 185 186 187 188 189 190 191 192 193 …" at bounding box center [878, 458] width 1251 height 696
type textarea "/* Active states */ .finder__btn:active,"
paste textarea
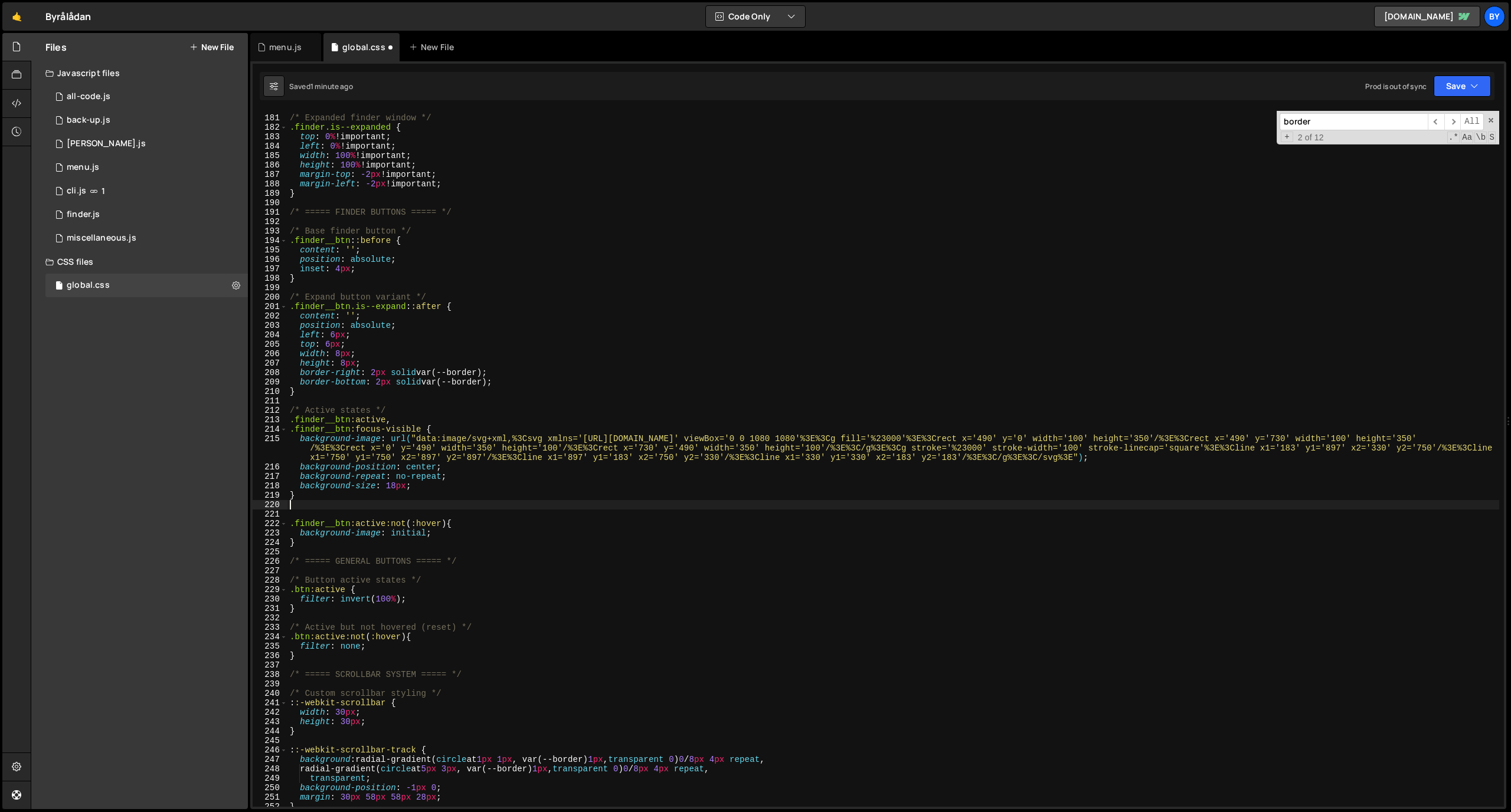
click at [991, 97] on div "Saved 1 minute ago Prod is out of sync Upgrade to Edit Save Save to Staging S S…" at bounding box center [877, 86] width 1235 height 29
click at [991, 89] on button "Save" at bounding box center [1462, 86] width 57 height 21
click at [991, 125] on div "Saved 1 minute ago" at bounding box center [1422, 128] width 123 height 14
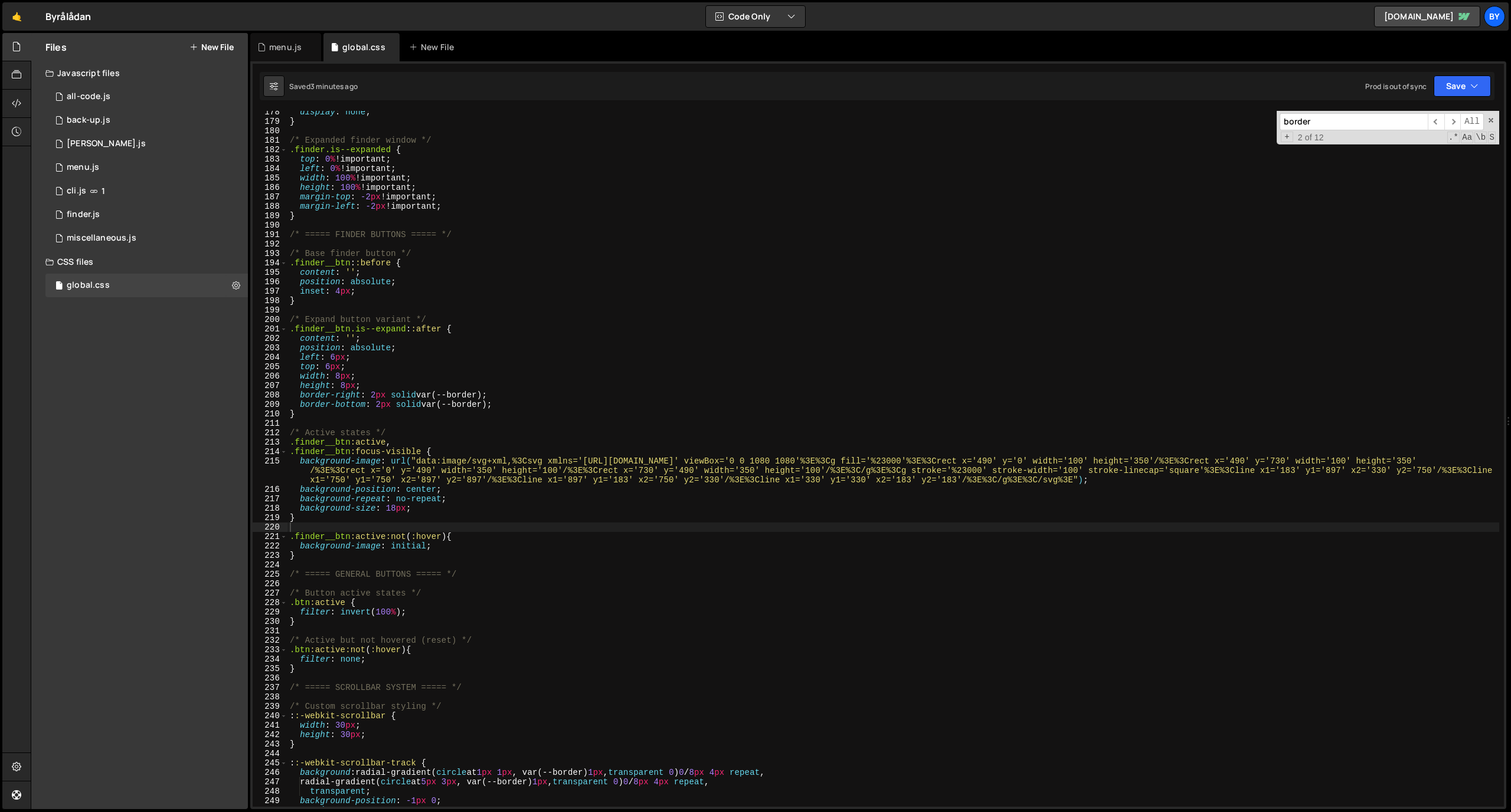
scroll to position [1693, 0]
type textarea "inset: 4px;"
click at [415, 288] on div "display : none ; } /* Expanded finder window */ .finder.is--expanded { top : 0 …" at bounding box center [893, 464] width 1212 height 715
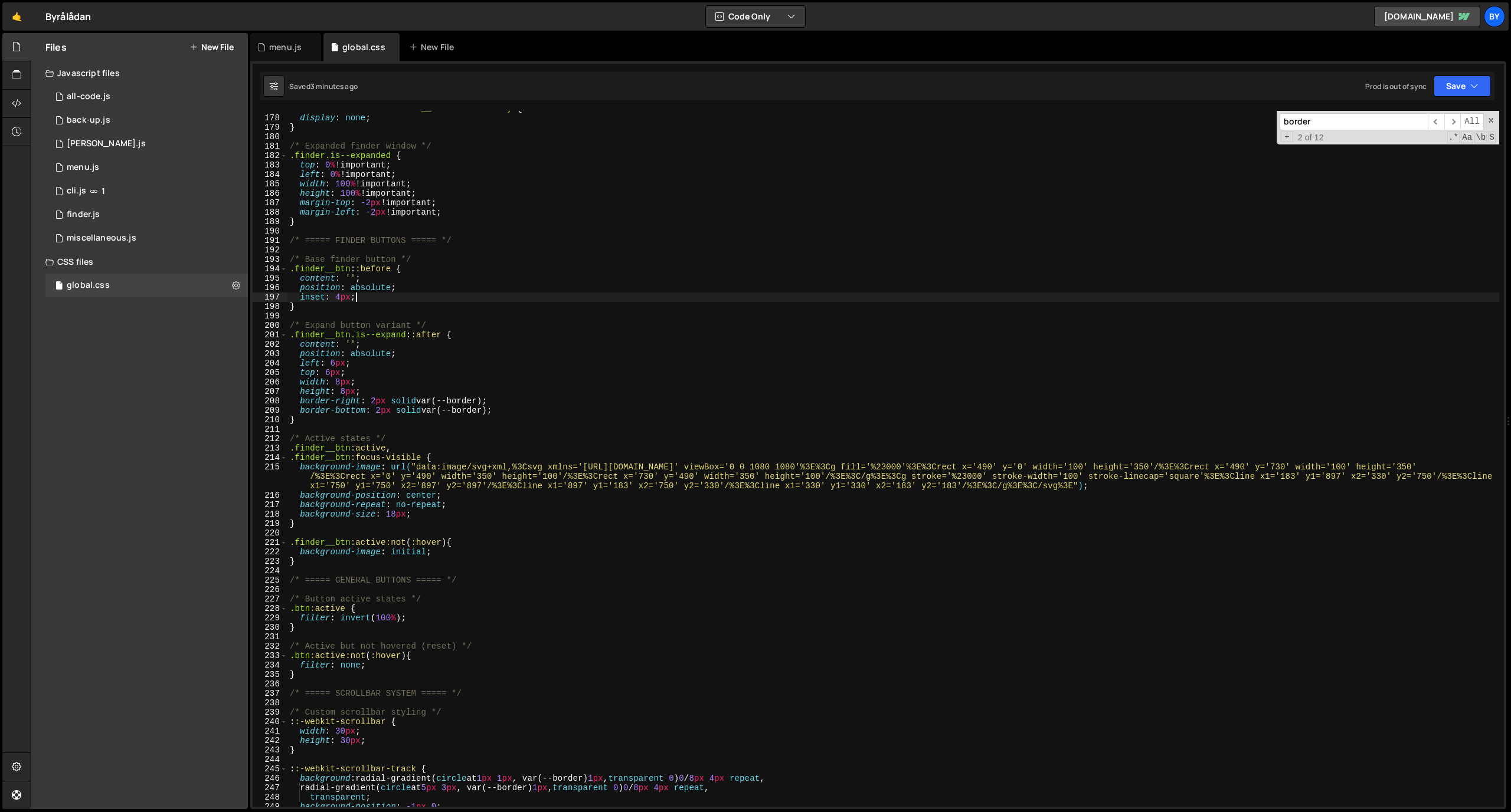
scroll to position [1687, 0]
click at [402, 312] on div ".finder.is--active .finder__inactive-overlay { display : none ; } /* Expanded f…" at bounding box center [893, 462] width 1212 height 715
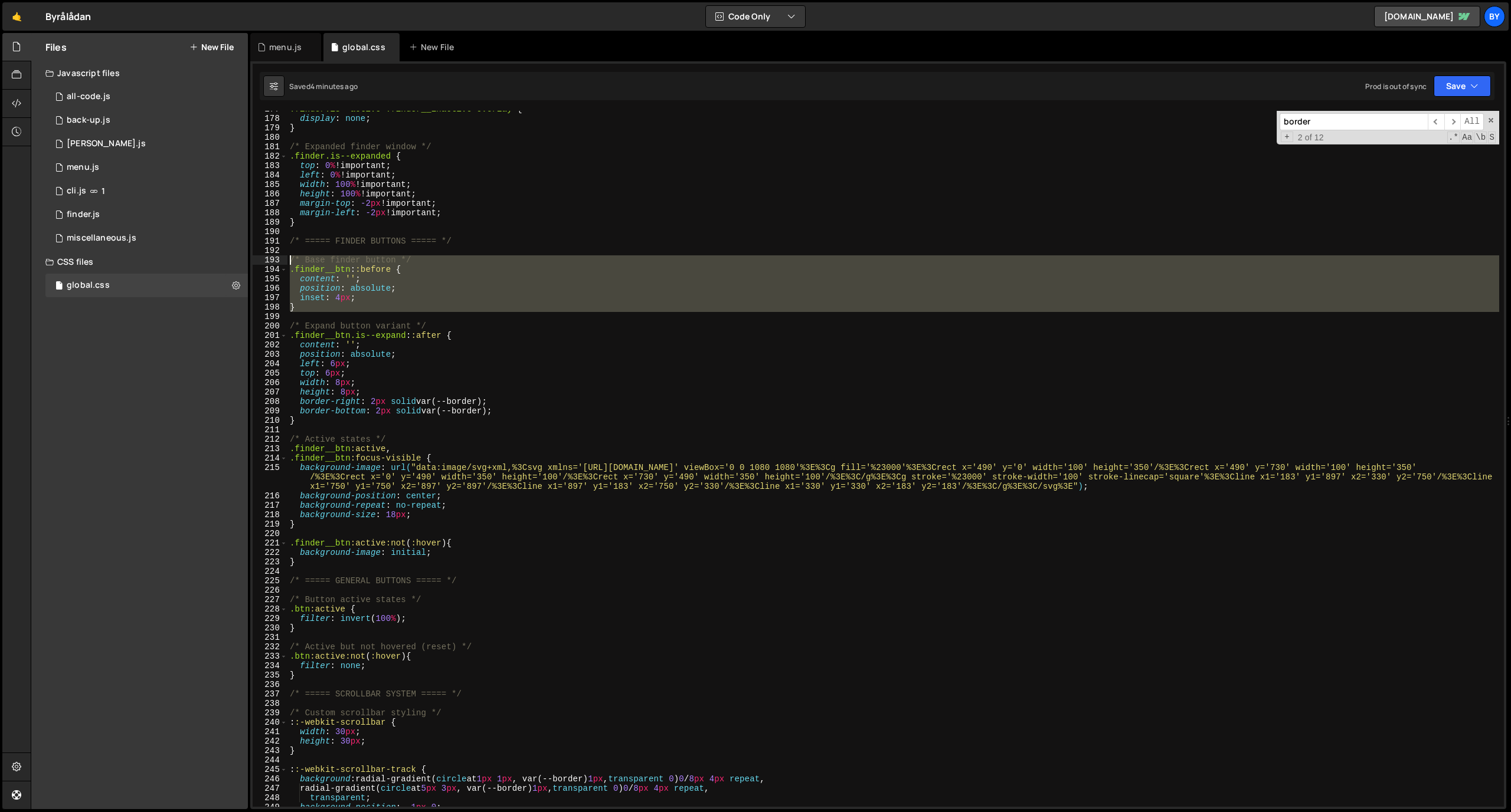
drag, startPoint x: 338, startPoint y: 314, endPoint x: 282, endPoint y: 262, distance: 76.4
click at [282, 262] on div "177 178 179 180 181 182 183 184 185 186 187 188 189 190 191 192 193 194 195 196…" at bounding box center [878, 458] width 1251 height 696
type textarea "/* Base finder button */ .finder__btn::before {"
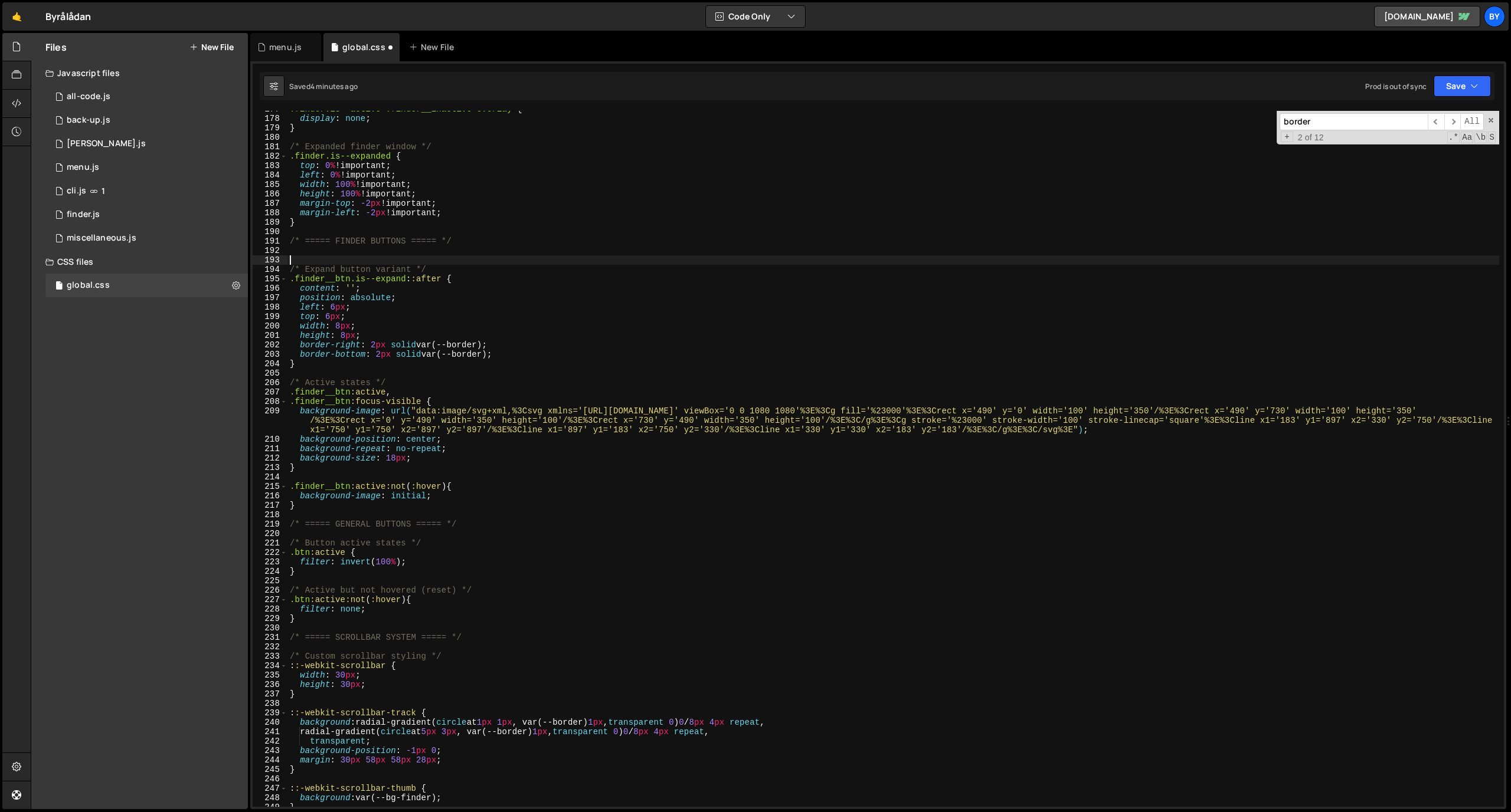
paste textarea "/* Base finder button */ .finder__btn::before {"
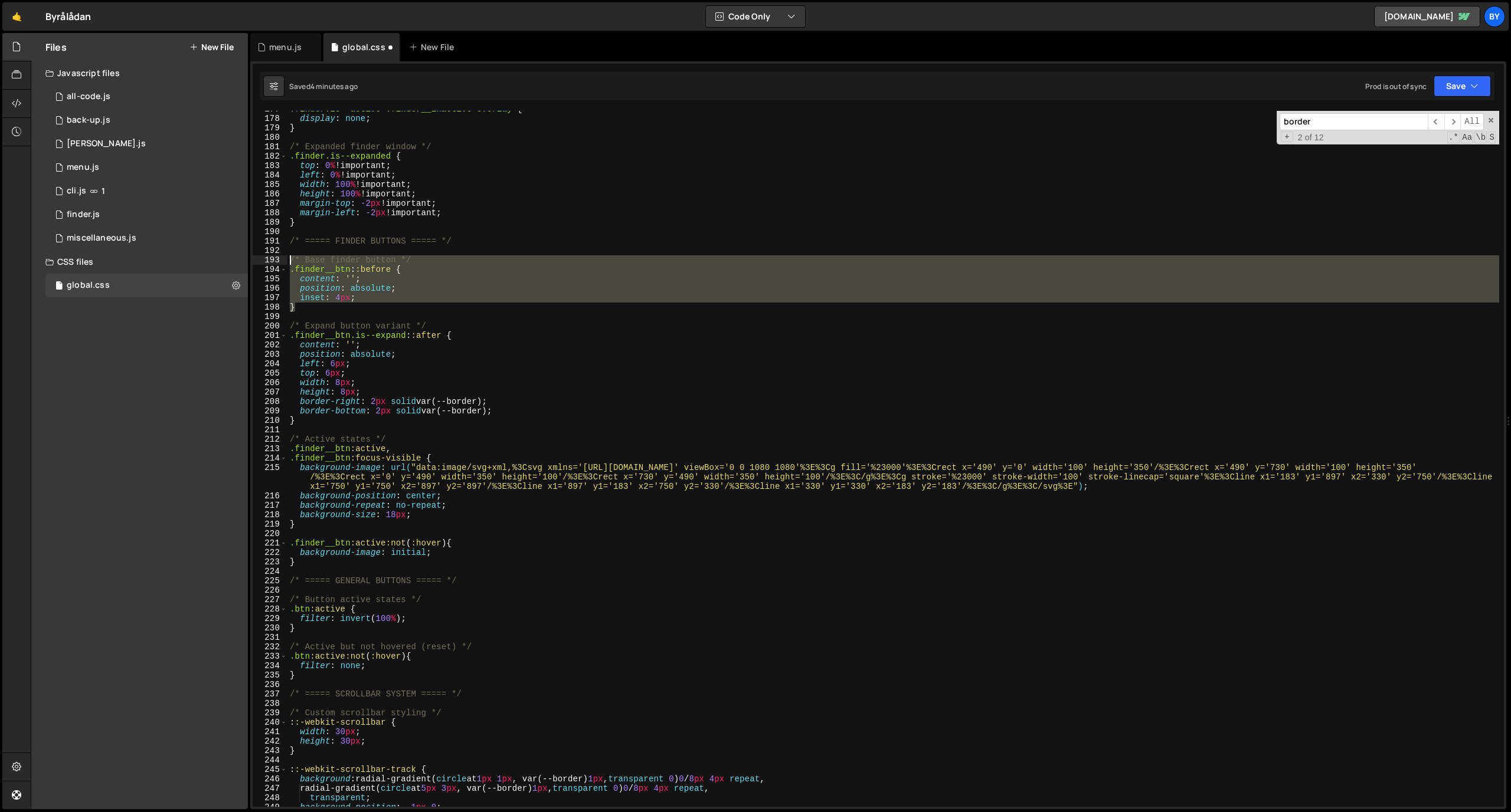
drag, startPoint x: 323, startPoint y: 311, endPoint x: 273, endPoint y: 260, distance: 71.4
click at [273, 260] on div "177 178 179 180 181 182 183 184 185 186 187 188 189 190 191 192 193 194 195 196…" at bounding box center [878, 458] width 1251 height 696
type textarea "/* Base finder button */ .finder__btn::before {"
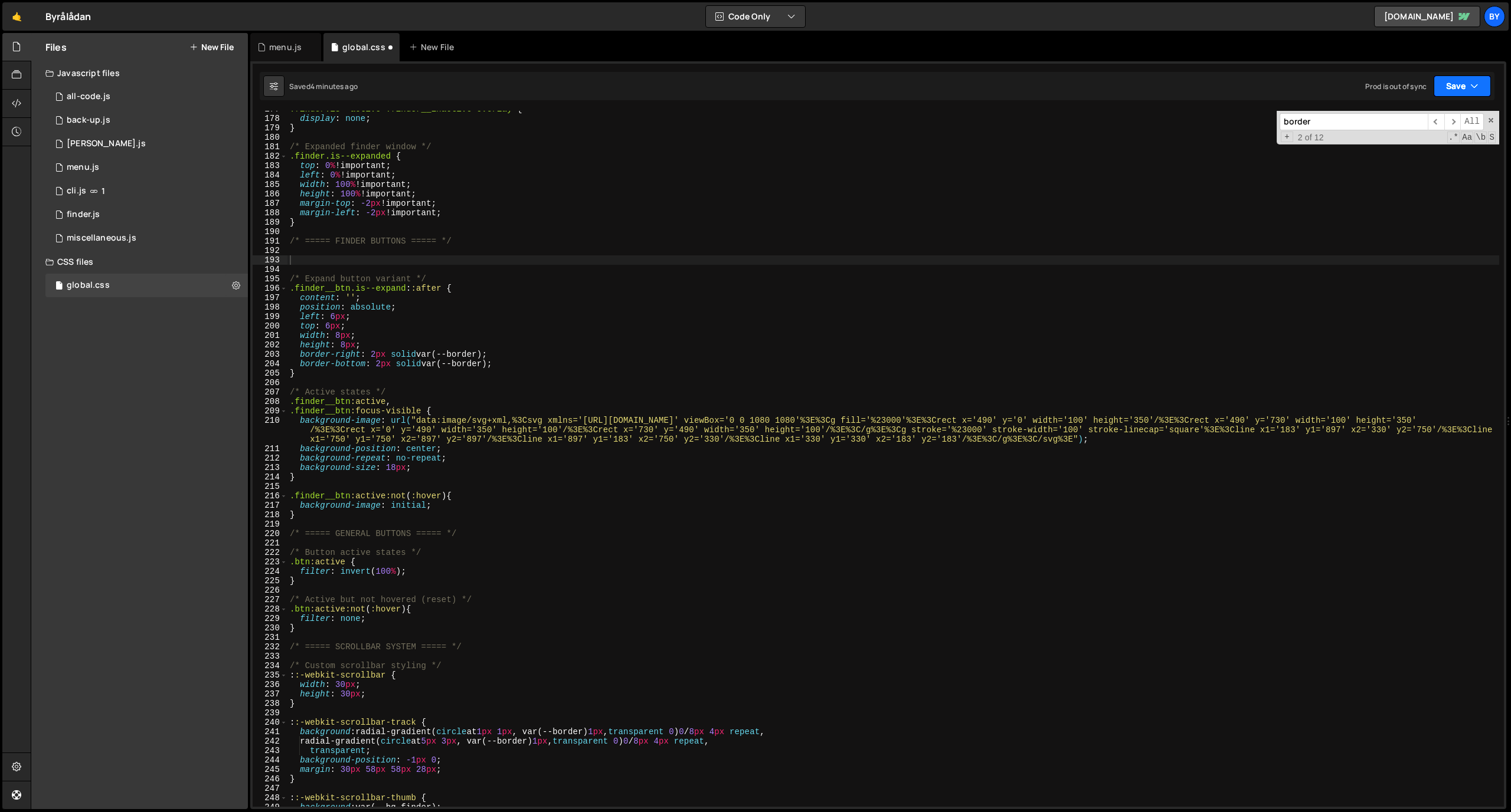
click at [991, 95] on button "Save" at bounding box center [1462, 86] width 57 height 21
click at [991, 111] on div "Save to Staging S" at bounding box center [1422, 115] width 123 height 12
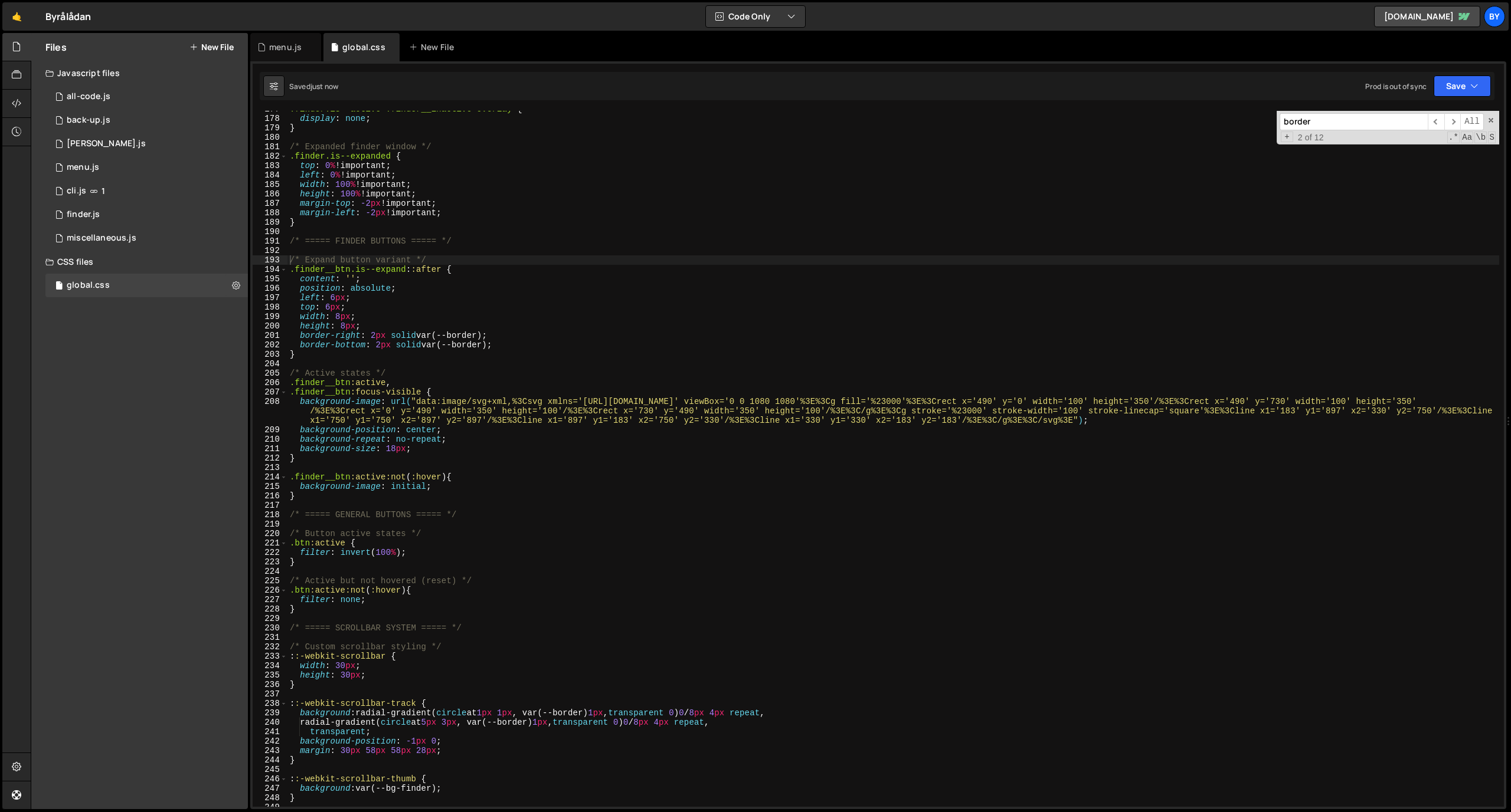
type textarea "/* ===== FINDER BUTTONS ===== */"
click at [449, 244] on div ".finder.is--active .finder__inactive-overlay { display : none ; } /* Expanded f…" at bounding box center [893, 462] width 1212 height 715
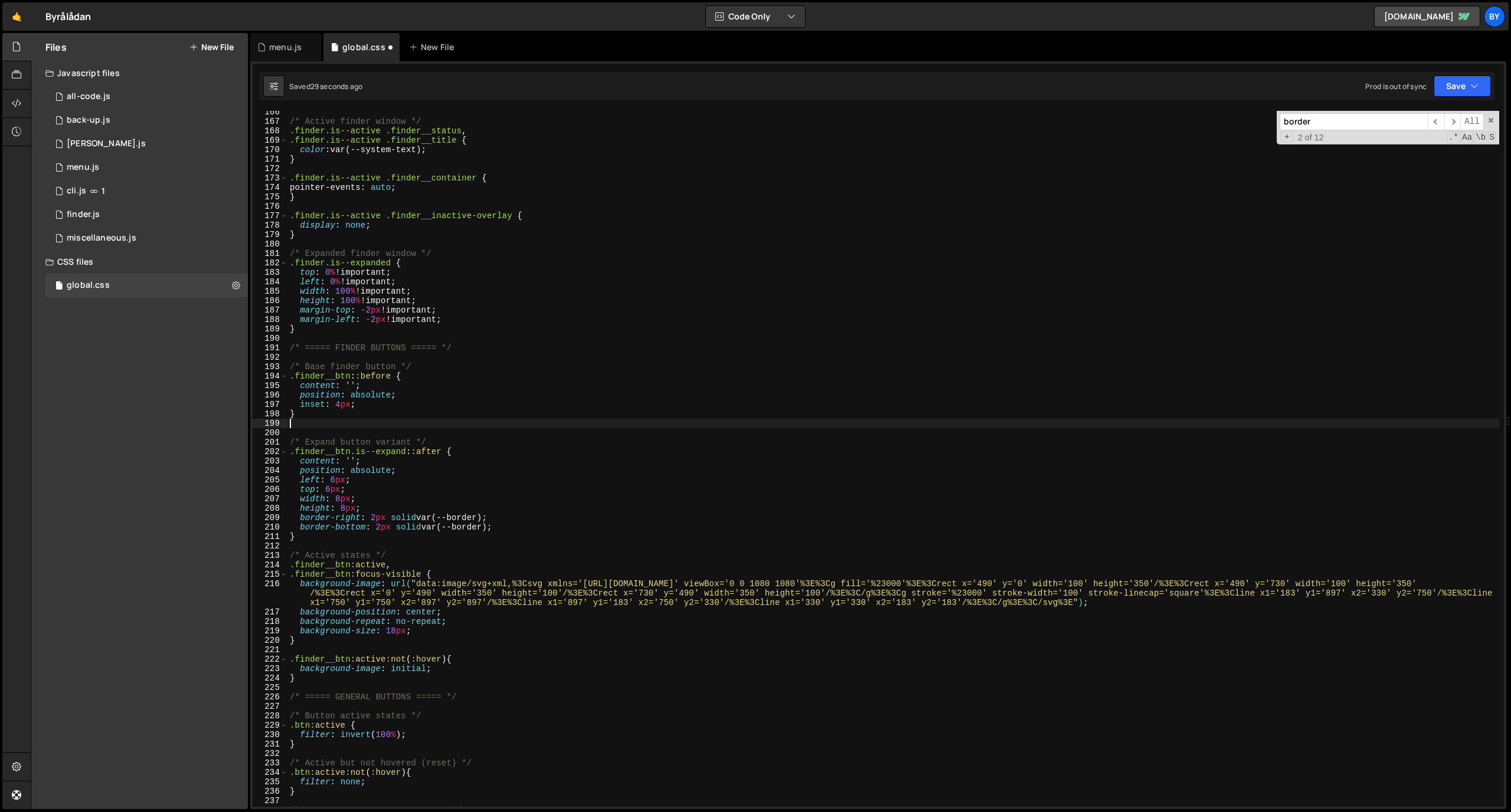
scroll to position [1575, 0]
click at [991, 100] on div "Saved 39 seconds ago Prod is out of sync Upgrade to Edit Save Save to Staging S…" at bounding box center [877, 86] width 1235 height 29
drag, startPoint x: 1458, startPoint y: 94, endPoint x: 1434, endPoint y: 111, distance: 29.4
click at [991, 94] on button "Save" at bounding box center [1462, 86] width 57 height 21
click at [991, 114] on div "Save to Staging S" at bounding box center [1422, 115] width 123 height 12
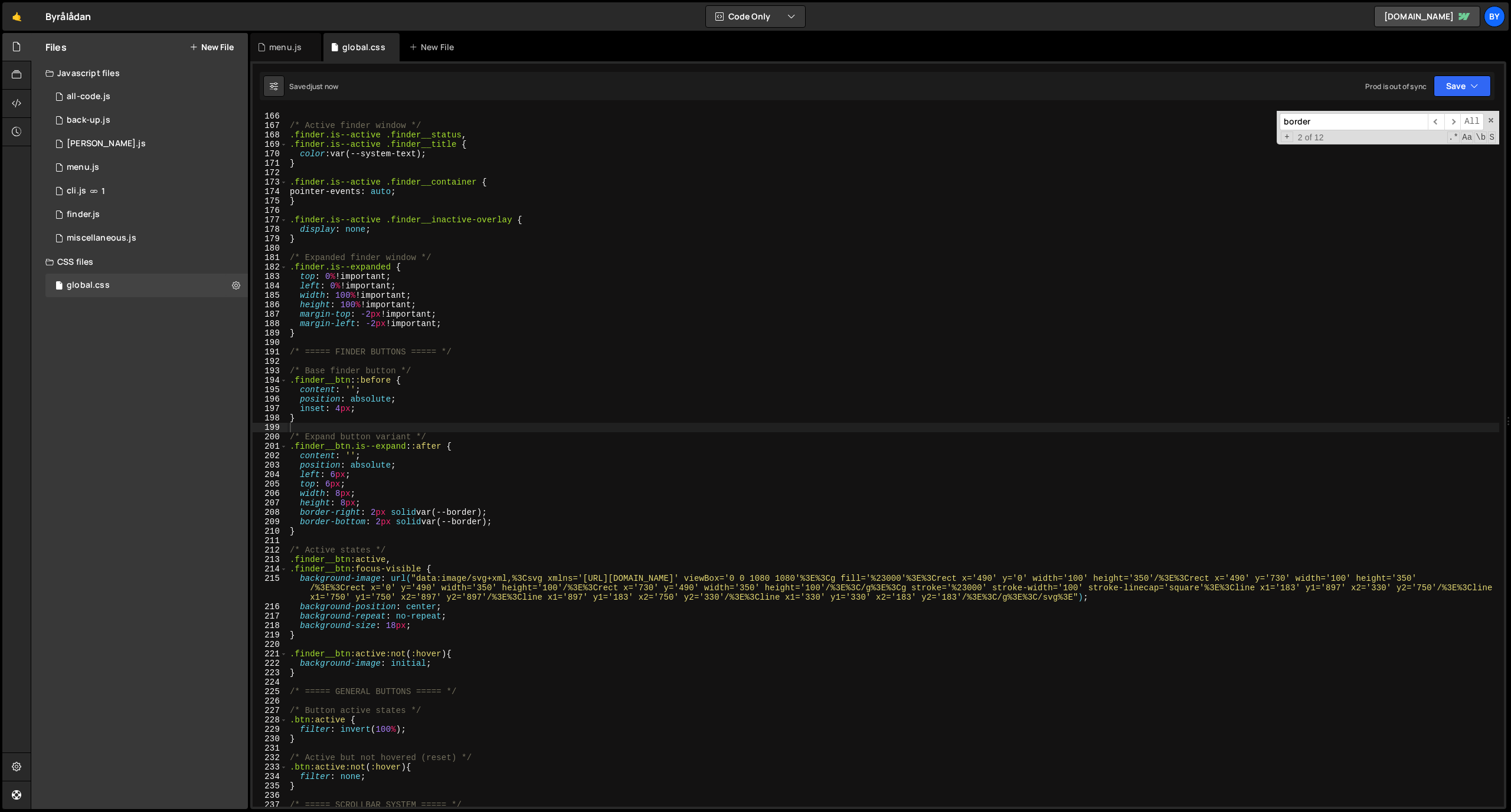
click at [389, 456] on div "} /* Active finder window */ .finder.is--active .finder__status , .finder.is--a…" at bounding box center [893, 459] width 1212 height 715
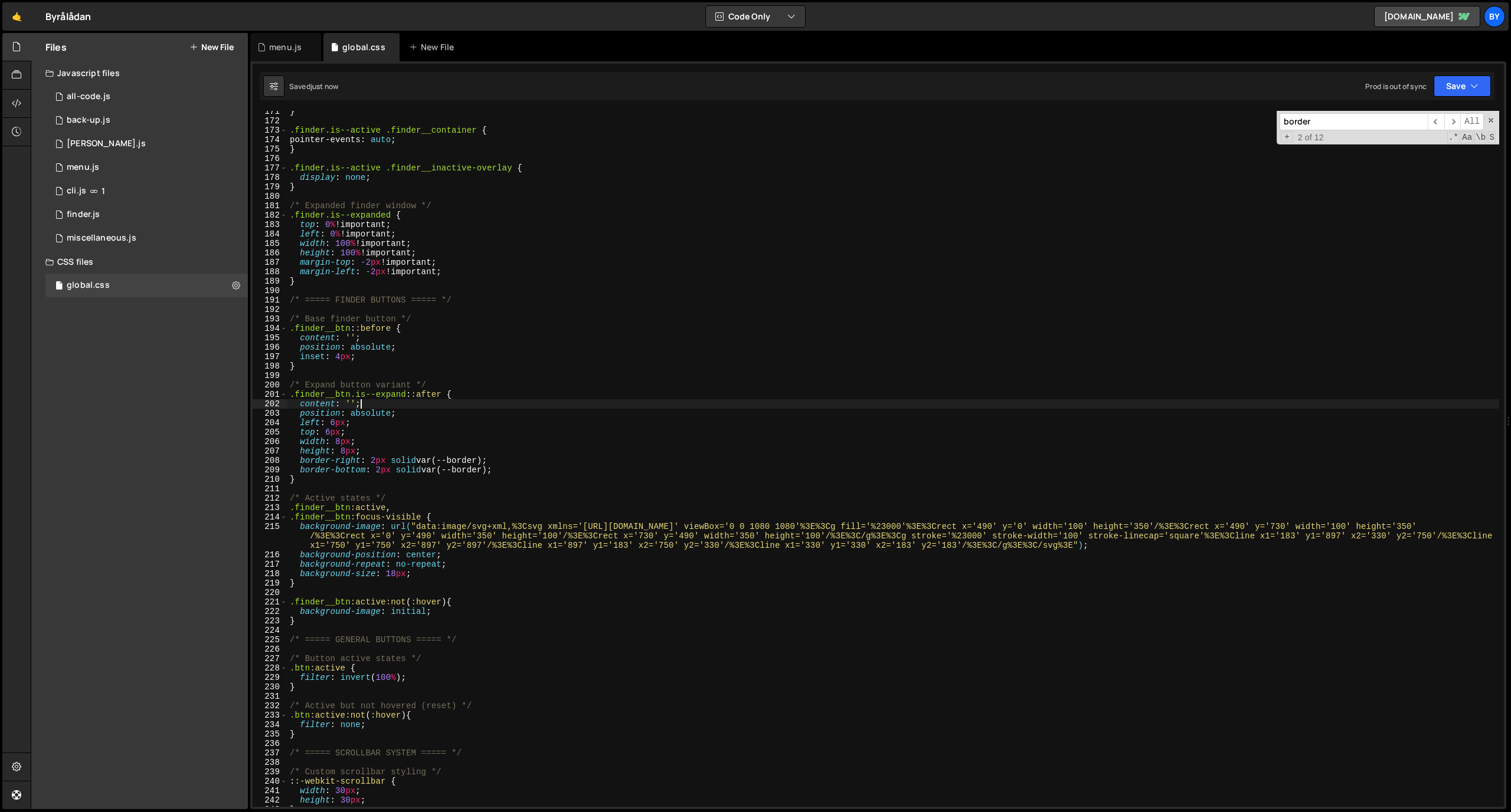
scroll to position [1629, 0]
click at [407, 575] on div "} .finder.is--active .finder__container { pointer-events : auto ; } .finder.is-…" at bounding box center [893, 463] width 1212 height 715
type textarea "background-size: 18px;"
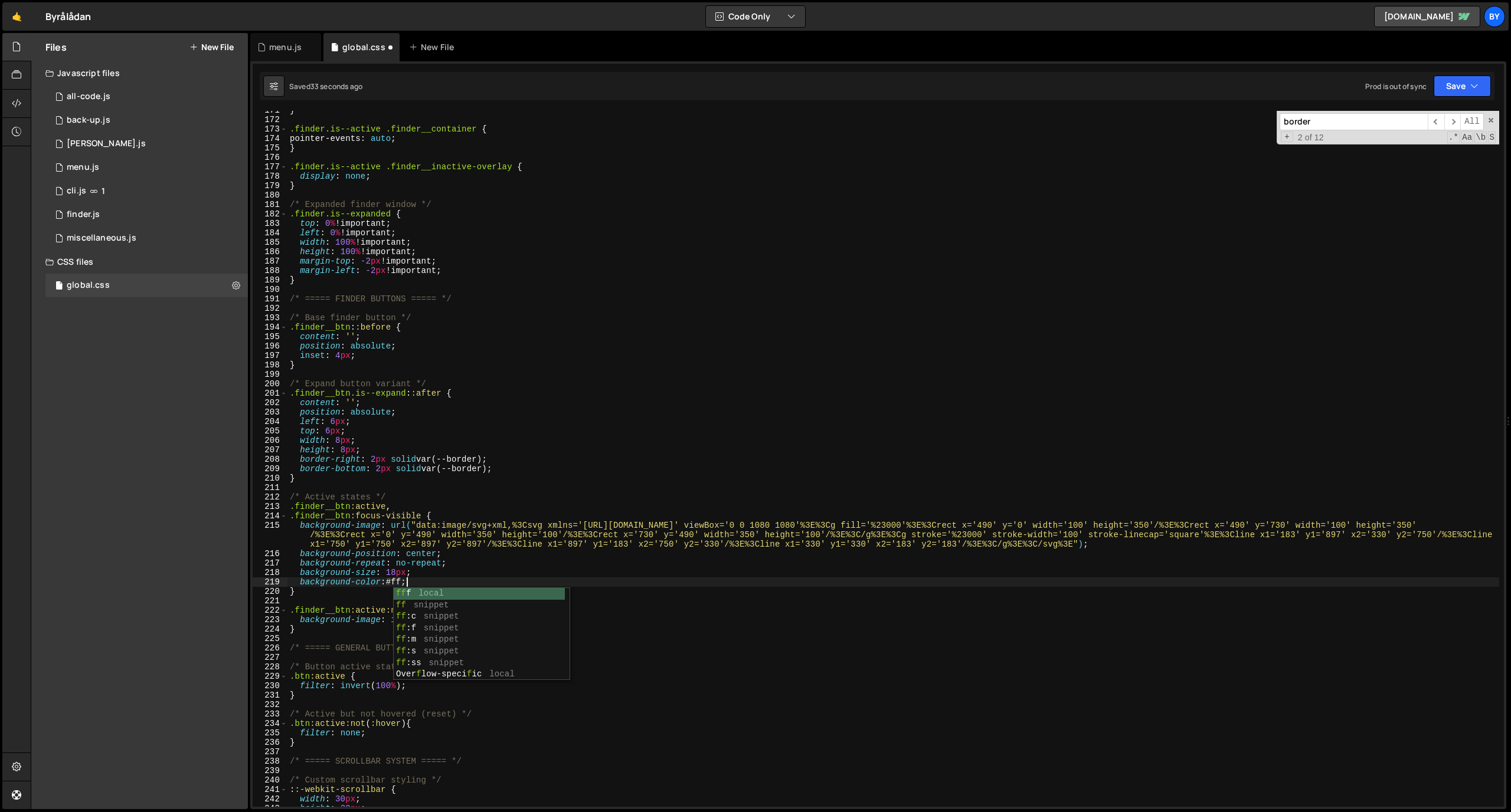
scroll to position [0, 8]
click at [709, 398] on div "} .finder.is--active .finder__container { pointer-events : auto ; } .finder.is-…" at bounding box center [893, 463] width 1212 height 715
drag, startPoint x: 1471, startPoint y: 88, endPoint x: 1462, endPoint y: 95, distance: 11.4
click at [991, 89] on icon "button" at bounding box center [1474, 86] width 8 height 12
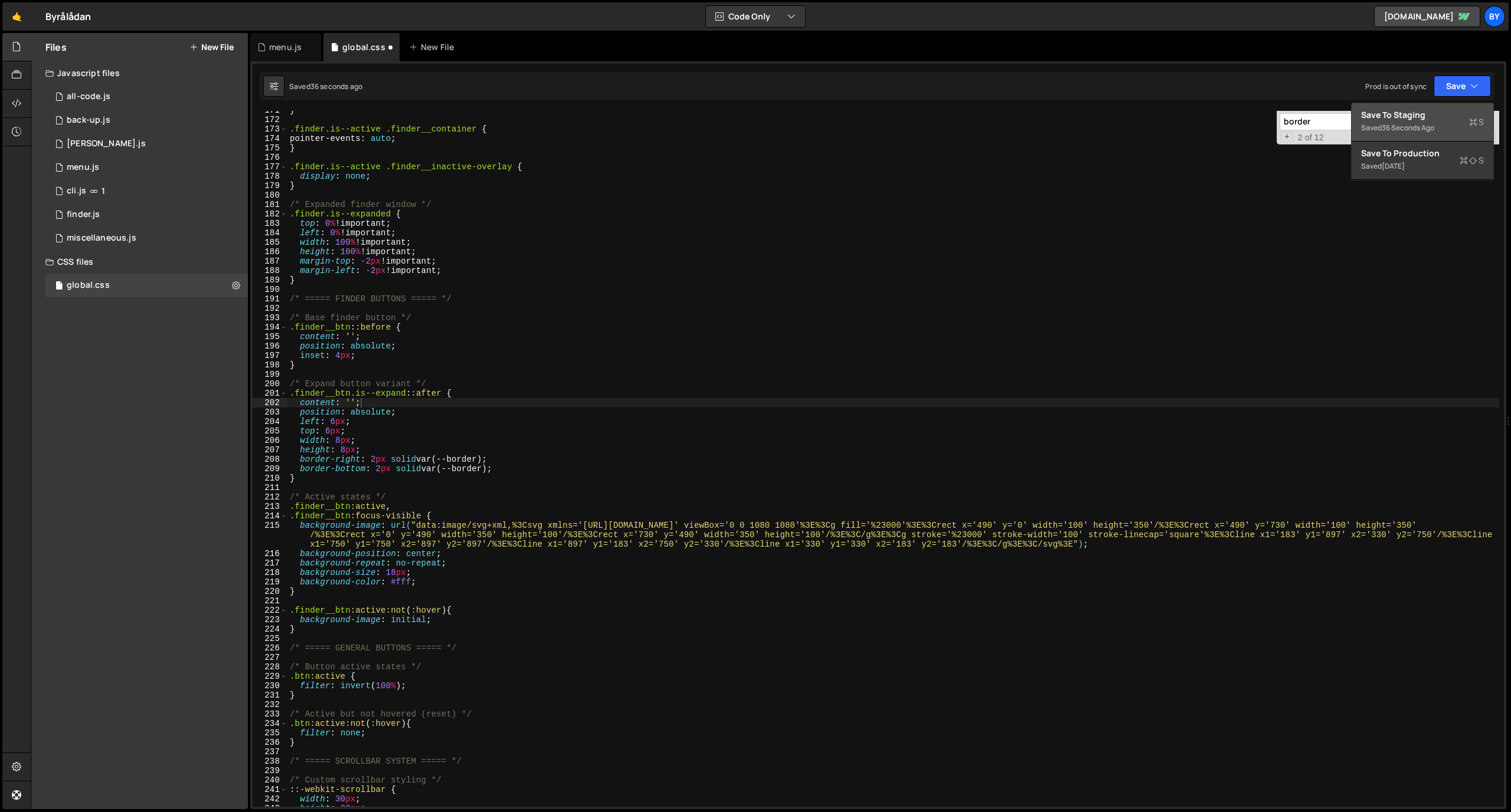
click at [991, 117] on div "Save to Staging S" at bounding box center [1422, 115] width 123 height 12
click at [427, 582] on div "} .finder.is--active .finder__container { pointer-events : auto ; } .finder.is-…" at bounding box center [893, 463] width 1212 height 715
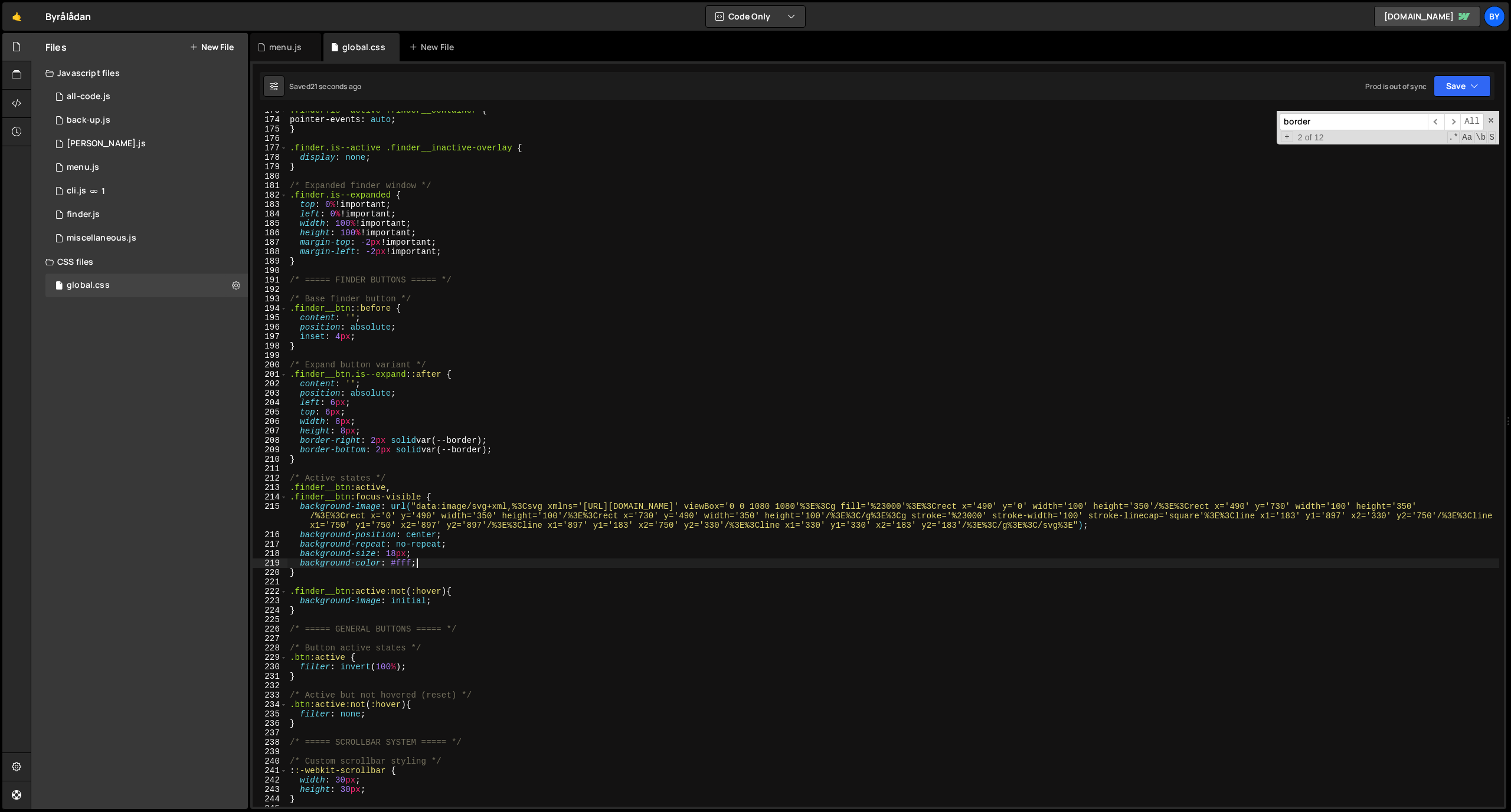
scroll to position [1663, 0]
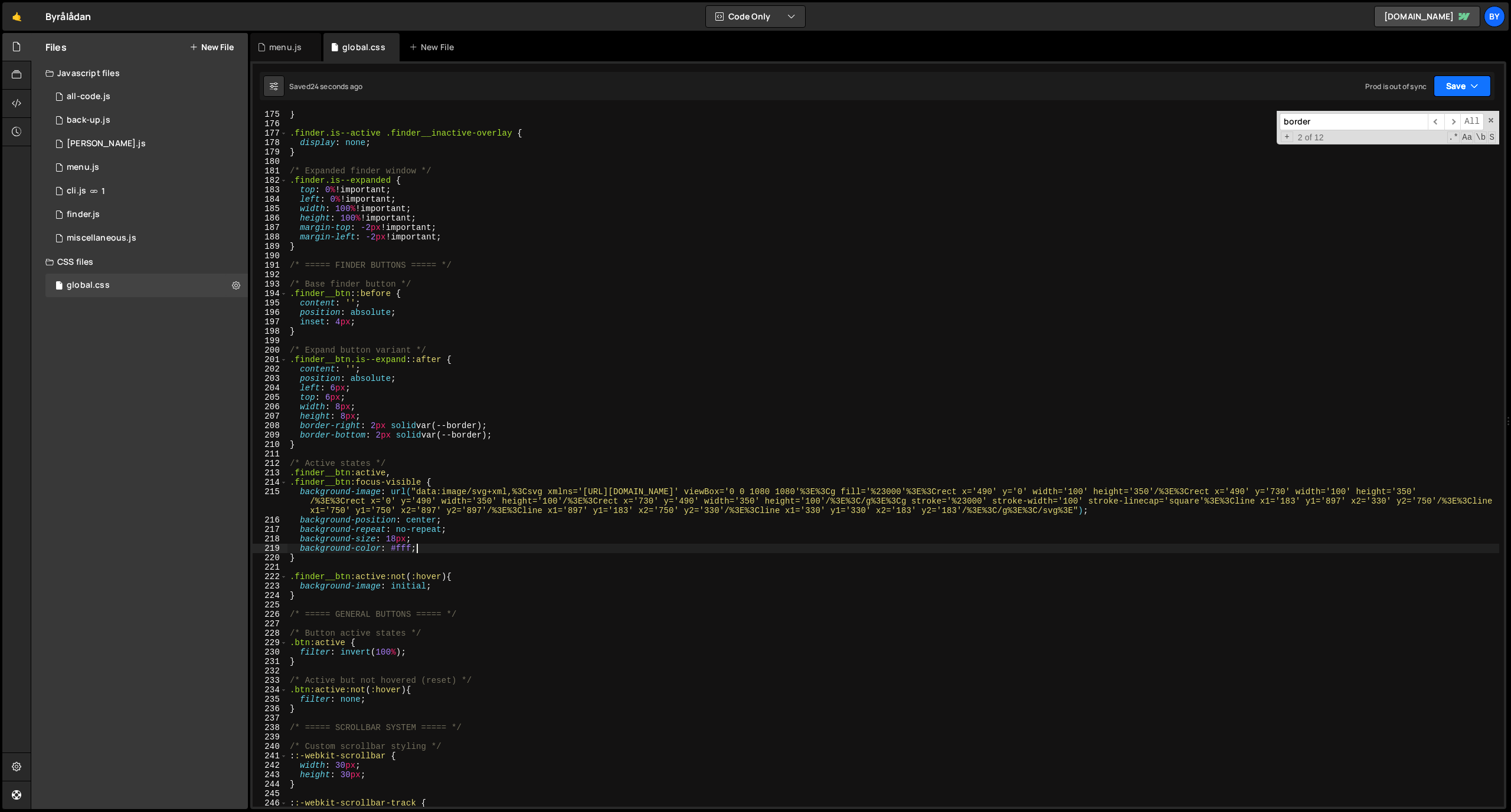
click at [991, 84] on button "Save" at bounding box center [1462, 86] width 57 height 21
click at [991, 109] on div "Save to Staging S" at bounding box center [1422, 115] width 123 height 12
click at [405, 553] on div "} .finder.is--active .finder__inactive-overlay { display : none ; } /* Expanded…" at bounding box center [893, 467] width 1212 height 715
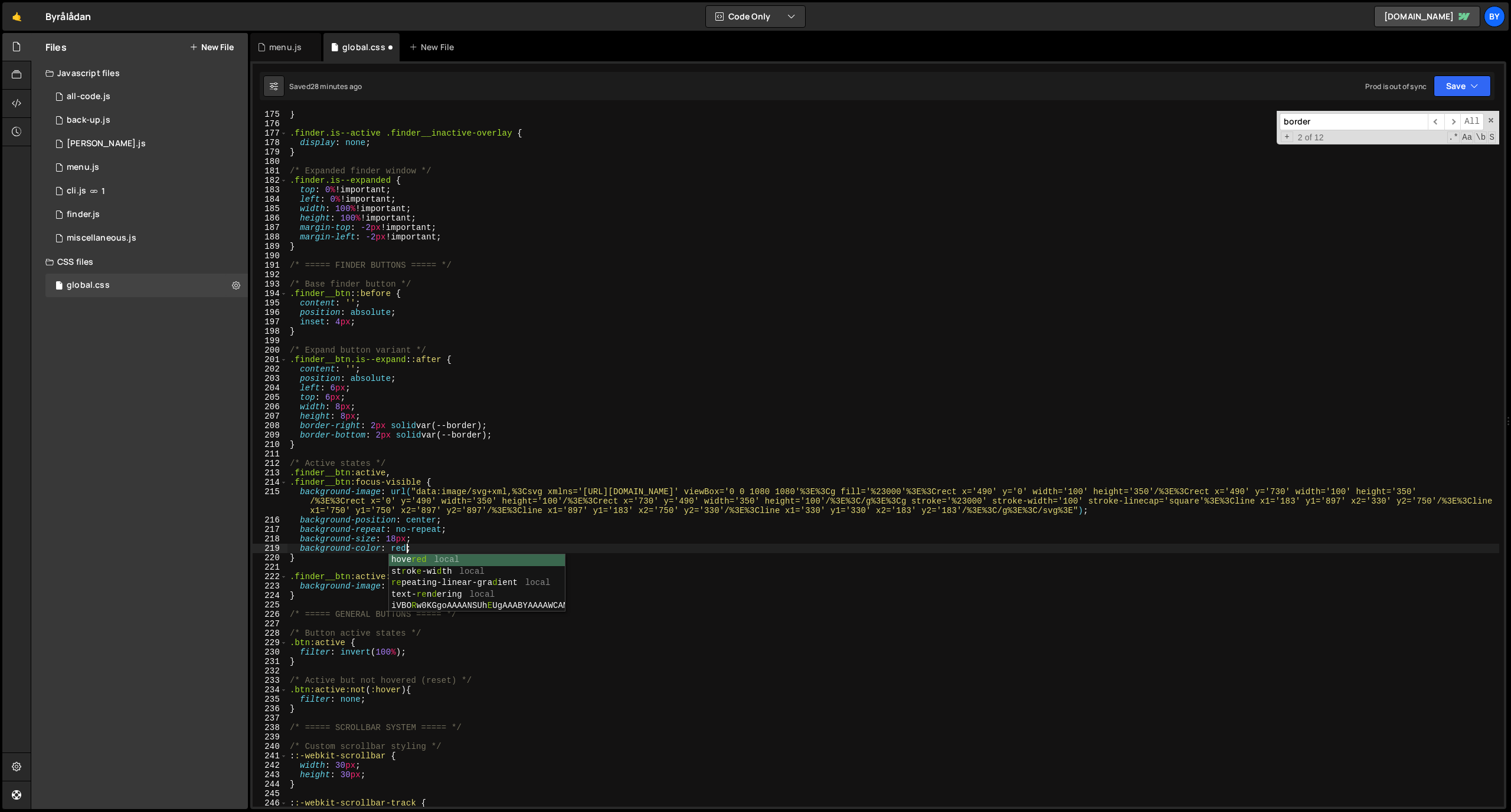
click at [756, 545] on div "} .finder.is--active .finder__inactive-overlay { display : none ; } /* Expanded…" at bounding box center [893, 467] width 1212 height 715
type textarea "background-color: red;"
drag, startPoint x: 1453, startPoint y: 90, endPoint x: 1441, endPoint y: 112, distance: 25.1
click at [991, 92] on button "Save" at bounding box center [1462, 86] width 57 height 21
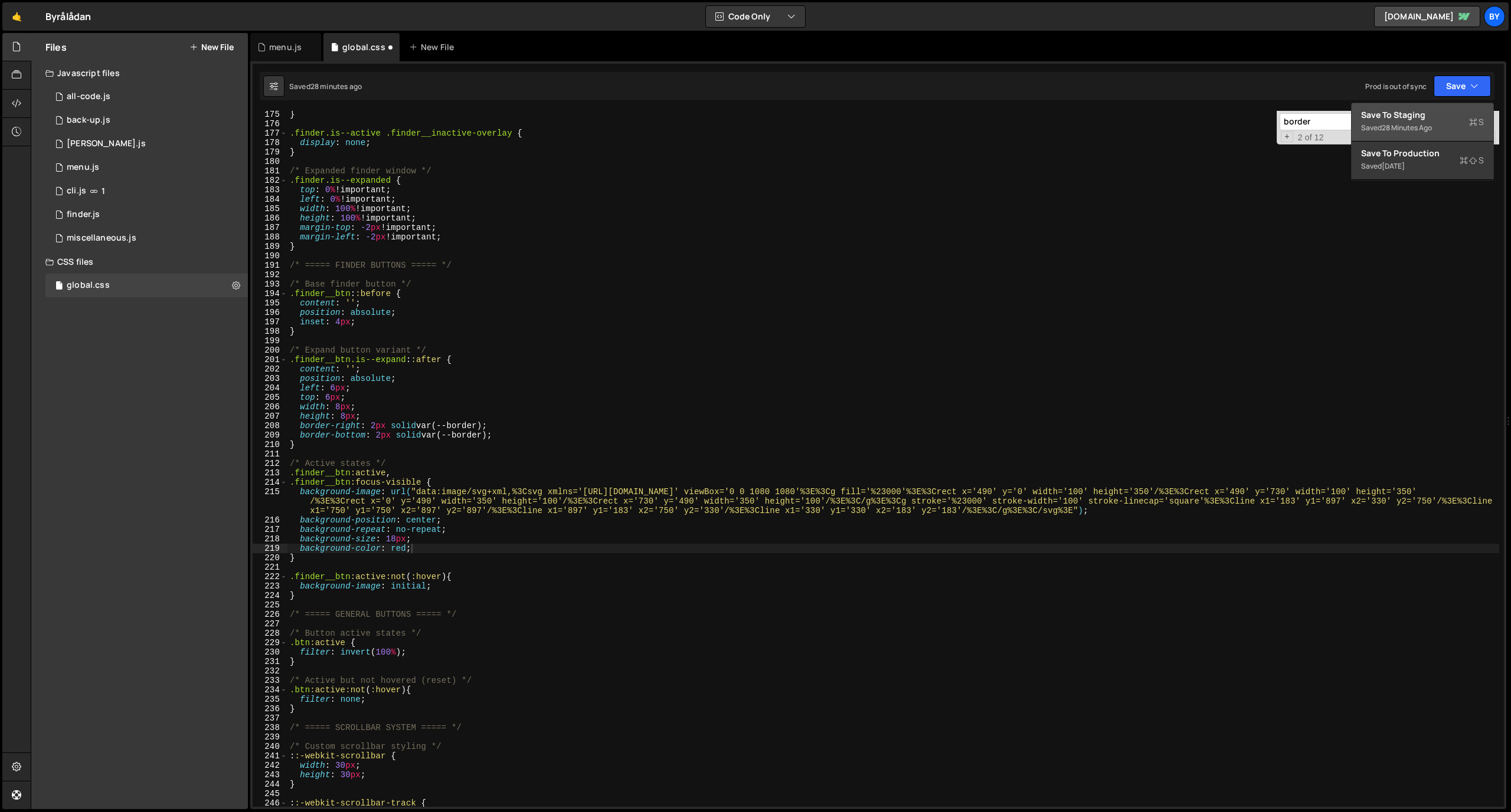
click at [991, 115] on div "Save to Staging S" at bounding box center [1422, 115] width 123 height 12
click at [400, 548] on div "} .finder.is--active .finder__inactive-overlay { display : none ; } /* Expanded…" at bounding box center [893, 467] width 1212 height 715
click at [431, 549] on div "} .finder.is--active .finder__inactive-overlay { display : none ; } /* Expanded…" at bounding box center [893, 467] width 1212 height 715
drag, startPoint x: 415, startPoint y: 552, endPoint x: 297, endPoint y: 552, distance: 118.0
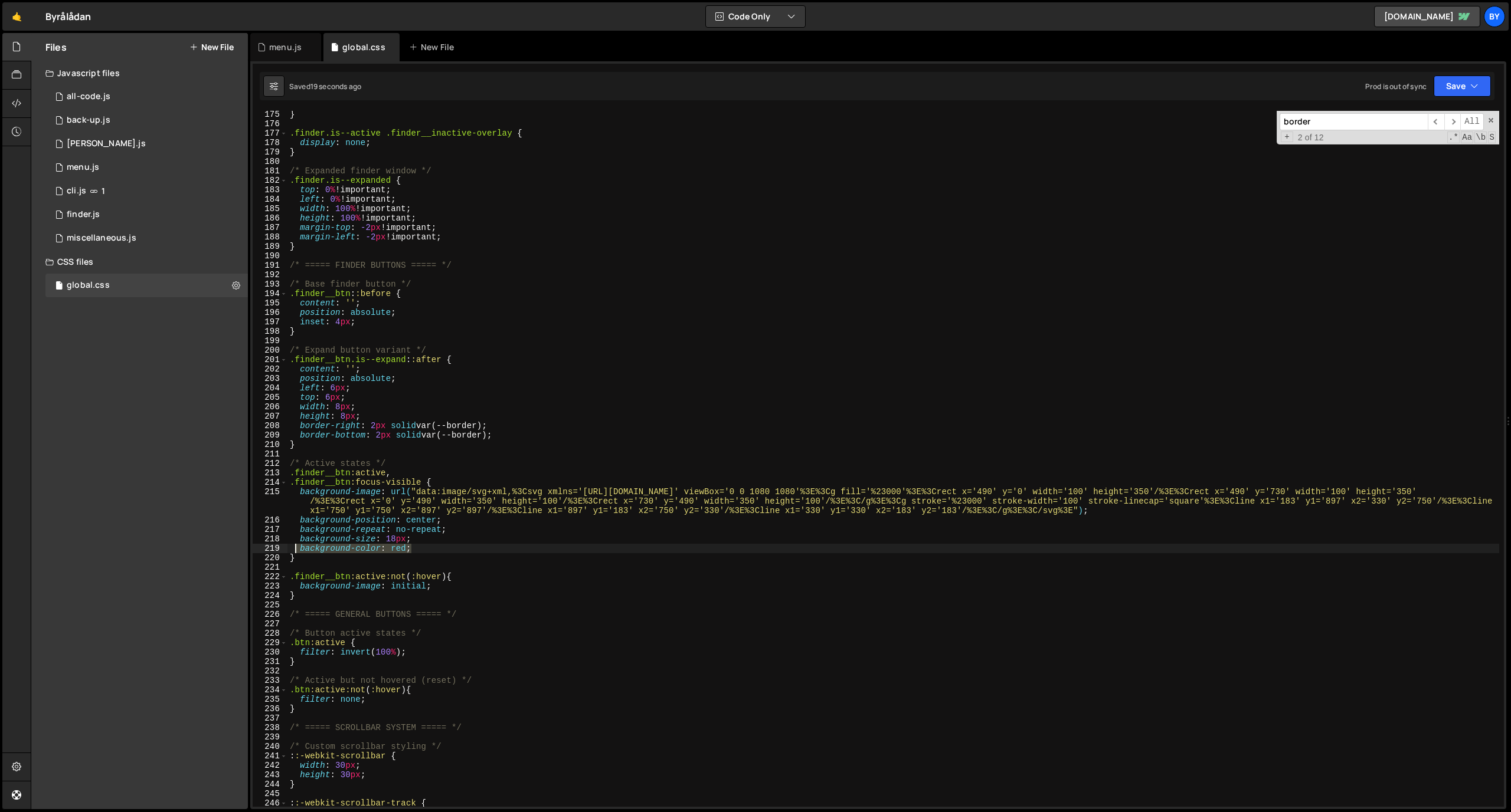
click at [297, 552] on div "} .finder.is--active .finder__inactive-overlay { display : none ; } /* Expanded…" at bounding box center [893, 467] width 1212 height 715
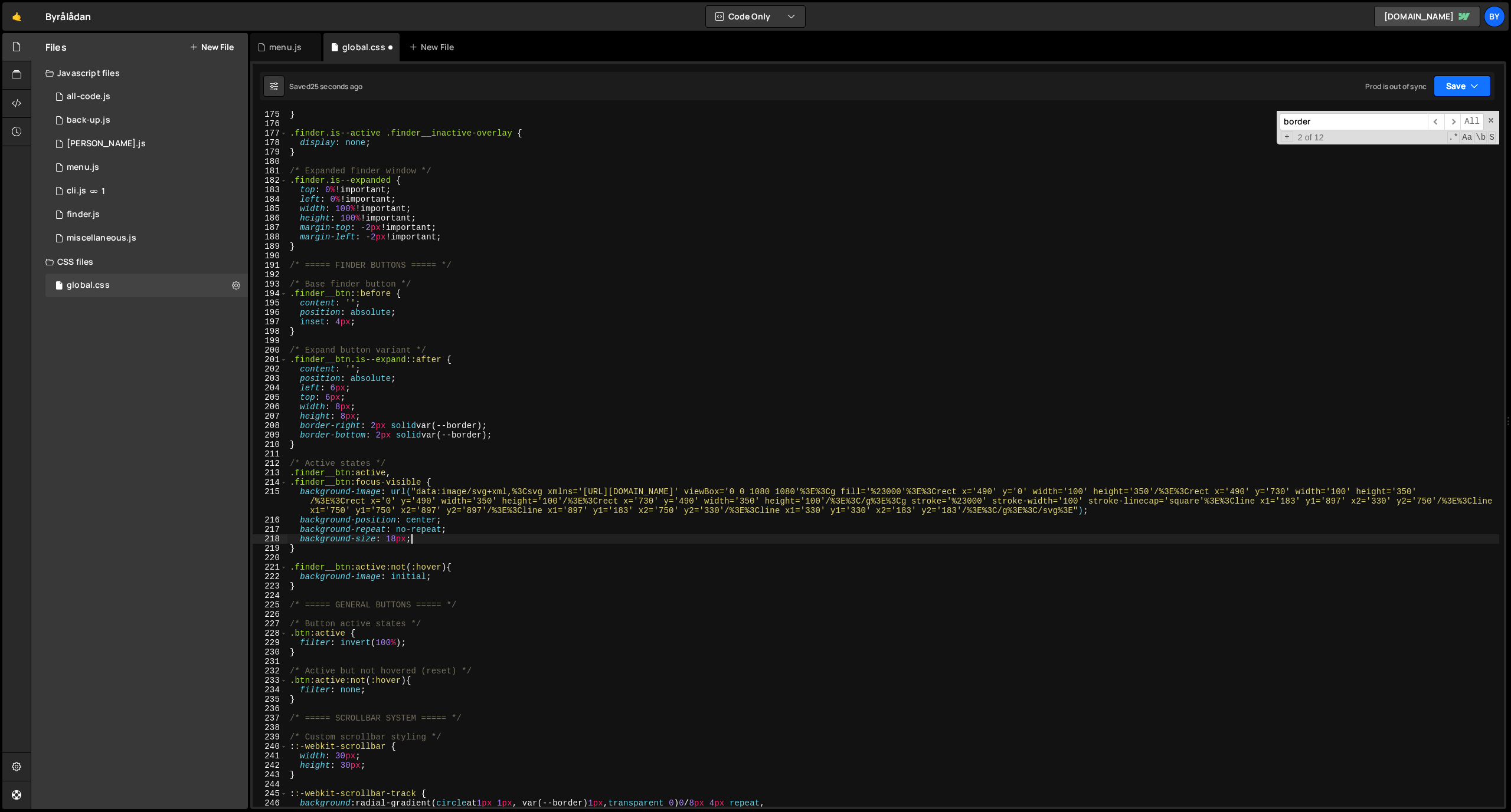
click at [991, 80] on button "Save" at bounding box center [1462, 86] width 57 height 21
click at [991, 108] on button "Save to Staging S Saved 25 seconds ago" at bounding box center [1422, 123] width 142 height 39
click at [474, 574] on div "} .finder.is--active .finder__inactive-overlay { display : none ; } /* Expanded…" at bounding box center [893, 467] width 1212 height 715
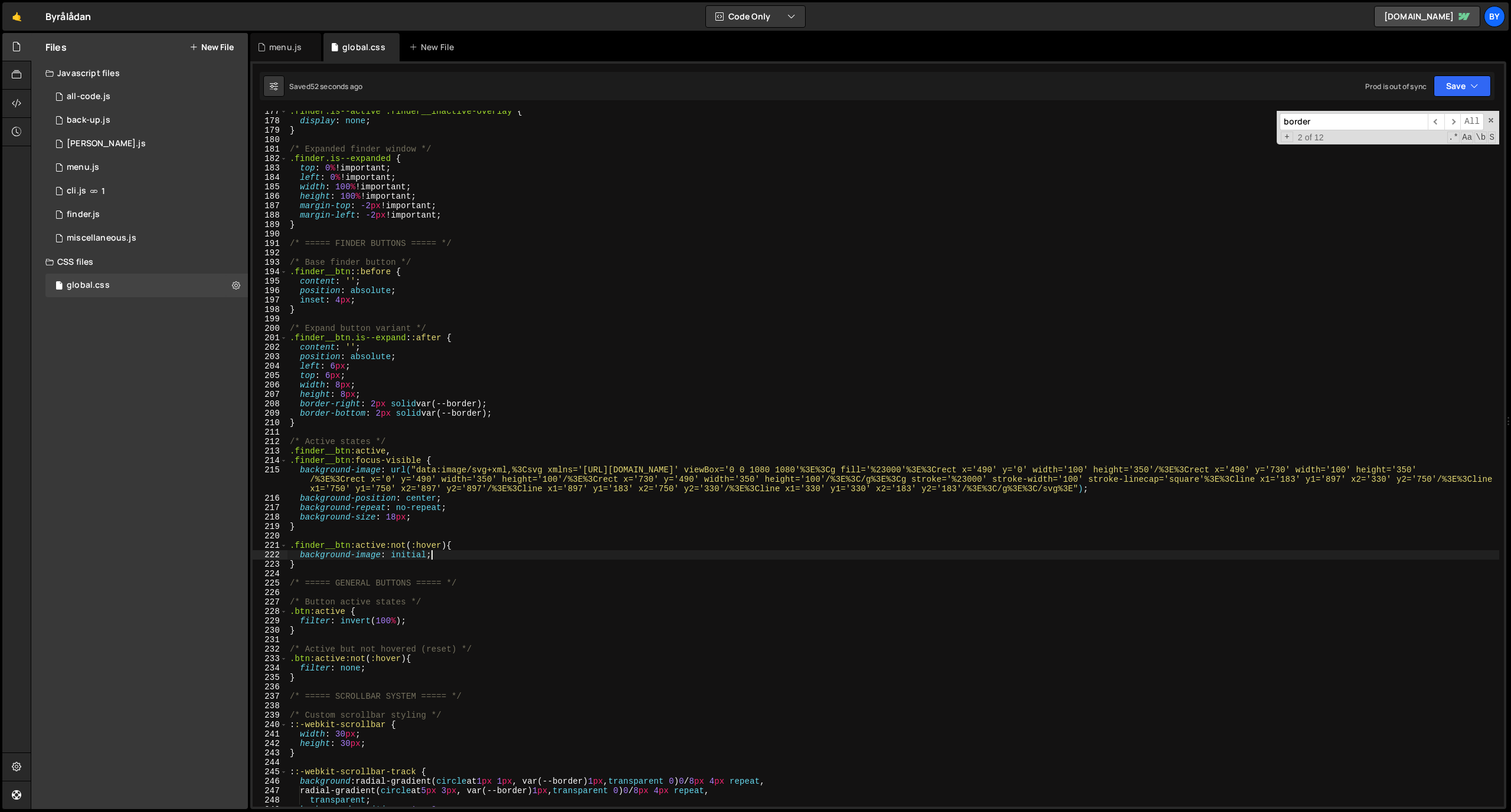
scroll to position [1686, 0]
click at [373, 582] on div ".finder.is--active .finder__inactive-overlay { display : none ; } /* Expanded f…" at bounding box center [893, 462] width 1212 height 715
click at [369, 566] on div ".finder.is--active .finder__inactive-overlay { display : none ; } /* Expanded f…" at bounding box center [893, 462] width 1212 height 715
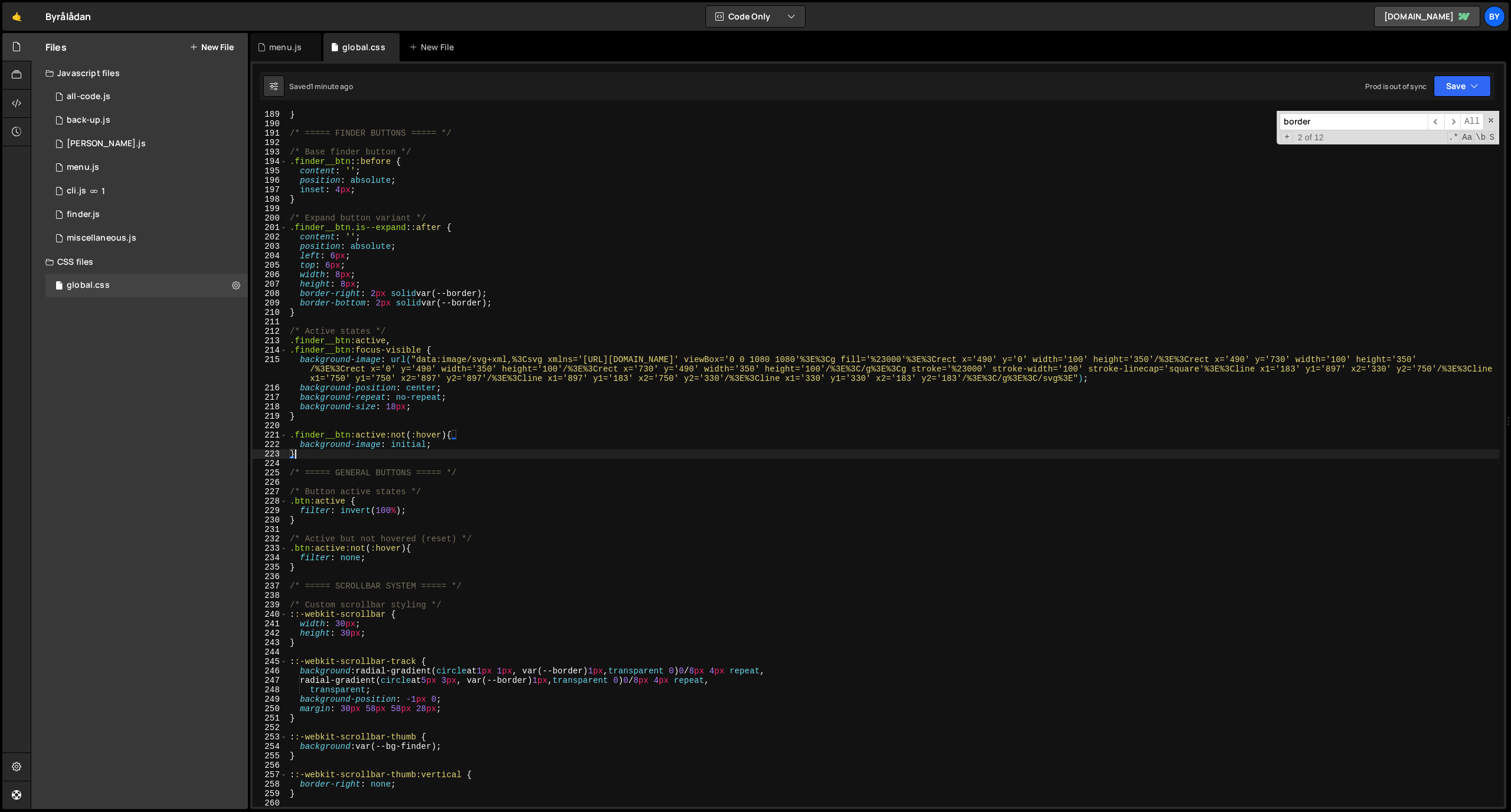
scroll to position [1791, 0]
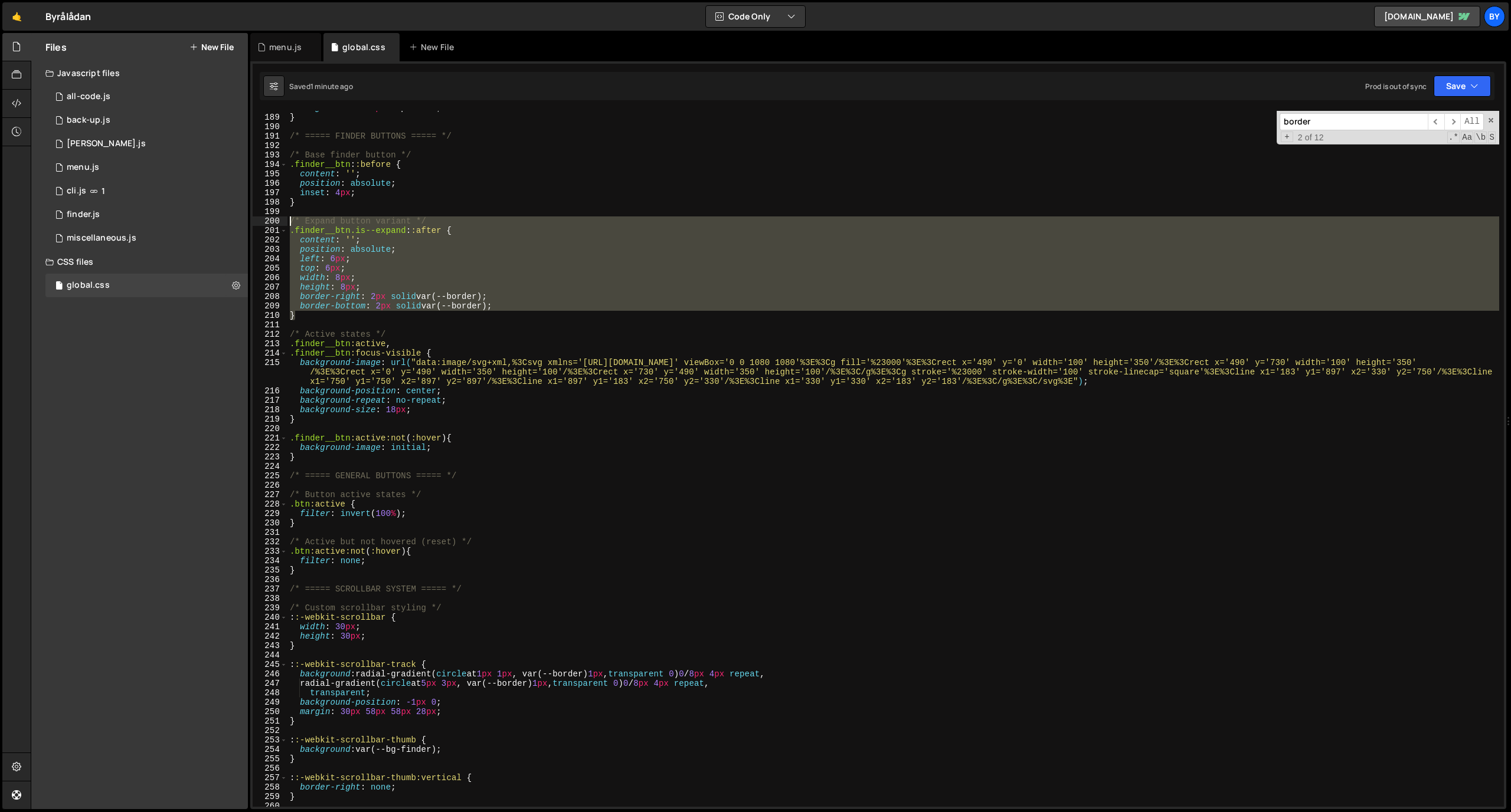
drag, startPoint x: 339, startPoint y: 316, endPoint x: 280, endPoint y: 220, distance: 112.7
click at [280, 220] on div "} 188 189 190 191 192 193 194 195 196 197 198 199 200 201 202 203 204 205 206 2…" at bounding box center [878, 458] width 1251 height 696
click at [431, 268] on div "margin-left : -2 px !important ; } /* ===== FINDER BUTTONS ===== */ /* Base fin…" at bounding box center [893, 458] width 1212 height 696
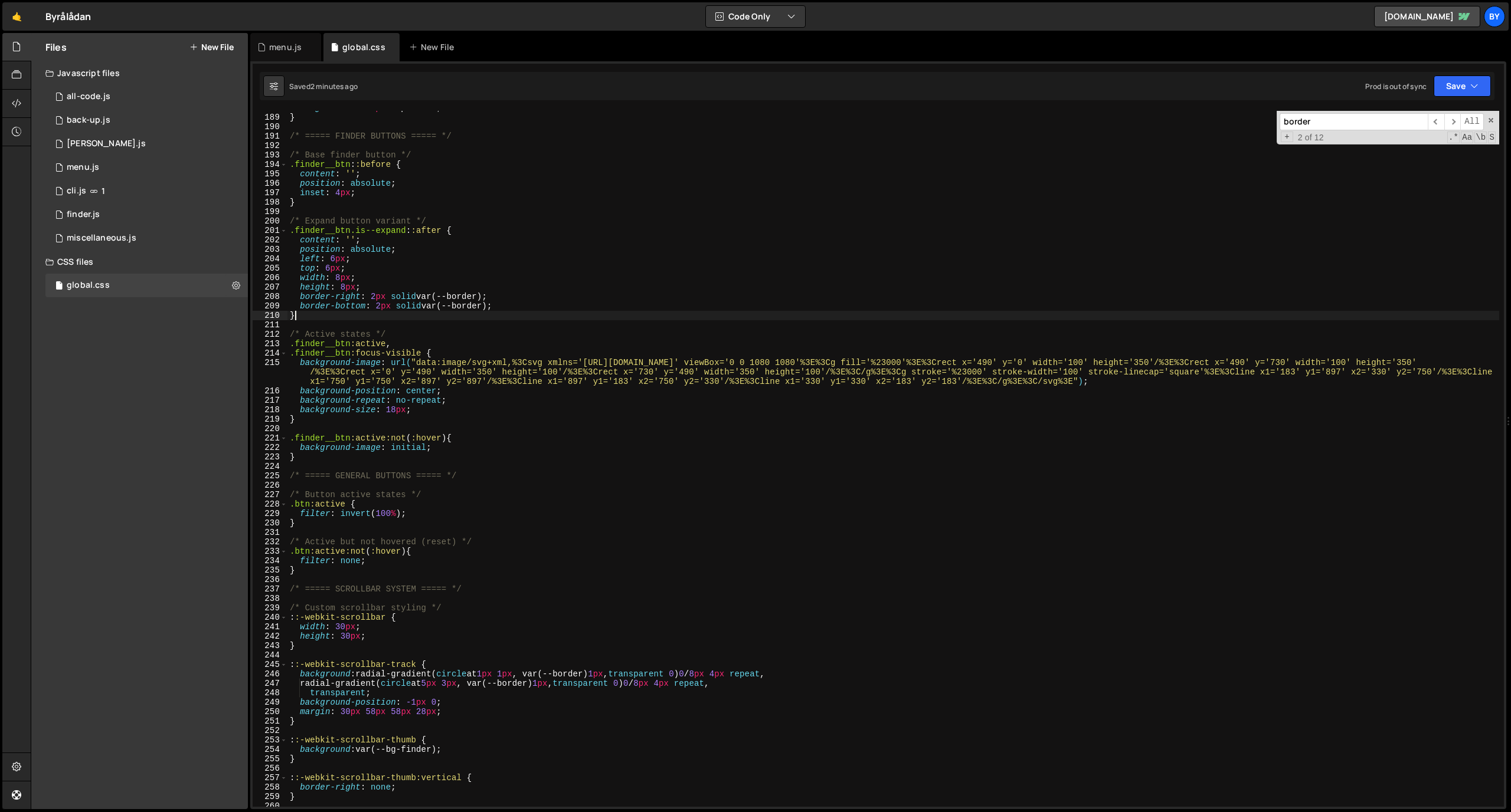
click at [401, 312] on div "margin-left : -2 px !important ; } /* ===== FINDER BUTTONS ===== */ /* Base fin…" at bounding box center [893, 460] width 1212 height 715
type textarea "}"
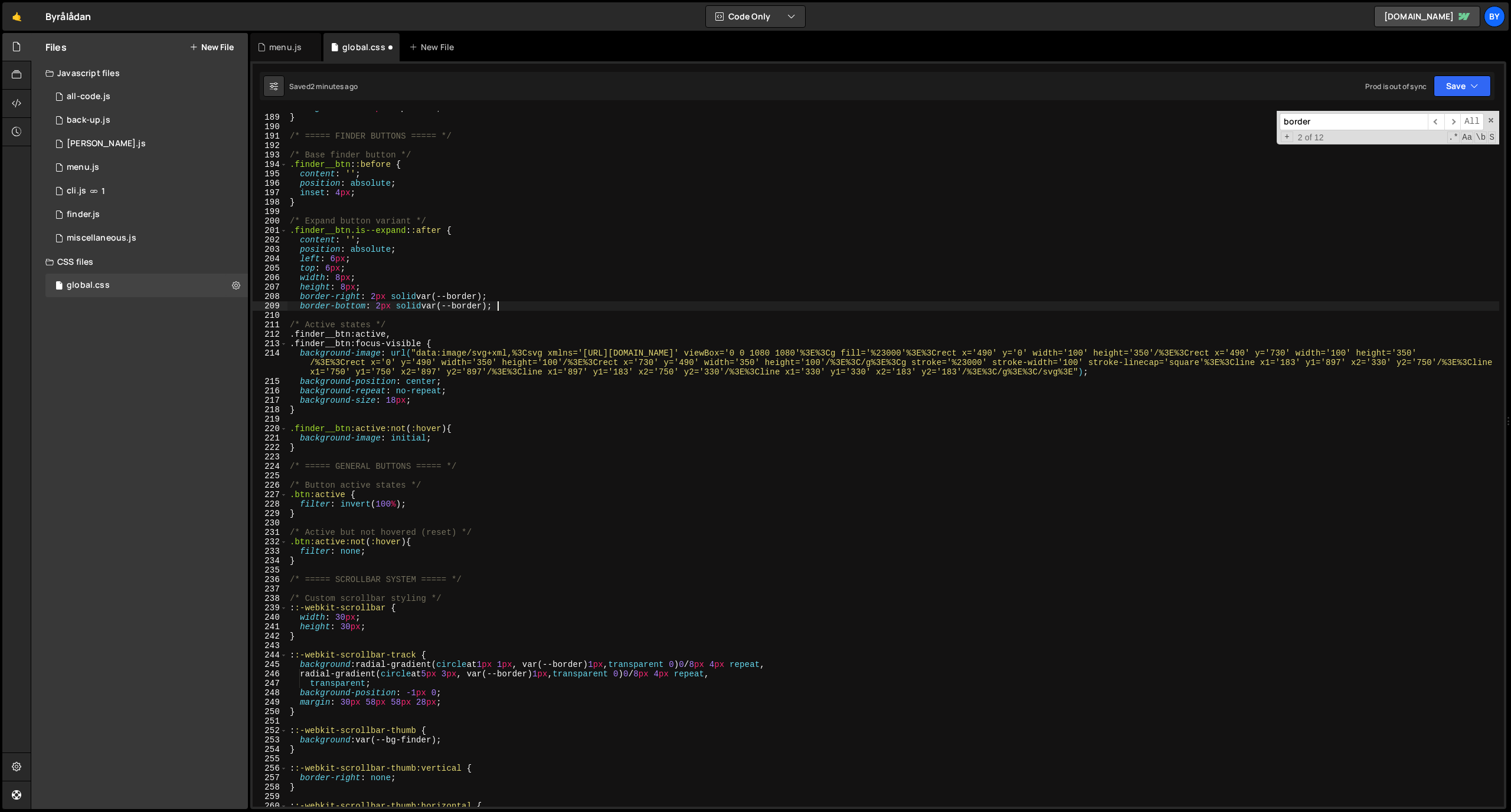
type textarea "border-bottom: 2px solid var(--border); }"
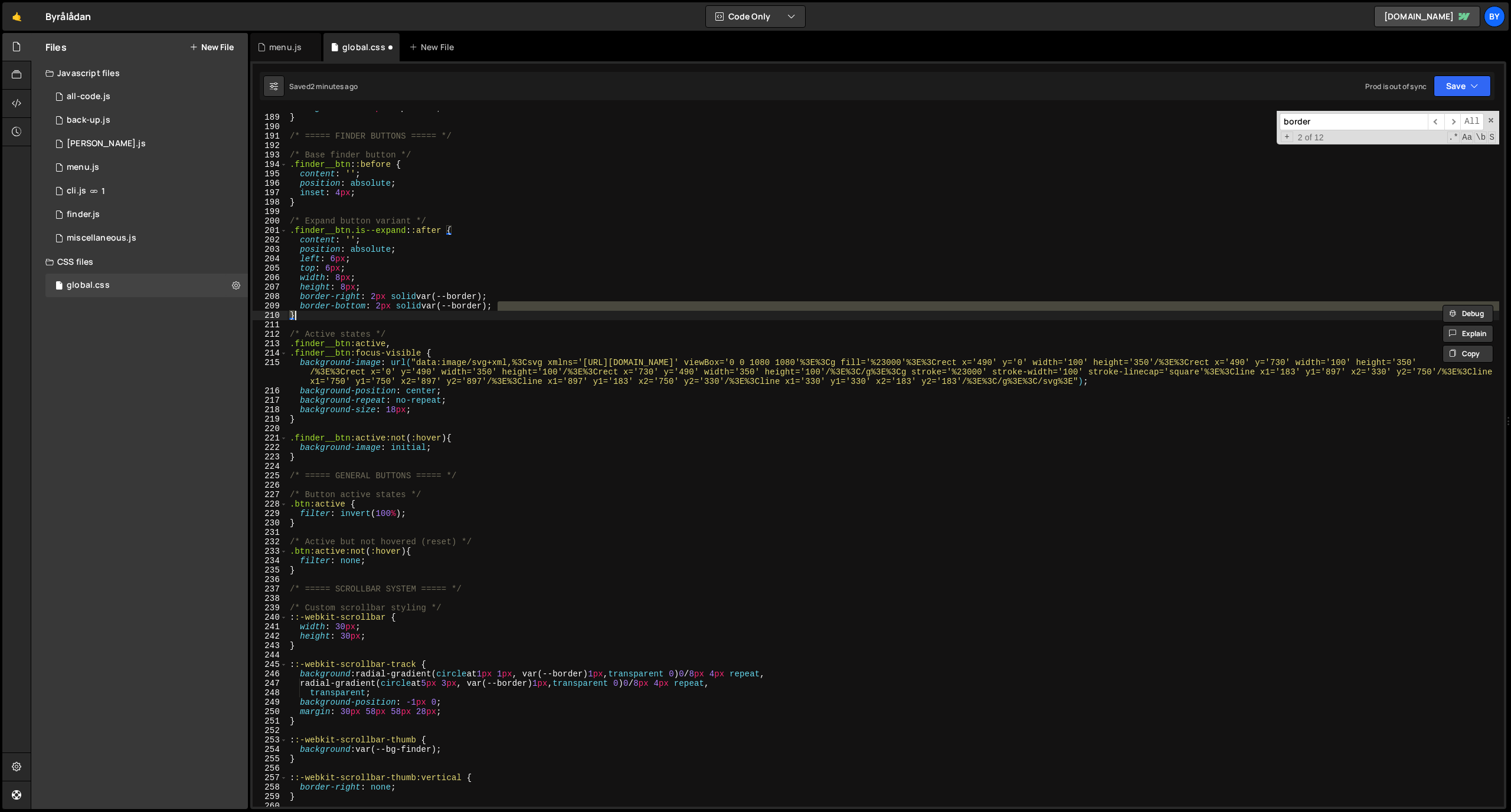
type textarea "}"
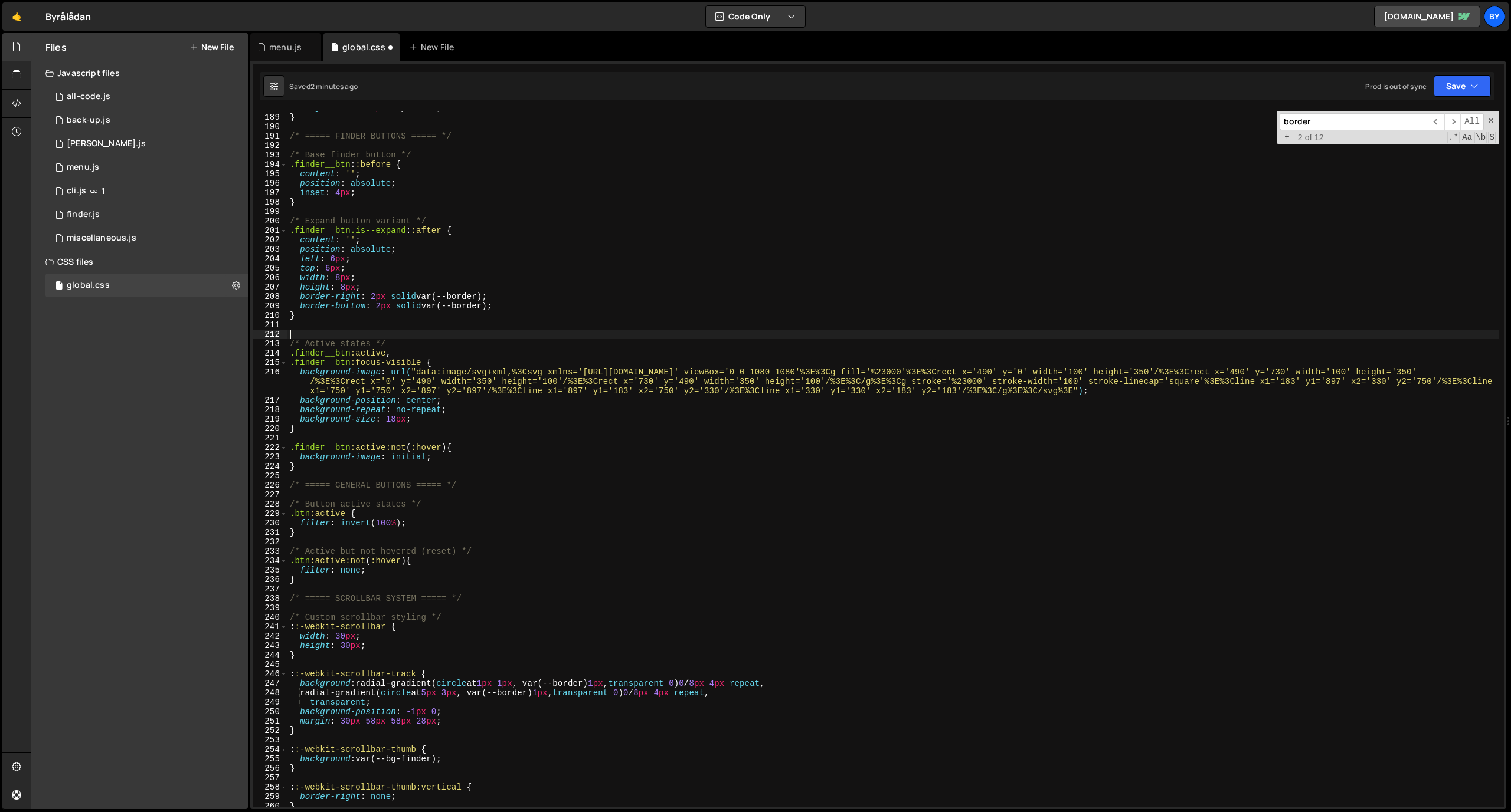
paste textarea
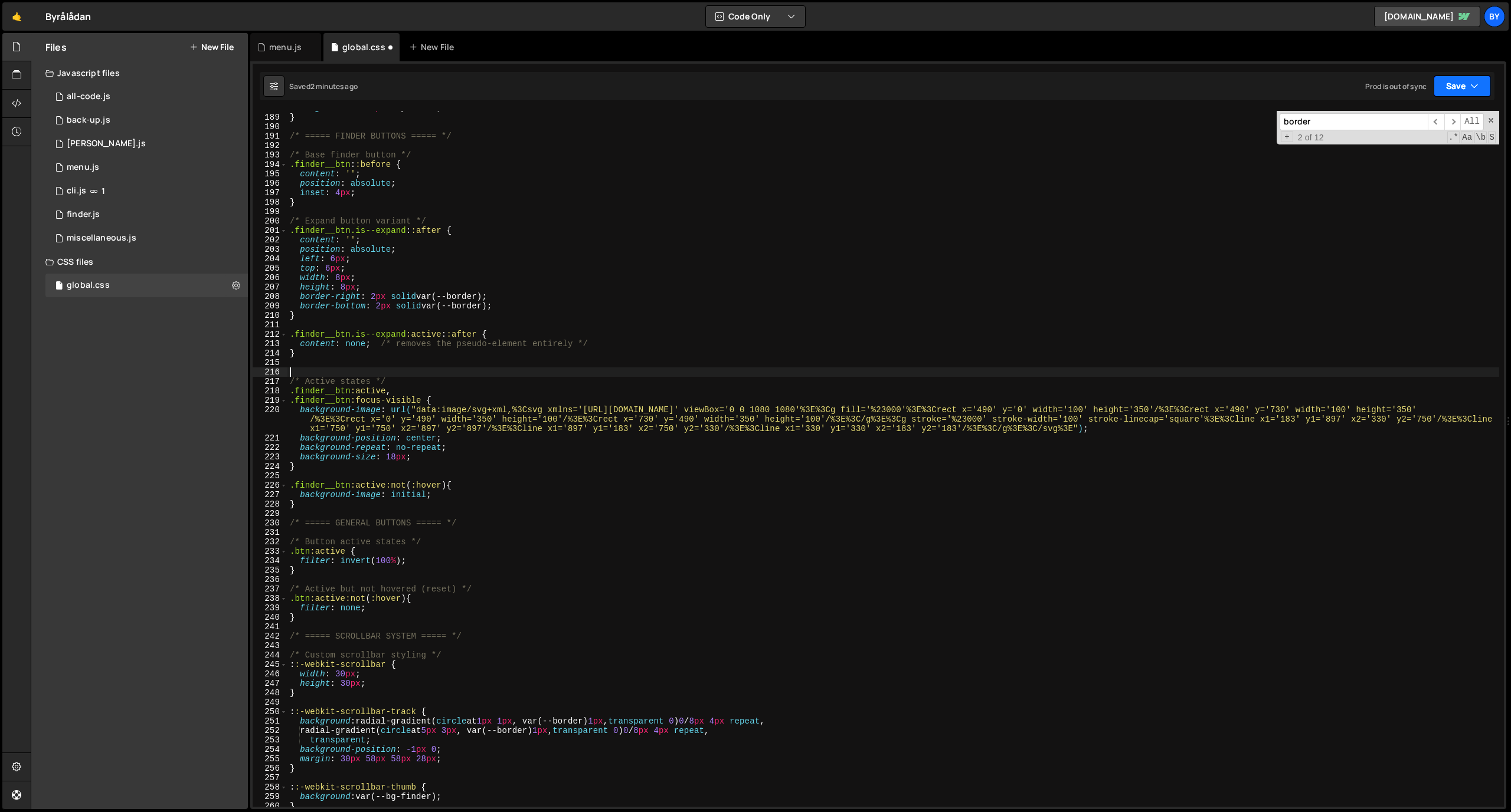
click at [991, 83] on icon "button" at bounding box center [1474, 86] width 8 height 12
click at [991, 123] on div "2 minutes ago" at bounding box center [1404, 127] width 46 height 10
type textarea "}"
click at [327, 505] on div "margin-left : -2 px !important ; } /* ===== FINDER BUTTONS ===== */ /* Base fin…" at bounding box center [893, 460] width 1212 height 715
click at [347, 372] on div "margin-left : -2 px !important ; } /* ===== FINDER BUTTONS ===== */ /* Base fin…" at bounding box center [893, 460] width 1212 height 715
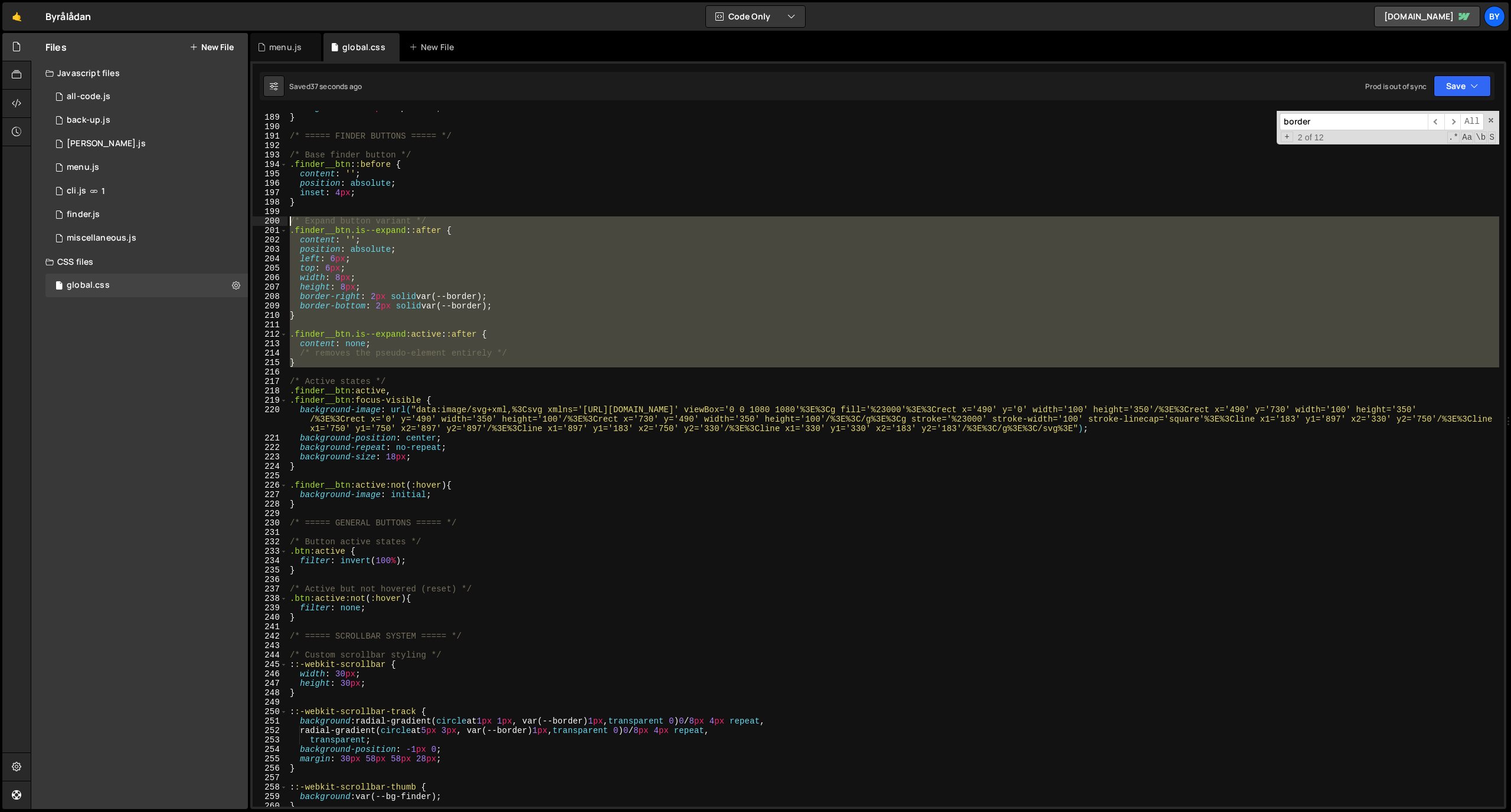
drag, startPoint x: 345, startPoint y: 370, endPoint x: 287, endPoint y: 223, distance: 158.0
click at [287, 223] on div "188 189 190 191 192 193 194 195 196 197 198 199 200 201 202 203 204 205 206 207…" at bounding box center [878, 458] width 1251 height 696
click at [345, 503] on div "margin-left : -2 px !important ; } /* ===== FINDER BUTTONS ===== */ /* Base fin…" at bounding box center [893, 460] width 1212 height 715
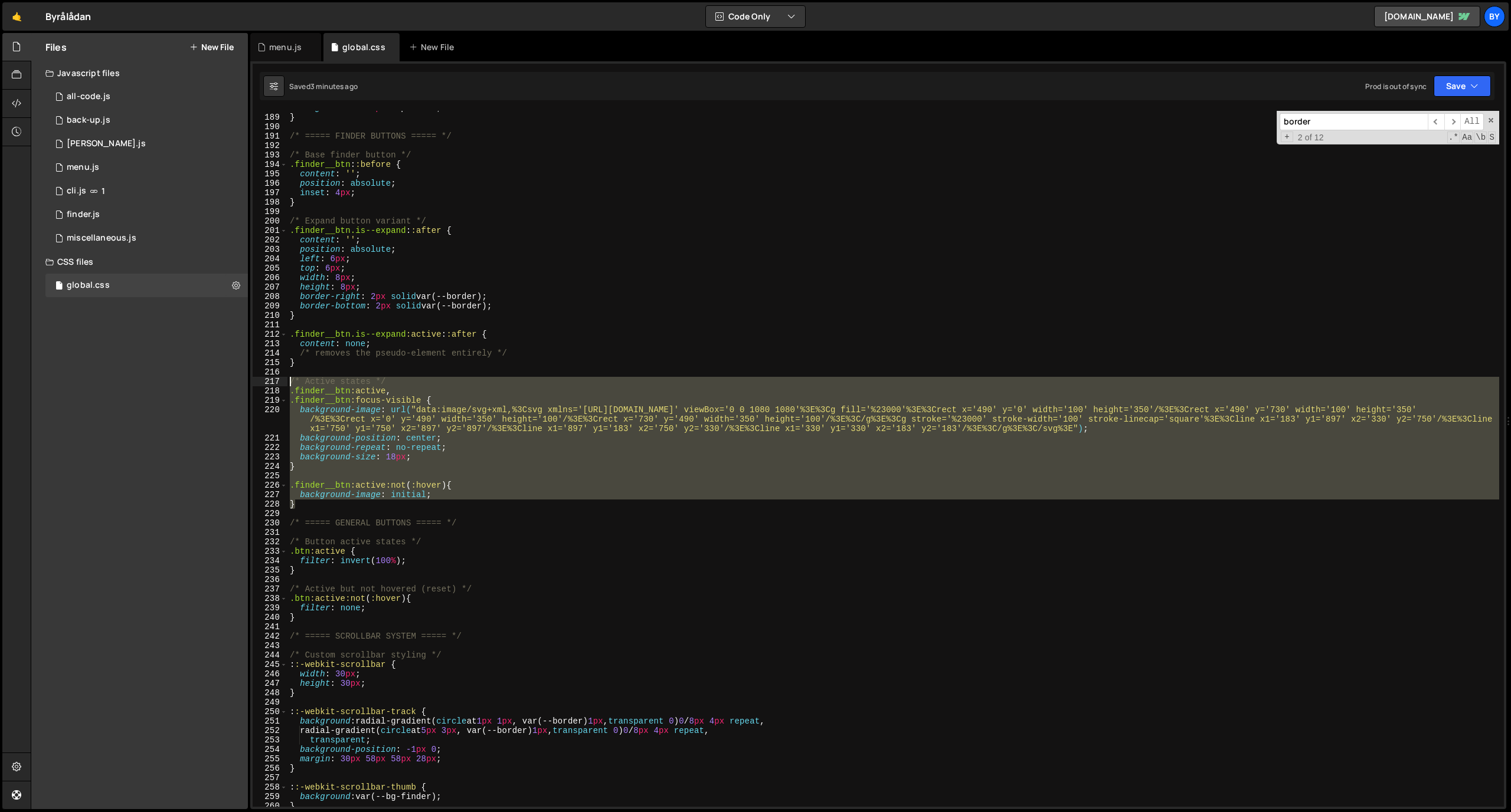
drag, startPoint x: 333, startPoint y: 508, endPoint x: 281, endPoint y: 381, distance: 137.2
click at [281, 381] on div "} 188 189 190 191 192 193 194 195 196 197 198 199 200 201 202 203 204 205 206 2…" at bounding box center [878, 458] width 1251 height 696
click at [347, 362] on div "margin-left : -2 px !important ; } /* ===== FINDER BUTTONS ===== */ /* Base fin…" at bounding box center [893, 460] width 1212 height 715
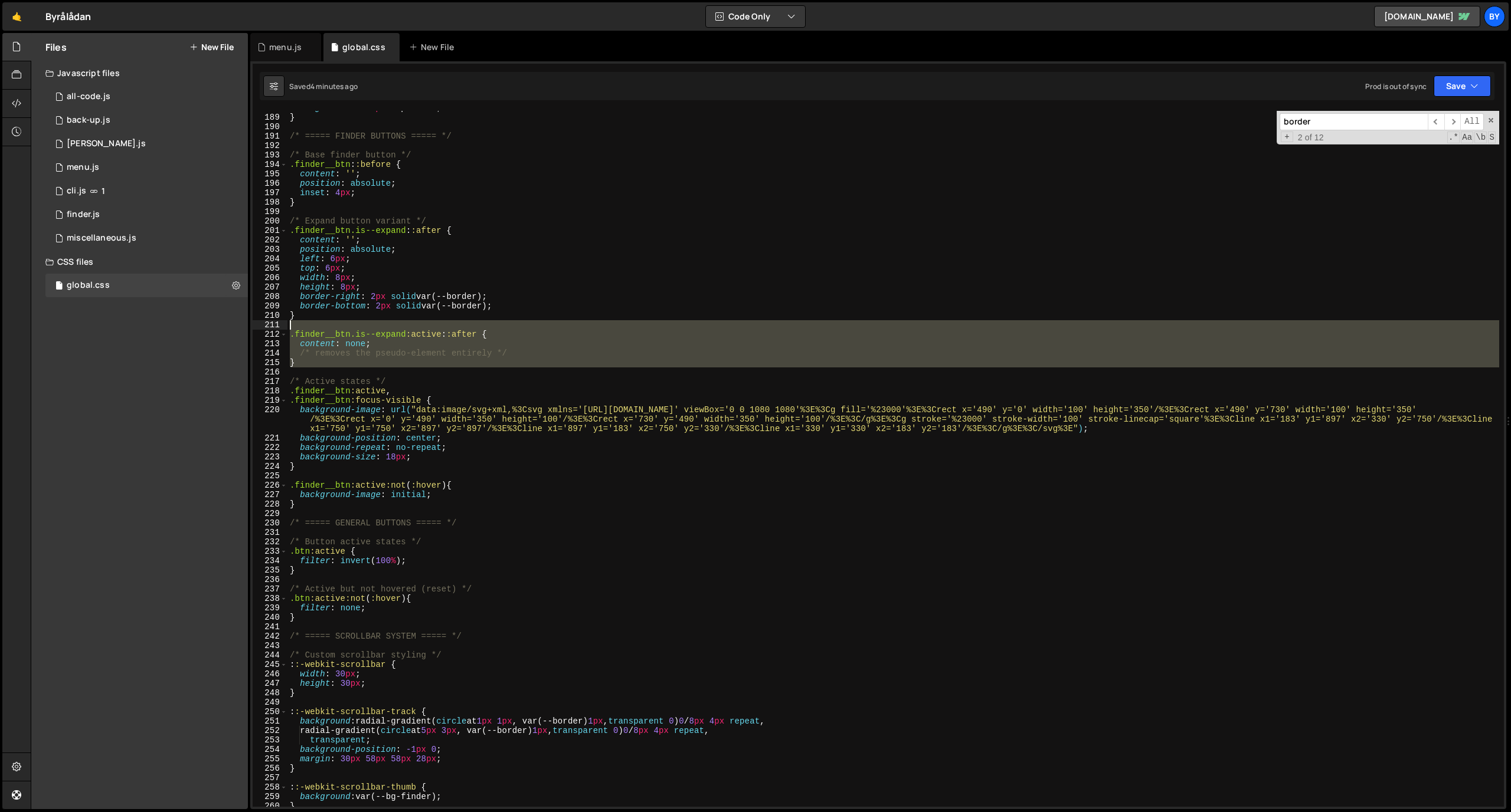
drag, startPoint x: 343, startPoint y: 368, endPoint x: 271, endPoint y: 328, distance: 82.4
click at [271, 328] on div "} 188 189 190 191 192 193 194 195 196 197 198 199 200 201 202 203 204 205 206 2…" at bounding box center [878, 458] width 1251 height 696
type textarea ".finder__btn.is--expand:active::after {"
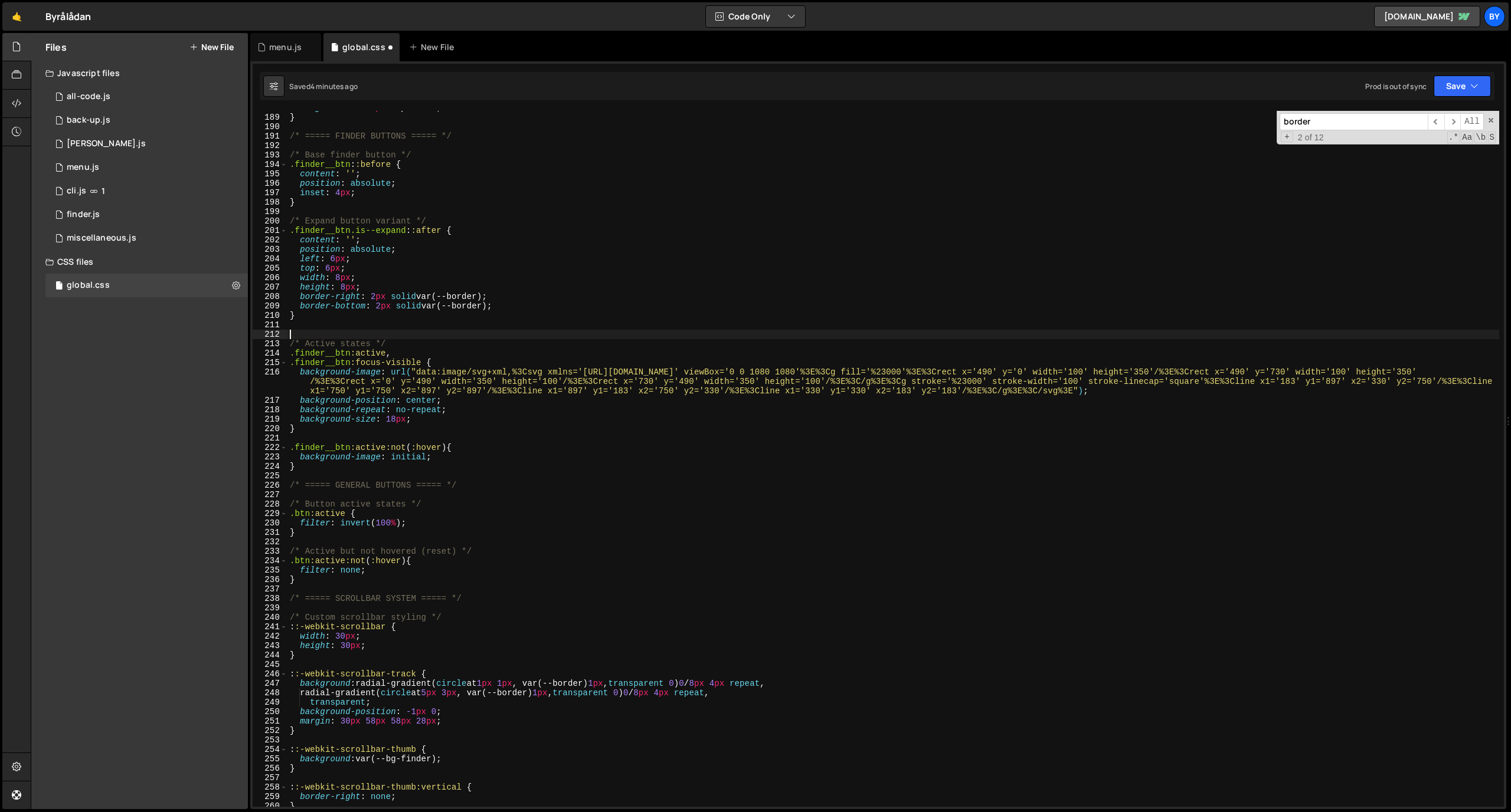
paste textarea "}"
type textarea "}"
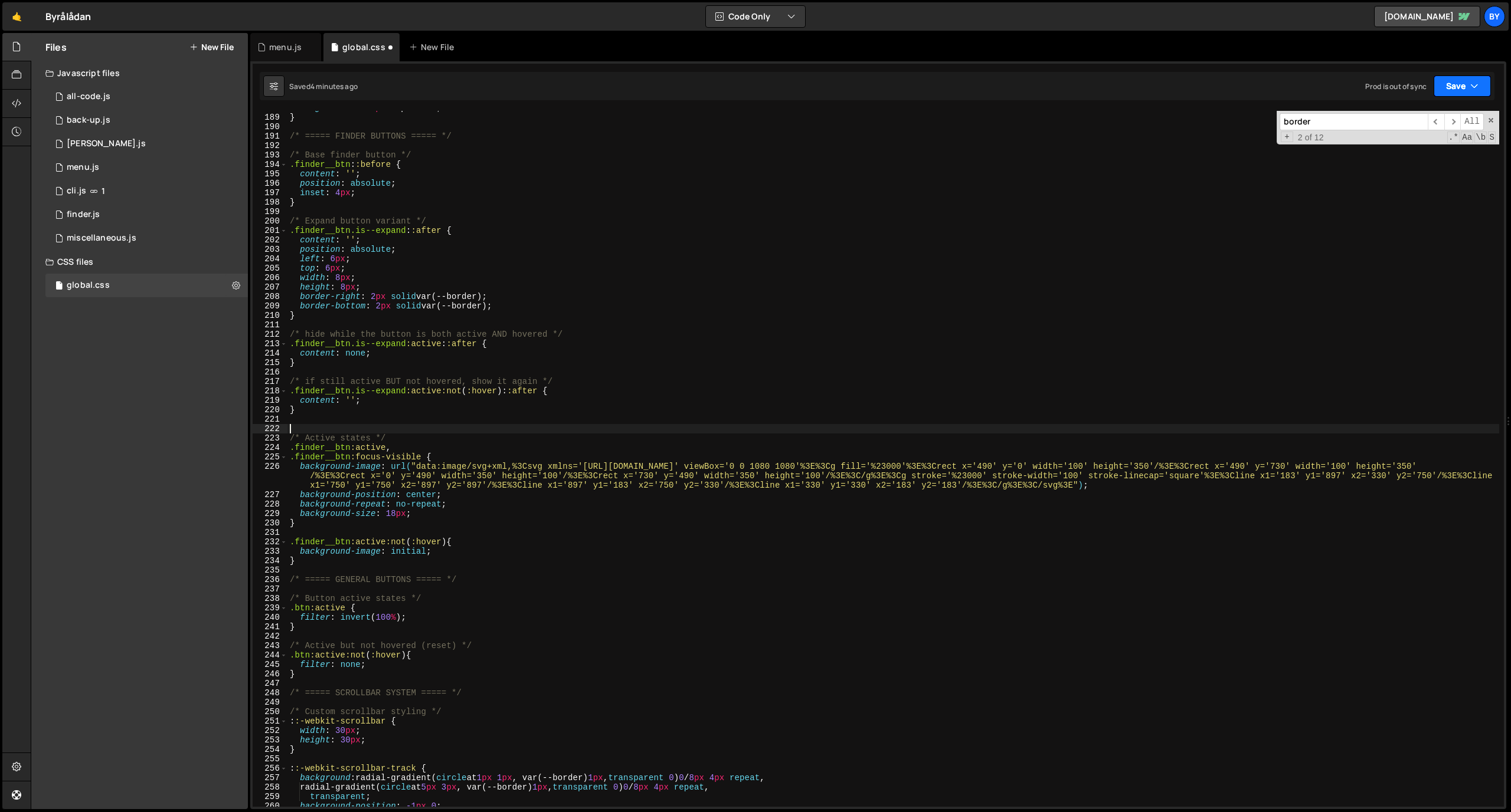
drag, startPoint x: 1470, startPoint y: 87, endPoint x: 1462, endPoint y: 95, distance: 11.3
click at [991, 87] on icon "button" at bounding box center [1474, 86] width 8 height 12
click at [991, 115] on div "Save to Staging S" at bounding box center [1422, 115] width 123 height 12
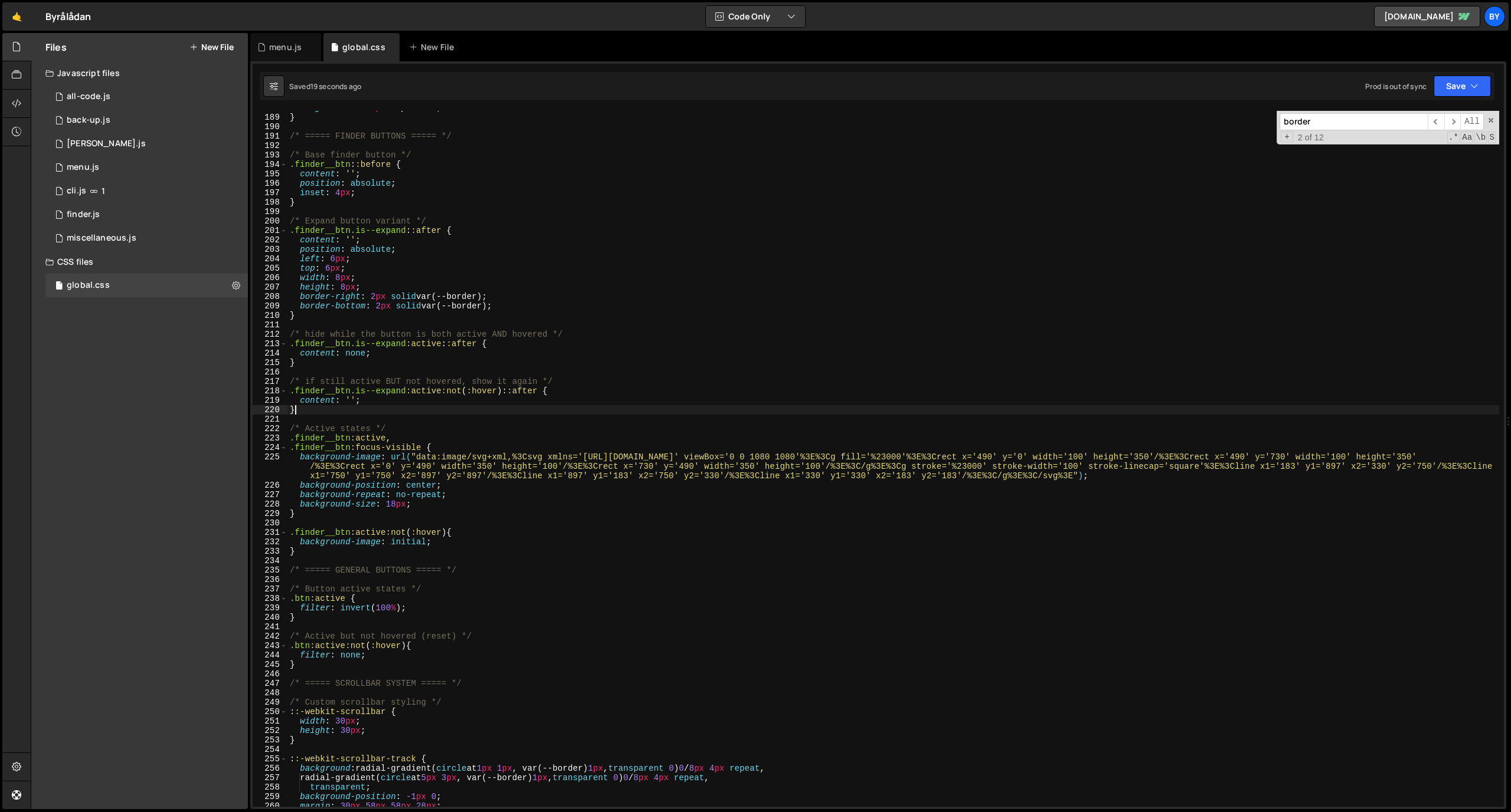
click at [375, 414] on div "margin-left : -2 px !important ; } /* ===== FINDER BUTTONS ===== */ /* Base fin…" at bounding box center [893, 460] width 1212 height 715
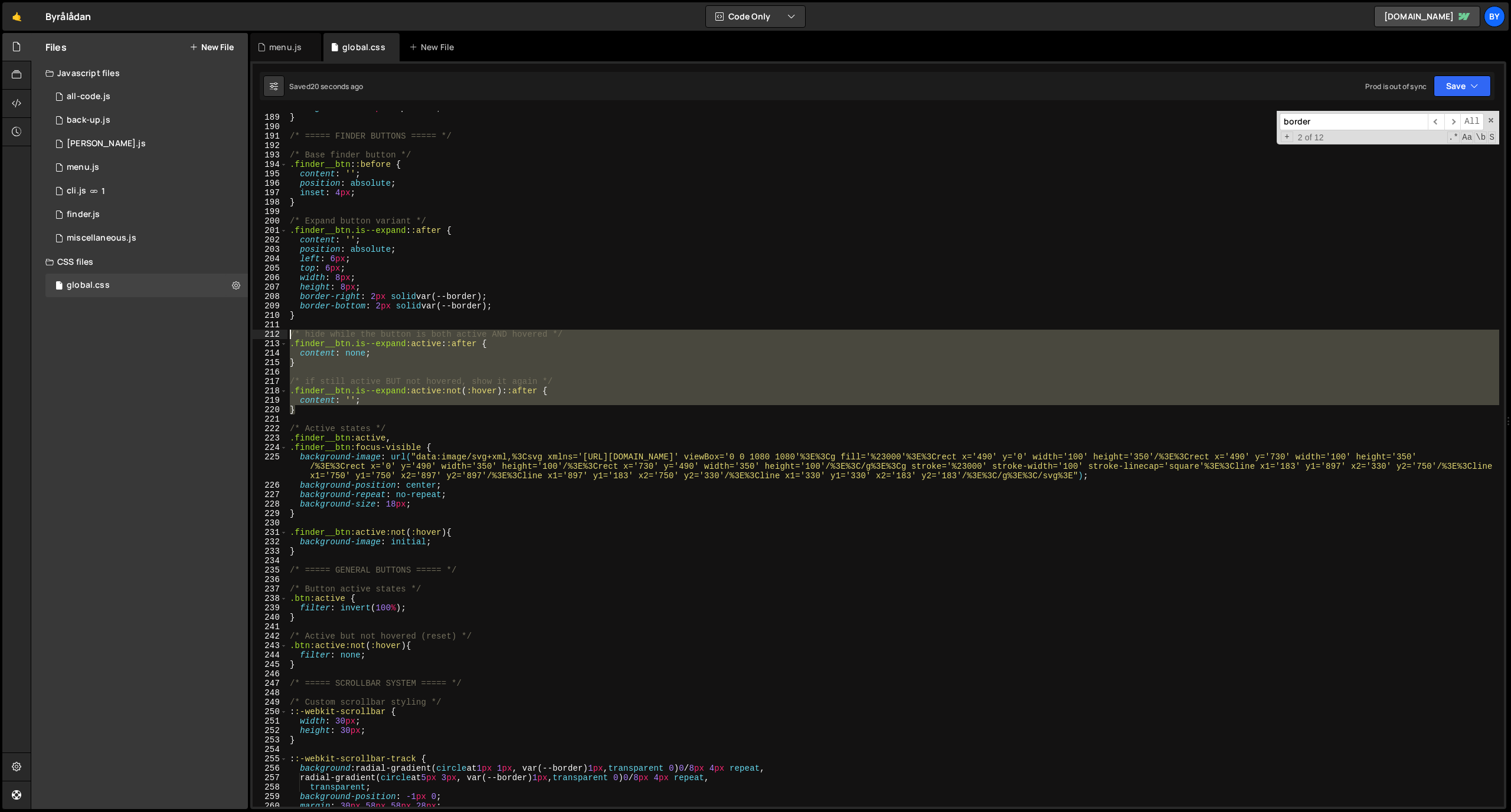
drag, startPoint x: 343, startPoint y: 412, endPoint x: 269, endPoint y: 338, distance: 104.7
click at [269, 338] on div "} 188 189 190 191 192 193 194 195 196 197 198 199 200 201 202 203 204 205 206 2…" at bounding box center [878, 458] width 1251 height 696
type textarea "/* hide while the button is both active AND hovered */ .finder__btn.is--expand:…"
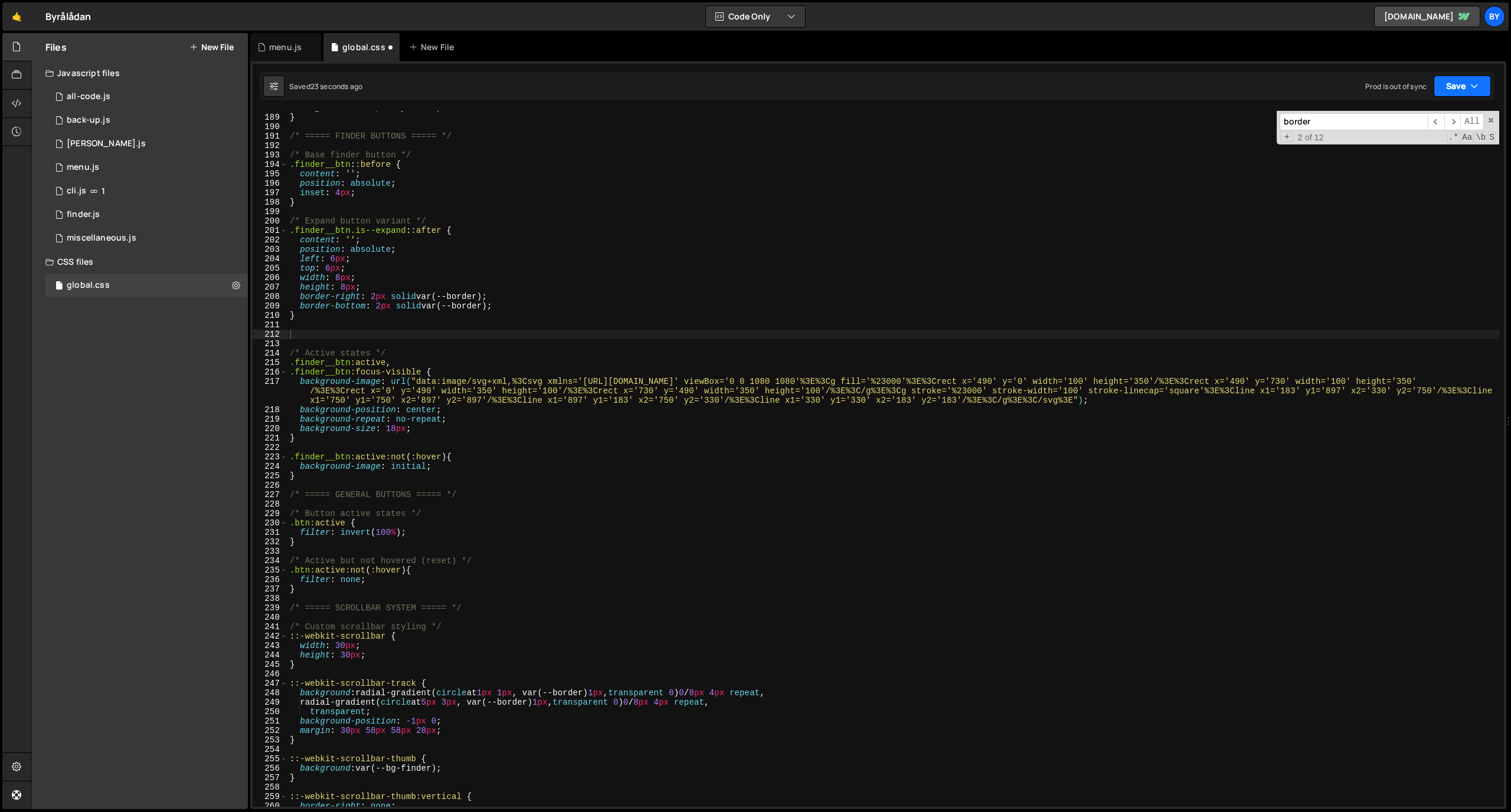
drag, startPoint x: 1440, startPoint y: 91, endPoint x: 1421, endPoint y: 113, distance: 29.1
click at [991, 91] on button "Save" at bounding box center [1462, 86] width 57 height 21
click at [991, 116] on div "Save to Staging S" at bounding box center [1422, 115] width 123 height 12
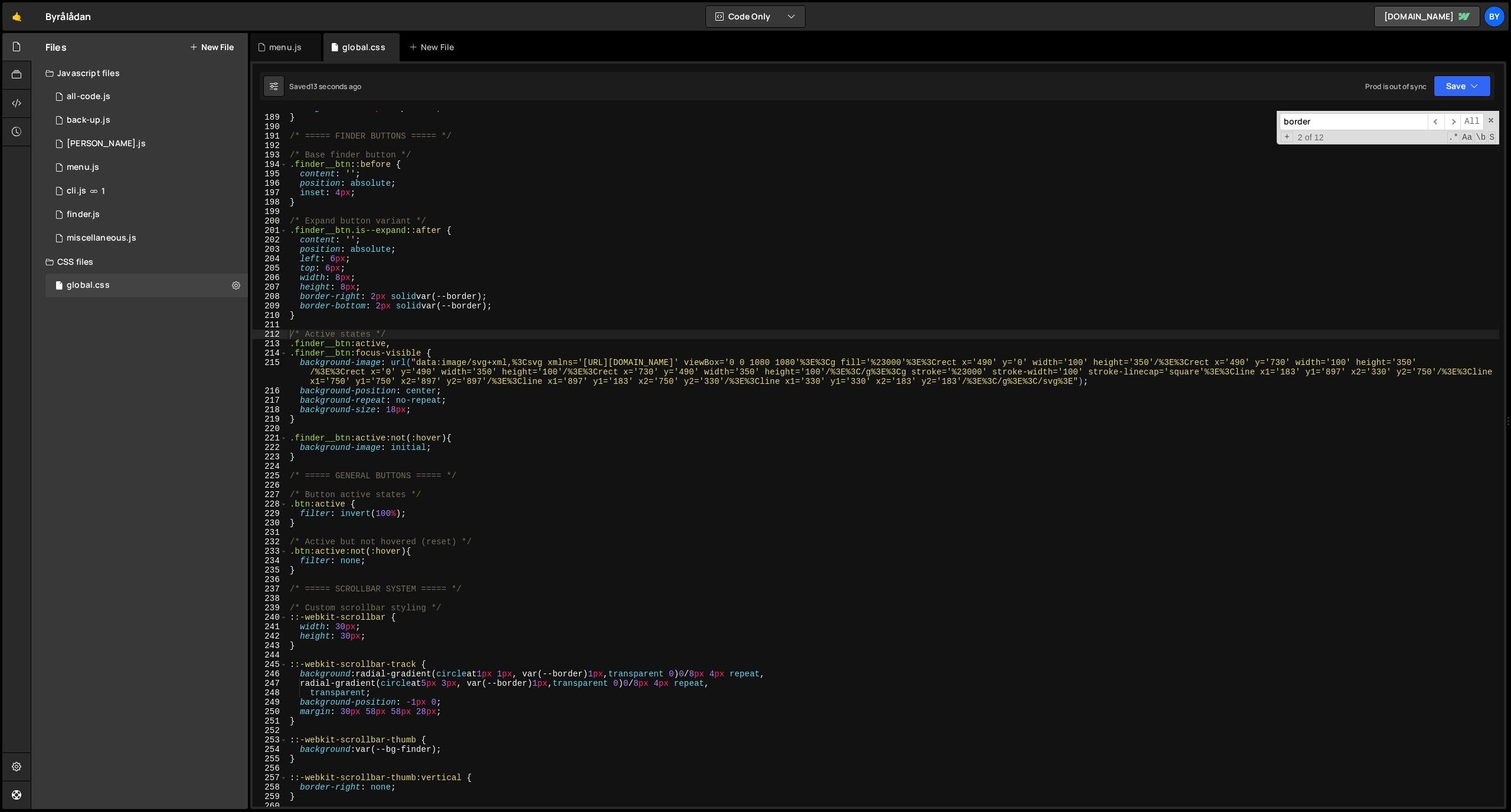
click at [394, 411] on div "margin-left : -2 px !important ; } /* ===== FINDER BUTTONS ===== */ /* Base fin…" at bounding box center [893, 460] width 1212 height 715
click at [768, 280] on div "margin-left : -2 px !important ; } /* ===== FINDER BUTTONS ===== */ /* Base fin…" at bounding box center [893, 460] width 1212 height 715
drag, startPoint x: 1468, startPoint y: 89, endPoint x: 1438, endPoint y: 109, distance: 36.1
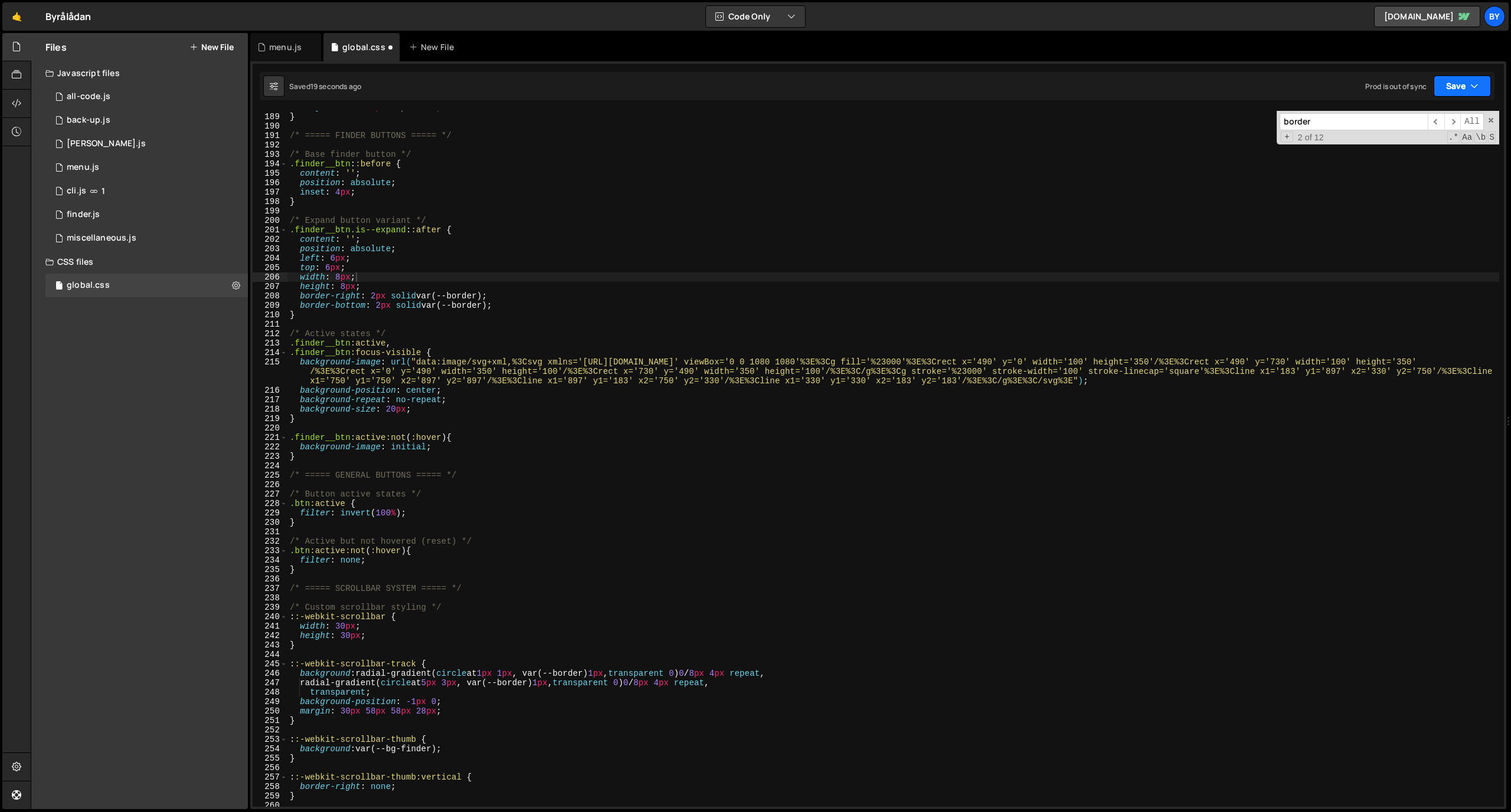
click at [991, 89] on button "Save" at bounding box center [1462, 86] width 57 height 21
click at [991, 117] on div "Save to Staging S" at bounding box center [1422, 115] width 123 height 12
click at [395, 412] on div "margin-left : -2 px !important ; } /* ===== FINDER BUTTONS ===== */ /* Base fin…" at bounding box center [893, 460] width 1212 height 715
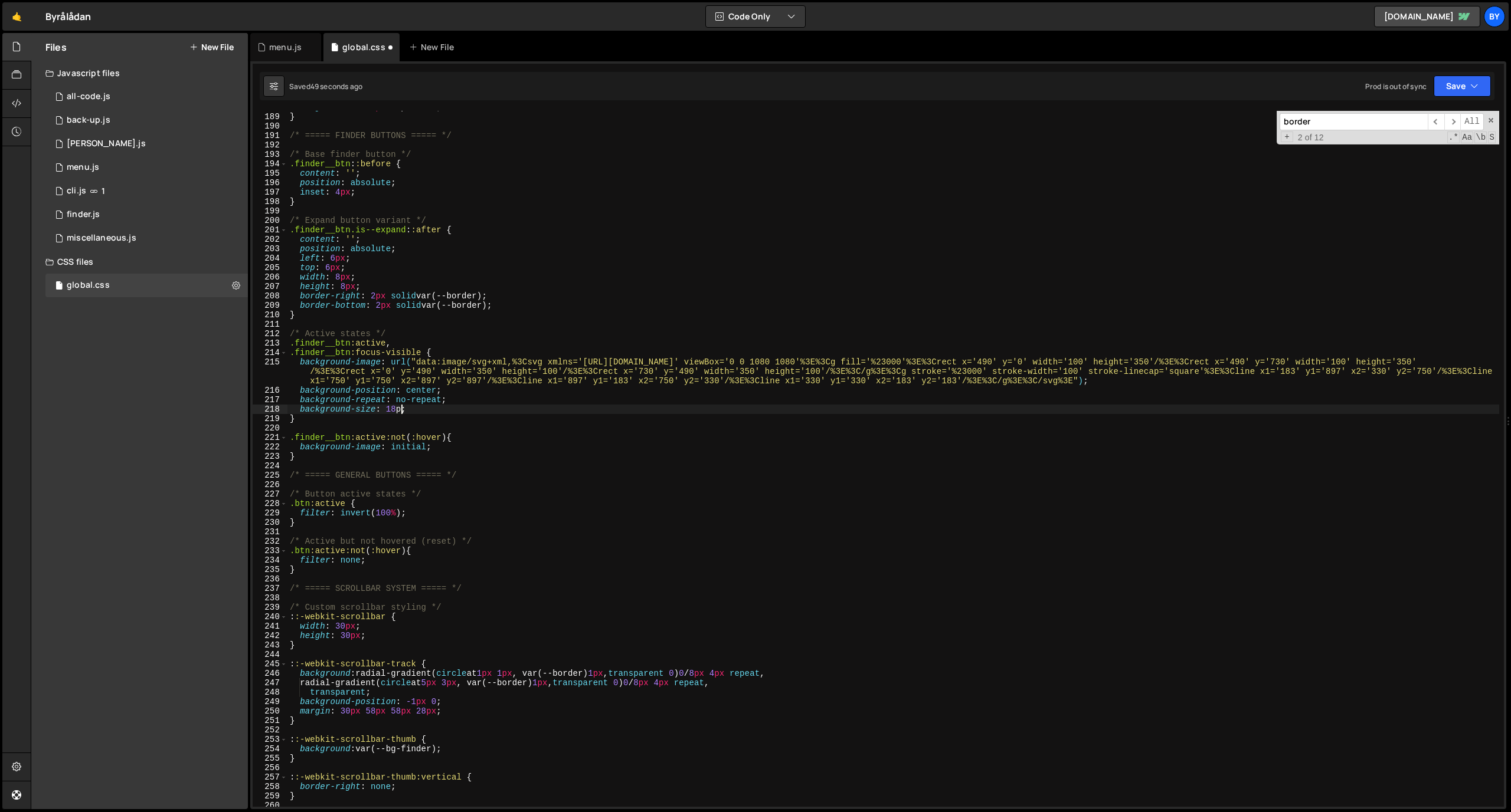
type textarea "background-size: 18px;"
click at [703, 384] on div "margin-left : -2 px !important ; } /* ===== FINDER BUTTONS ===== */ /* Base fin…" at bounding box center [893, 460] width 1212 height 715
click at [991, 80] on button "Save" at bounding box center [1462, 86] width 57 height 21
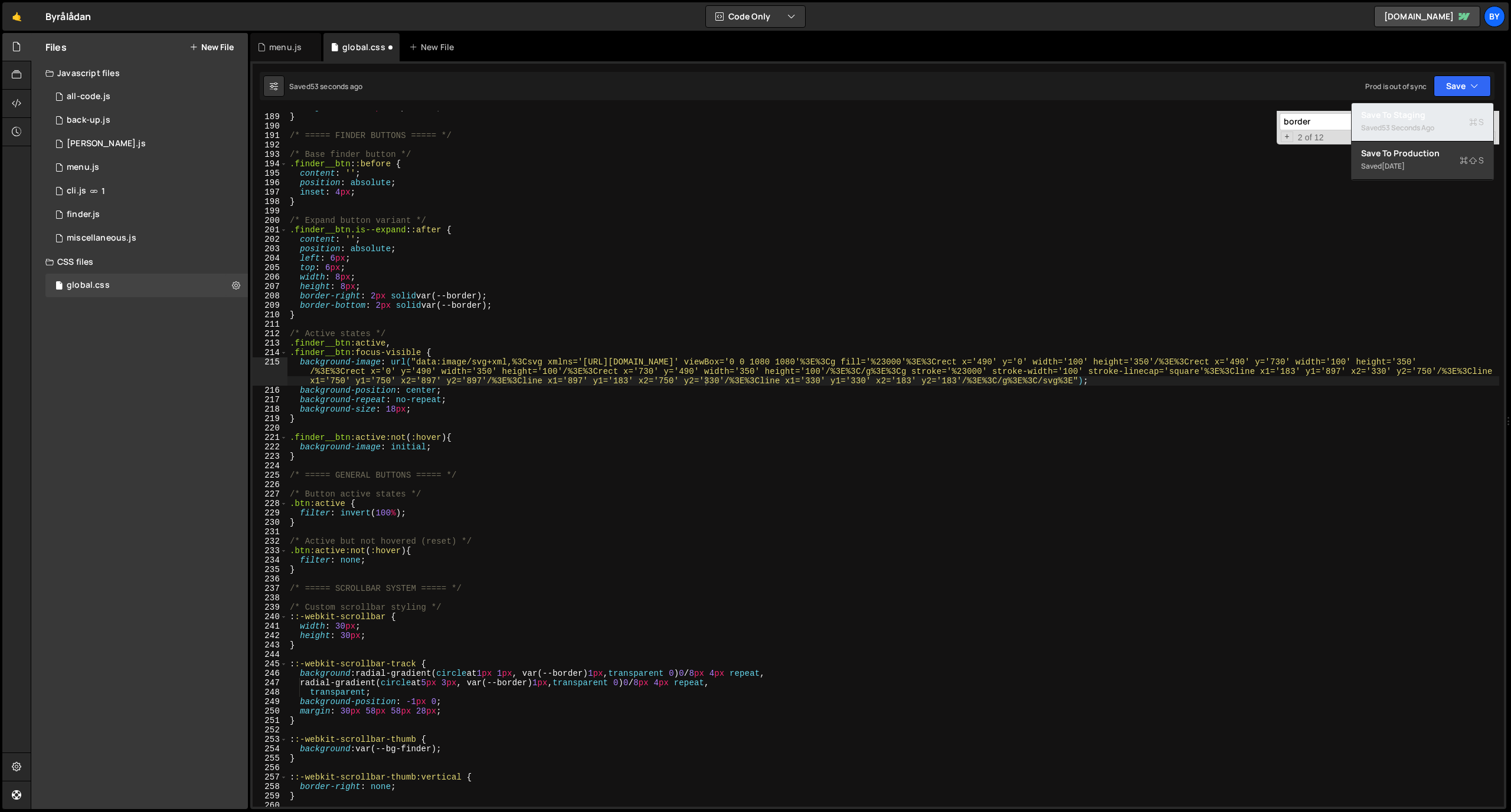
click at [991, 127] on div "53 seconds ago" at bounding box center [1408, 127] width 53 height 10
click at [399, 413] on div "margin-left : -2 px !important ; } /* ===== FINDER BUTTONS ===== */ /* Base fin…" at bounding box center [893, 460] width 1212 height 715
drag, startPoint x: 1489, startPoint y: 148, endPoint x: 1501, endPoint y: 147, distance: 12.0
click at [991, 145] on div "Files New File Javascript files 1 all-code.js 0 1 back-up.js 0 1 [PERSON_NAME].…" at bounding box center [770, 422] width 1480 height 777
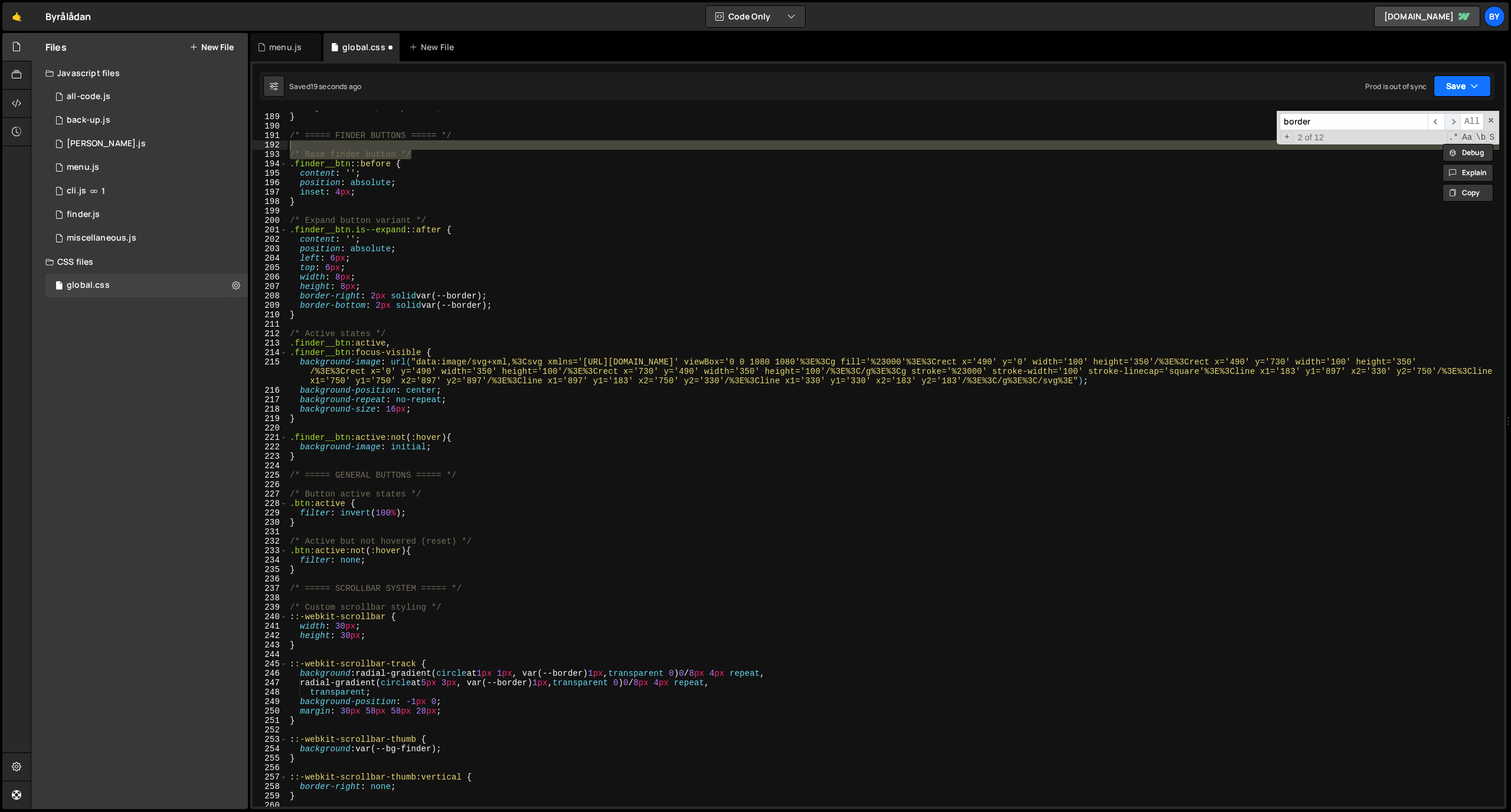
drag, startPoint x: 1458, startPoint y: 93, endPoint x: 1444, endPoint y: 113, distance: 24.4
click at [991, 98] on div "Saved 19 seconds ago Prod is out of sync Upgrade to Edit Save Save to Staging S…" at bounding box center [877, 86] width 1235 height 29
drag, startPoint x: 1449, startPoint y: 87, endPoint x: 1441, endPoint y: 107, distance: 21.5
click at [991, 89] on button "Save" at bounding box center [1462, 86] width 57 height 21
click at [991, 121] on div "Saved 20 seconds ago" at bounding box center [1422, 128] width 123 height 14
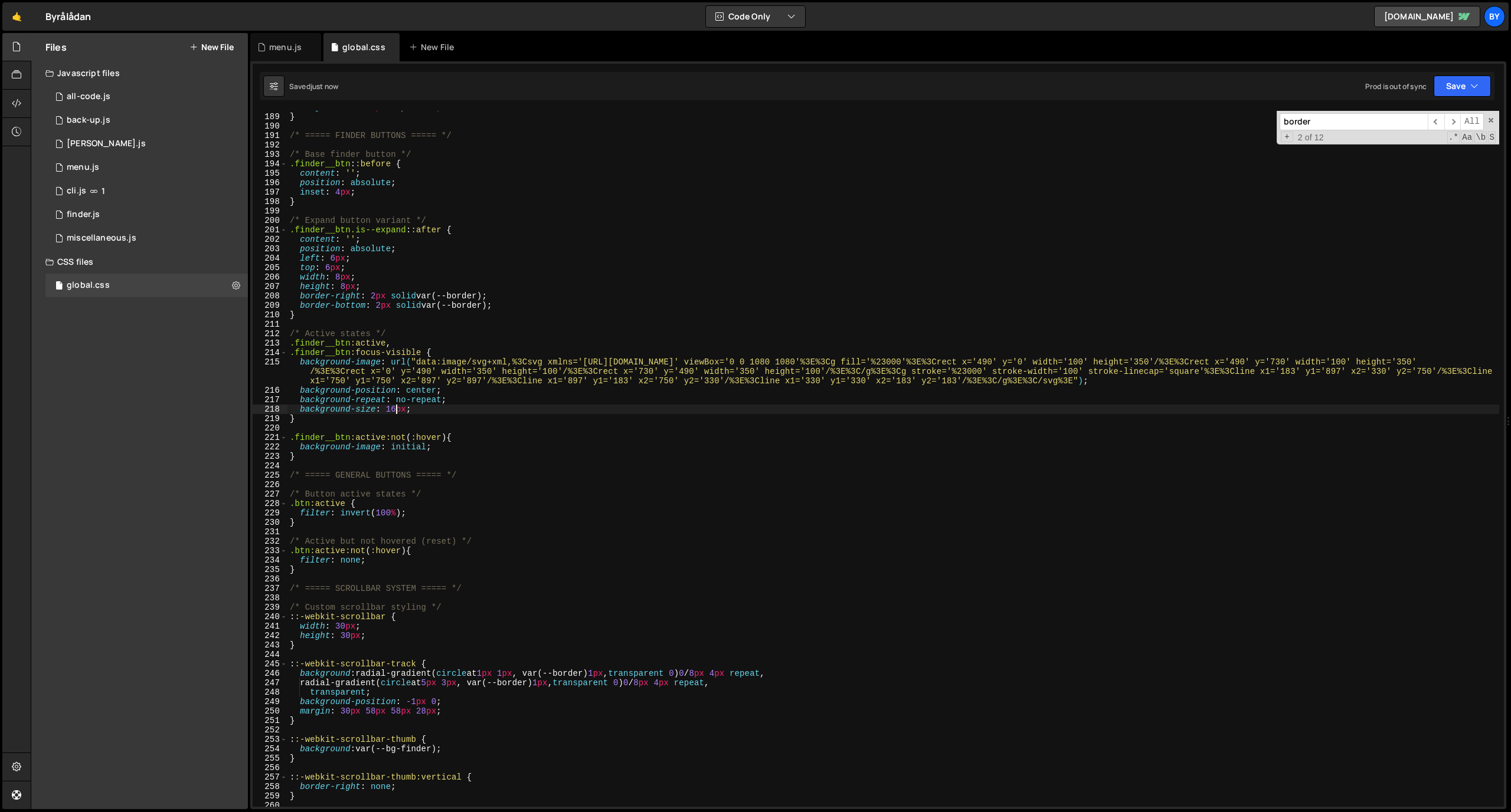
drag, startPoint x: 396, startPoint y: 410, endPoint x: 477, endPoint y: 438, distance: 85.7
click at [395, 410] on div "margin-left : -2 px !important ; } /* ===== FINDER BUTTONS ===== */ /* Base fin…" at bounding box center [893, 460] width 1212 height 715
drag, startPoint x: 1456, startPoint y: 90, endPoint x: 1440, endPoint y: 111, distance: 26.4
click at [991, 94] on button "Save" at bounding box center [1462, 86] width 57 height 21
click at [991, 113] on div "Save to Staging S" at bounding box center [1422, 115] width 123 height 12
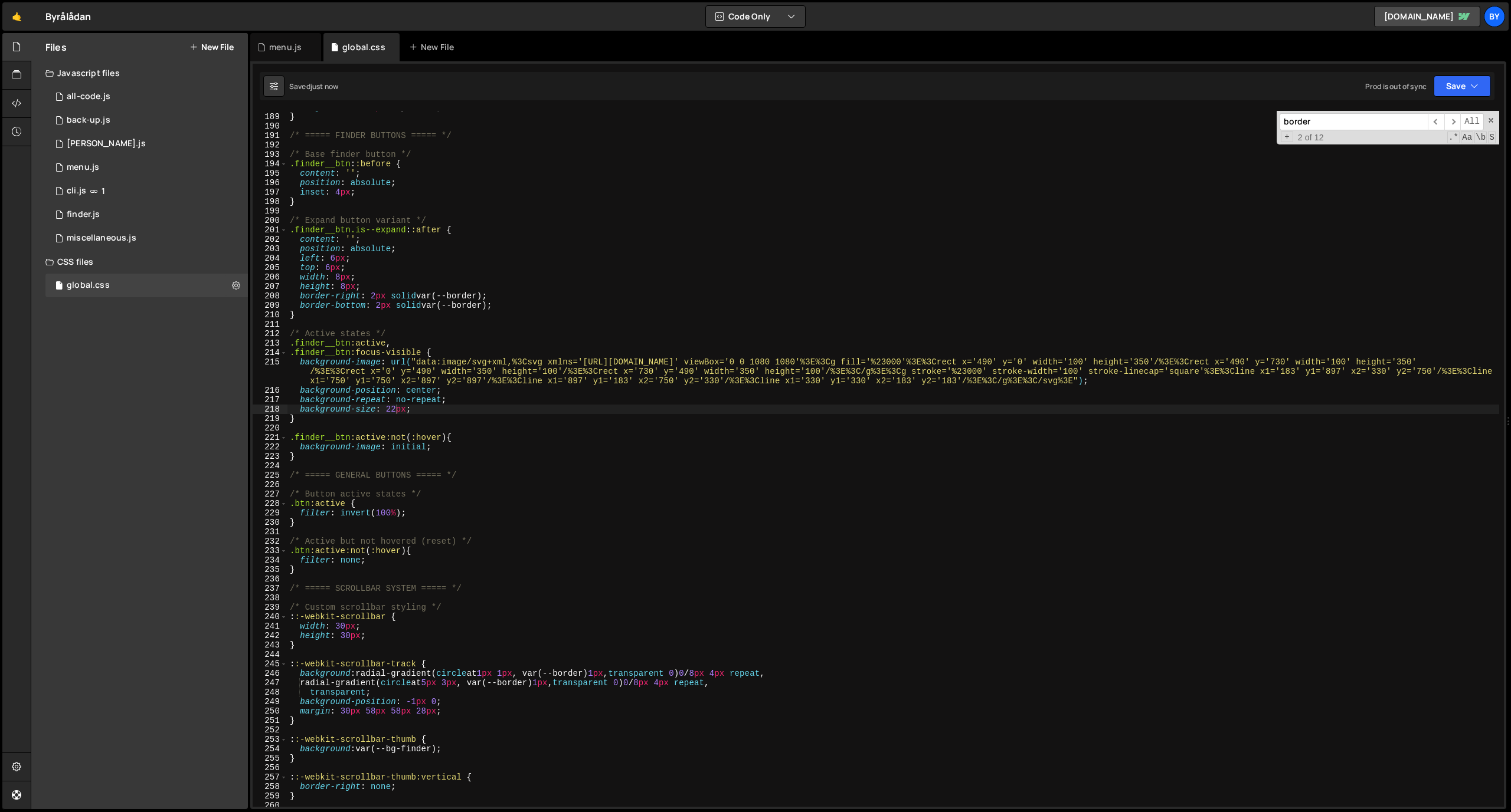
click at [395, 411] on div "margin-left : -2 px !important ; } /* ===== FINDER BUTTONS ===== */ /* Base fin…" at bounding box center [893, 460] width 1212 height 715
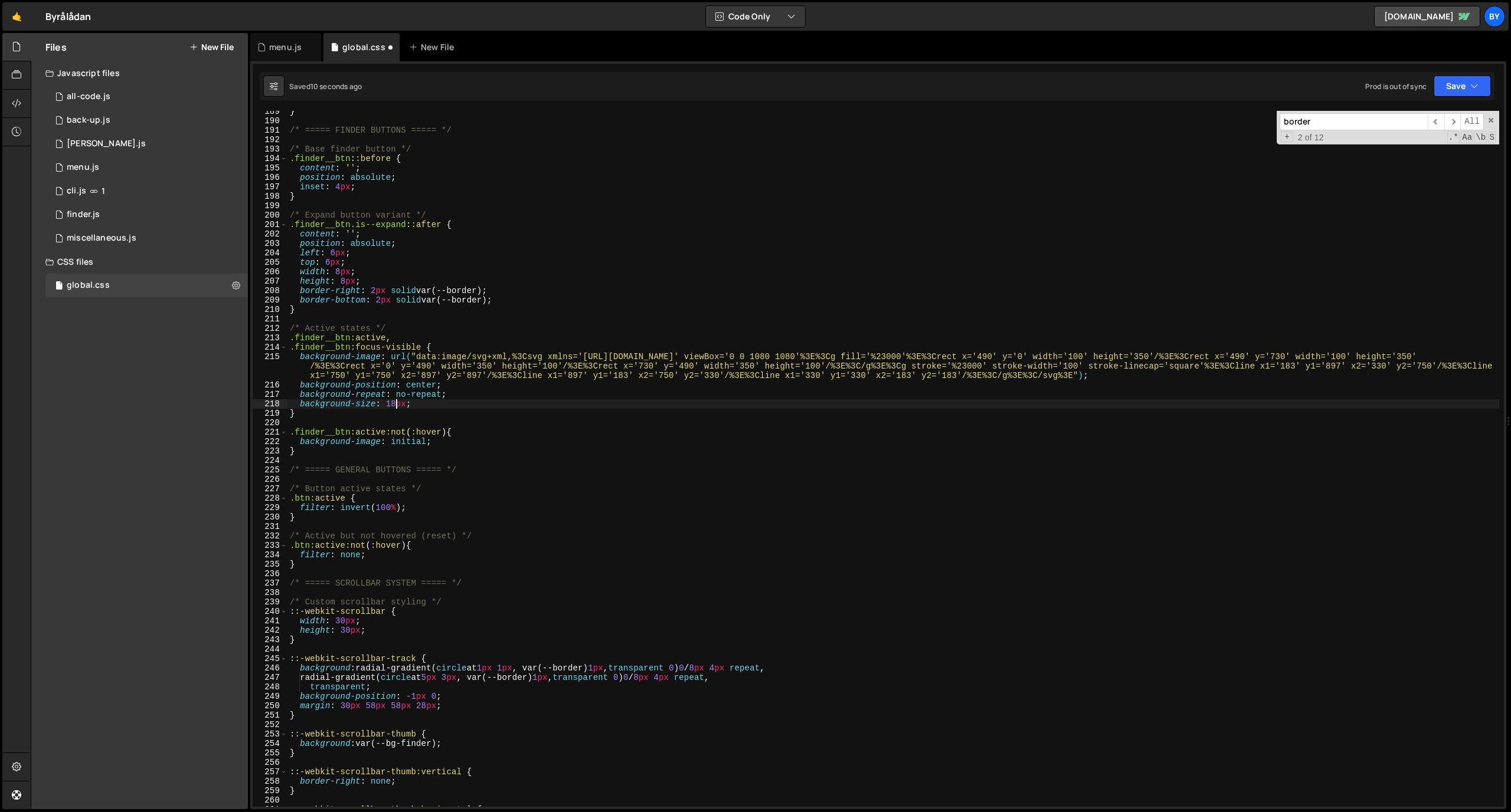
drag, startPoint x: 903, startPoint y: 400, endPoint x: 921, endPoint y: 406, distance: 19.0
click at [903, 400] on div "} /* ===== FINDER BUTTONS ===== */ /* Base finder button */ .finder__btn : :bef…" at bounding box center [893, 464] width 1212 height 715
type textarea "background-size: 18px;"
click at [991, 90] on div "Prod is out of sync Upgrade to Edit Save Save to Staging S Saved 10 seconds ago…" at bounding box center [1428, 86] width 126 height 21
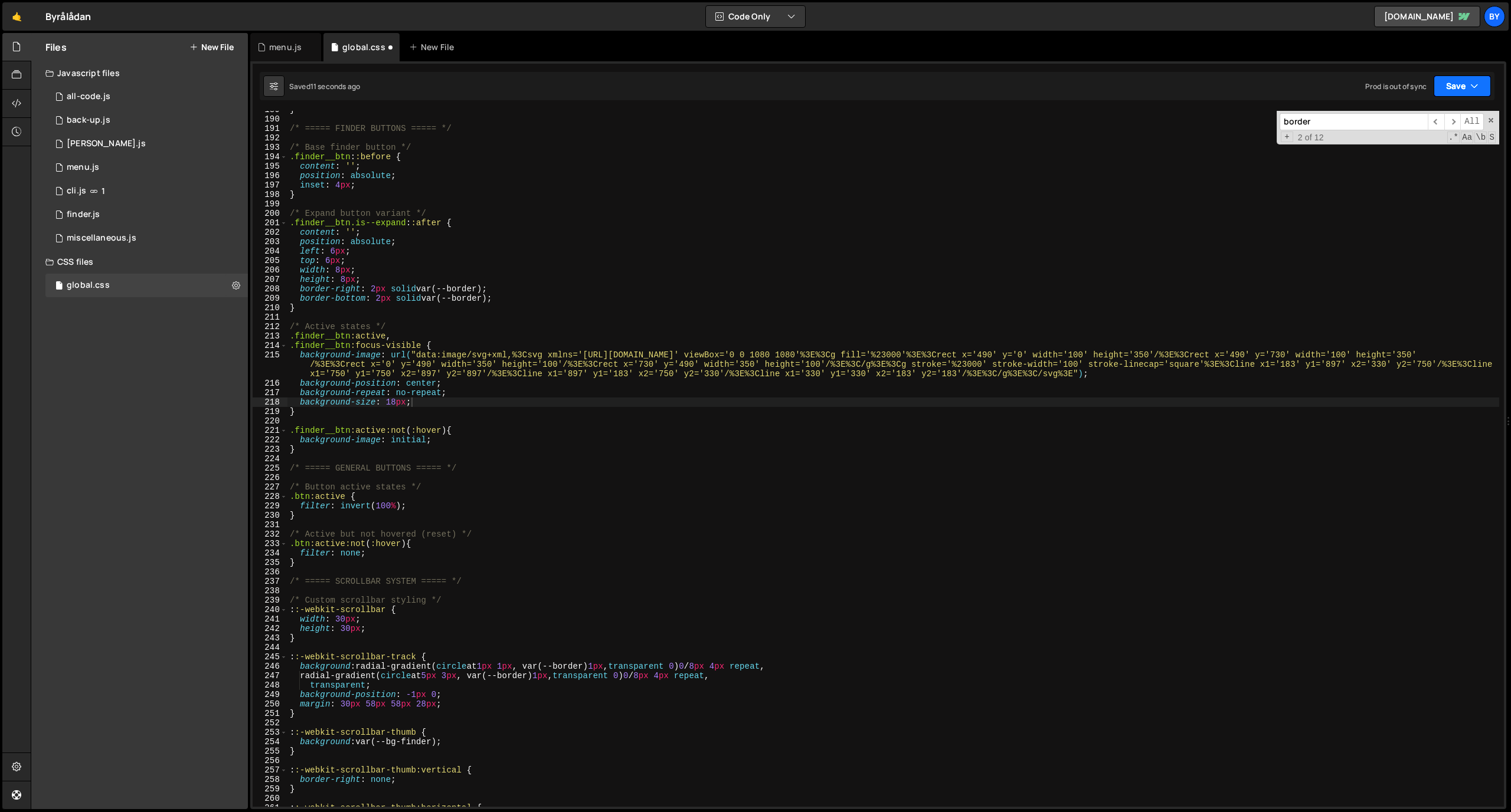
drag, startPoint x: 1442, startPoint y: 92, endPoint x: 1435, endPoint y: 99, distance: 9.9
click at [991, 96] on button "Save" at bounding box center [1462, 86] width 57 height 21
click at [991, 126] on div "11 seconds ago" at bounding box center [1406, 127] width 50 height 10
click at [728, 399] on div "} /* ===== FINDER BUTTONS ===== */ /* Base finder button */ .finder__btn : :bef…" at bounding box center [893, 462] width 1212 height 715
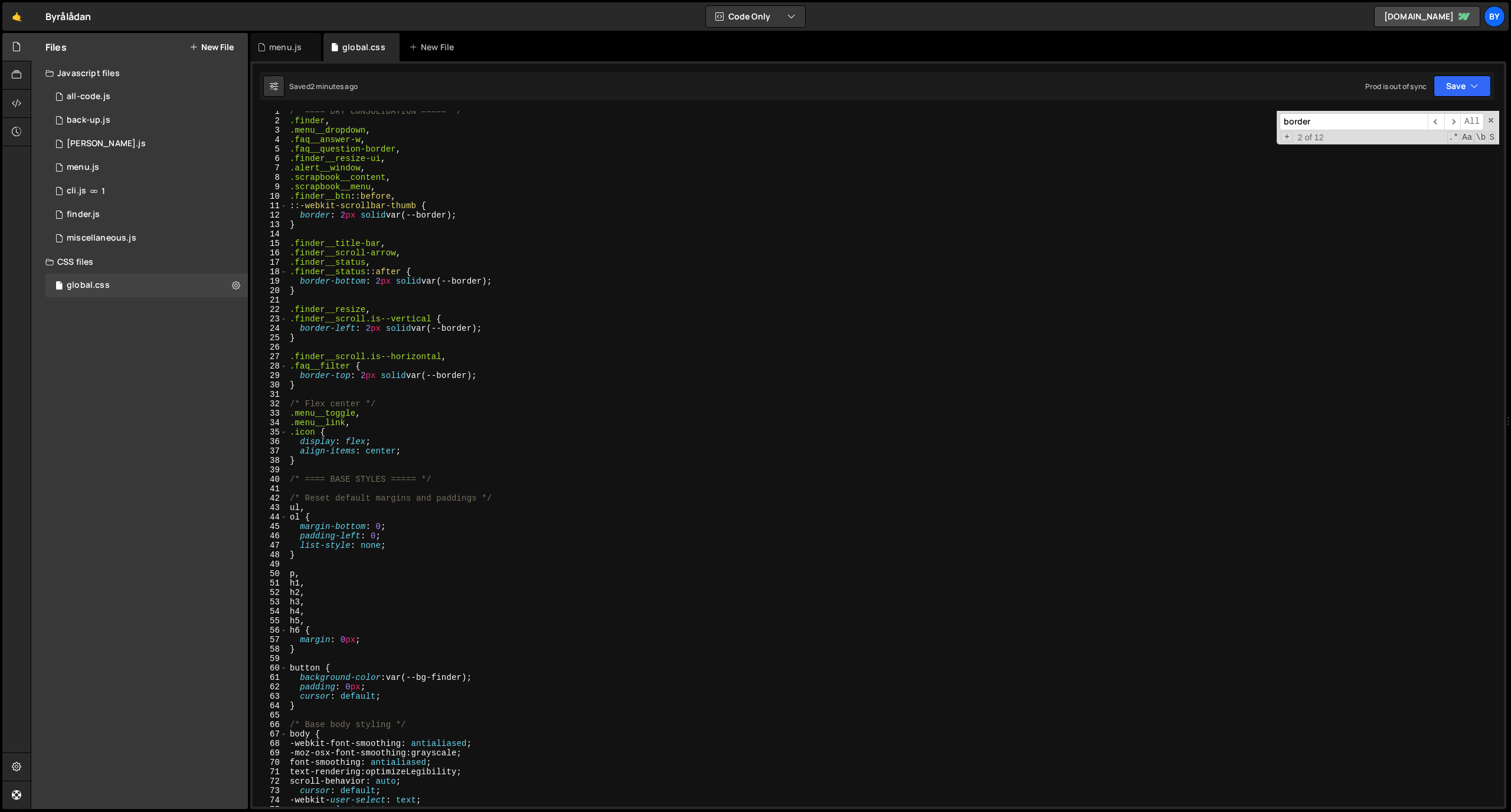
scroll to position [0, 0]
click at [711, 398] on div "/* ==== DRY CONSOLIDATION ===== */ .finder , .menu__dropdown , .faq__answer-w ,…" at bounding box center [893, 468] width 1212 height 715
type textarea "}"
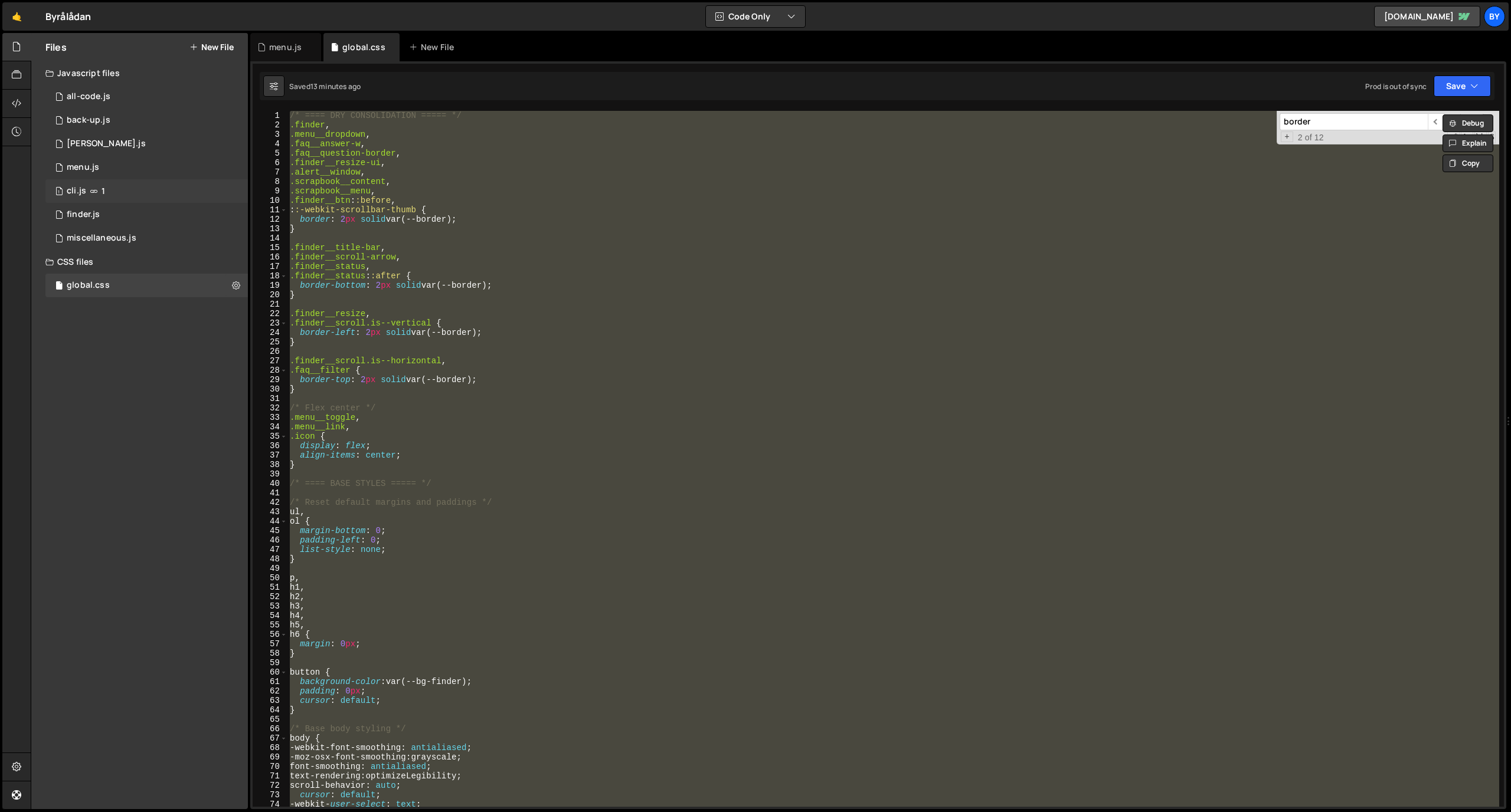
click at [131, 191] on div "1 cli.js 1" at bounding box center [147, 191] width 203 height 23
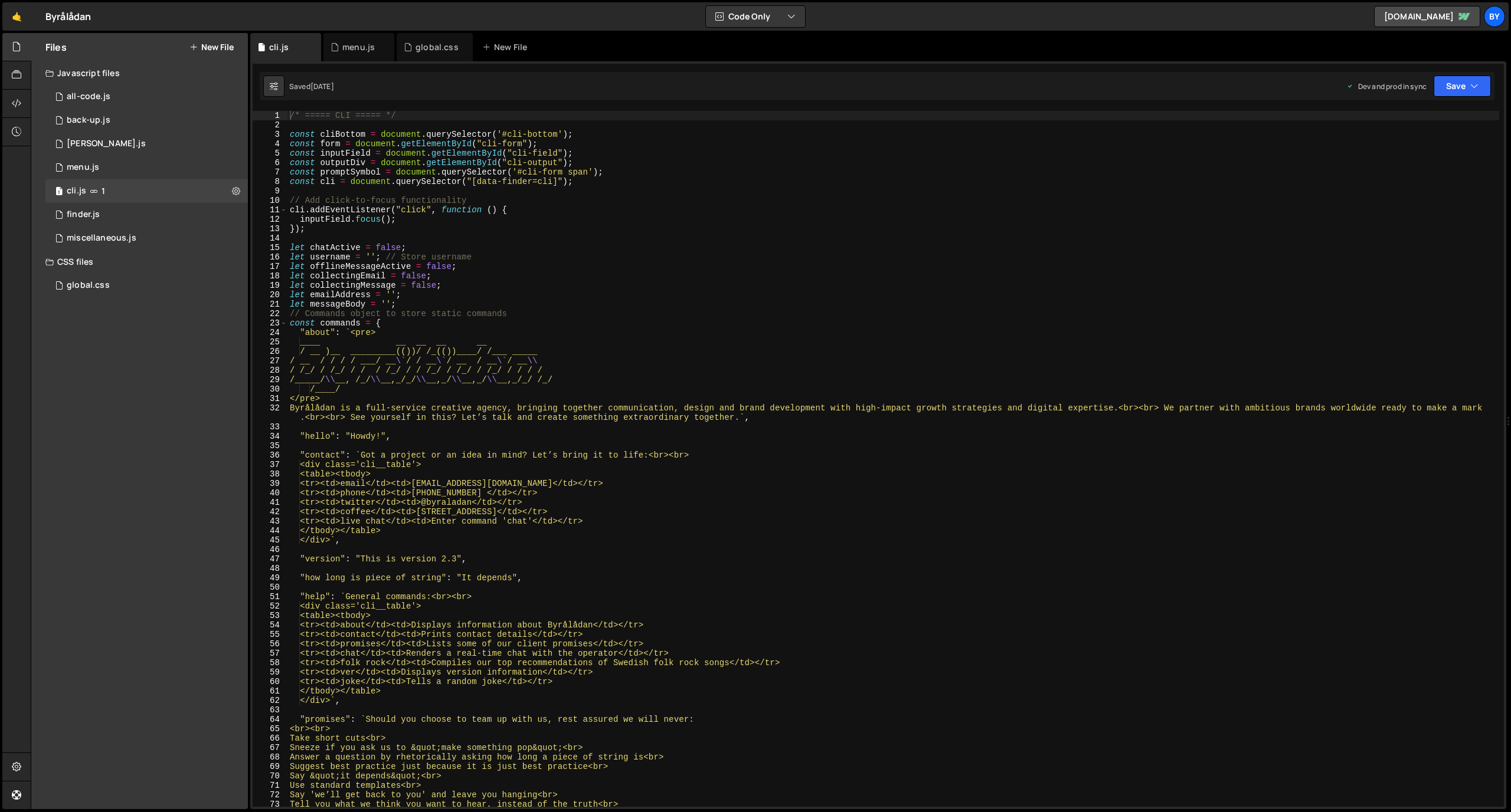
drag, startPoint x: 665, startPoint y: 350, endPoint x: 667, endPoint y: 377, distance: 27.1
click at [665, 351] on div "/* ===== CLI ===== */ const cliBottom = document . querySelector ( '#cli-bottom…" at bounding box center [893, 468] width 1212 height 715
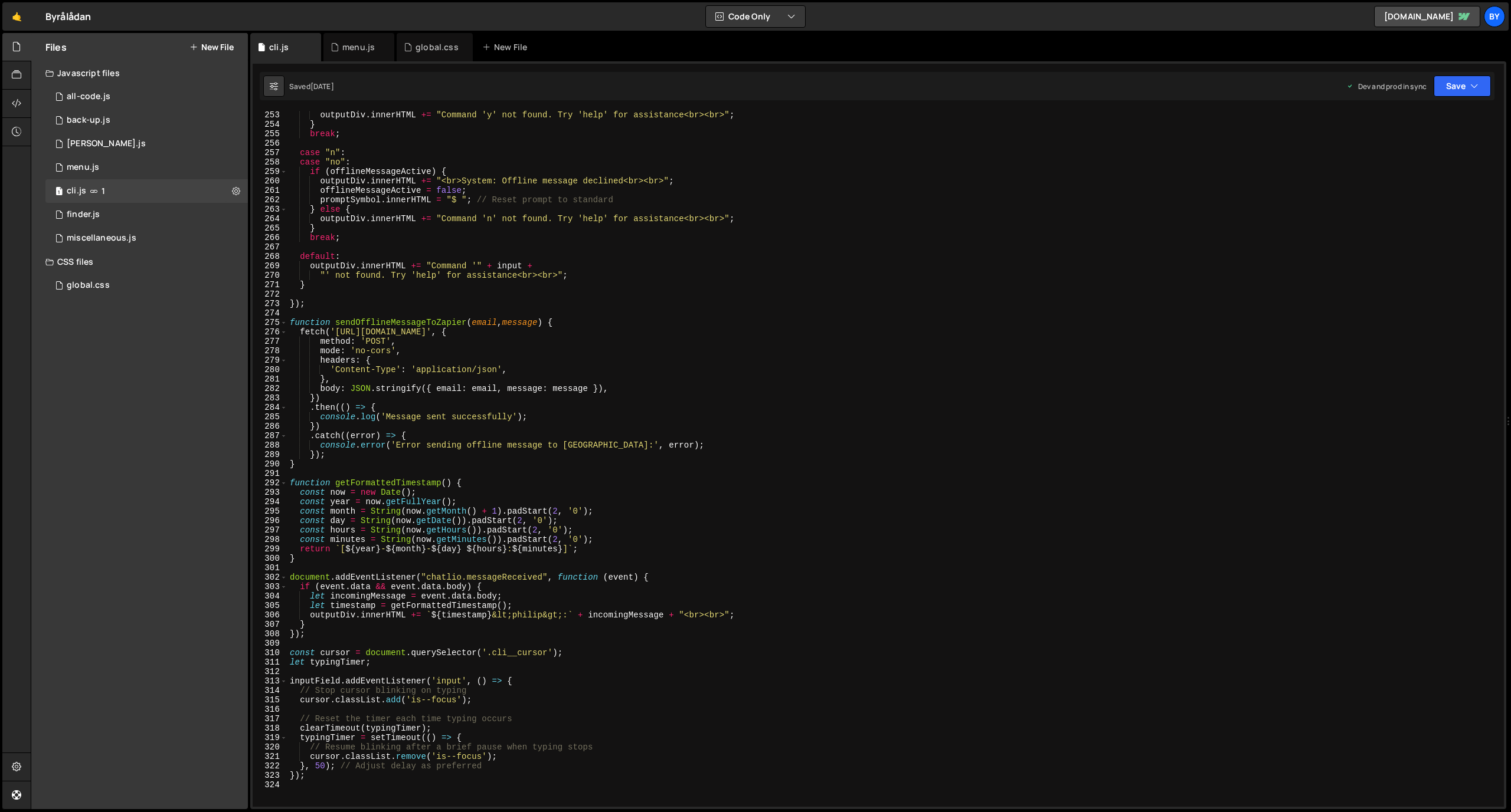
scroll to position [2714, 0]
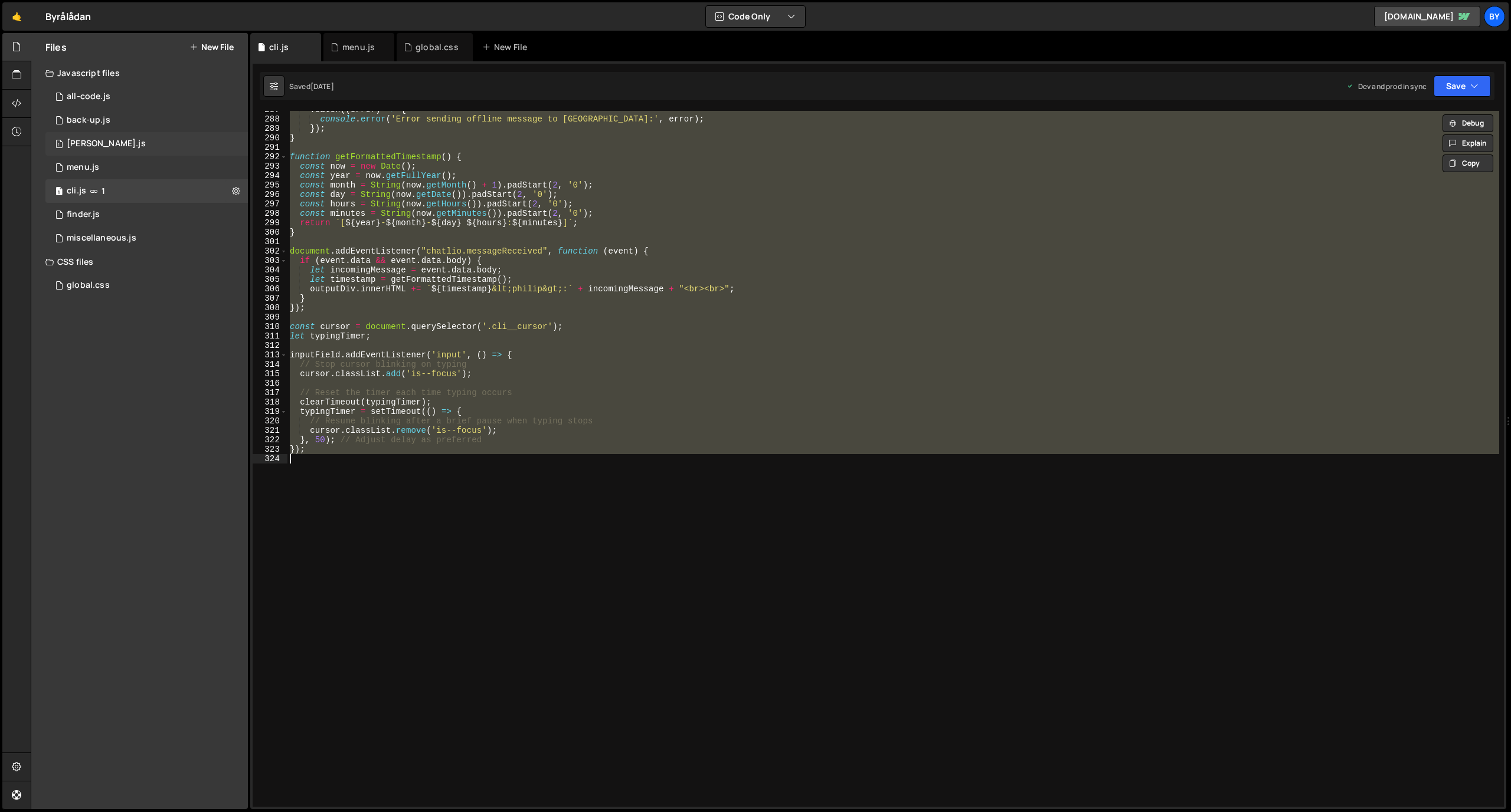
click at [123, 136] on div "1 [PERSON_NAME].js 0" at bounding box center [147, 143] width 203 height 23
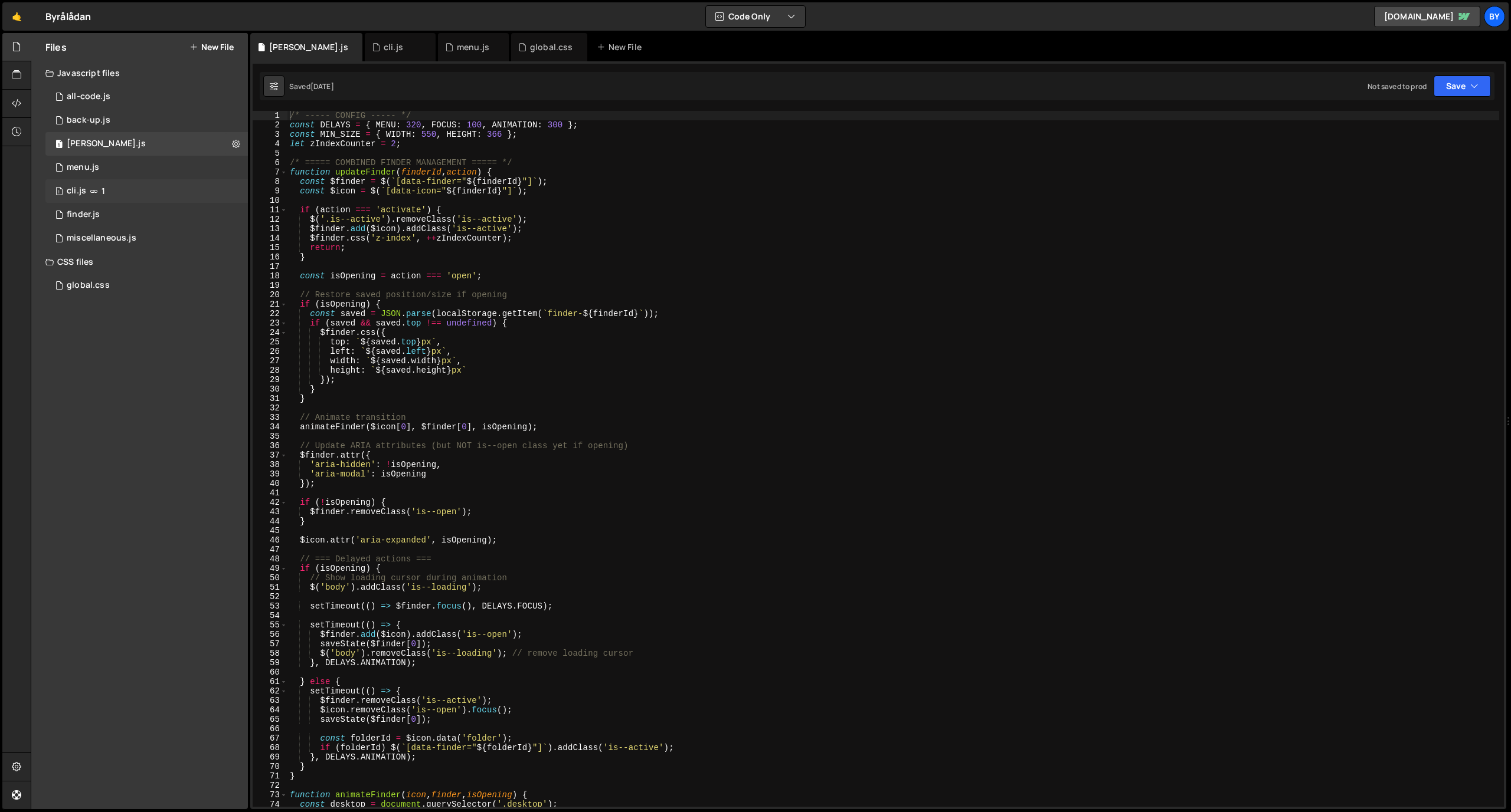
click at [127, 183] on div "1 cli.js 1" at bounding box center [147, 191] width 203 height 23
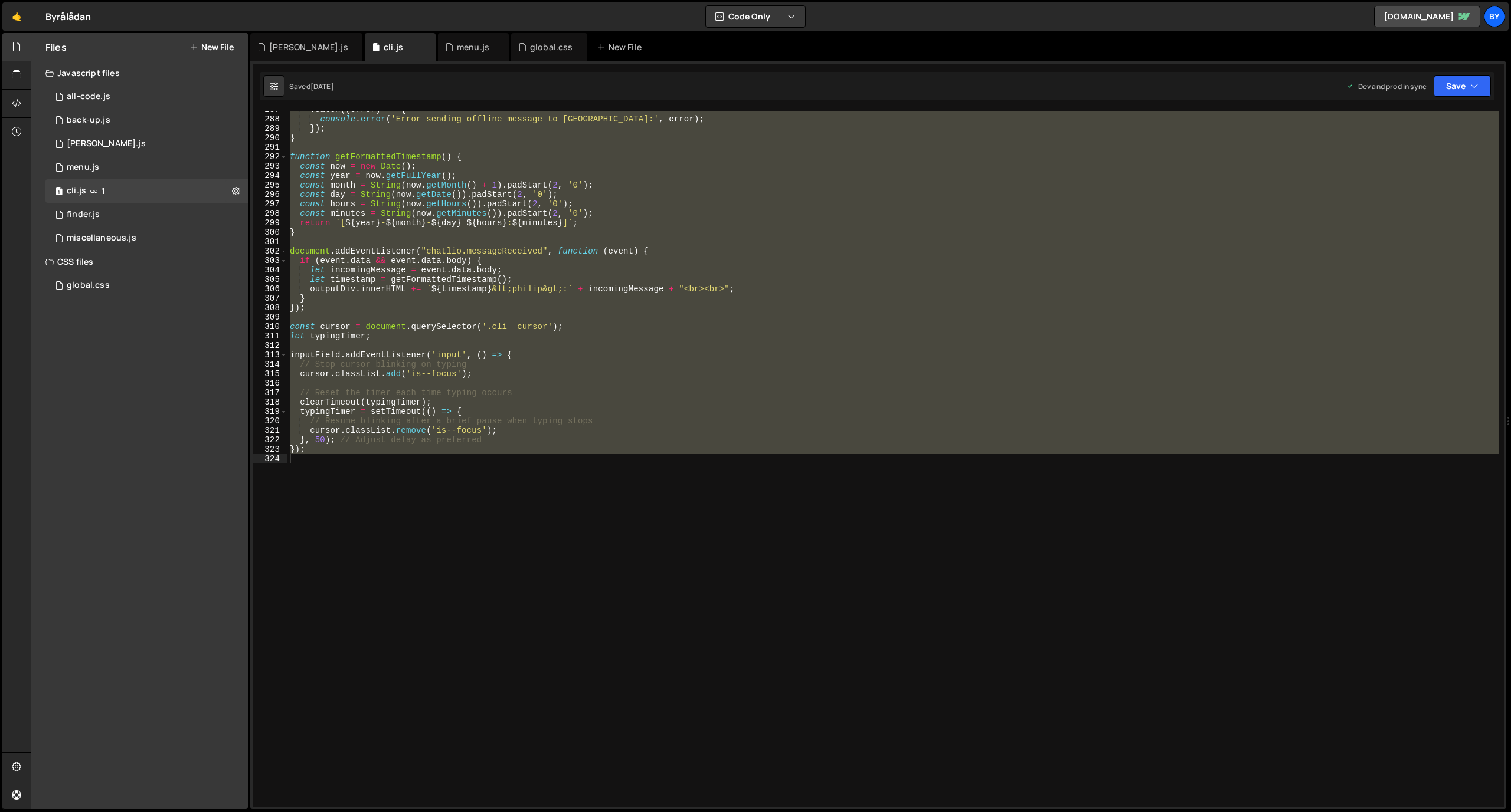
click at [619, 312] on div ". catch (( error ) => { console . error ( 'Error sending offline message to Zap…" at bounding box center [893, 458] width 1212 height 696
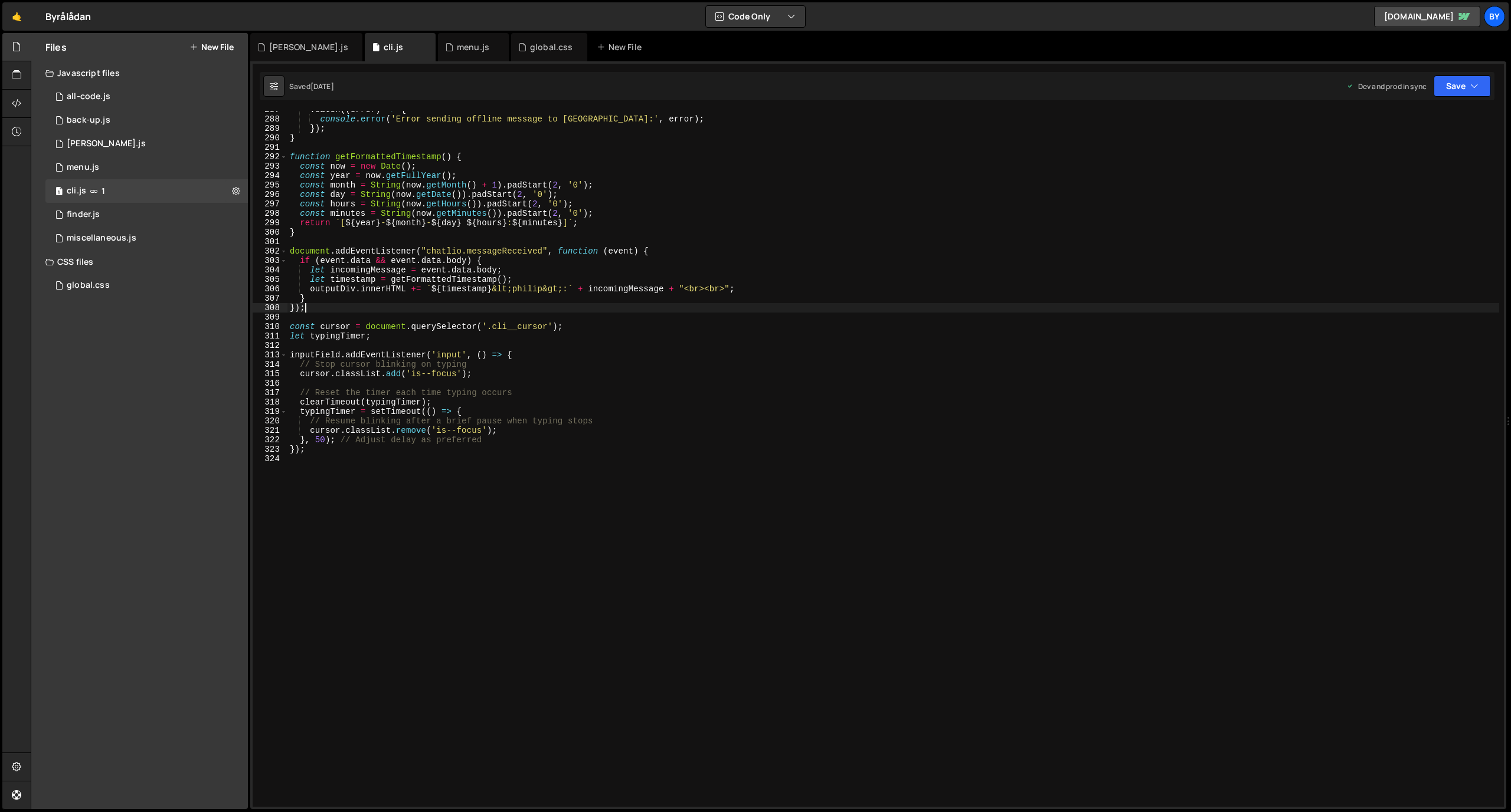
scroll to position [7792, 0]
type textarea "});"
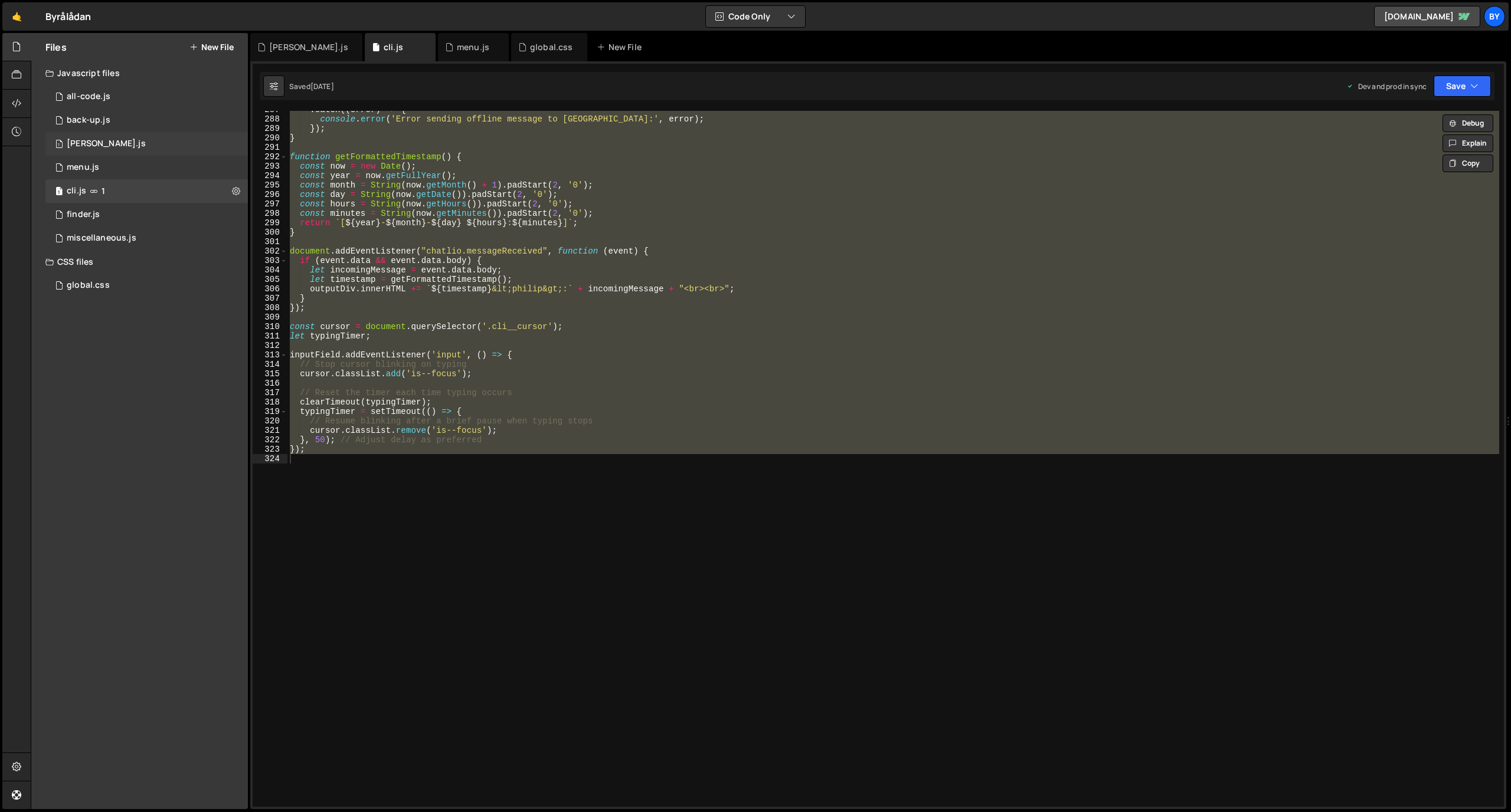
click at [121, 141] on div "1 [PERSON_NAME].js 0" at bounding box center [147, 143] width 203 height 23
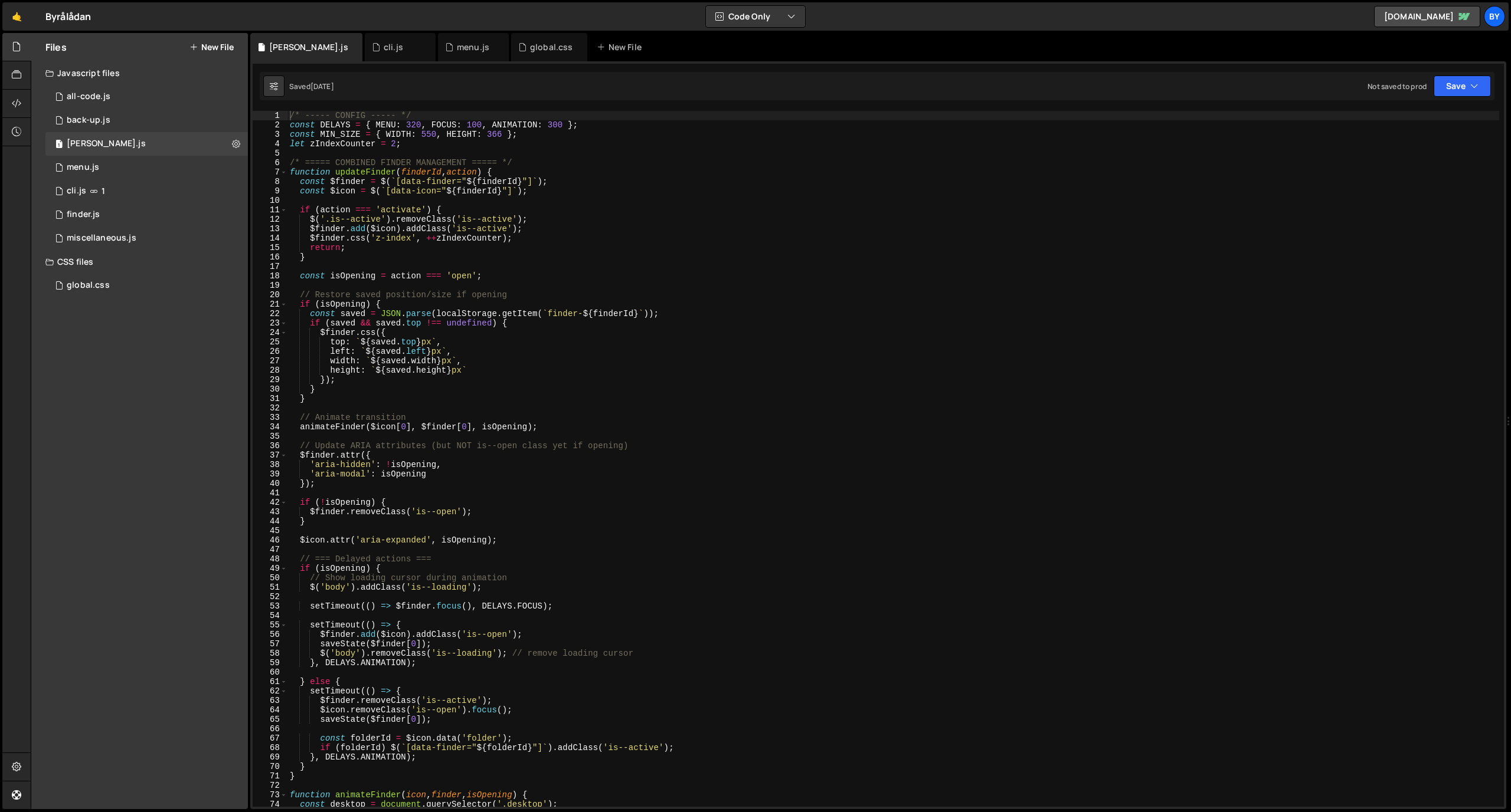
scroll to position [0, 0]
type textarea "if (isOpening) {"
click at [528, 306] on div "/* ----- CONFIG ----- */ const DELAYS = { MENU : 320 , FOCUS : 100 , ANIMATION …" at bounding box center [893, 468] width 1212 height 715
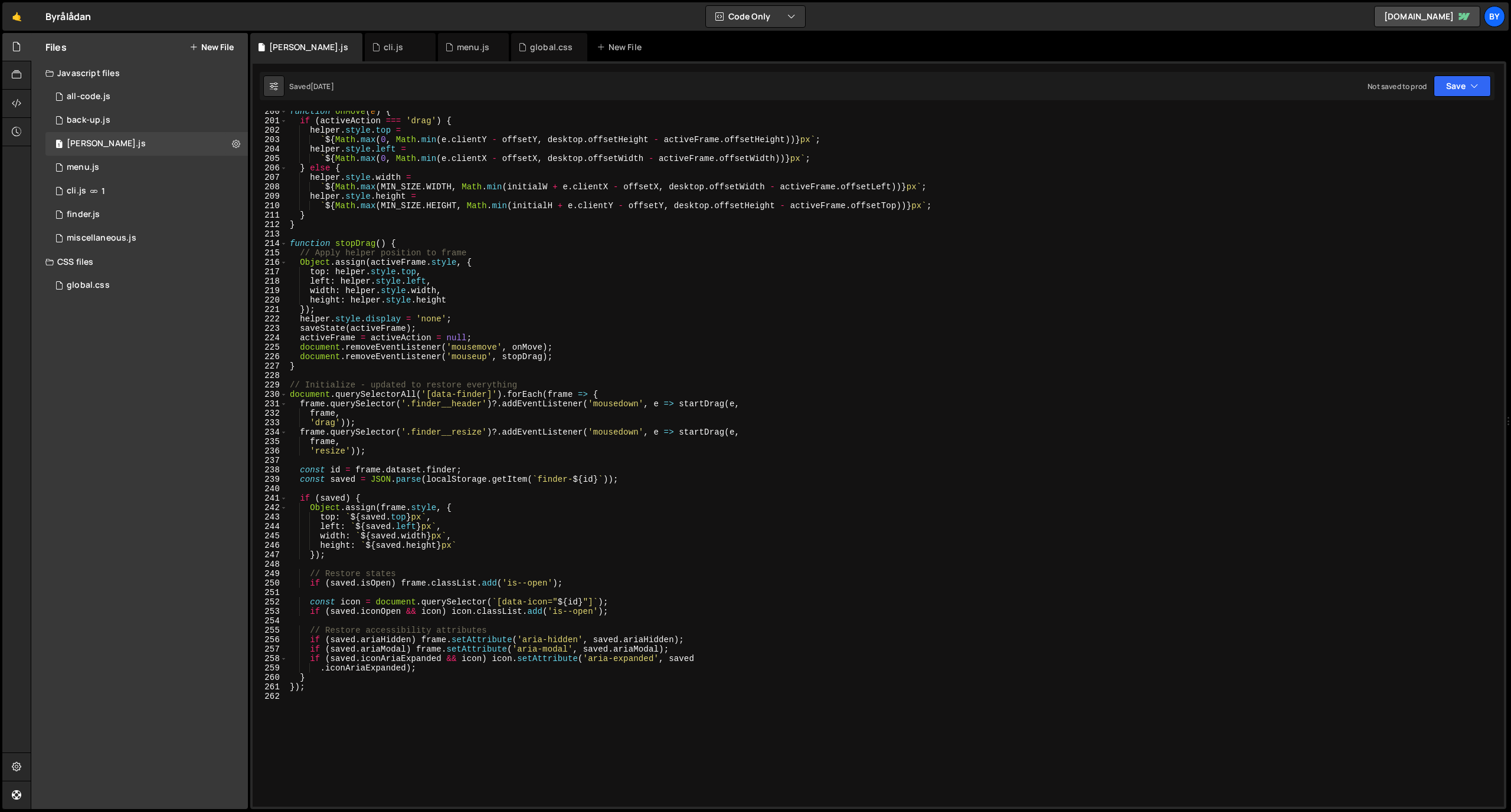
scroll to position [2120, 0]
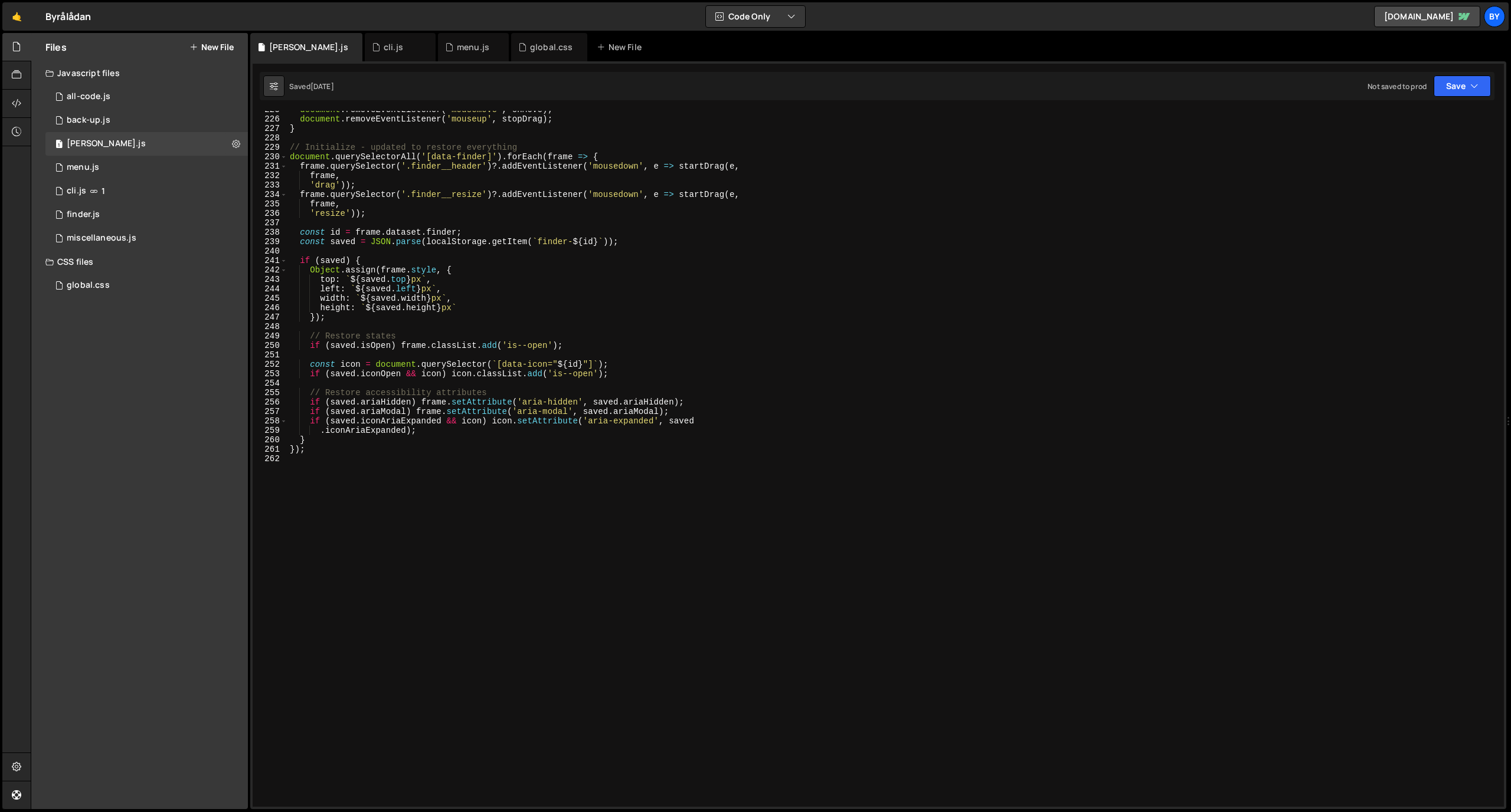
click at [523, 354] on div "document . removeEventListener ( 'mousemove' , onMove ) ; document . removeEven…" at bounding box center [893, 462] width 1212 height 715
type textarea "});"
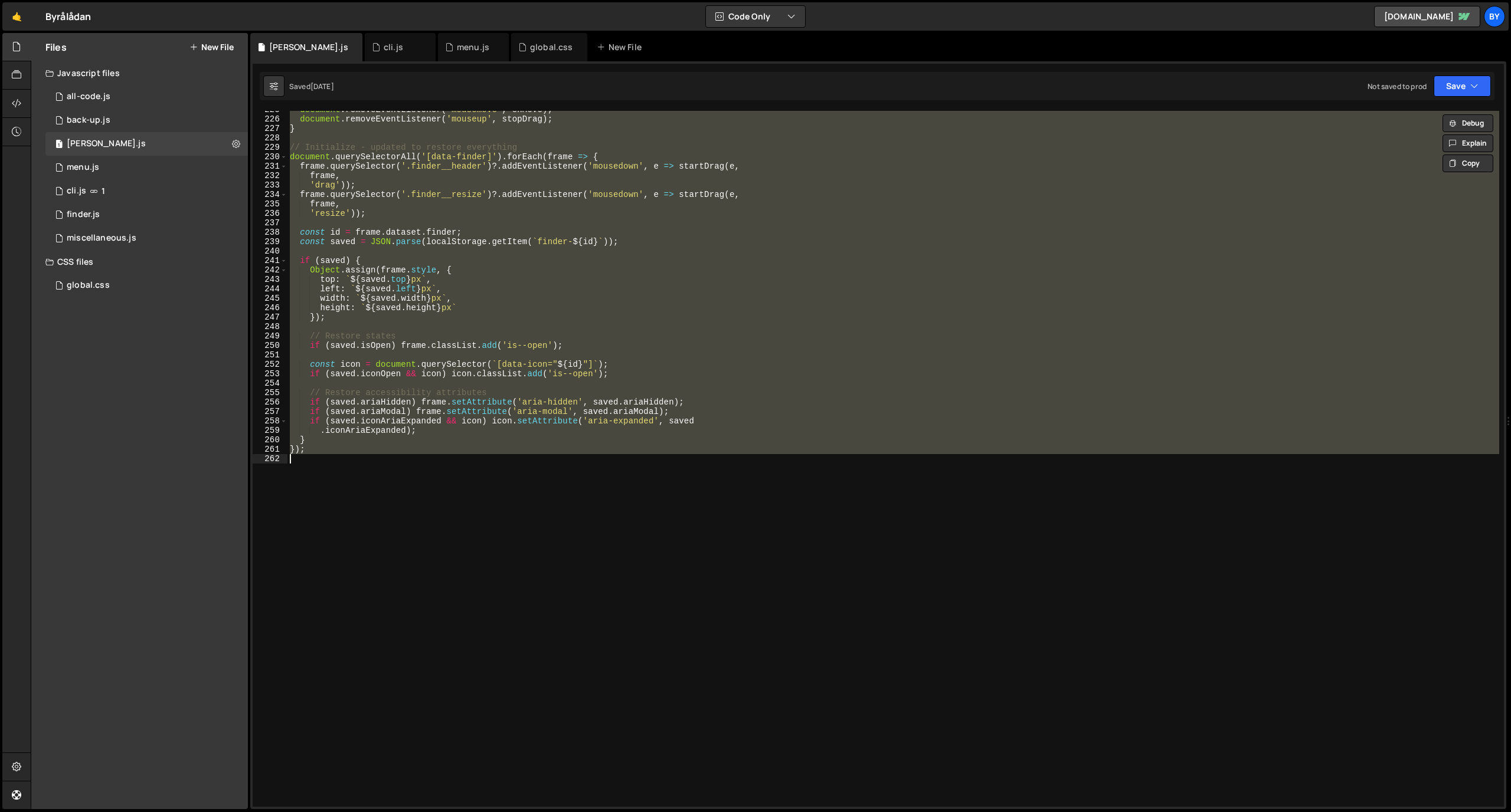
paste textarea
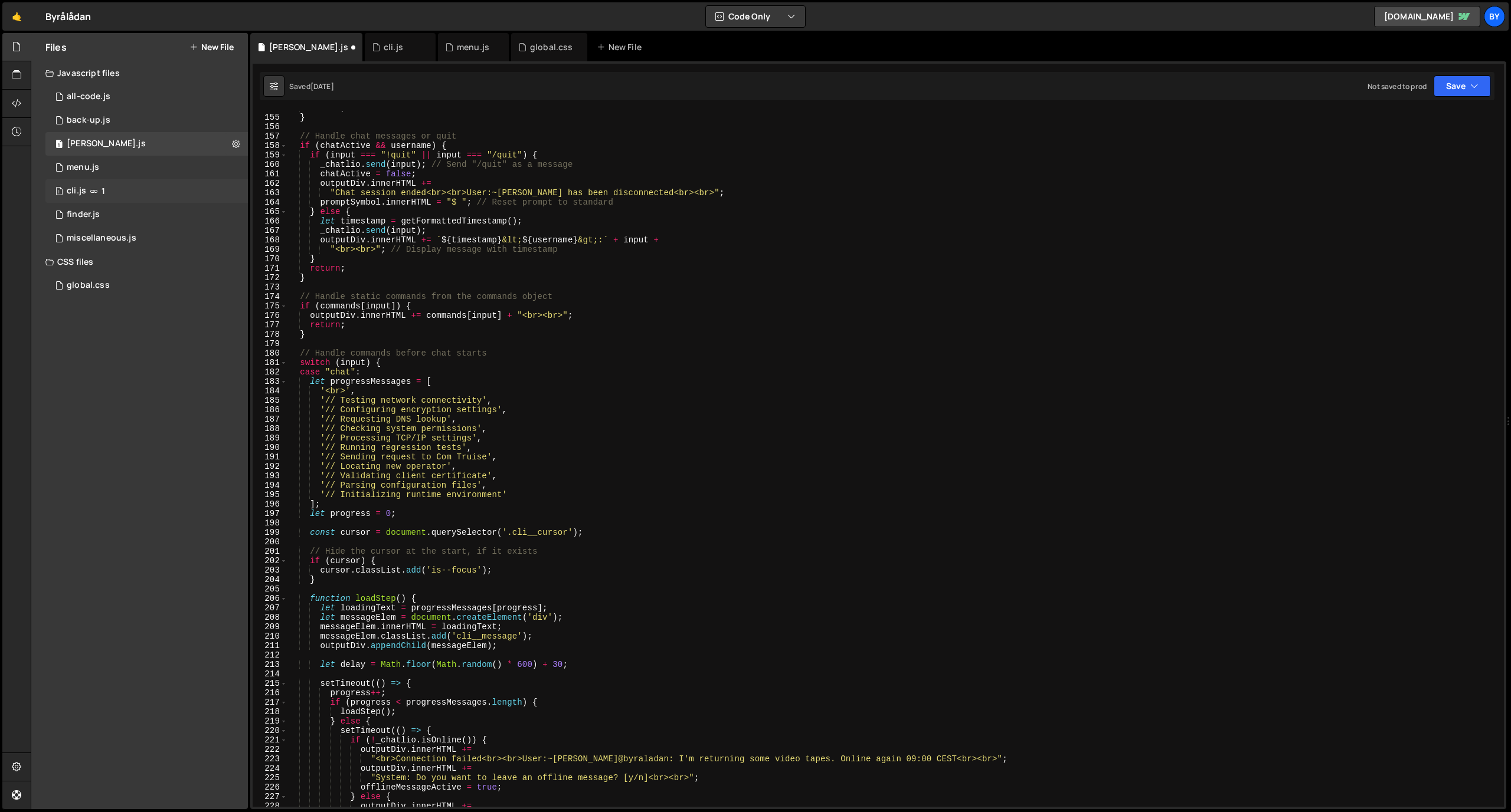
scroll to position [1461, 0]
click at [130, 183] on div "1 cli.js 1" at bounding box center [147, 191] width 203 height 23
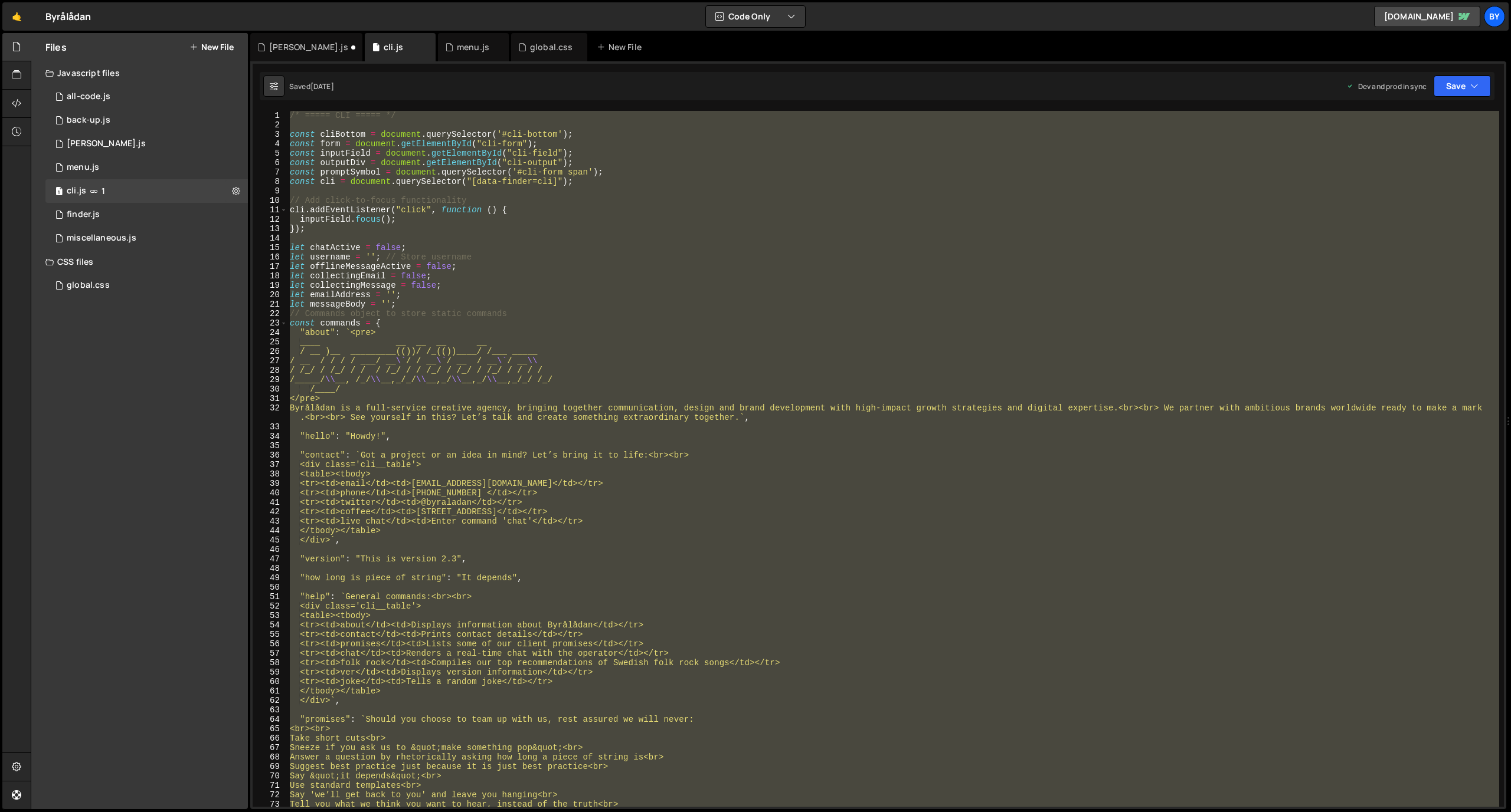
scroll to position [0, 0]
click at [491, 455] on div "/* ===== CLI ===== */ const cliBottom = document . querySelector ( '#cli-bottom…" at bounding box center [893, 458] width 1212 height 696
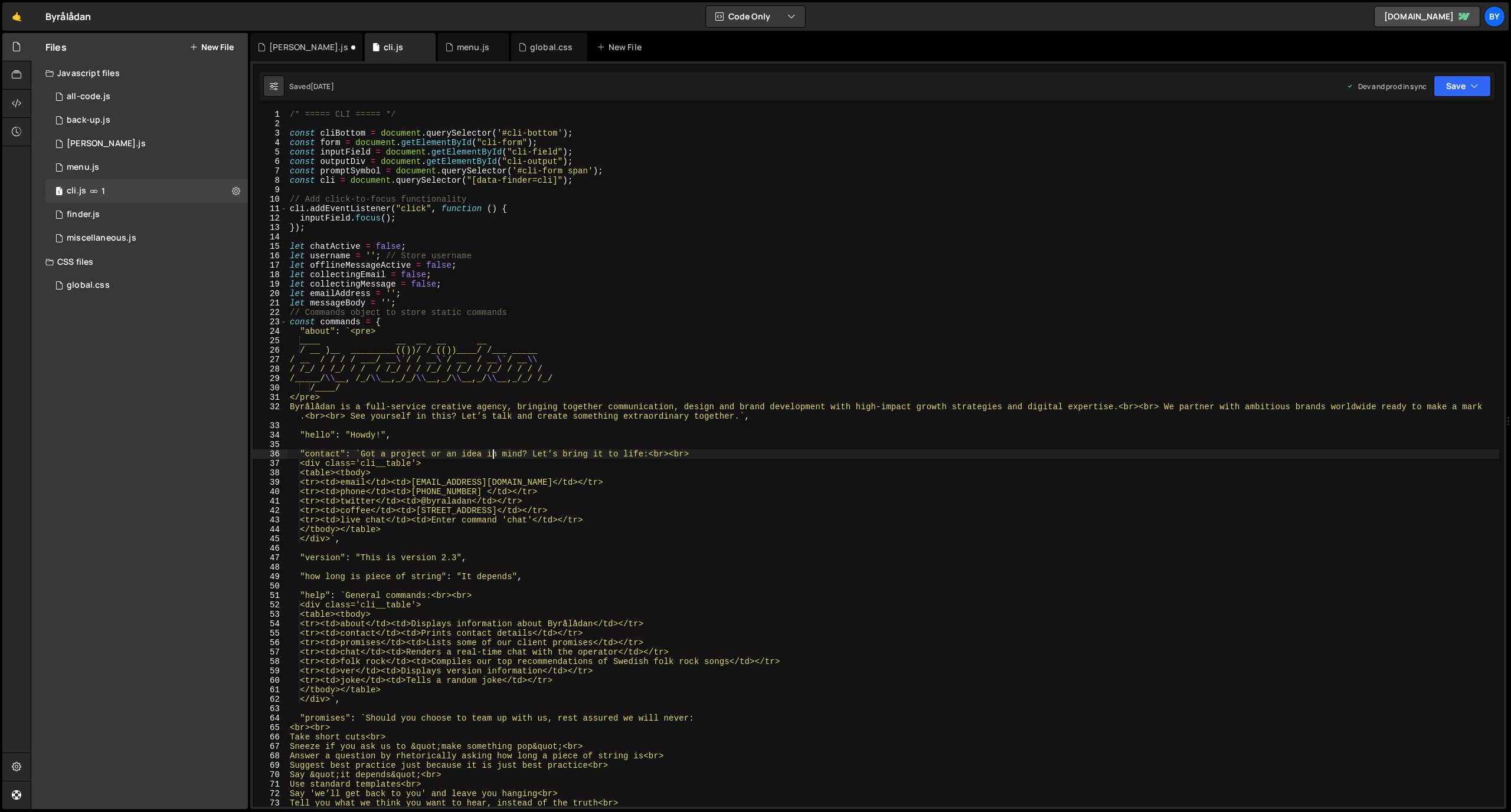
scroll to position [1, 0]
click at [439, 326] on div "/* ===== CLI ===== */ const cliBottom = document . querySelector ( '#cli-bottom…" at bounding box center [893, 467] width 1212 height 715
click at [413, 322] on div "/* ===== CLI ===== */ const cliBottom = document . querySelector ( '#cli-bottom…" at bounding box center [893, 458] width 1212 height 696
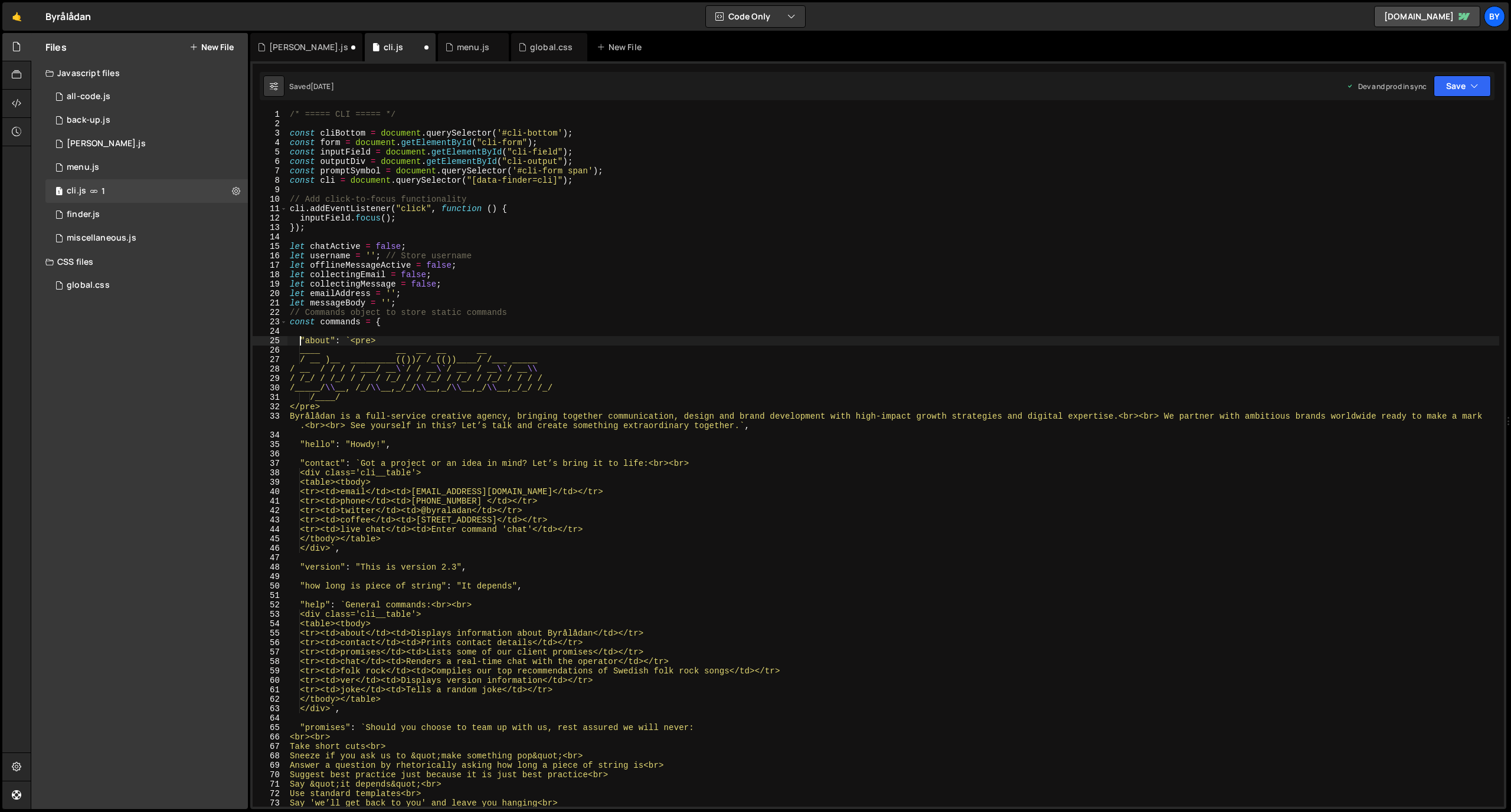
type textarea ""about": `<pre>"
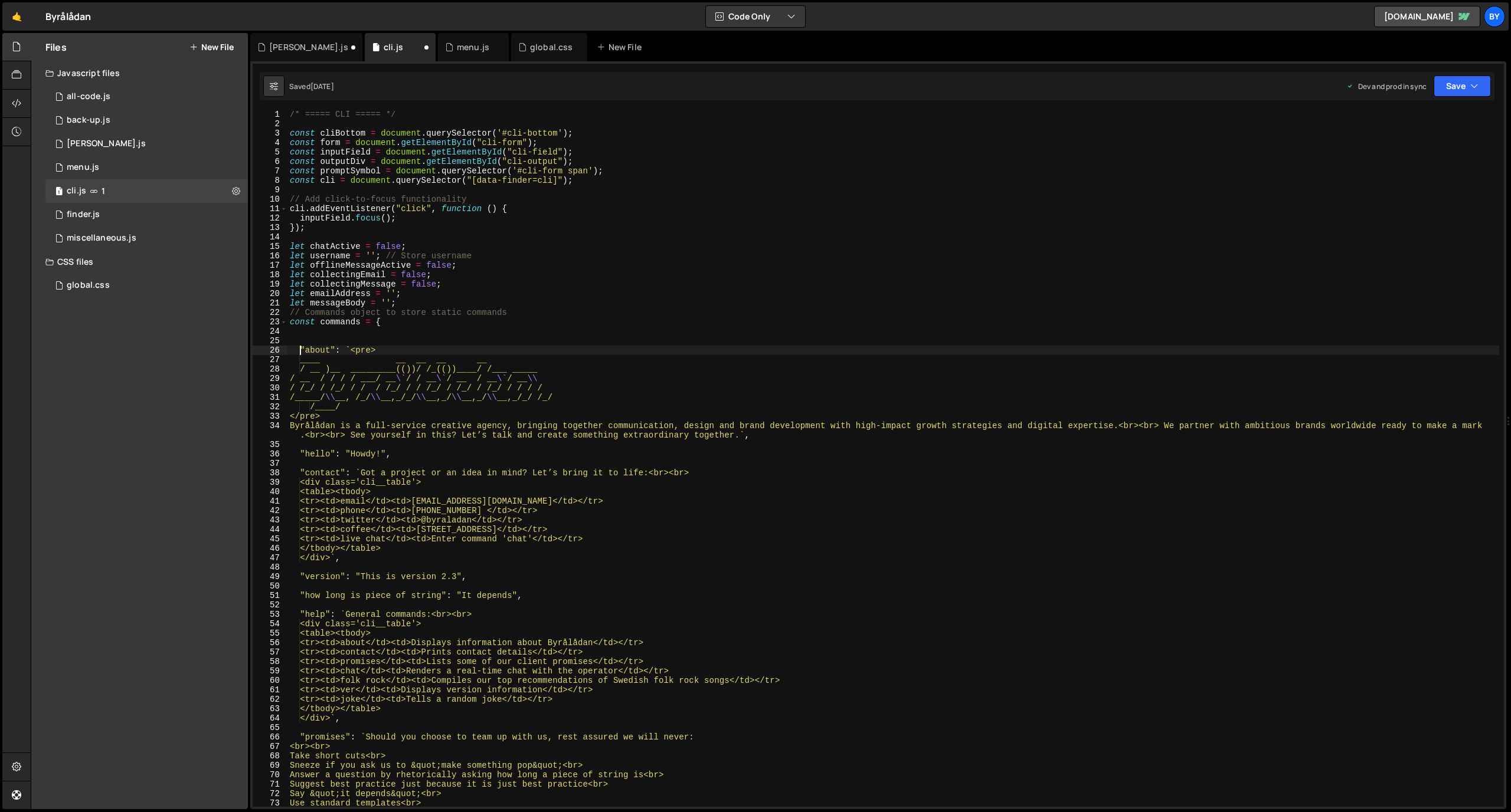
scroll to position [0, 0]
paste textarea "</pre>Perfect weather for creative work! ☕`"
type textarea "</pre>Perfect weather for creative work! ☕`"
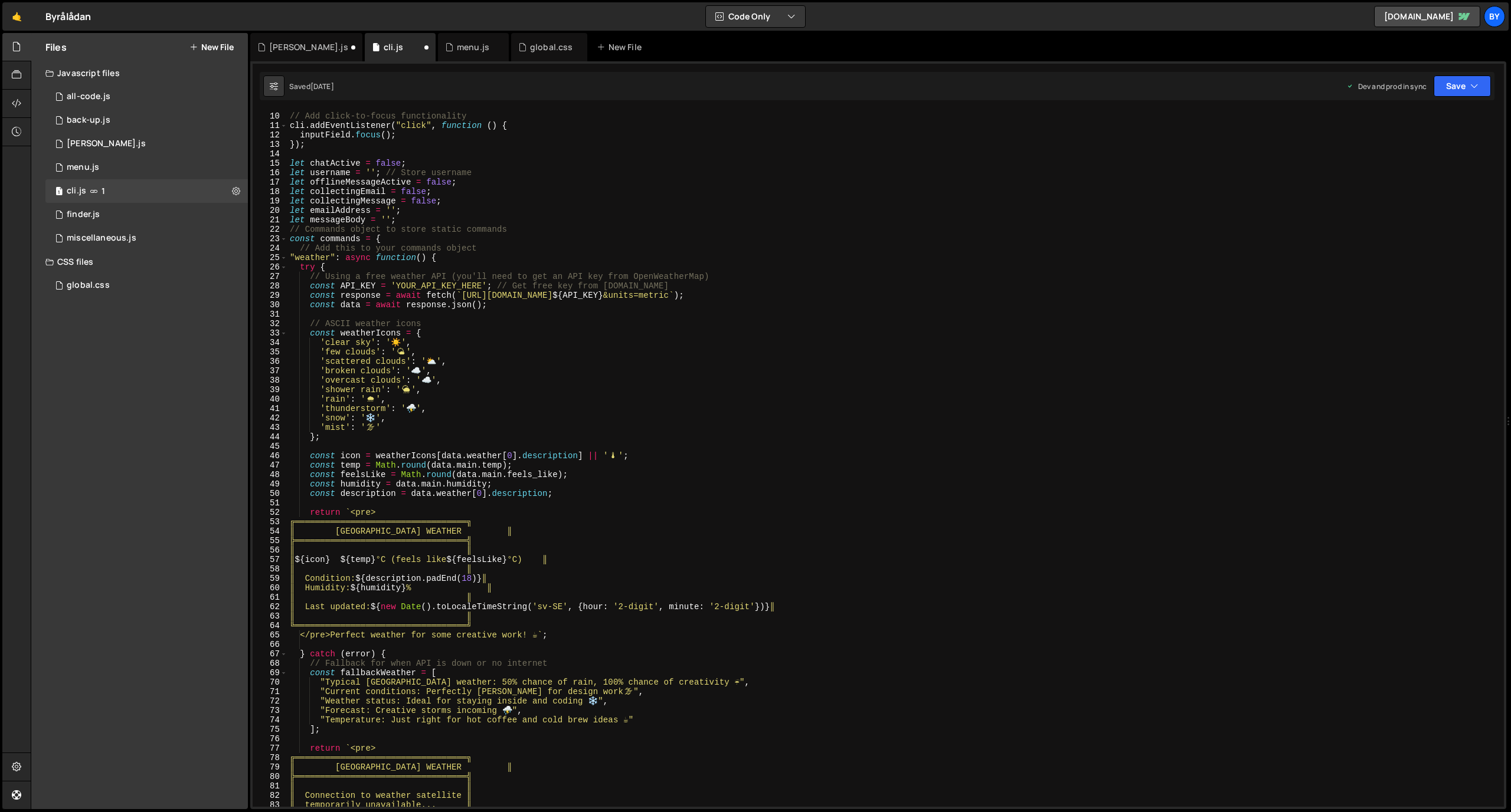
scroll to position [84, 0]
drag, startPoint x: 483, startPoint y: 289, endPoint x: 447, endPoint y: 302, distance: 38.3
click at [398, 288] on div "// Add click-to-focus functionality cli . addEventListener ( "click" , function…" at bounding box center [893, 460] width 1212 height 715
paste textarea
drag, startPoint x: 1453, startPoint y: 84, endPoint x: 1446, endPoint y: 91, distance: 9.9
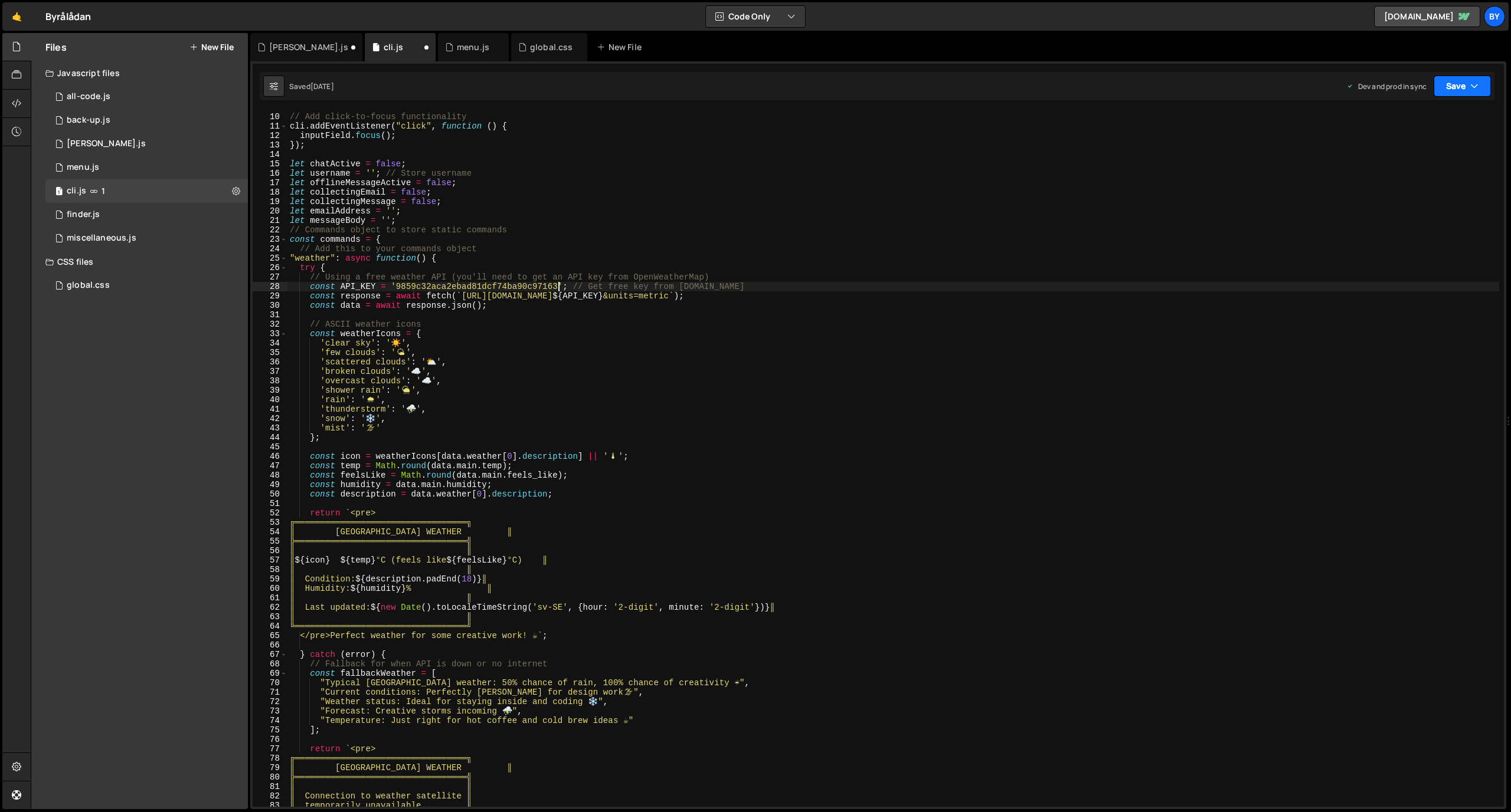
click at [991, 83] on button "Save" at bounding box center [1462, 86] width 57 height 21
click at [991, 113] on div "Save to Staging S" at bounding box center [1422, 115] width 123 height 12
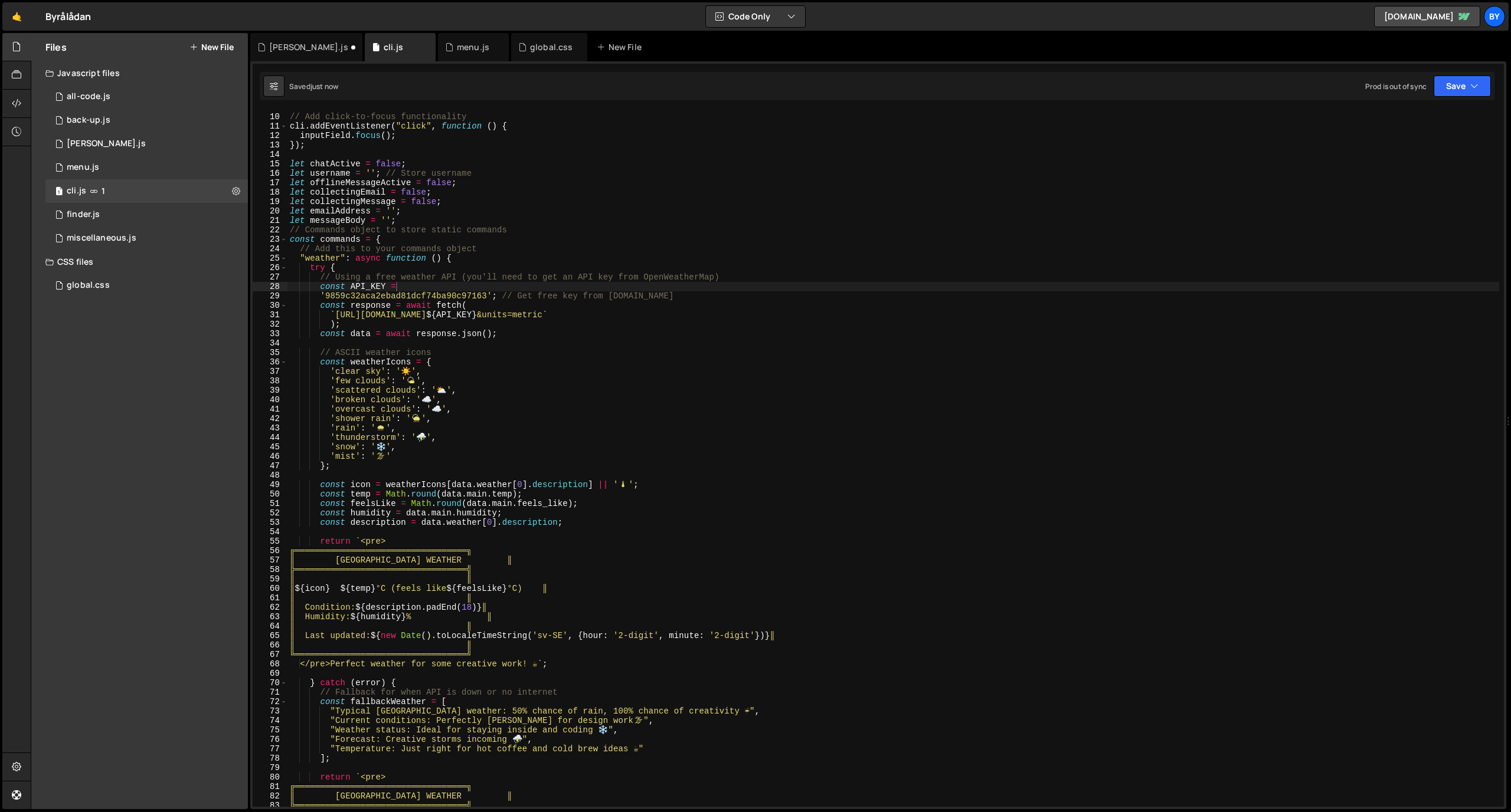
click at [331, 259] on div "// Add click-to-focus functionality cli . addEventListener ( "click" , function…" at bounding box center [893, 460] width 1212 height 715
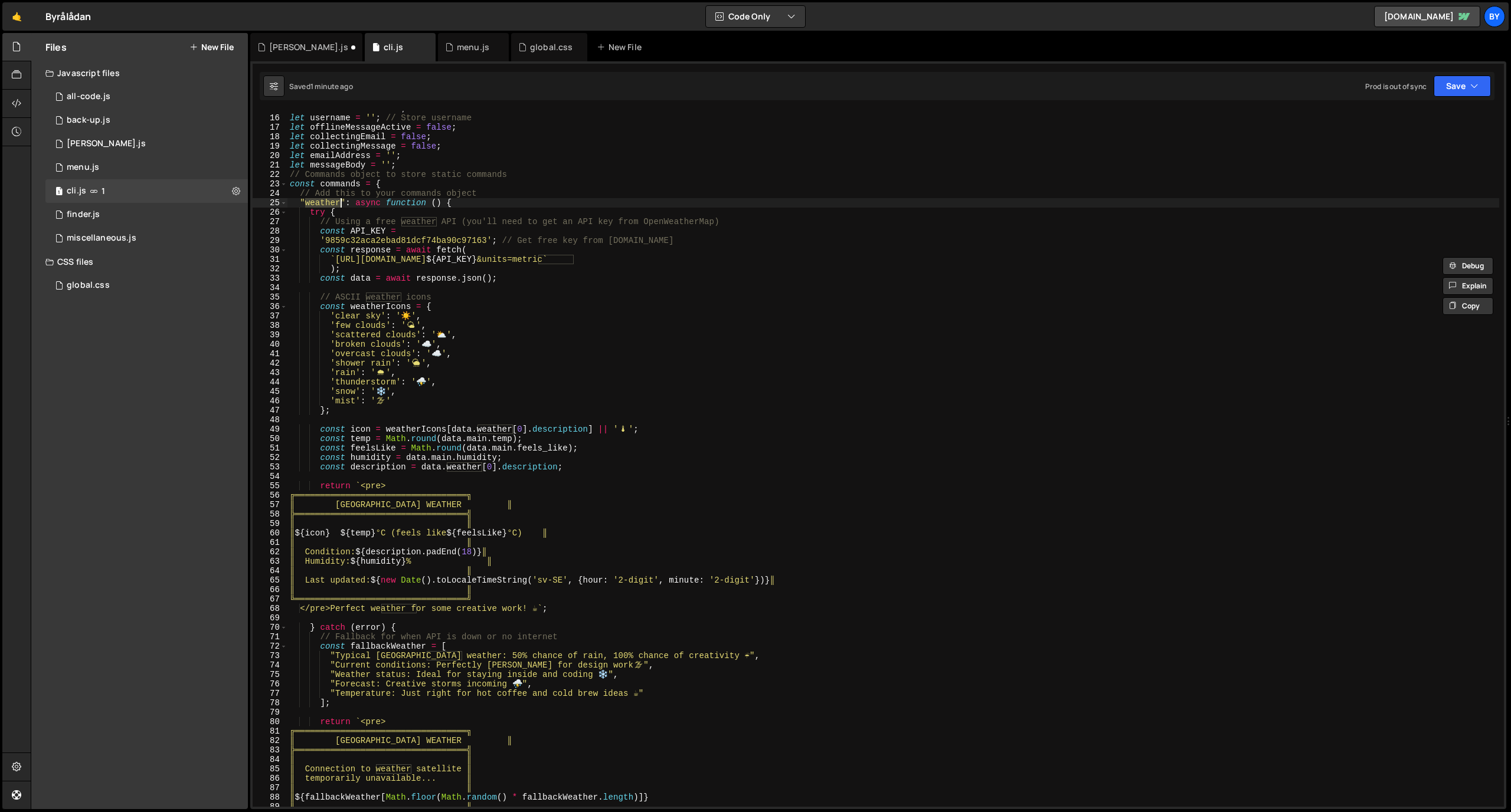
scroll to position [0, 0]
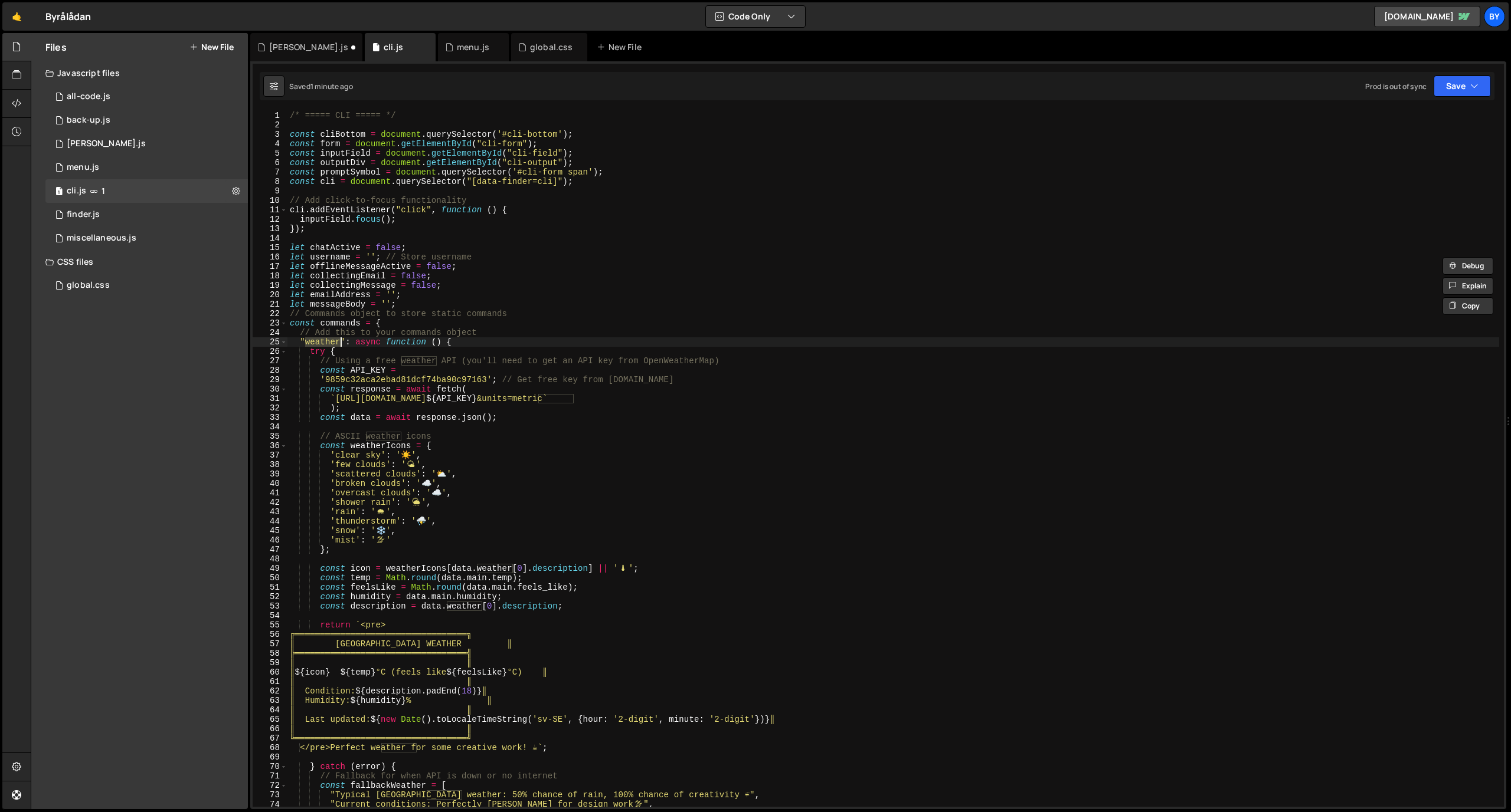
click at [350, 357] on div "/* ===== CLI ===== */ const cliBottom = document . querySelector ( '#cli-bottom…" at bounding box center [893, 468] width 1212 height 715
click at [299, 343] on div "/* ===== CLI ===== */ const cliBottom = document . querySelector ( '#cli-bottom…" at bounding box center [893, 468] width 1212 height 715
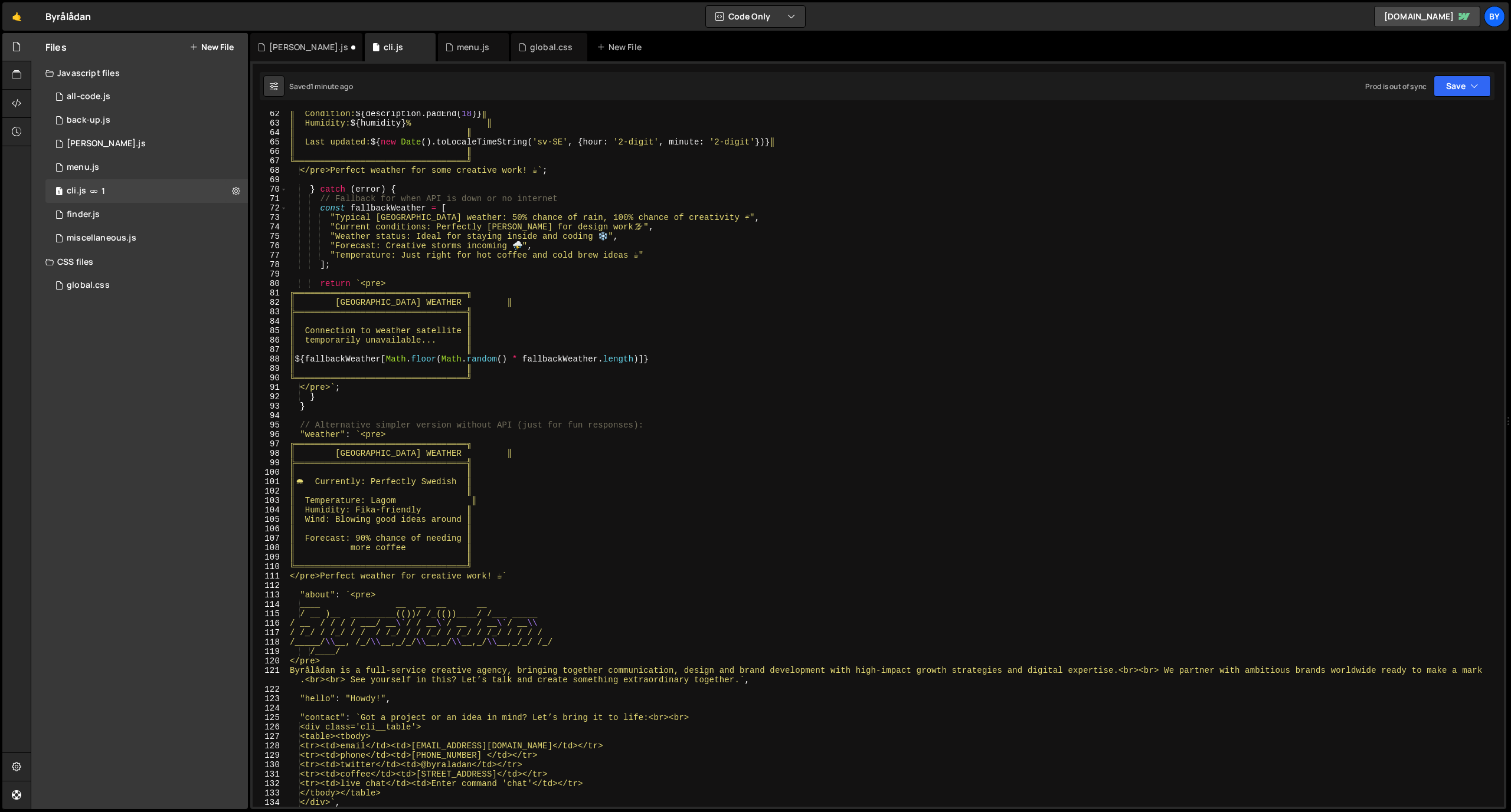
scroll to position [578, 0]
click at [544, 578] on div "║ Condition: ${ description . padEnd ( 18 ) } ║ ║ Humidity: ${ humidity } % ║ ║…" at bounding box center [893, 466] width 1212 height 715
type textarea "╚══════════════════════════════════╝ </pre>Perfect weather for creative work! ☕`"
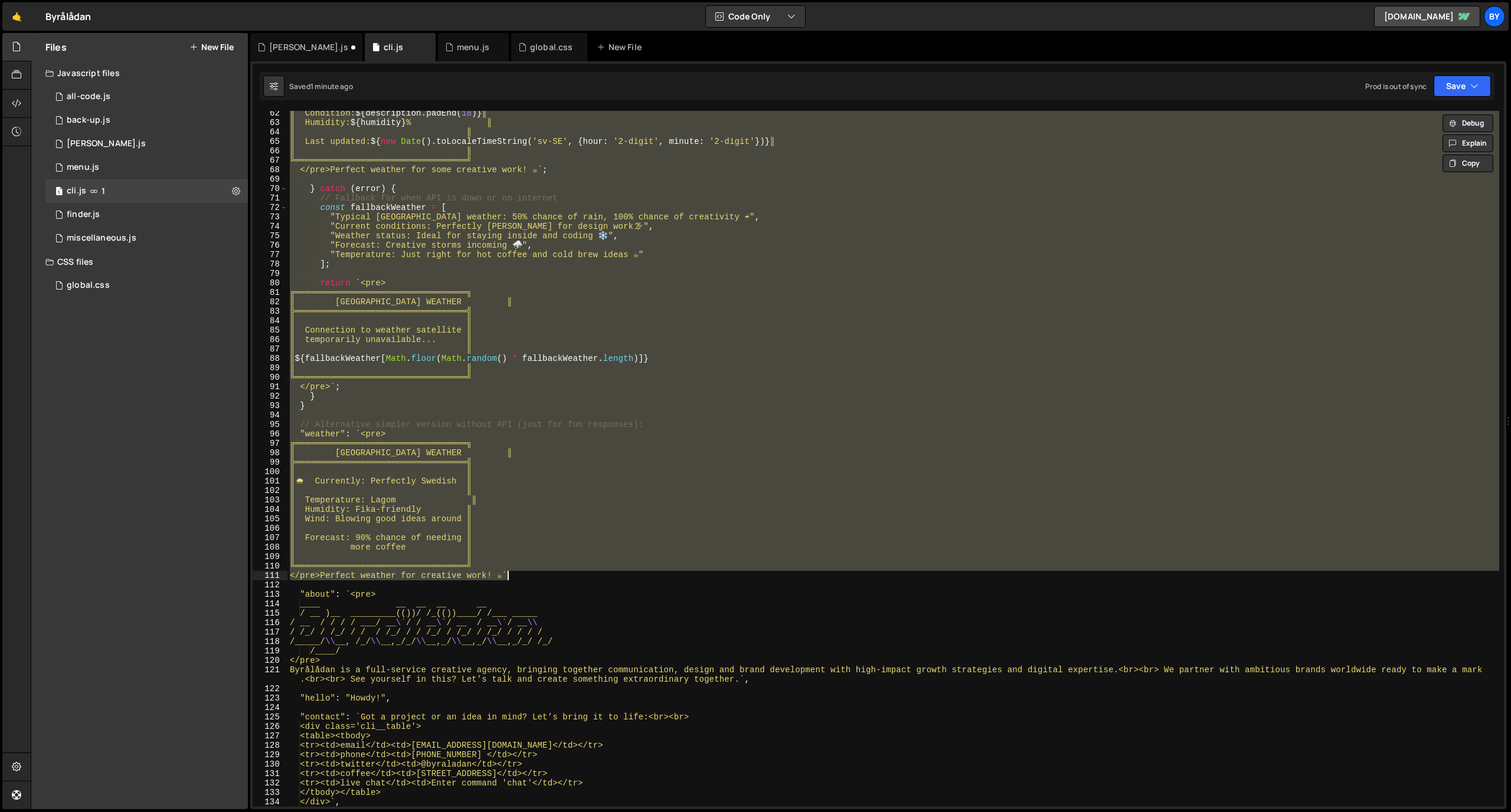
paste textarea
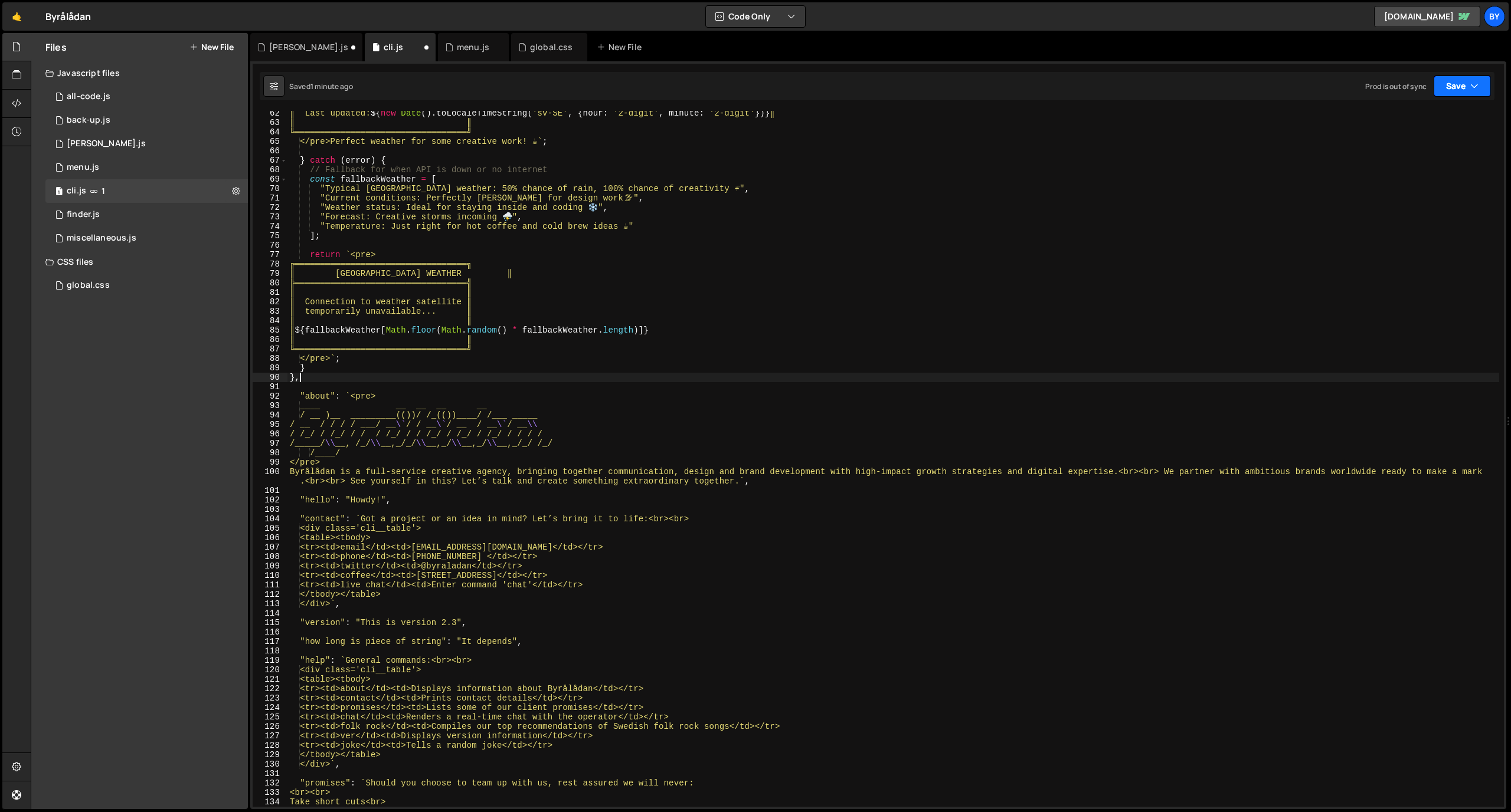
type textarea "},"
drag, startPoint x: 1459, startPoint y: 93, endPoint x: 1435, endPoint y: 111, distance: 30.0
click at [991, 93] on button "Save" at bounding box center [1462, 86] width 57 height 21
click at [991, 119] on div "Save to Staging S" at bounding box center [1422, 115] width 123 height 12
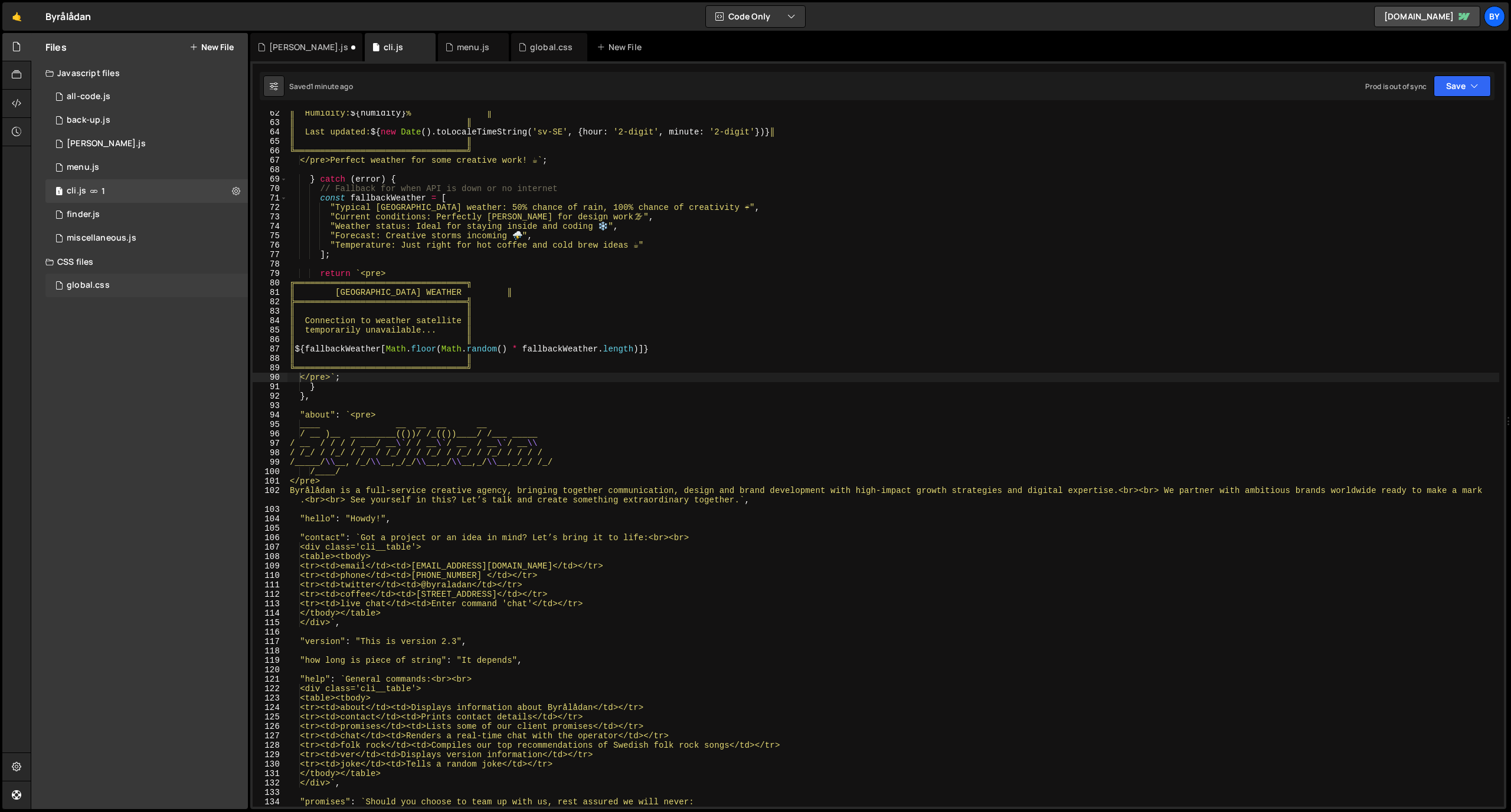
click at [122, 288] on div "global.css 0" at bounding box center [149, 285] width 207 height 23
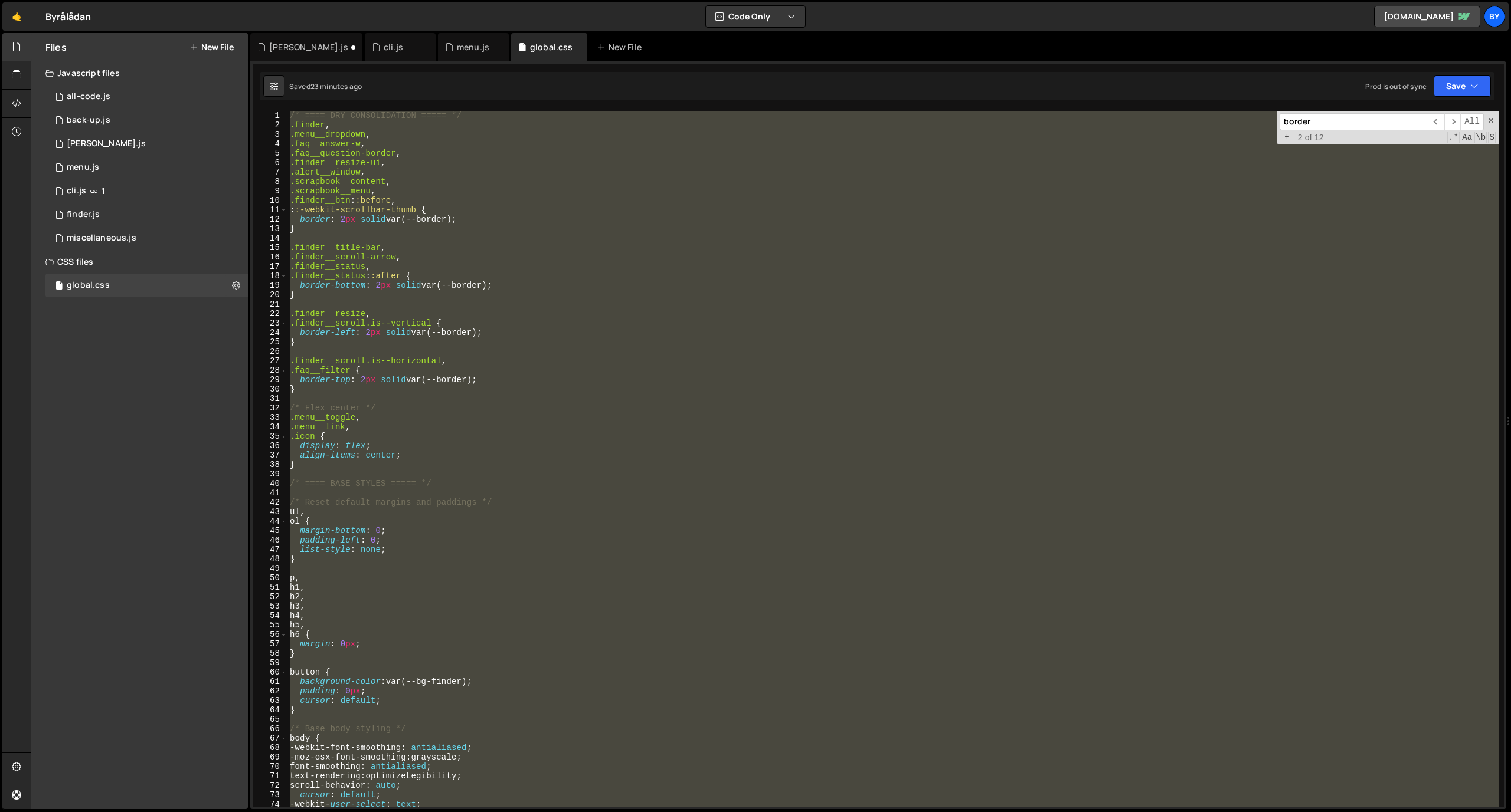
click at [472, 326] on div "/* ==== DRY CONSOLIDATION ===== */ .finder , .menu__dropdown , .faq__answer-w ,…" at bounding box center [893, 458] width 1212 height 696
type textarea ".finder__scroll.is--vertical {"
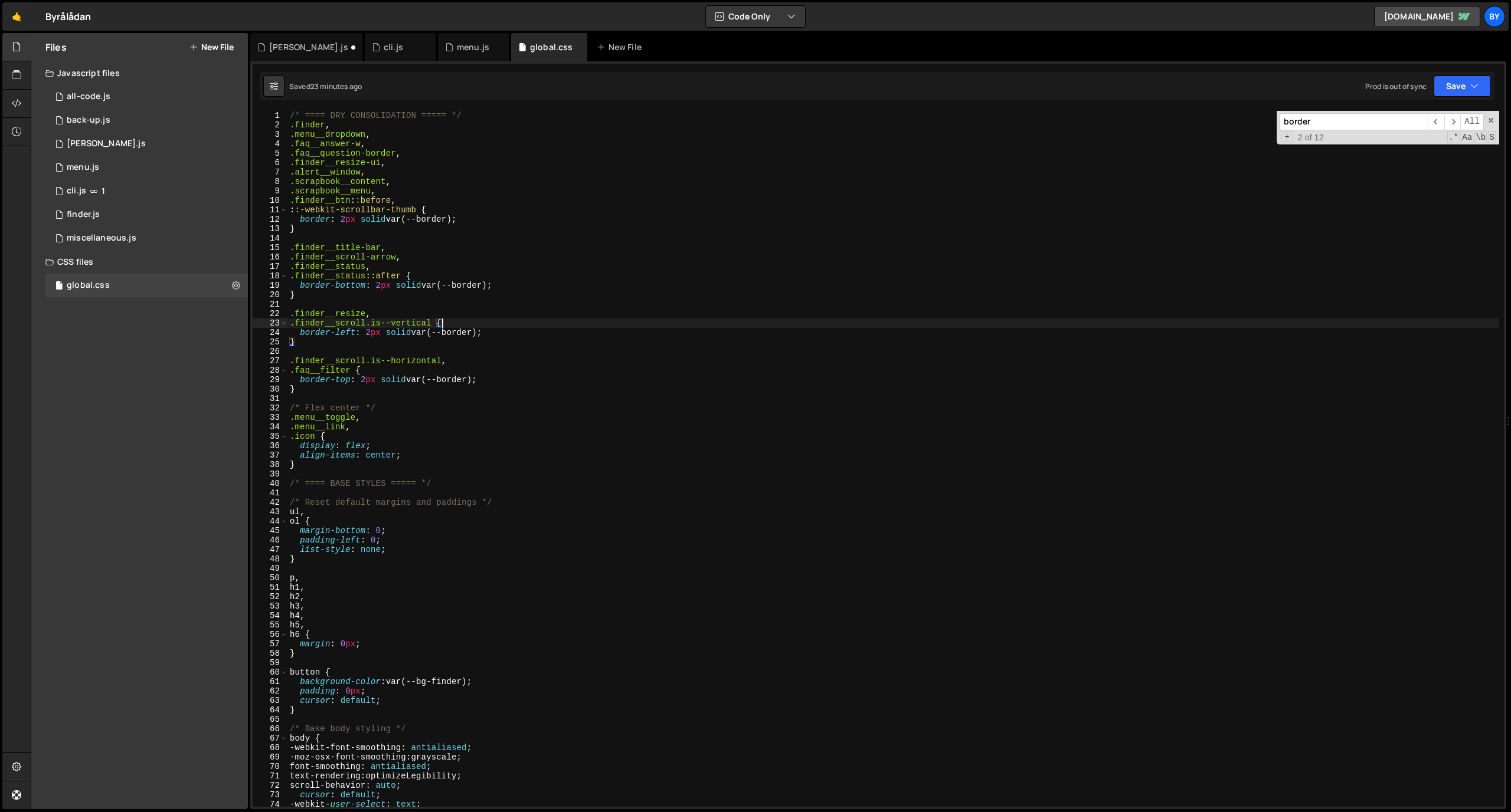
scroll to position [12530, 0]
type input "is---cli"
click at [136, 190] on div "1 cli.js 1" at bounding box center [147, 191] width 203 height 23
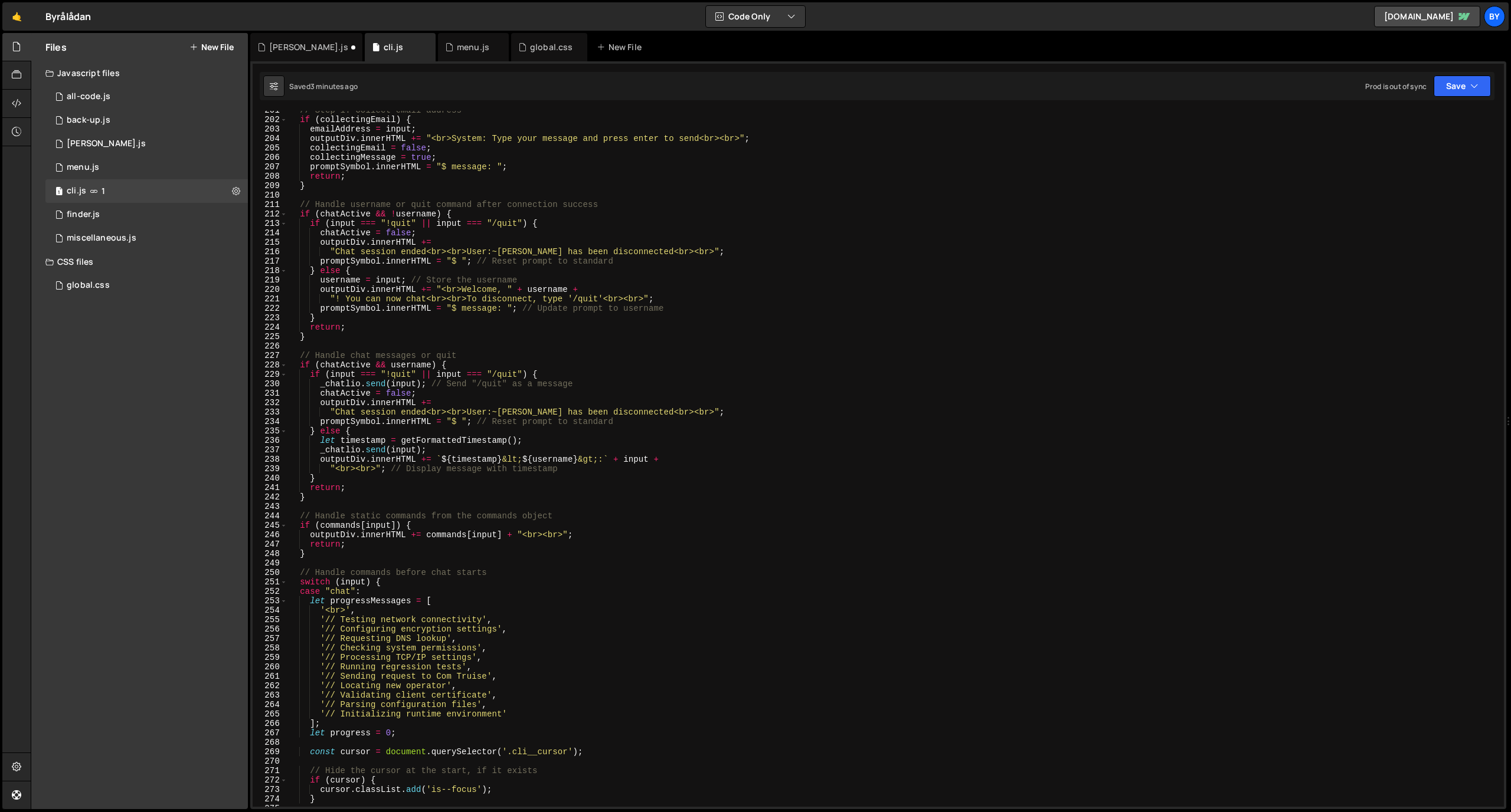
scroll to position [1902, 0]
click at [497, 381] on div "// Step 1: Collect email address if ( collectingEmail ) { emailAddress = input …" at bounding box center [893, 463] width 1212 height 715
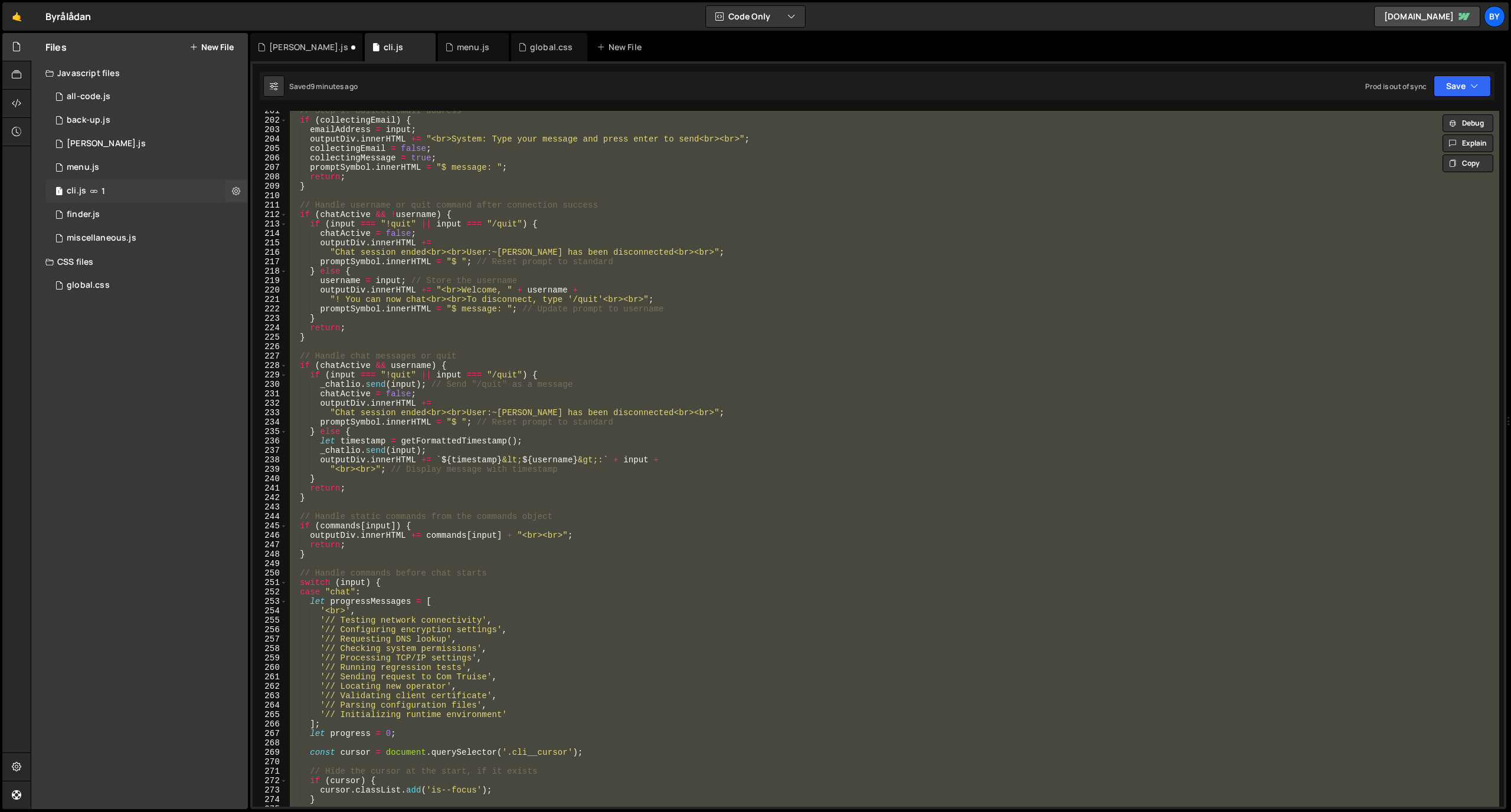
click at [125, 184] on div "1 cli.js 1" at bounding box center [147, 191] width 203 height 23
click at [637, 300] on div "// Step 1: Collect email address if ( collectingEmail ) { emailAddress = input …" at bounding box center [893, 463] width 1212 height 715
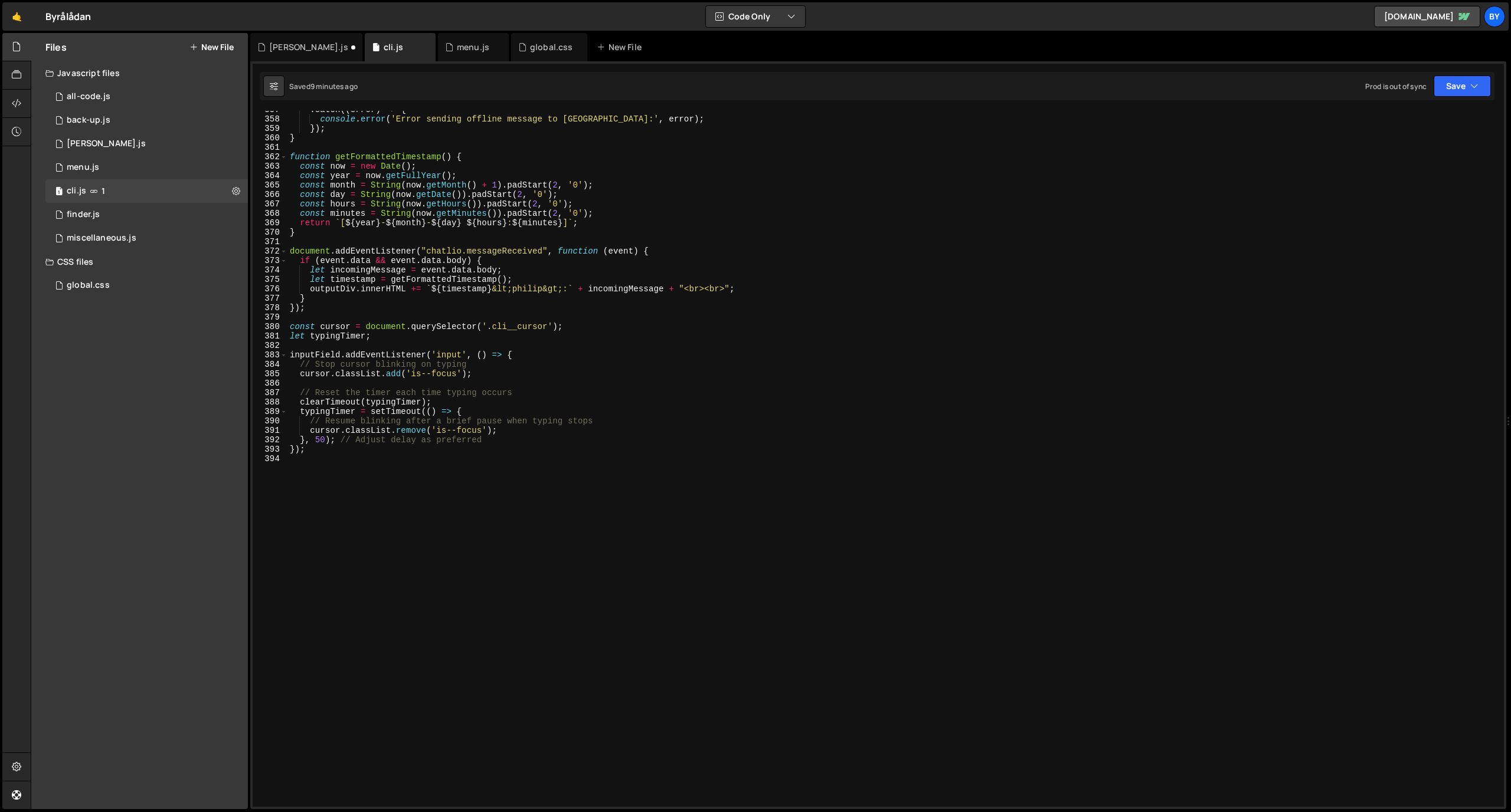
scroll to position [3375, 0]
click at [658, 411] on div ". catch (( error ) => { console . error ( 'Error sending offline message to Zap…" at bounding box center [893, 462] width 1212 height 715
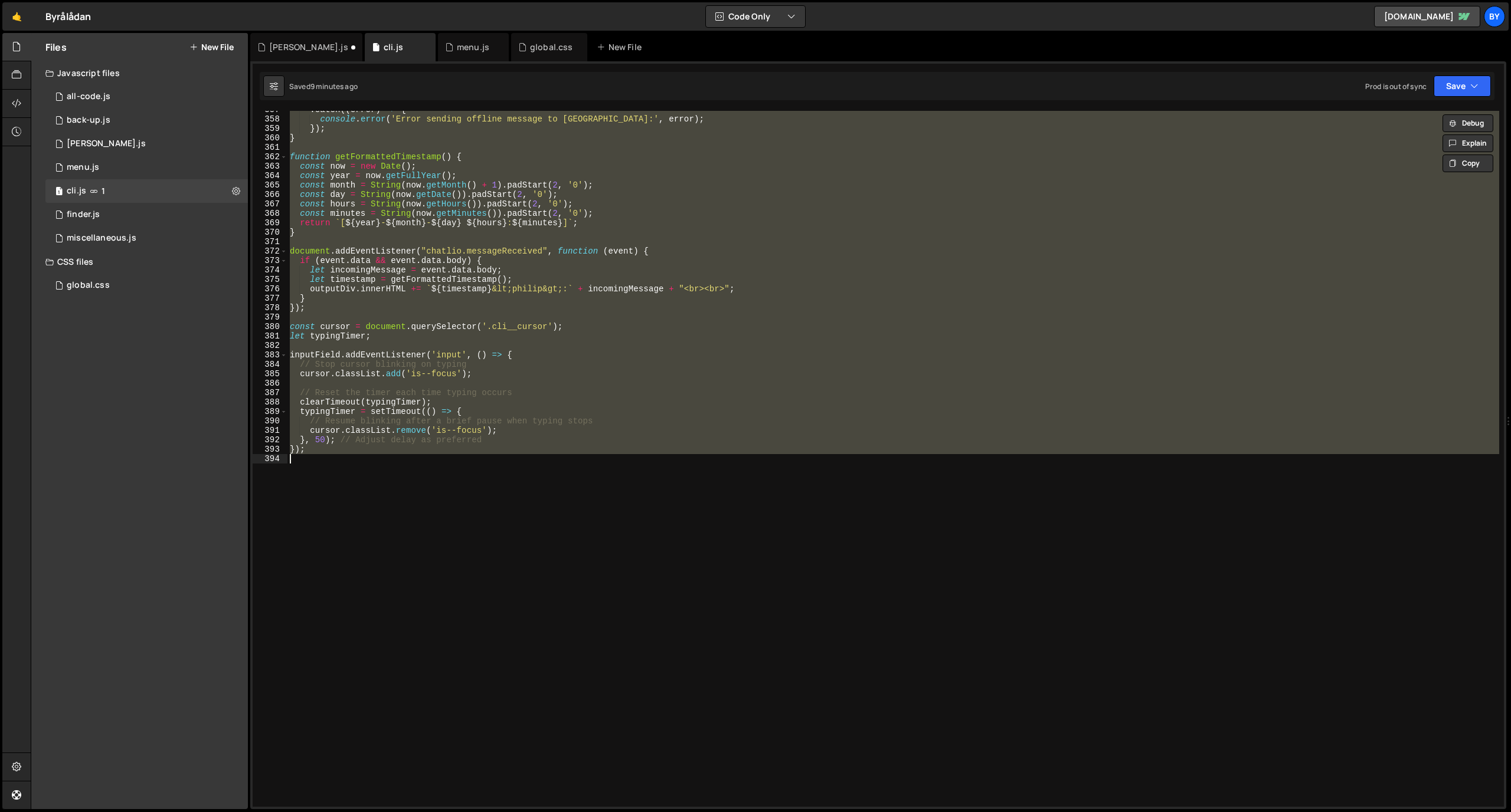
paste textarea
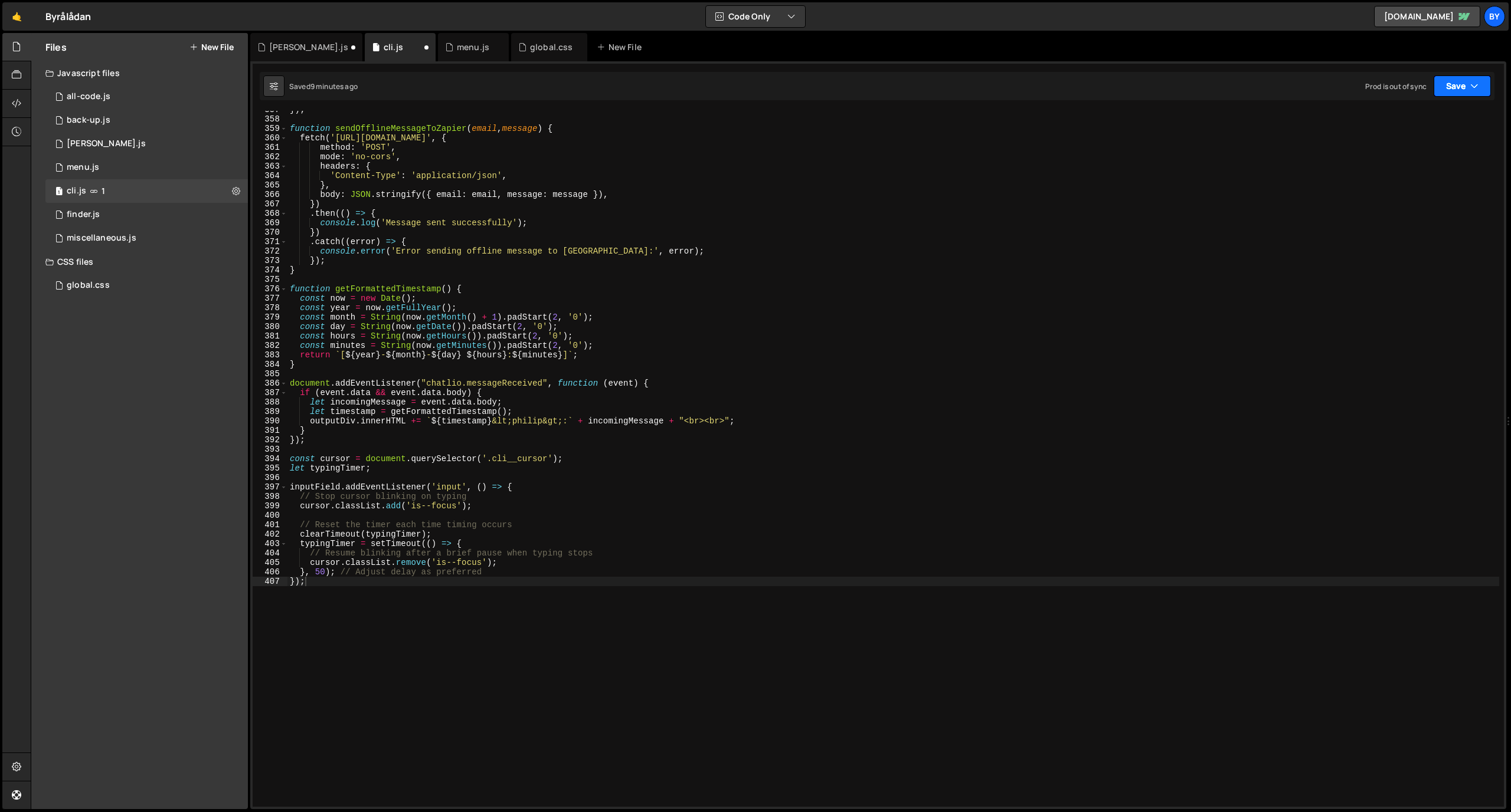
click at [991, 89] on button "Save" at bounding box center [1462, 86] width 57 height 21
click at [991, 106] on button "Save to Staging S Saved 9 minutes ago" at bounding box center [1422, 123] width 142 height 39
click at [501, 327] on div "}) ; function sendOfflineMessageToZapier ( email , message ) { fetch ( '[URL][D…" at bounding box center [893, 462] width 1212 height 715
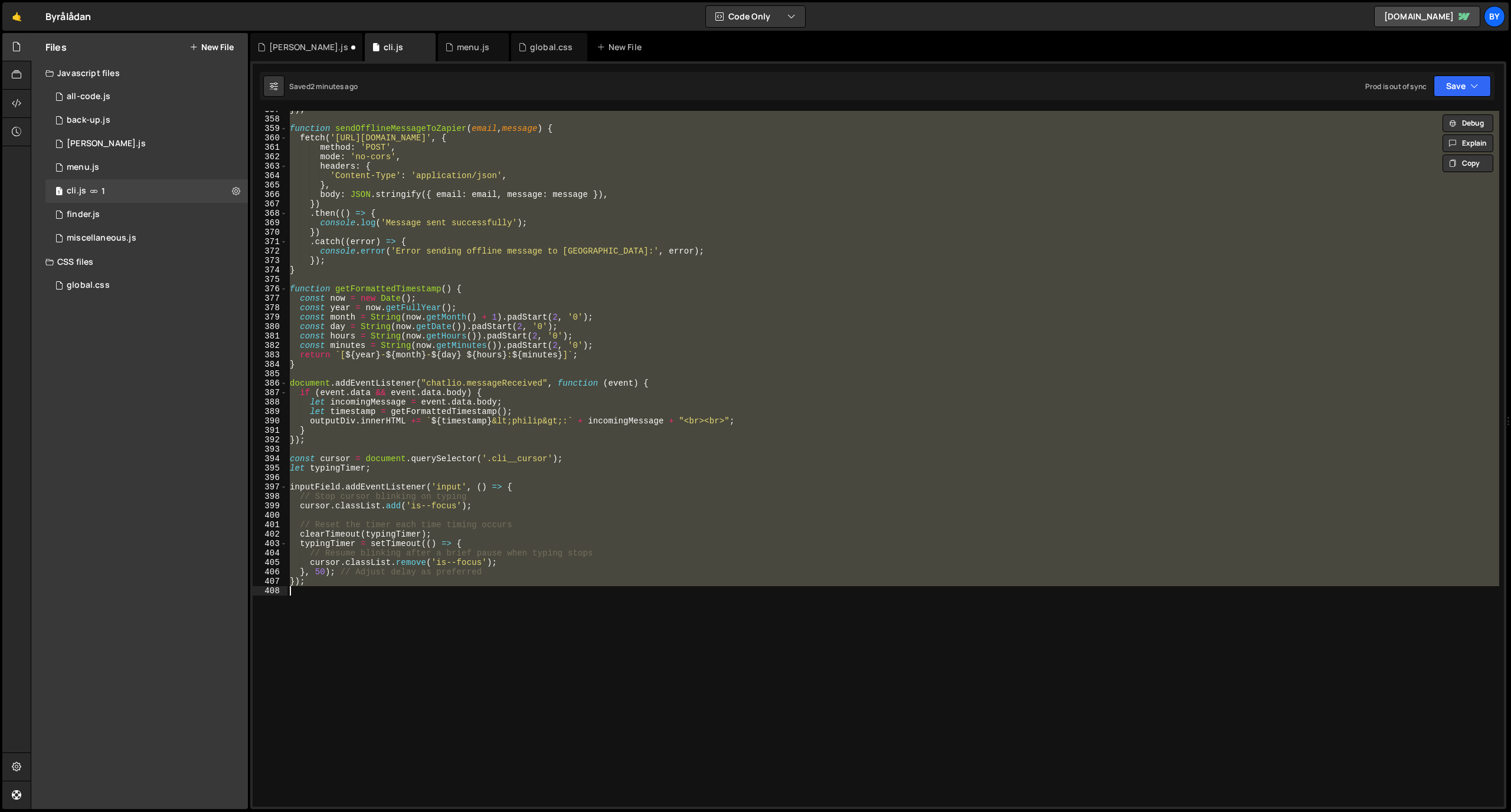
paste textarea
type textarea "});"
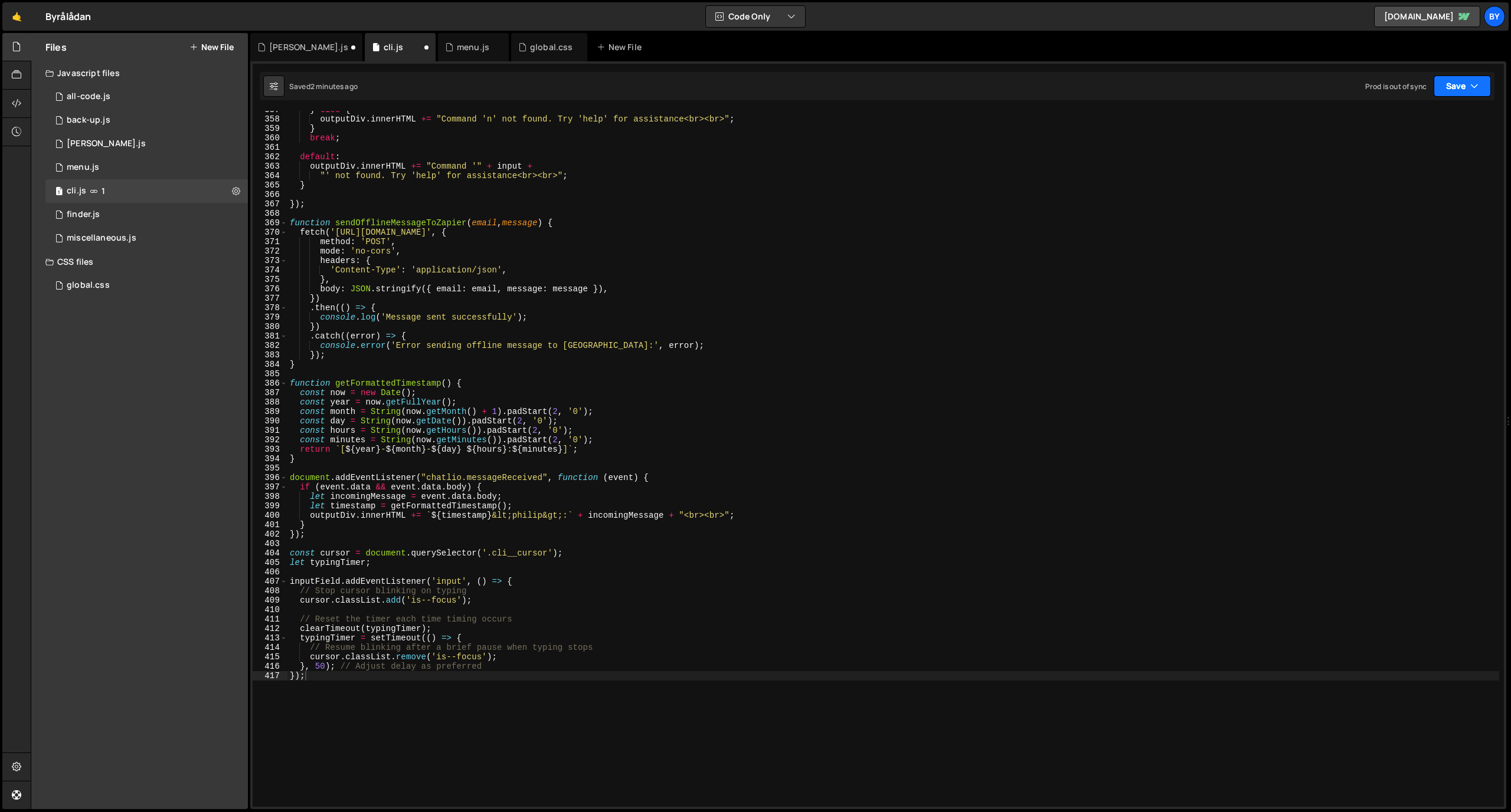
click at [991, 95] on button "Save" at bounding box center [1462, 86] width 57 height 21
click at [991, 117] on div "Save to Staging S" at bounding box center [1422, 115] width 123 height 12
